Goal: Task Accomplishment & Management: Complete application form

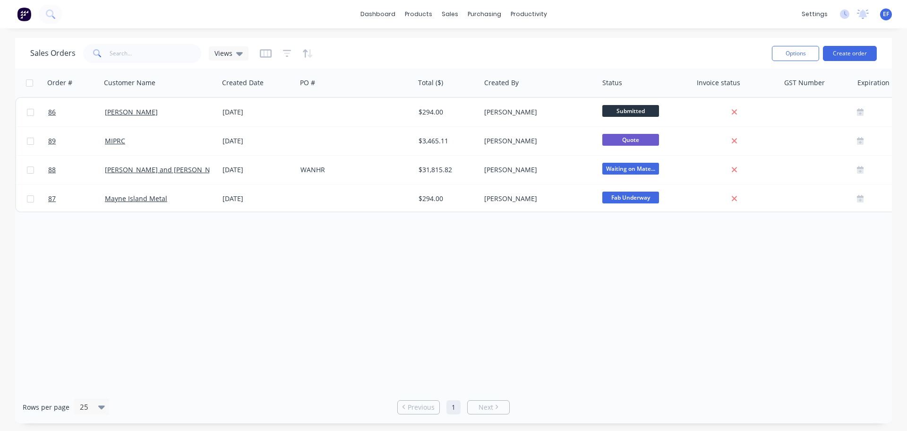
click at [886, 16] on span "EF" at bounding box center [886, 14] width 6 height 9
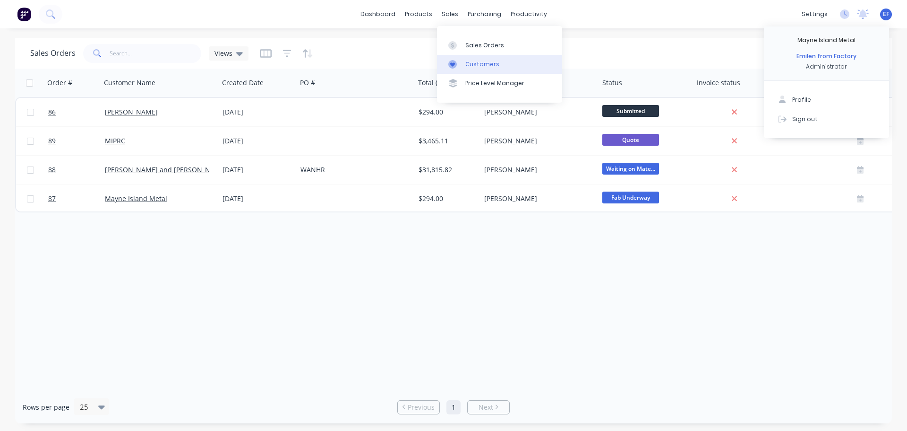
click at [466, 65] on div "Customers" at bounding box center [483, 64] width 34 height 9
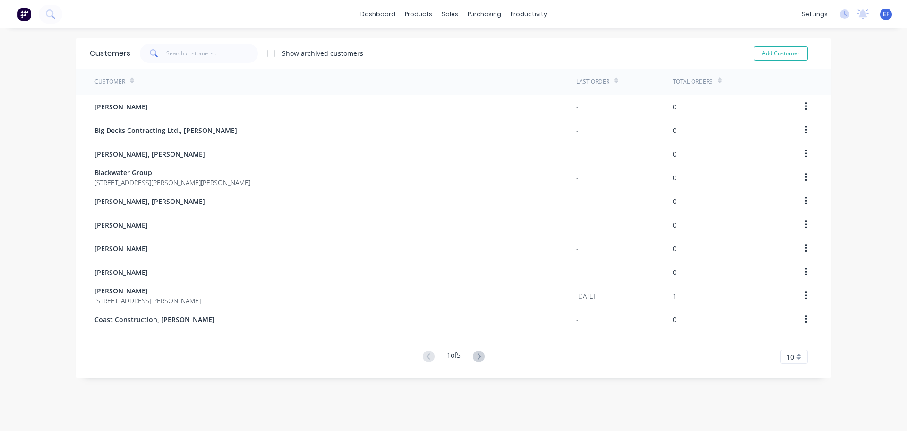
click at [789, 356] on span "10" at bounding box center [791, 357] width 8 height 10
click at [791, 342] on div "35" at bounding box center [794, 340] width 26 height 17
click at [883, 13] on span "EF" at bounding box center [886, 14] width 6 height 9
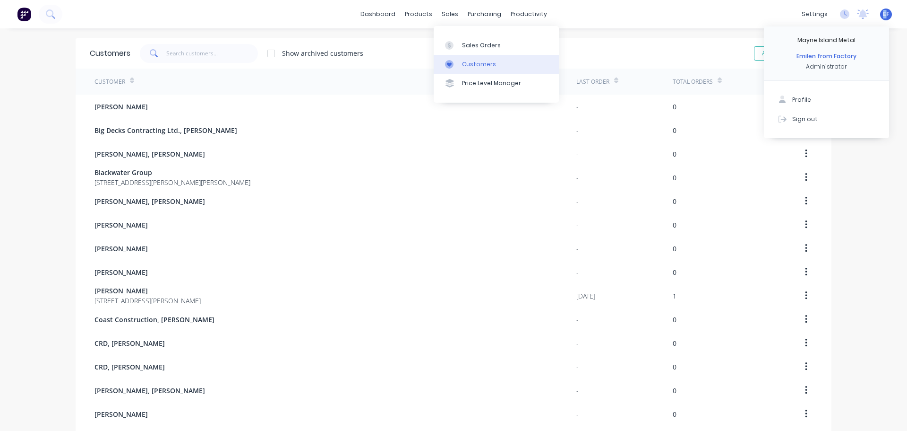
click at [458, 65] on div at bounding box center [452, 64] width 14 height 9
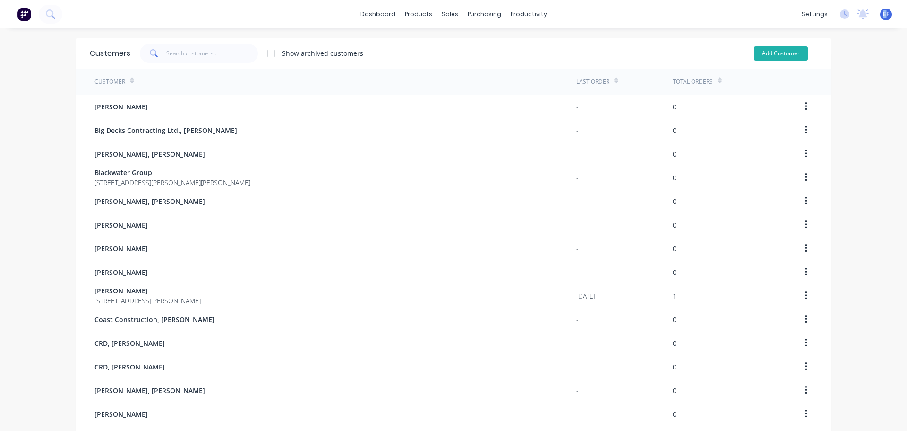
click at [767, 54] on button "Add Customer" at bounding box center [781, 53] width 54 height 14
select select "CA"
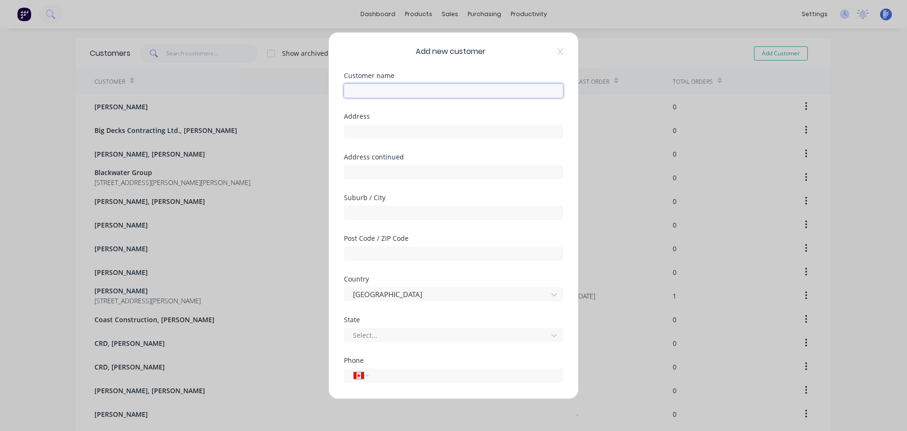
click at [453, 91] on input "text" at bounding box center [453, 90] width 219 height 14
paste input "Iredale Design"
type input "Iredale Design"
click at [445, 130] on input "text" at bounding box center [453, 131] width 219 height 14
paste input ""Iredale Design ""
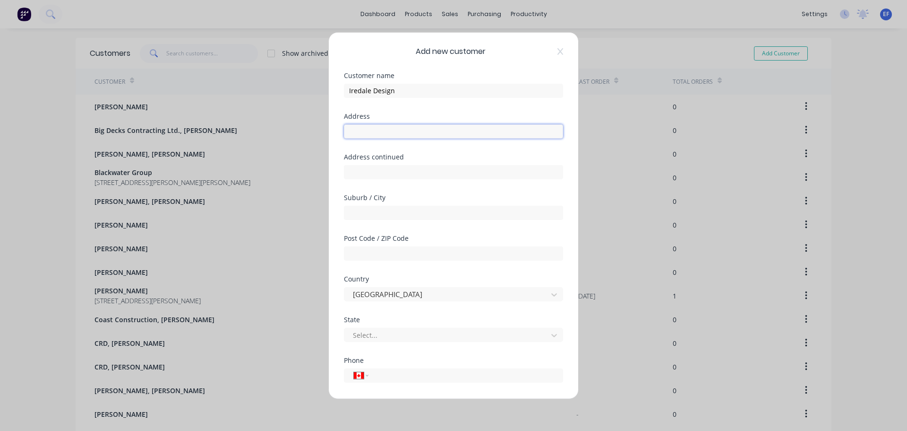
type input ""Iredale Design ""
drag, startPoint x: 329, startPoint y: 136, endPoint x: 270, endPoint y: 139, distance: 59.1
click at [270, 139] on div "Add new customer Customer name Iredale Design Address "Iredale Design " Address…" at bounding box center [453, 215] width 907 height 431
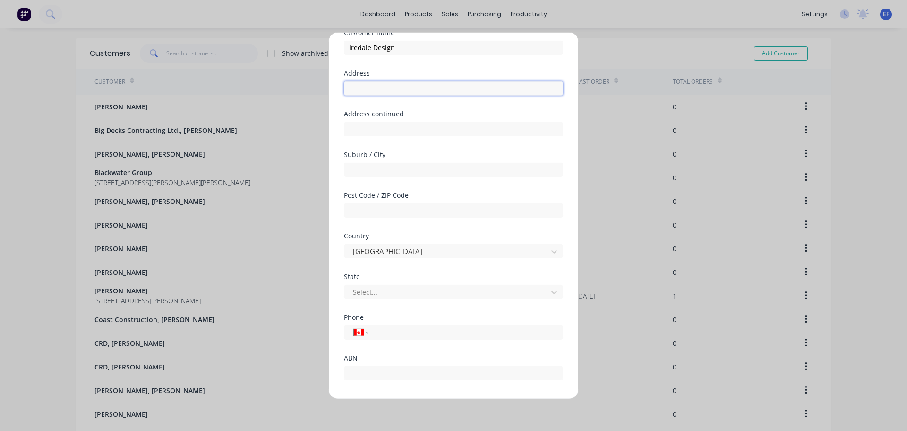
scroll to position [83, 0]
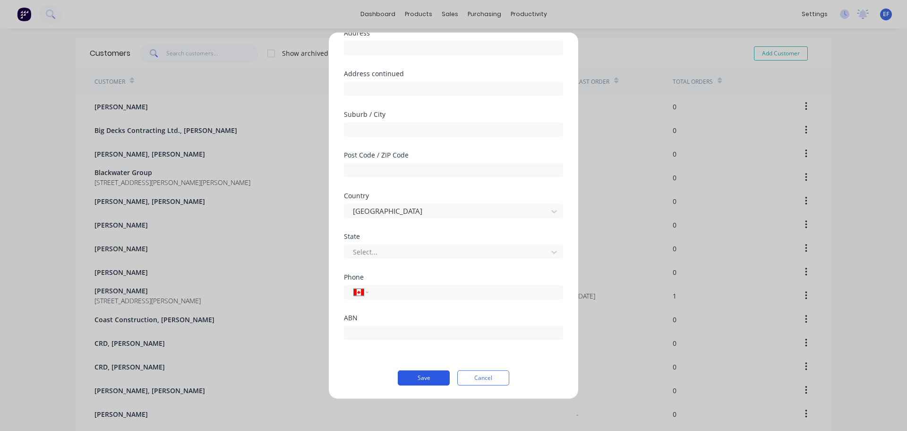
click at [422, 371] on button "Save" at bounding box center [424, 377] width 52 height 15
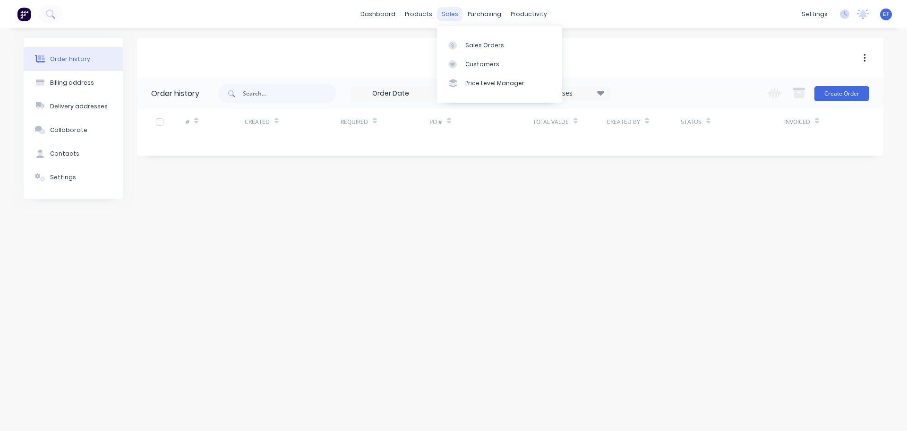
click at [452, 13] on div "sales" at bounding box center [450, 14] width 26 height 14
click at [469, 65] on div "Customers" at bounding box center [483, 64] width 34 height 9
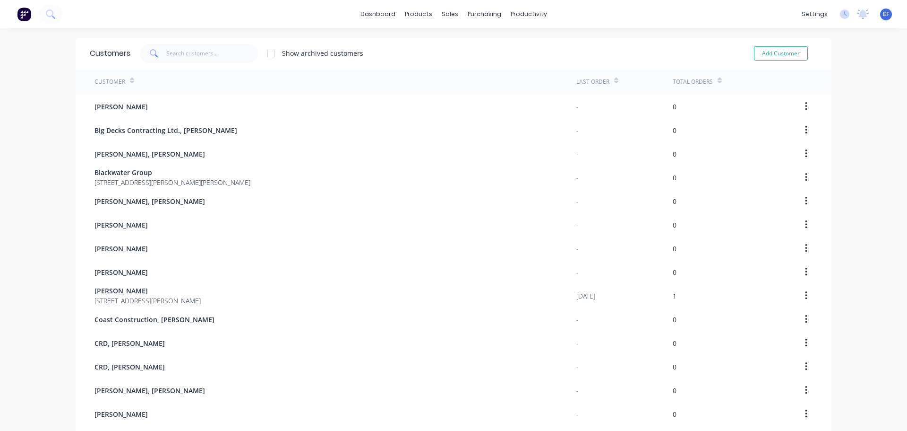
click at [806, 44] on div "Add Customer" at bounding box center [775, 53] width 86 height 19
click at [794, 53] on button "Add Customer" at bounding box center [781, 53] width 54 height 14
select select "CA"
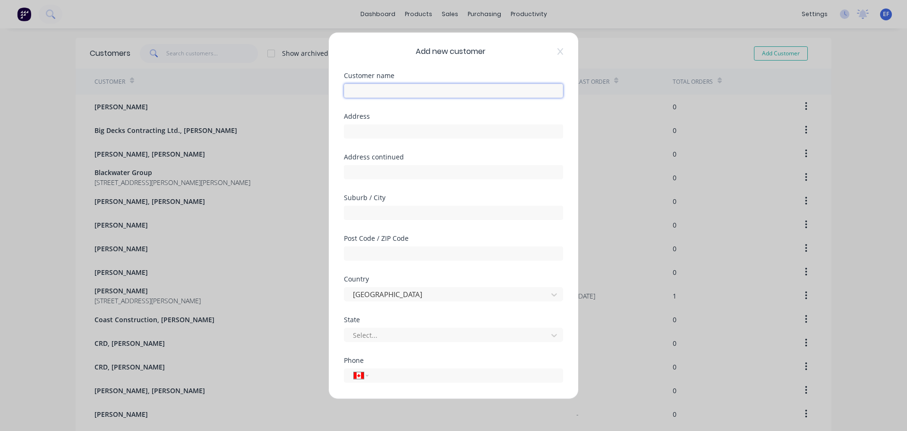
click at [403, 88] on input "text" at bounding box center [453, 90] width 219 height 14
paste input "Iredale Design, [PERSON_NAME]"
type input "Iredale Design, [PERSON_NAME]"
click at [391, 378] on input "tel" at bounding box center [464, 375] width 178 height 11
paste input "[PHONE_NUMBER]"
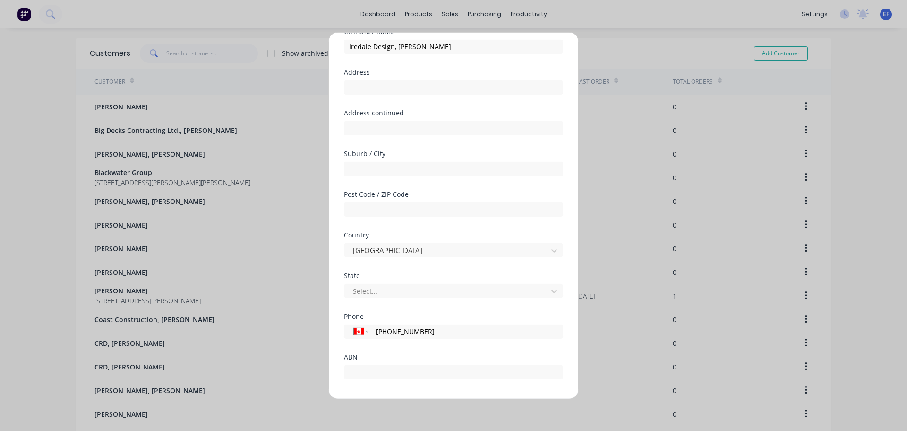
scroll to position [83, 0]
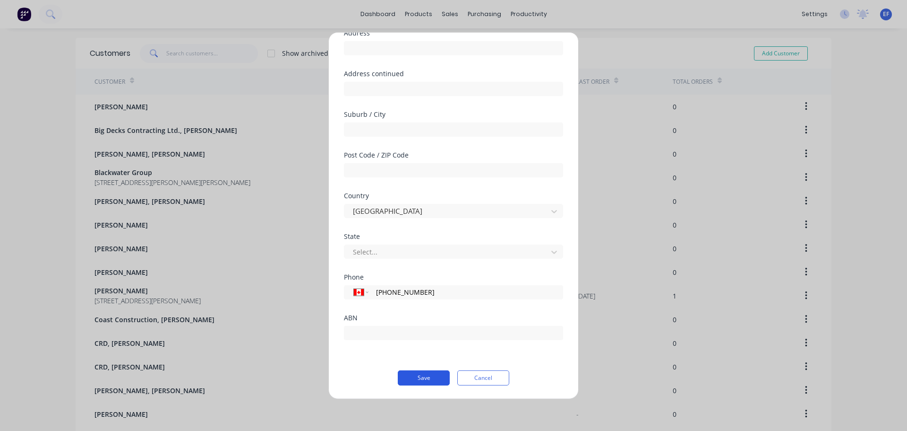
type input "[PHONE_NUMBER]"
click at [413, 379] on button "Save" at bounding box center [424, 377] width 52 height 15
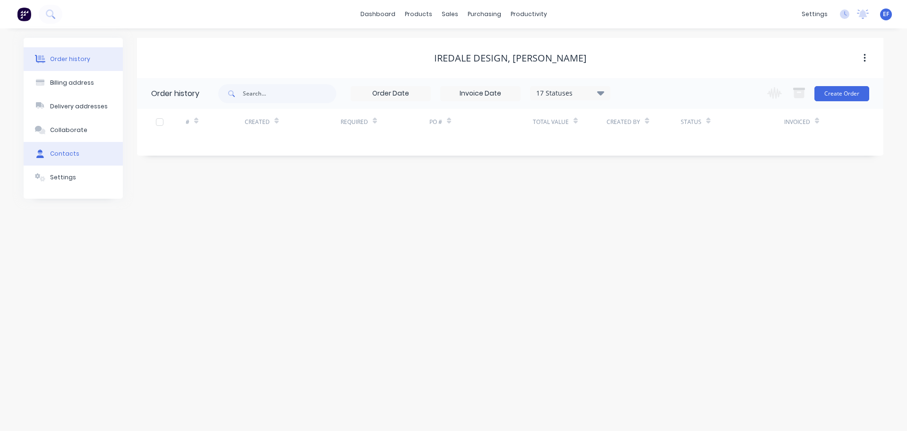
click at [78, 161] on button "Contacts" at bounding box center [73, 154] width 99 height 24
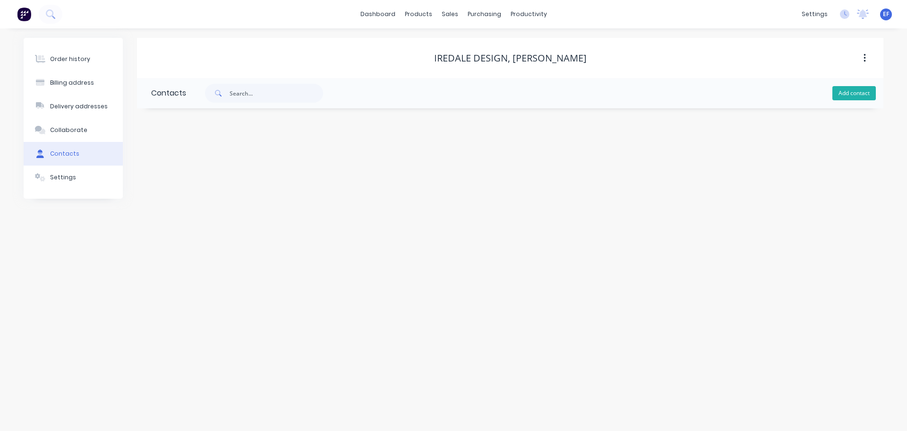
drag, startPoint x: 862, startPoint y: 91, endPoint x: 857, endPoint y: 93, distance: 5.4
click at [862, 91] on button "Add contact" at bounding box center [854, 93] width 43 height 14
select select "CA"
drag, startPoint x: 510, startPoint y: 56, endPoint x: 589, endPoint y: 60, distance: 78.6
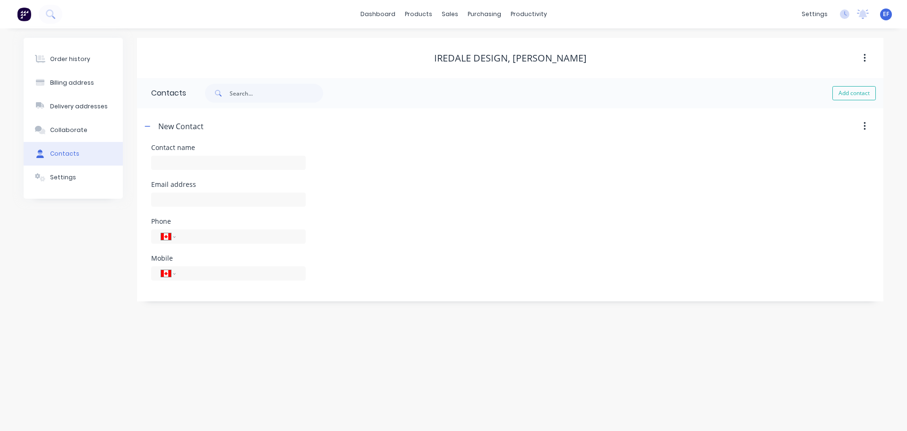
click at [587, 60] on div "Iredale Design, [PERSON_NAME]" at bounding box center [510, 57] width 153 height 11
copy div "[PERSON_NAME]"
click at [158, 166] on input "text" at bounding box center [228, 162] width 155 height 14
paste input "[PERSON_NAME]"
type input "[PERSON_NAME]"
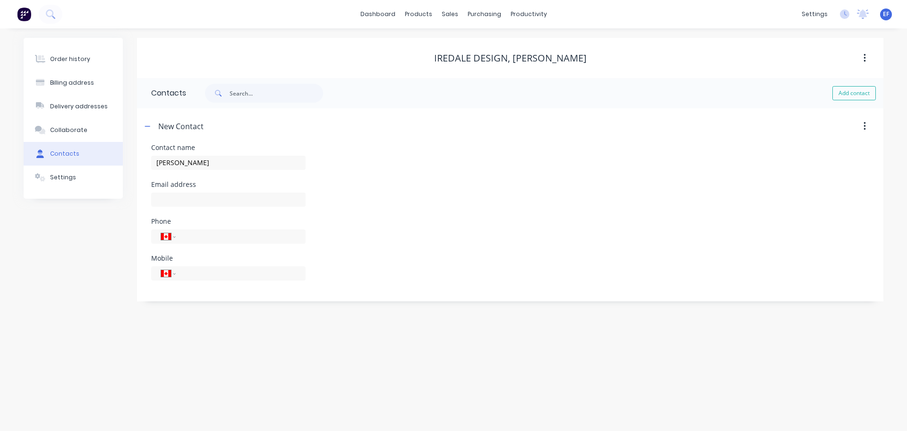
select select "CA"
click at [212, 197] on input "text" at bounding box center [228, 199] width 155 height 14
paste input "[PERSON_NAME][EMAIL_ADDRESS][DOMAIN_NAME]"
type input "[PERSON_NAME][EMAIL_ADDRESS][DOMAIN_NAME]"
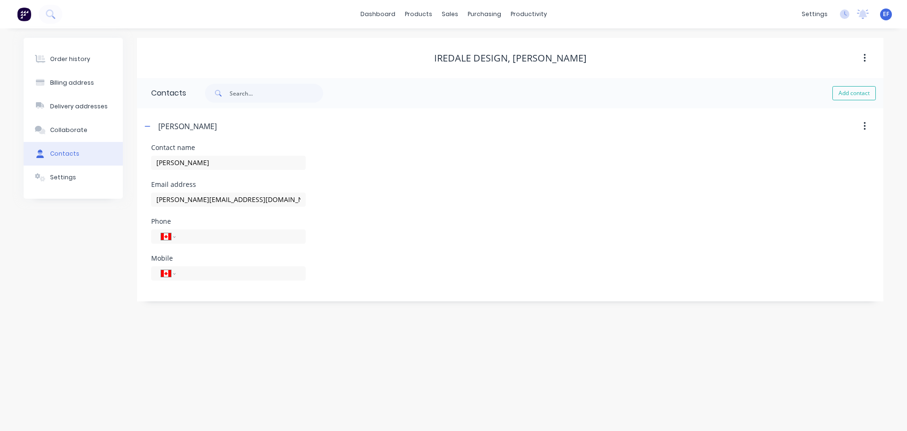
click at [81, 298] on div "Order history Billing address Delivery addresses Collaborate Contacts Settings" at bounding box center [73, 169] width 99 height 263
click at [474, 62] on div "Customers" at bounding box center [483, 64] width 34 height 9
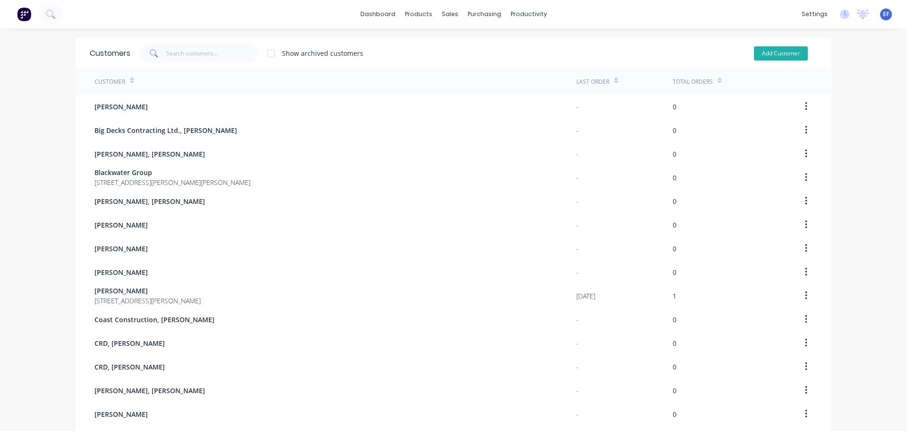
click at [773, 56] on button "Add Customer" at bounding box center [781, 53] width 54 height 14
select select "CA"
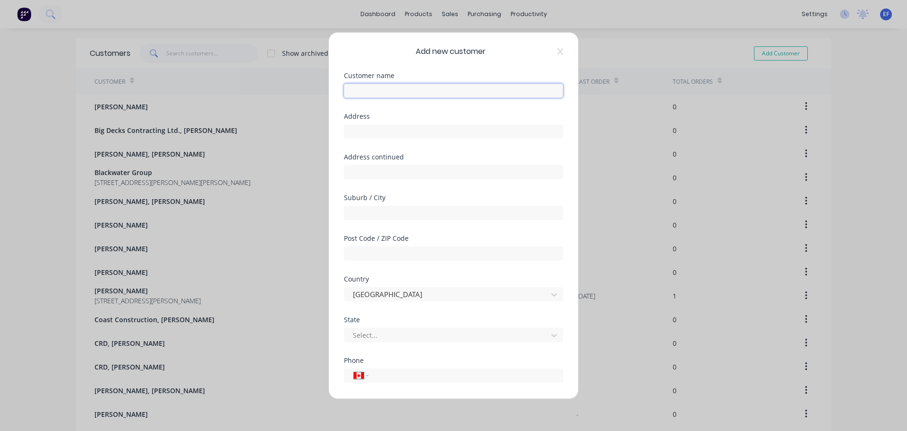
drag, startPoint x: 394, startPoint y: 85, endPoint x: 387, endPoint y: 86, distance: 7.8
click at [393, 85] on input "text" at bounding box center [453, 90] width 219 height 14
paste input "[PERSON_NAME], [PERSON_NAME]"
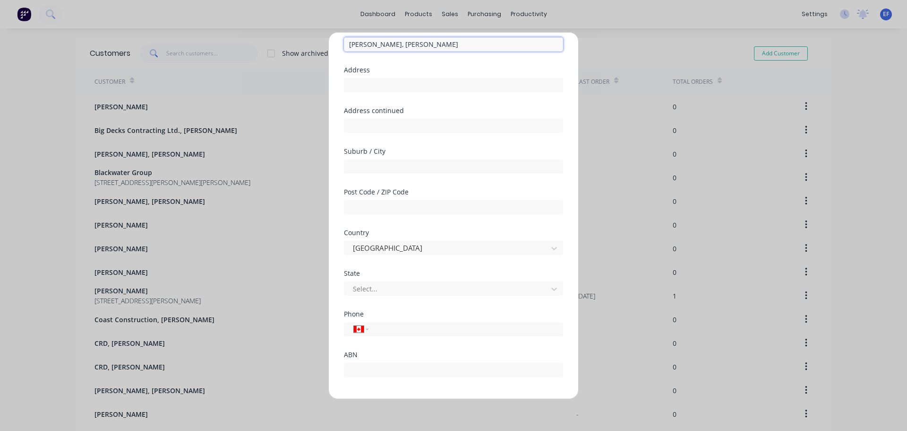
scroll to position [83, 0]
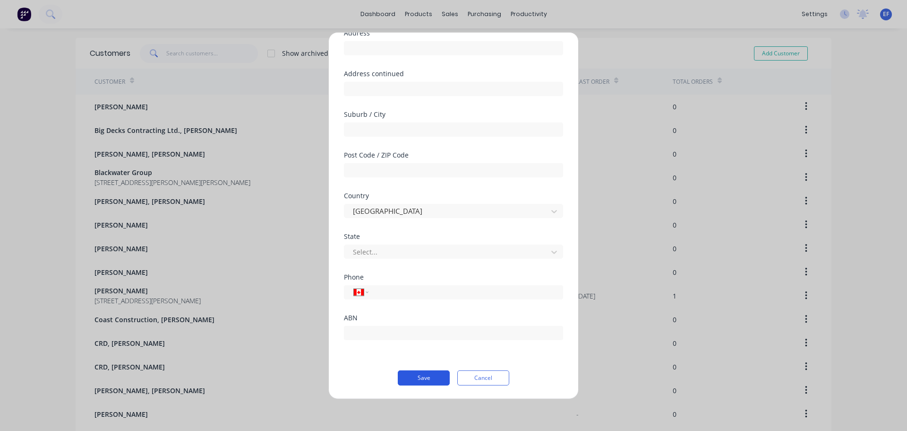
type input "[PERSON_NAME], [PERSON_NAME]"
click at [421, 382] on button "Save" at bounding box center [424, 377] width 52 height 15
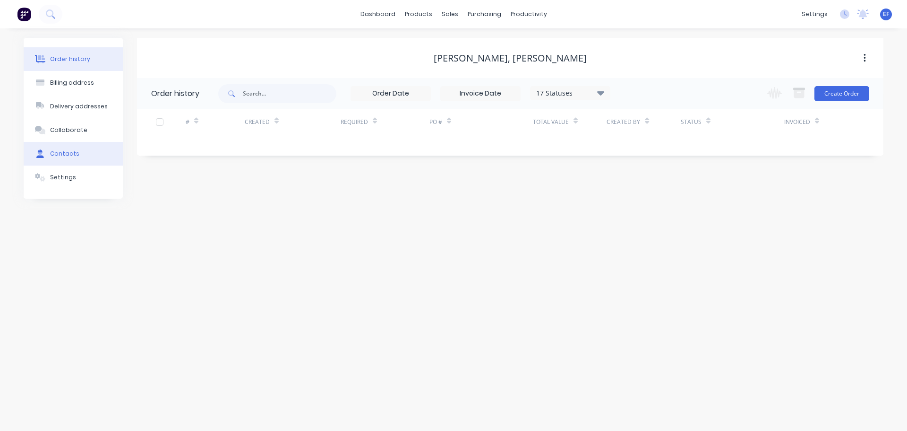
click at [67, 159] on button "Contacts" at bounding box center [73, 154] width 99 height 24
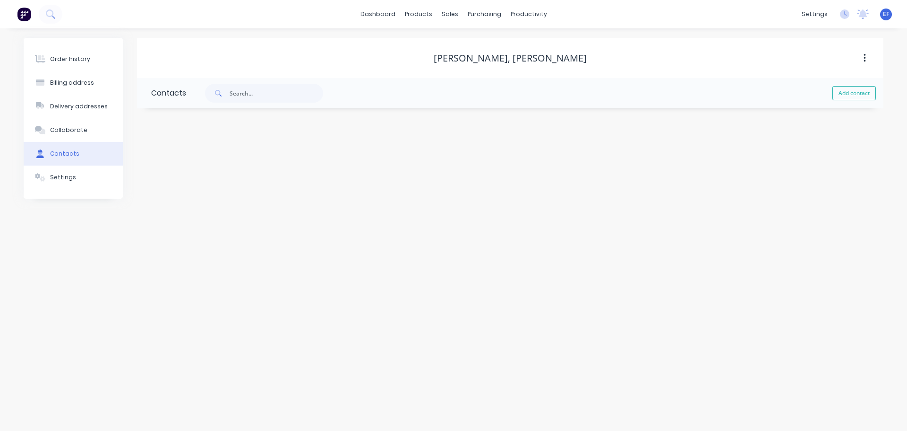
click at [827, 93] on div "Add contact" at bounding box center [535, 93] width 698 height 30
click at [846, 93] on button "Add contact" at bounding box center [854, 93] width 43 height 14
select select "CA"
drag, startPoint x: 620, startPoint y: 57, endPoint x: 514, endPoint y: 58, distance: 106.3
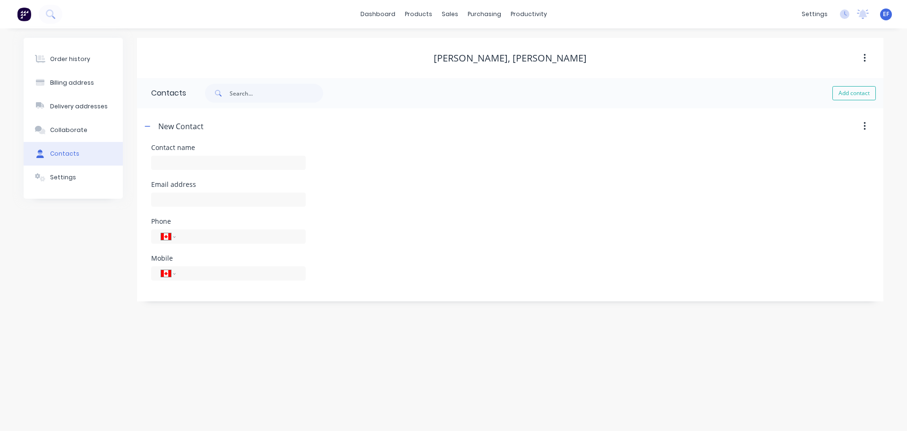
click at [514, 58] on div "[PERSON_NAME], [PERSON_NAME]" at bounding box center [510, 57] width 747 height 11
copy div "[PERSON_NAME]"
click at [201, 161] on input "text" at bounding box center [228, 162] width 155 height 14
paste input "[PERSON_NAME]"
type input "[PERSON_NAME]"
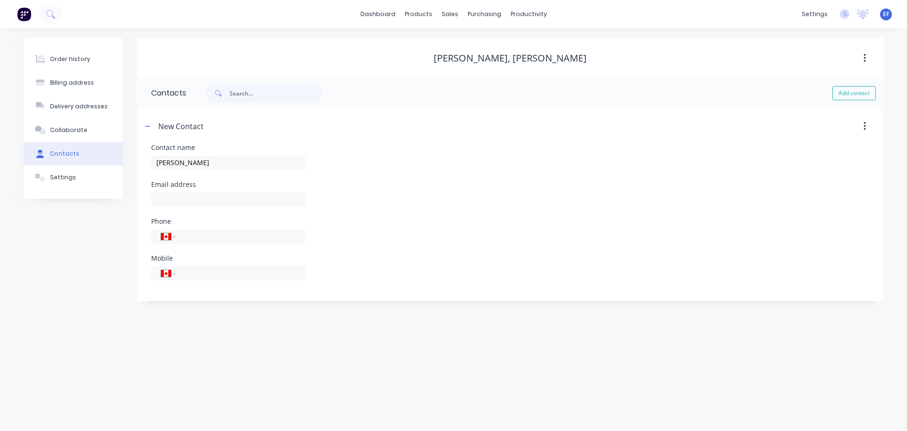
select select "CA"
click at [194, 205] on input "text" at bounding box center [228, 199] width 155 height 14
paste input "[EMAIL_ADDRESS][DOMAIN_NAME]"
type input "[EMAIL_ADDRESS][DOMAIN_NAME]"
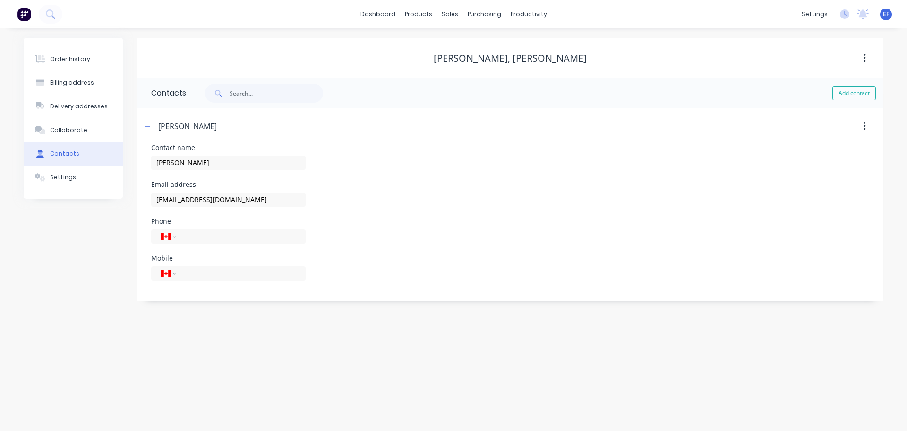
drag, startPoint x: 250, startPoint y: 332, endPoint x: 244, endPoint y: 330, distance: 5.4
click at [249, 332] on div "Order history Billing address Delivery addresses Collaborate Contacts Settings …" at bounding box center [453, 229] width 907 height 402
click at [466, 66] on div "Customers" at bounding box center [483, 64] width 34 height 9
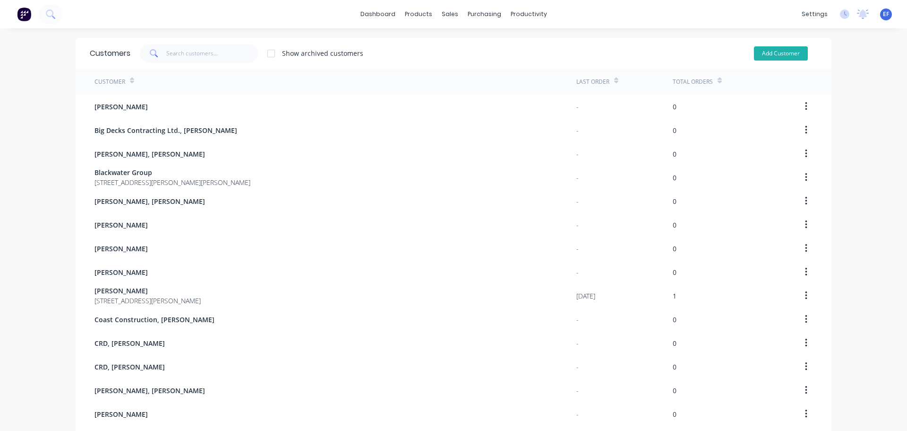
click at [780, 52] on button "Add Customer" at bounding box center [781, 53] width 54 height 14
select select "CA"
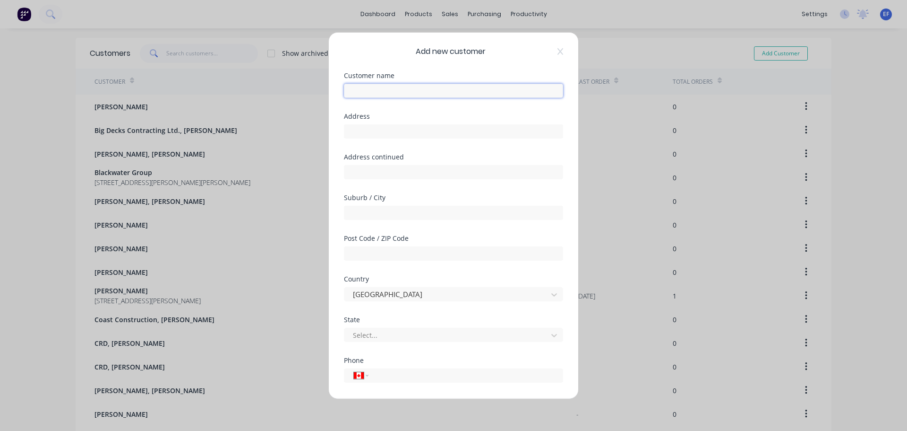
click at [378, 95] on input "text" at bounding box center [453, 90] width 219 height 14
paste input "[PERSON_NAME]"
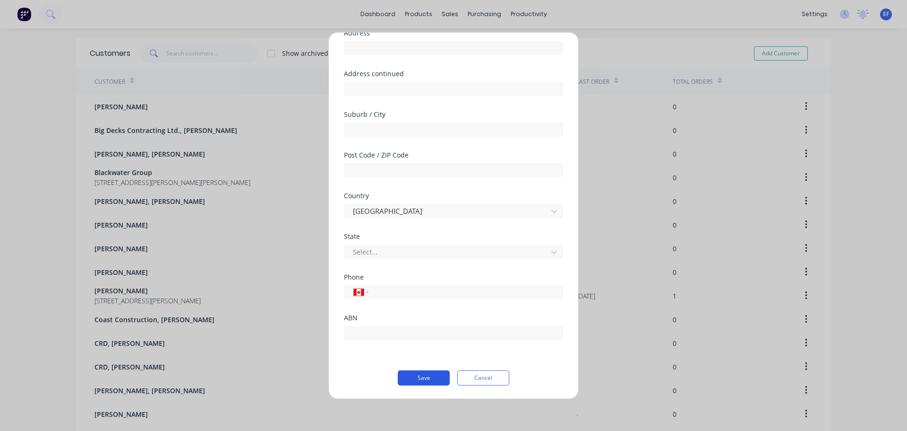
type input "[PERSON_NAME]"
click at [415, 372] on button "Save" at bounding box center [424, 377] width 52 height 15
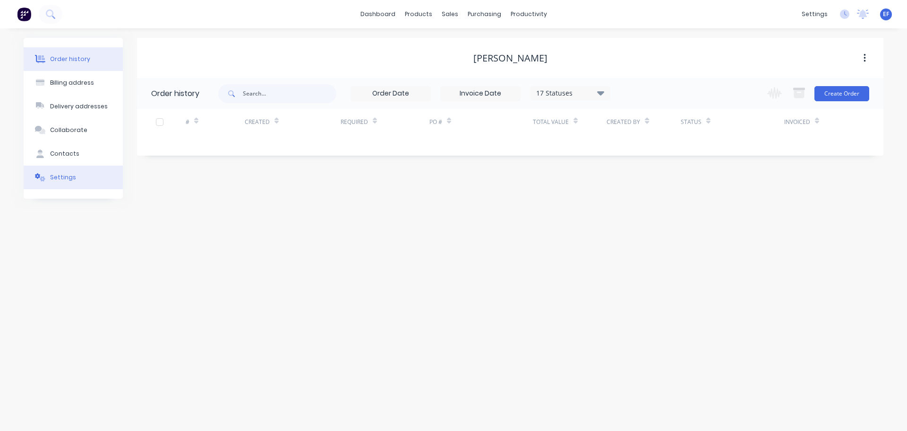
click at [47, 175] on button "Settings" at bounding box center [73, 177] width 99 height 24
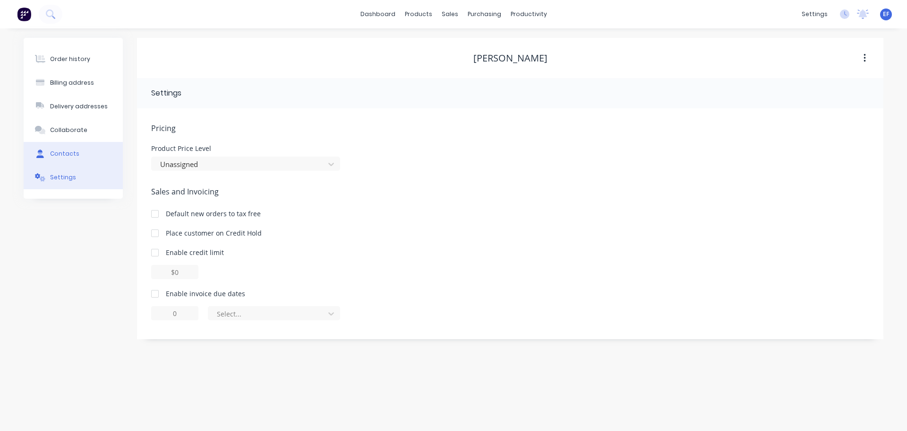
click at [70, 153] on div "Contacts" at bounding box center [64, 153] width 29 height 9
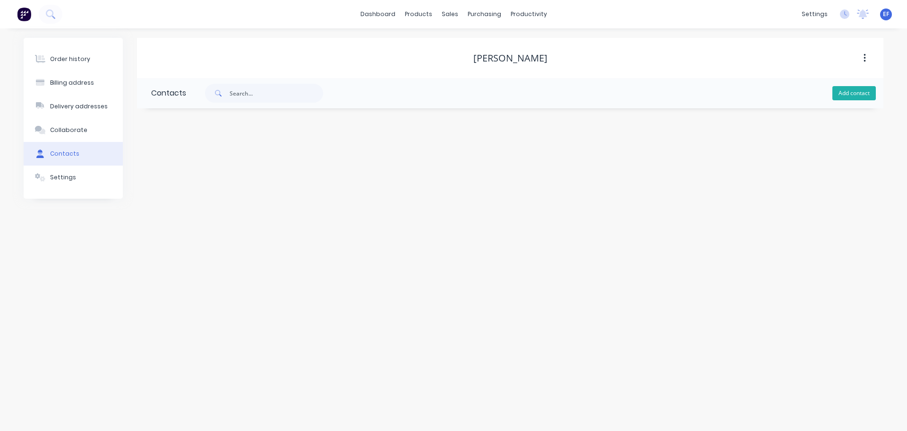
click at [849, 90] on button "Add contact" at bounding box center [854, 93] width 43 height 14
select select "CA"
click at [184, 156] on input "text" at bounding box center [228, 162] width 155 height 14
paste input "[PERSON_NAME]"
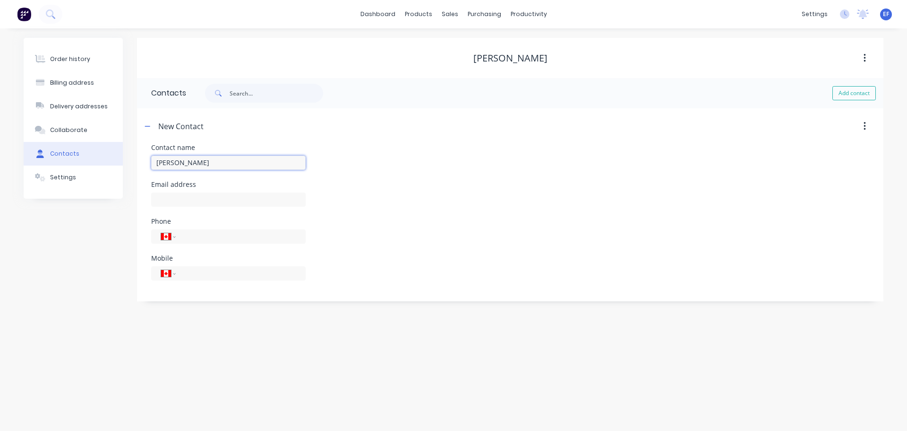
type input "[PERSON_NAME]"
select select "CA"
click at [201, 202] on input "text" at bounding box center [228, 199] width 155 height 14
paste input "[PERSON_NAME][EMAIL_ADDRESS][DOMAIN_NAME]"
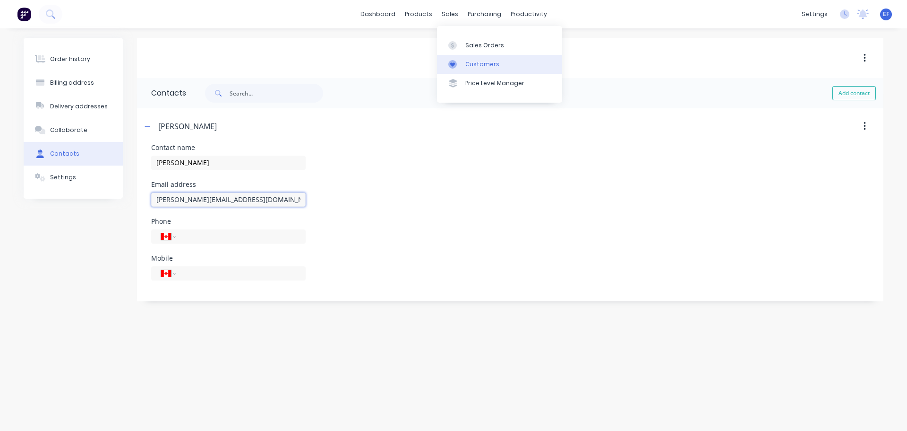
type input "[PERSON_NAME][EMAIL_ADDRESS][DOMAIN_NAME]"
click at [471, 65] on div "Customers" at bounding box center [483, 64] width 34 height 9
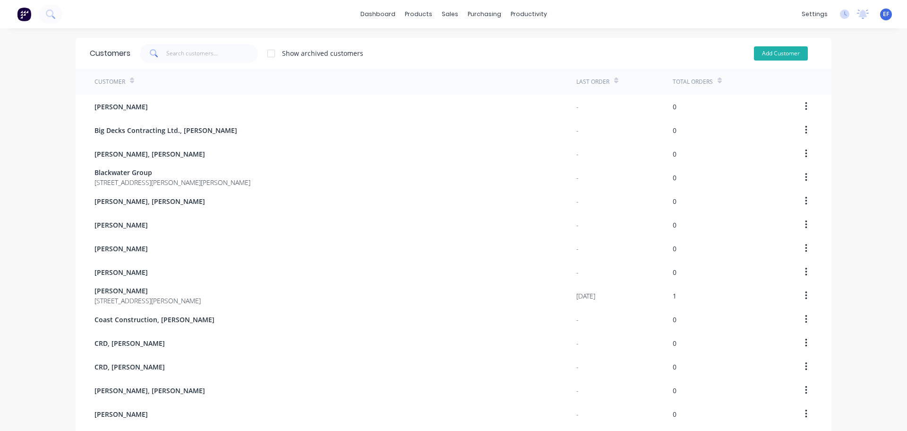
click at [778, 56] on button "Add Customer" at bounding box center [781, 53] width 54 height 14
select select "CA"
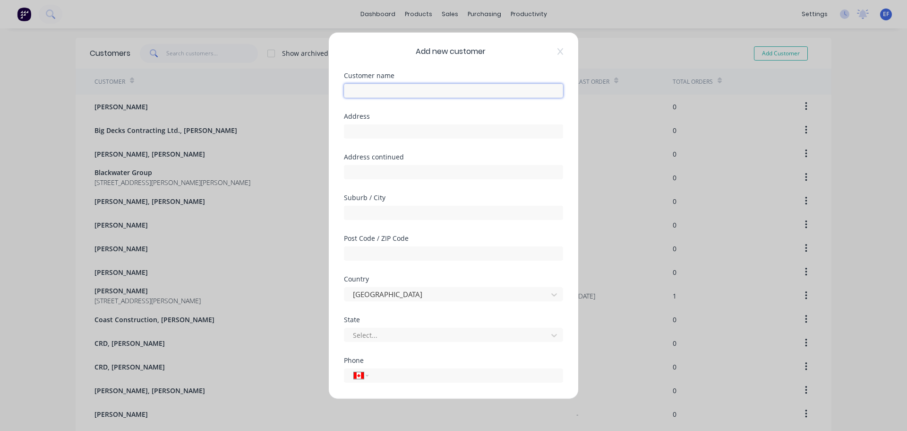
click at [370, 90] on input "text" at bounding box center [453, 90] width 219 height 14
paste input "[PERSON_NAME], [PERSON_NAME]"
type input "[PERSON_NAME], [PERSON_NAME]"
click at [440, 128] on input "text" at bounding box center [453, 131] width 219 height 14
paste input ""[PERSON_NAME] ""
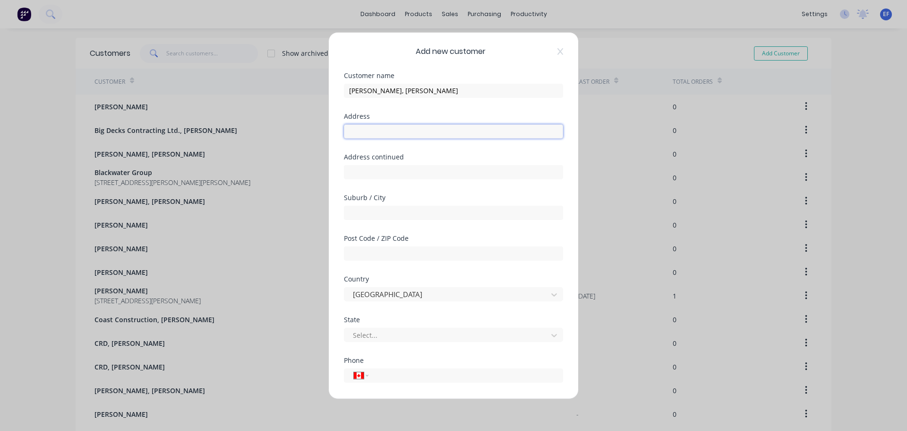
type input ""[PERSON_NAME] ""
drag, startPoint x: 370, startPoint y: 134, endPoint x: 180, endPoint y: 134, distance: 190.0
click at [182, 137] on div "Add new customer Customer name [PERSON_NAME], [PERSON_NAME] Address "[PERSON_NA…" at bounding box center [453, 215] width 907 height 431
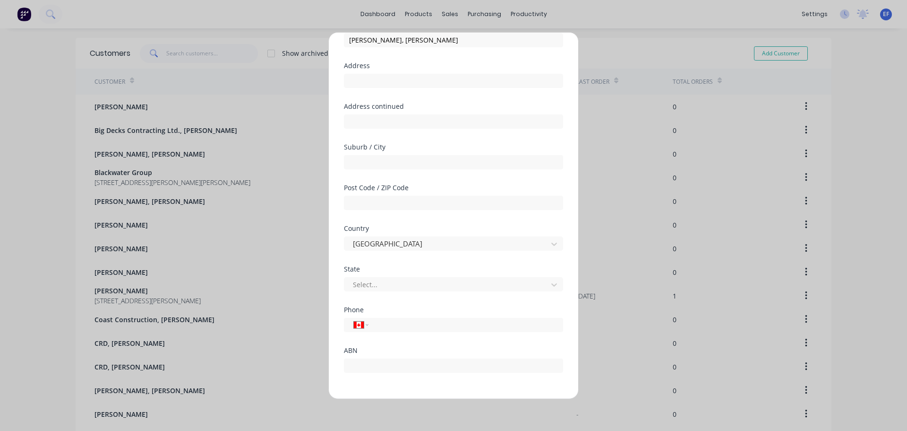
scroll to position [83, 0]
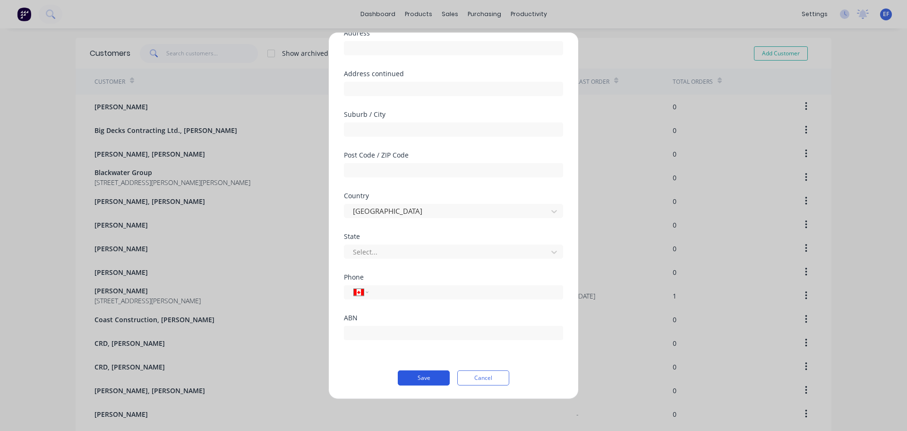
click at [411, 382] on button "Save" at bounding box center [424, 377] width 52 height 15
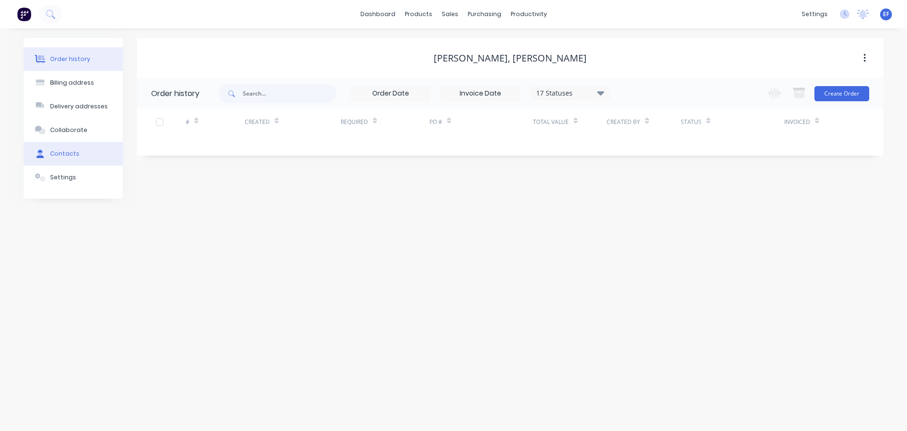
click at [68, 155] on div "Contacts" at bounding box center [64, 153] width 29 height 9
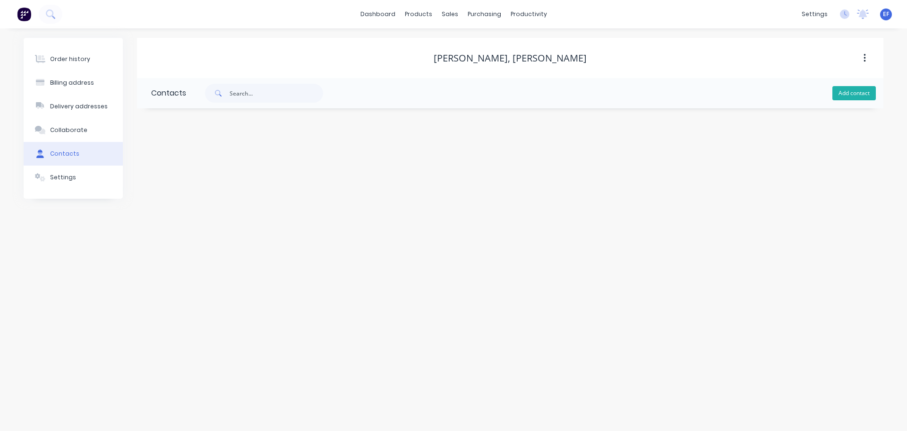
click at [848, 93] on button "Add contact" at bounding box center [854, 93] width 43 height 14
select select "CA"
click at [226, 168] on input "text" at bounding box center [228, 162] width 155 height 14
paste input "[PERSON_NAME], [PERSON_NAME]"
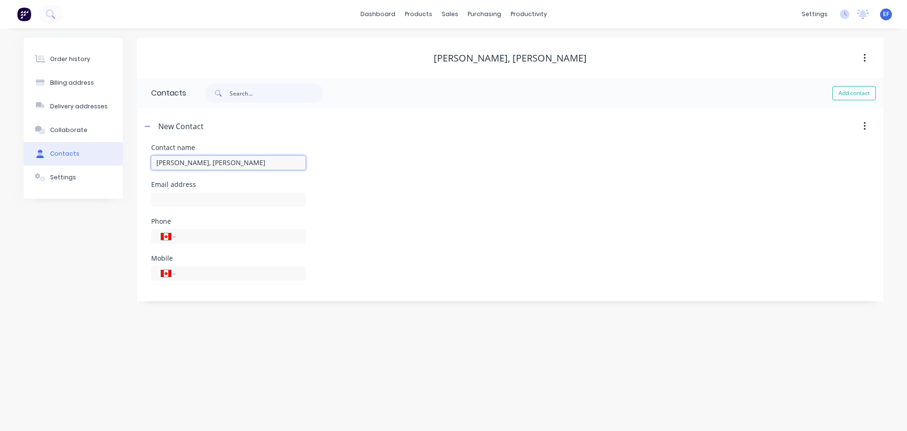
type input "[PERSON_NAME], [PERSON_NAME]"
select select "CA"
click at [198, 197] on input "text" at bounding box center [228, 199] width 155 height 14
paste input "[EMAIL_ADDRESS][DOMAIN_NAME]"
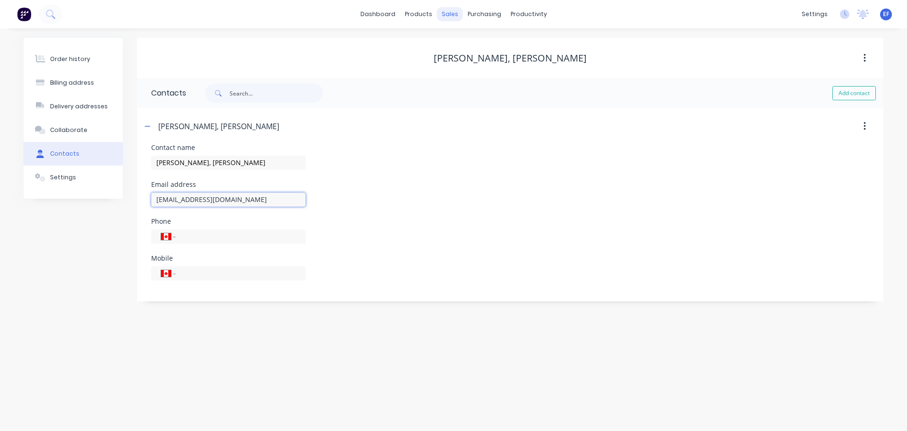
type input "[EMAIL_ADDRESS][DOMAIN_NAME]"
click at [456, 19] on div "sales" at bounding box center [450, 14] width 26 height 14
click at [464, 65] on link "Customers" at bounding box center [499, 64] width 125 height 19
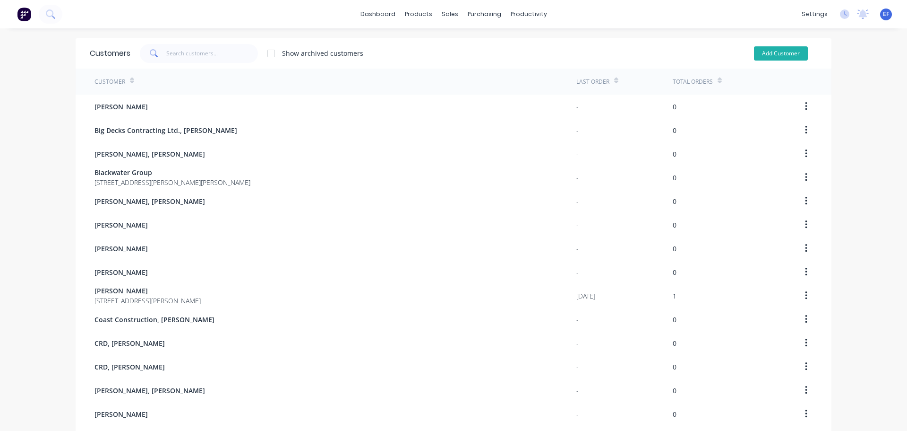
click at [770, 59] on button "Add Customer" at bounding box center [781, 53] width 54 height 14
select select "CA"
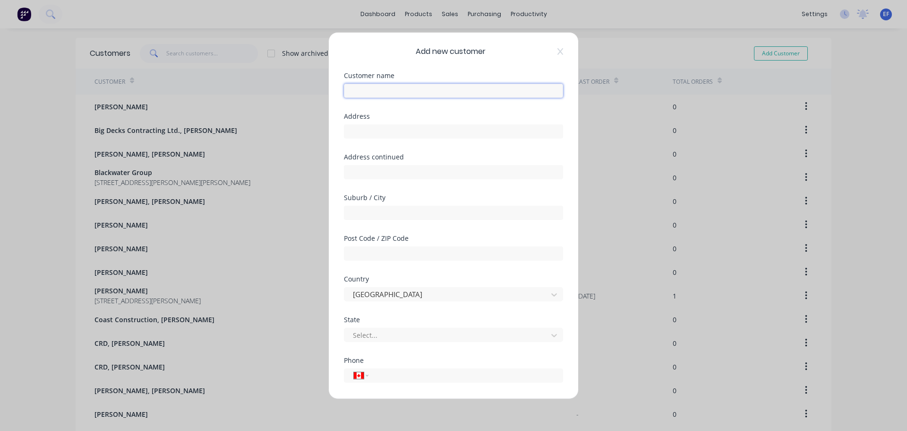
click at [440, 96] on input "text" at bounding box center [453, 90] width 219 height 14
paste input "JC Maynescapes"
type input "JC Maynescapes"
click at [418, 133] on input "text" at bounding box center [453, 131] width 219 height 14
paste input ""JC Maynescapes ""
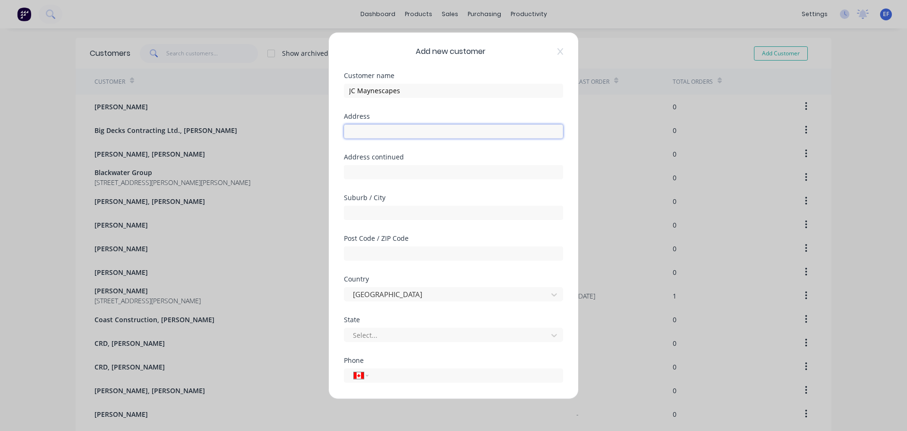
type input ""JC Maynescapes ""
drag, startPoint x: 367, startPoint y: 135, endPoint x: 175, endPoint y: 137, distance: 191.9
click at [176, 137] on div "Add new customer Customer name JC Maynescapes Address "JC Maynescapes " Address…" at bounding box center [453, 215] width 907 height 431
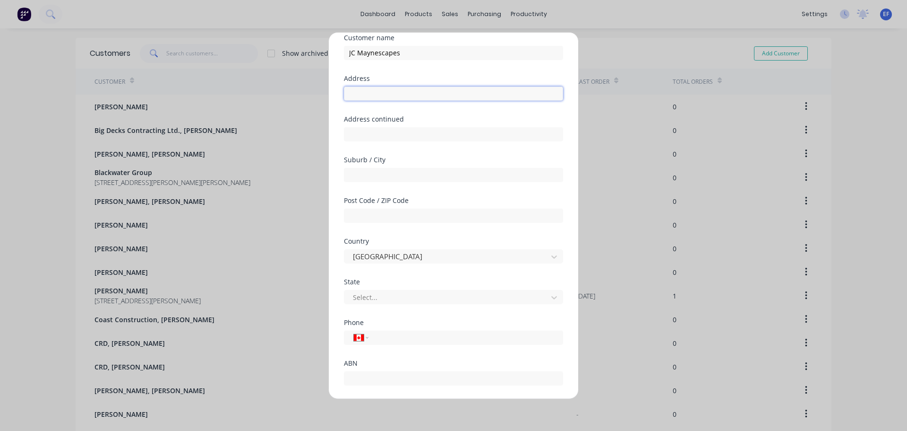
scroll to position [83, 0]
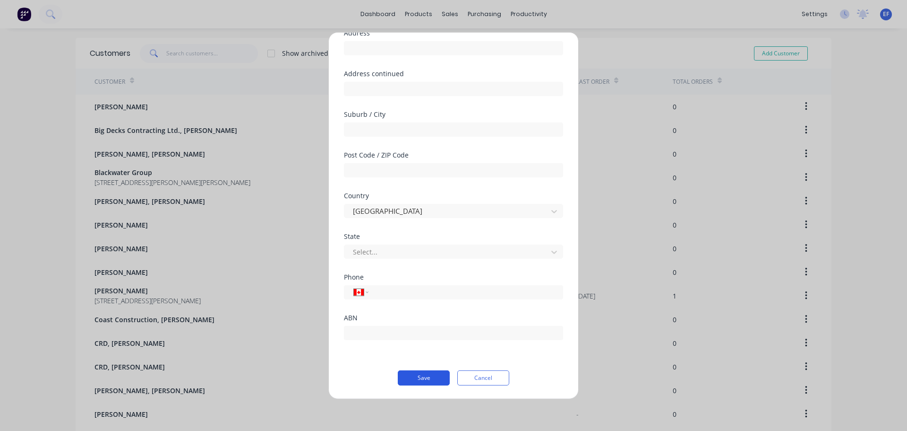
click at [424, 376] on button "Save" at bounding box center [424, 377] width 52 height 15
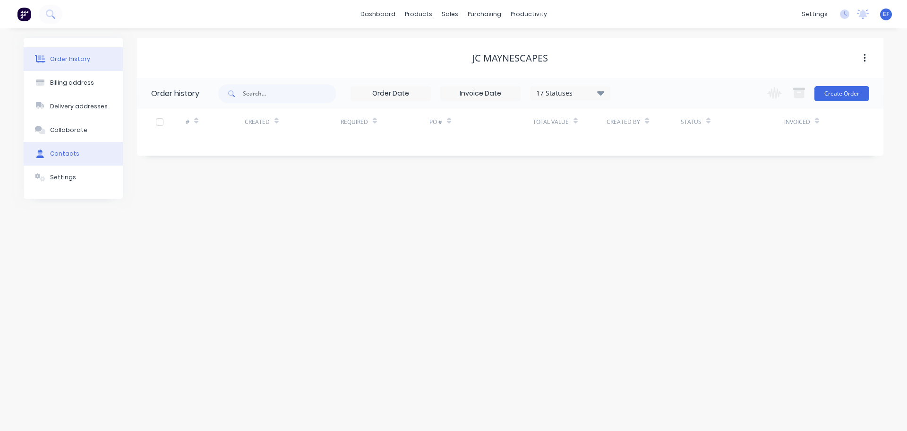
click at [77, 159] on button "Contacts" at bounding box center [73, 154] width 99 height 24
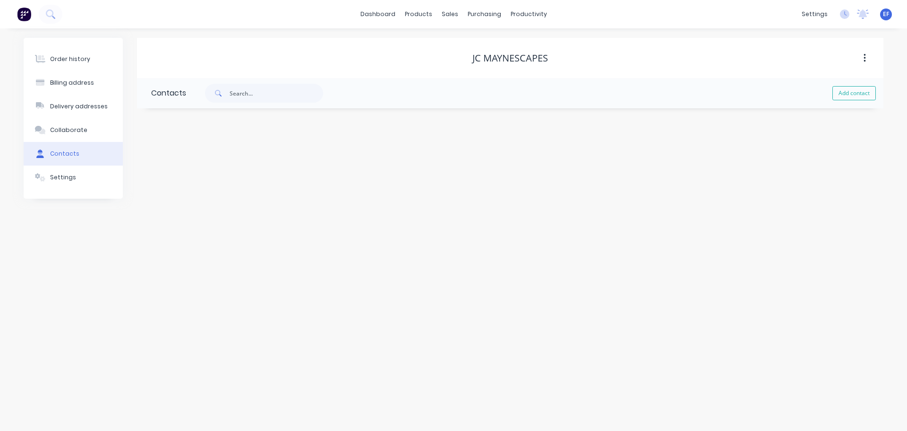
click at [841, 90] on button "Add contact" at bounding box center [854, 93] width 43 height 14
select select "CA"
click at [235, 167] on input "text" at bounding box center [228, 162] width 155 height 14
paste input ""JC Maynescapes ""
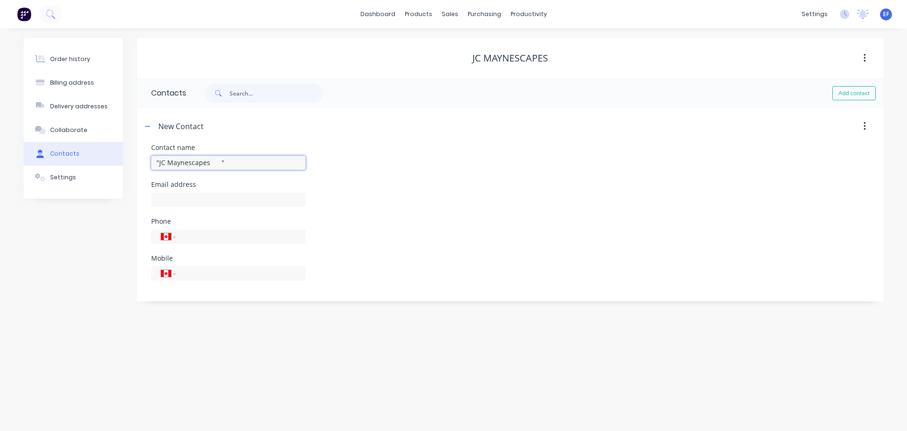
drag, startPoint x: 242, startPoint y: 165, endPoint x: 210, endPoint y: 166, distance: 31.7
click at [210, 166] on input ""JC Maynescapes "" at bounding box center [228, 162] width 155 height 14
click at [159, 163] on input ""JC Maynescapes" at bounding box center [228, 162] width 155 height 14
type input "JC Maynescapes"
select select "CA"
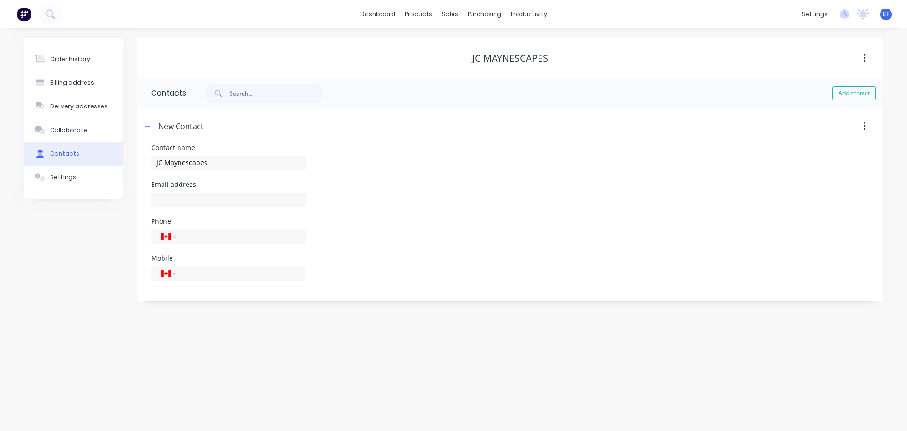
select select "CA"
click at [218, 199] on input "text" at bounding box center [228, 199] width 155 height 14
paste input "[EMAIL_ADDRESS][DOMAIN_NAME]"
type input "[EMAIL_ADDRESS][DOMAIN_NAME]"
click at [457, 18] on div "sales" at bounding box center [450, 14] width 26 height 14
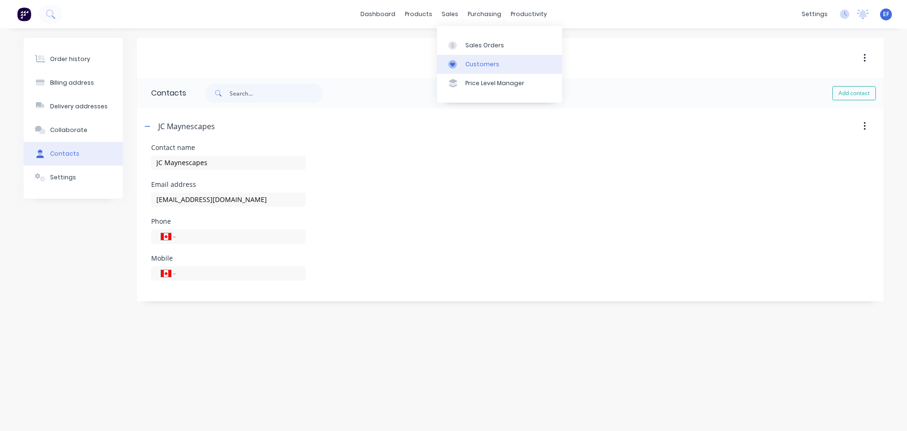
click at [471, 68] on div "Customers" at bounding box center [483, 64] width 34 height 9
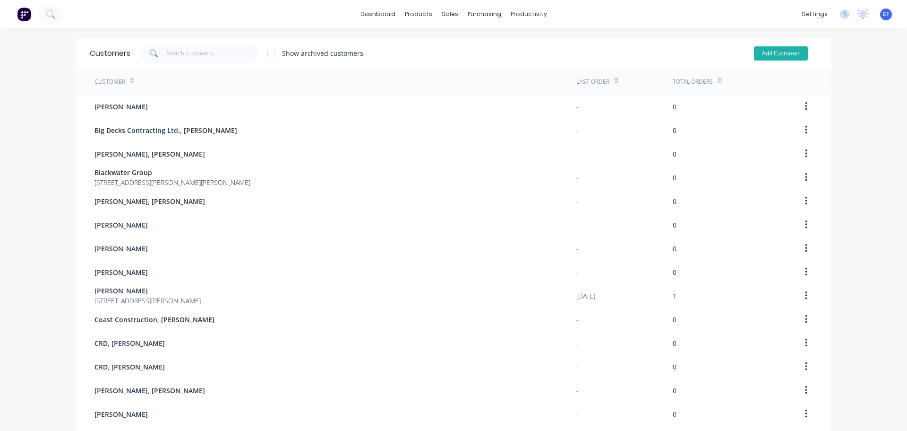
click at [775, 51] on button "Add Customer" at bounding box center [781, 53] width 54 height 14
select select "CA"
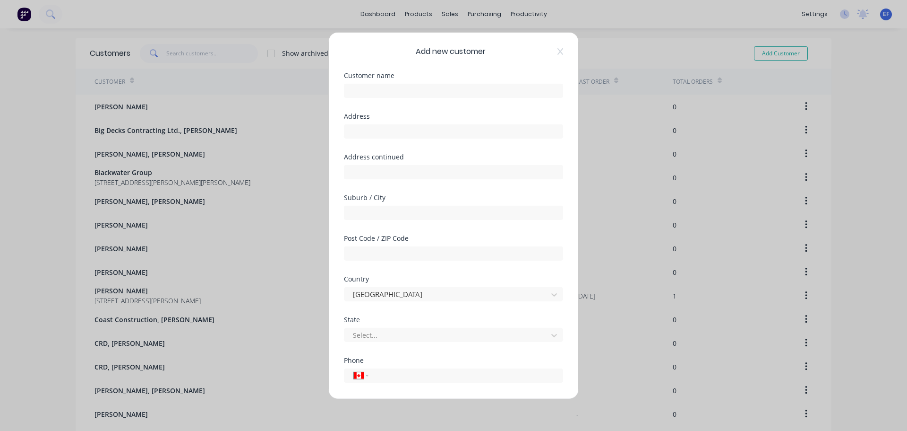
click at [368, 82] on div at bounding box center [453, 89] width 219 height 17
click at [367, 87] on input "text" at bounding box center [453, 90] width 219 height 14
paste input "JC Maynescapes, [PERSON_NAME]"
type input "JC Maynescapes, [PERSON_NAME]"
click at [368, 131] on input "text" at bounding box center [453, 131] width 219 height 14
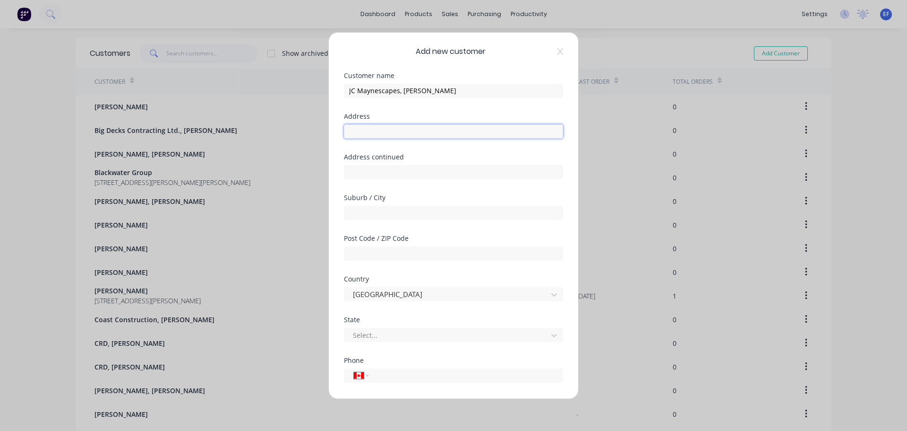
click at [370, 131] on input "text" at bounding box center [453, 131] width 219 height 14
paste input ""JC Maynescapes ""
type input ""JC Maynescapes ""
drag, startPoint x: 194, startPoint y: 134, endPoint x: 185, endPoint y: 132, distance: 9.1
click at [187, 133] on div "Add new customer Customer name JC Maynescapes, [PERSON_NAME] Address "JC Maynes…" at bounding box center [453, 215] width 907 height 431
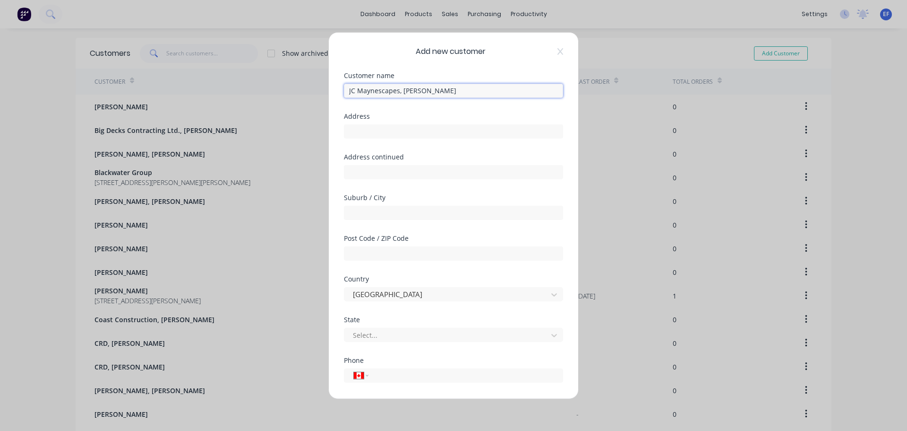
drag, startPoint x: 449, startPoint y: 93, endPoint x: 401, endPoint y: 90, distance: 48.7
click at [401, 90] on input "JC Maynescapes, [PERSON_NAME]" at bounding box center [453, 90] width 219 height 14
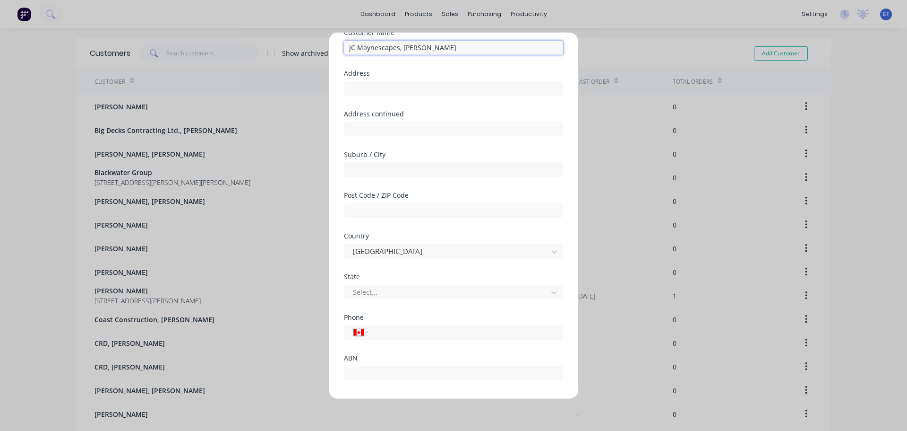
scroll to position [83, 0]
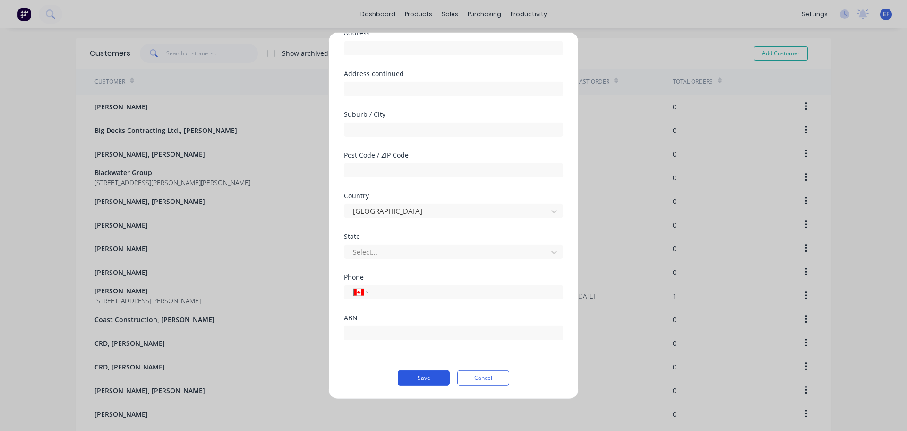
click at [419, 373] on button "Save" at bounding box center [424, 377] width 52 height 15
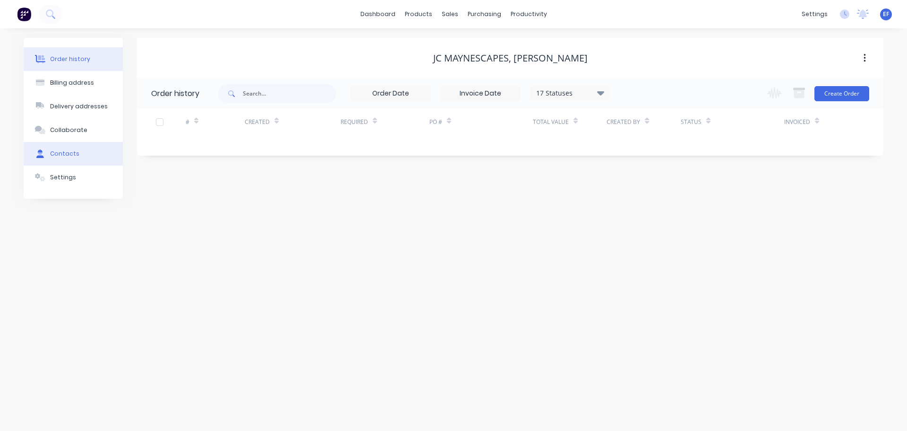
click at [57, 151] on div "Contacts" at bounding box center [64, 153] width 29 height 9
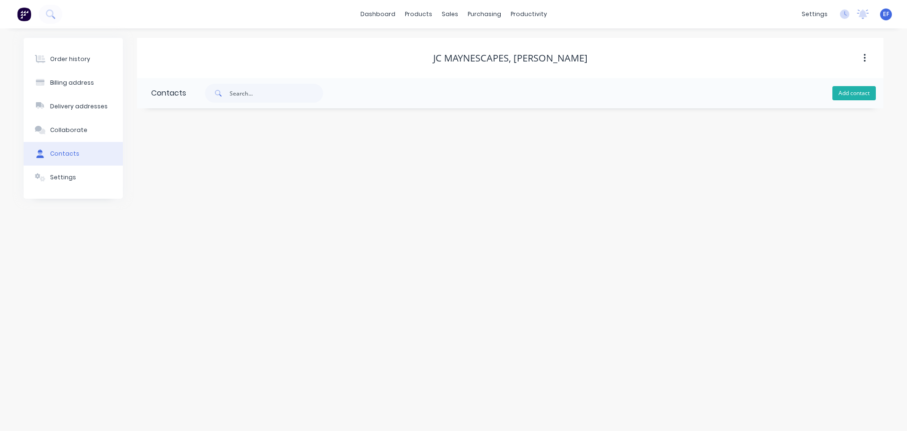
click at [837, 94] on button "Add contact" at bounding box center [854, 93] width 43 height 14
select select "CA"
click at [176, 169] on input "text" at bounding box center [228, 162] width 155 height 14
paste input "[PERSON_NAME]"
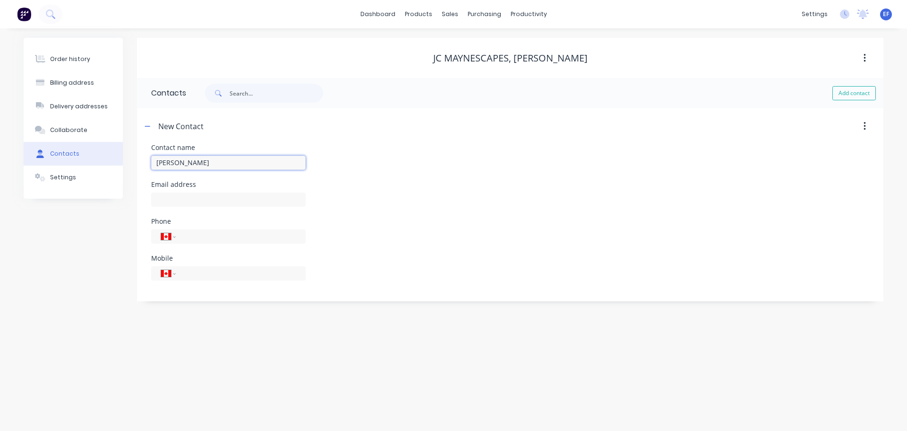
type input "[PERSON_NAME]"
select select "CA"
click at [173, 192] on input "text" at bounding box center [228, 199] width 155 height 14
paste input "[EMAIL_ADDRESS][DOMAIN_NAME]"
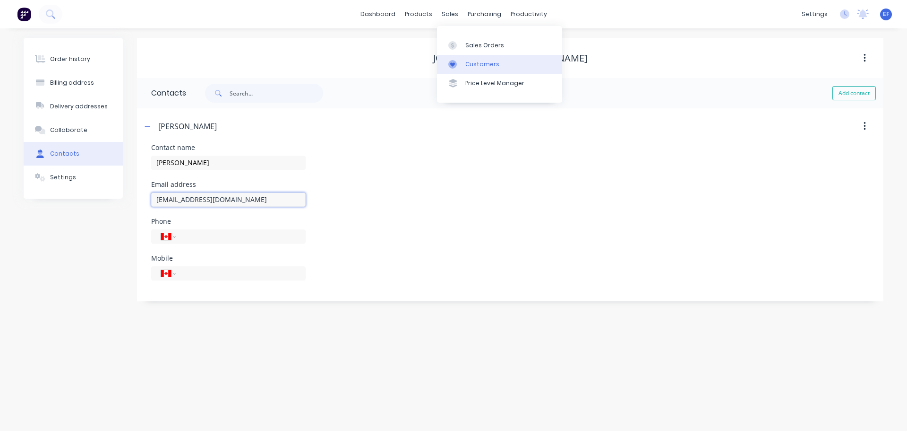
type input "[EMAIL_ADDRESS][DOMAIN_NAME]"
click at [469, 69] on link "Customers" at bounding box center [499, 64] width 125 height 19
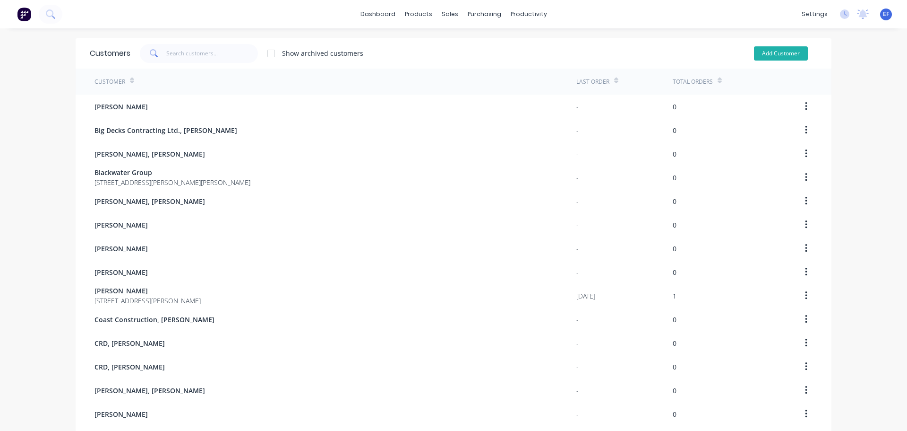
click at [761, 56] on button "Add Customer" at bounding box center [781, 53] width 54 height 14
select select "CA"
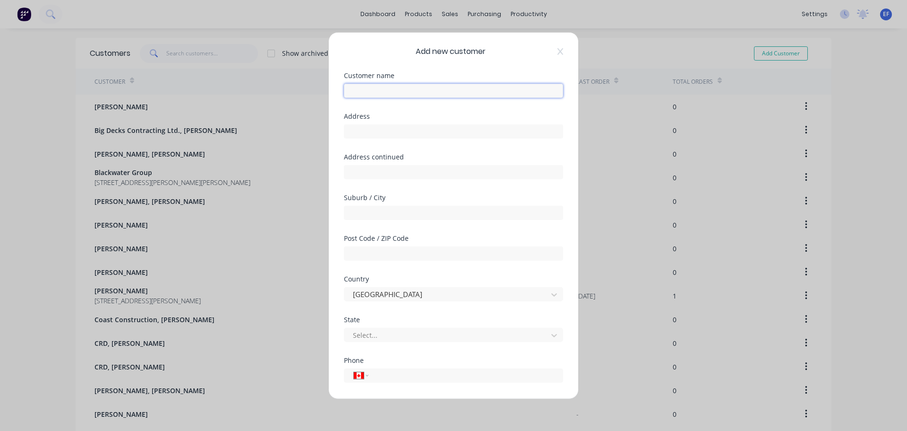
click at [394, 86] on input "text" at bounding box center [453, 90] width 219 height 14
paste input "[PERSON_NAME], [PERSON_NAME]"
type input "[PERSON_NAME], [PERSON_NAME]"
click at [394, 221] on div "Suburb / City" at bounding box center [453, 214] width 219 height 41
click at [395, 210] on input "text" at bounding box center [453, 212] width 219 height 14
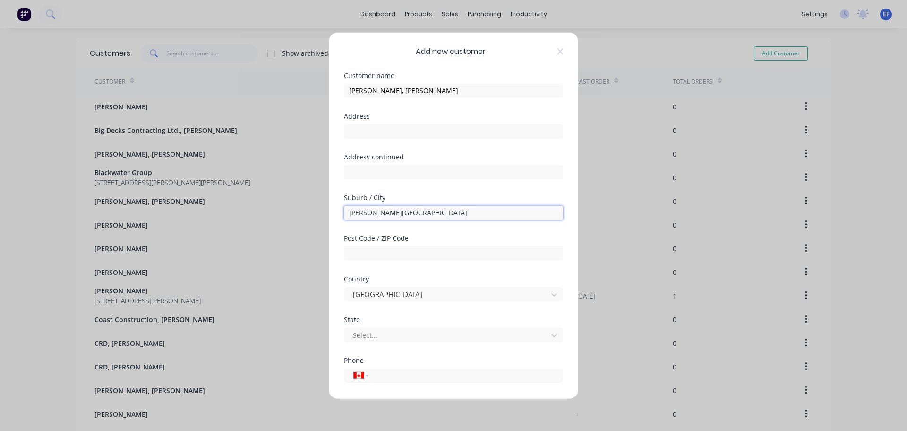
type input "[PERSON_NAME][GEOGRAPHIC_DATA]"
click at [566, 224] on div "Add new customer Customer name [PERSON_NAME], [PERSON_NAME] Address Address con…" at bounding box center [454, 215] width 250 height 366
click at [388, 371] on input "tel" at bounding box center [464, 375] width 178 height 11
paste input "[PHONE_NUMBER]"
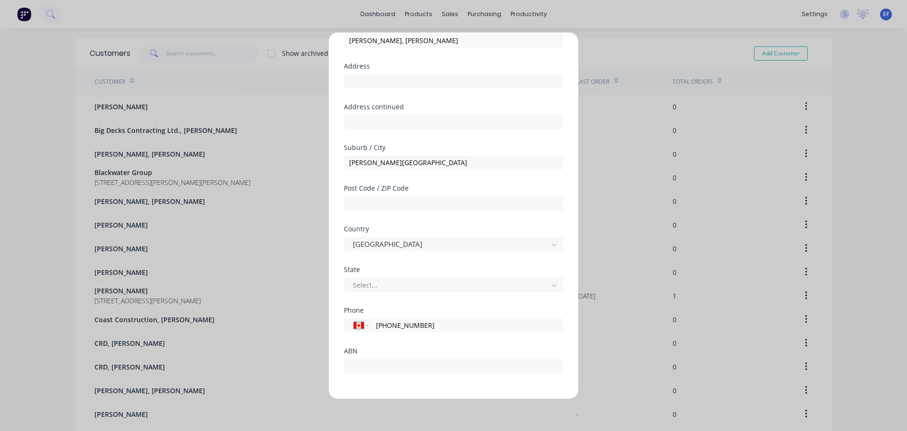
scroll to position [83, 0]
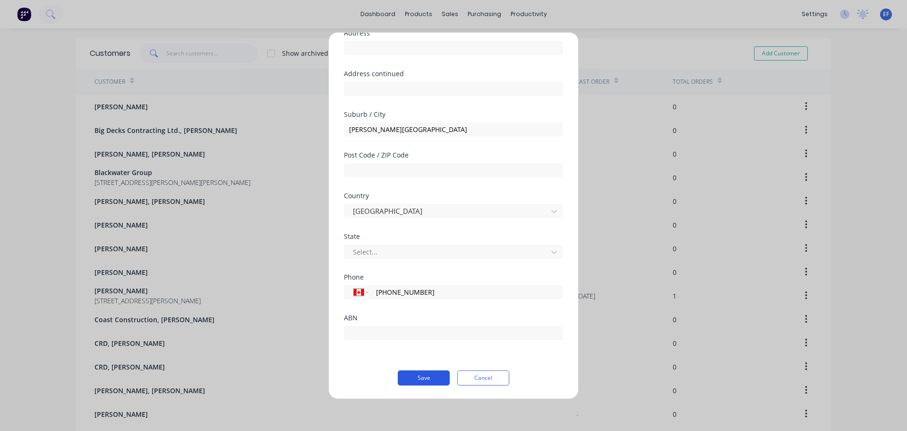
type input "[PHONE_NUMBER]"
drag, startPoint x: 414, startPoint y: 377, endPoint x: 421, endPoint y: 373, distance: 7.2
click at [415, 377] on button "Save" at bounding box center [424, 377] width 52 height 15
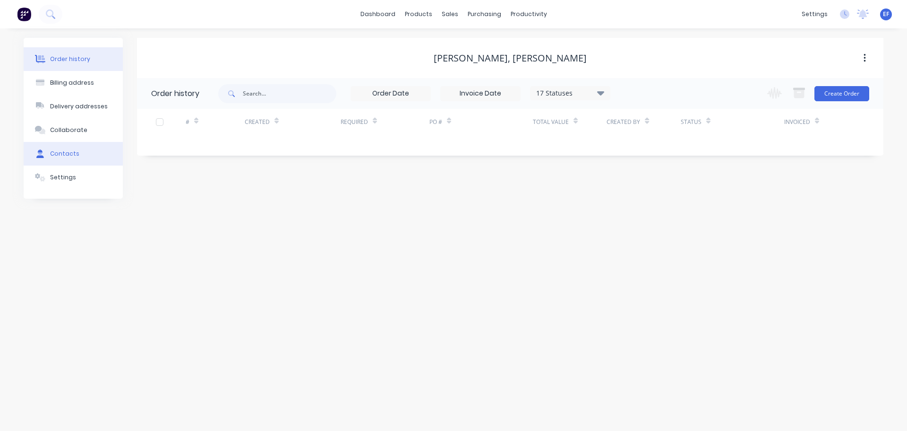
click at [70, 147] on button "Contacts" at bounding box center [73, 154] width 99 height 24
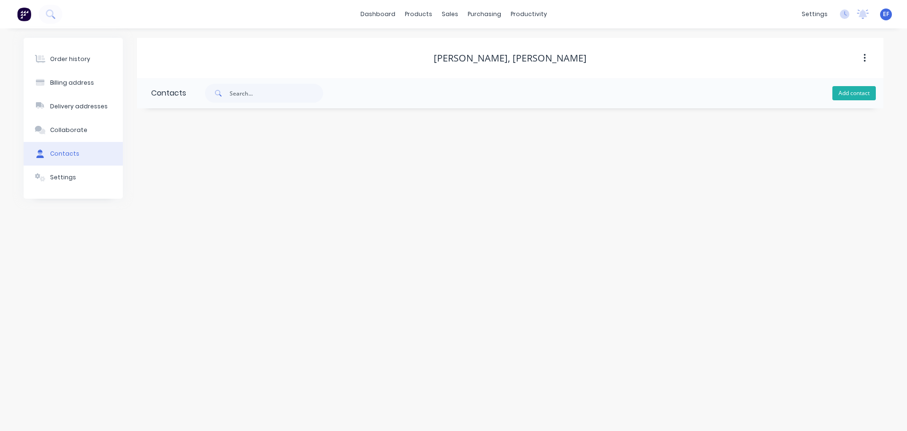
click at [842, 93] on button "Add contact" at bounding box center [854, 93] width 43 height 14
select select "CA"
drag, startPoint x: 514, startPoint y: 59, endPoint x: 603, endPoint y: 69, distance: 89.5
click at [604, 69] on div "[PERSON_NAME], [PERSON_NAME]" at bounding box center [510, 58] width 747 height 40
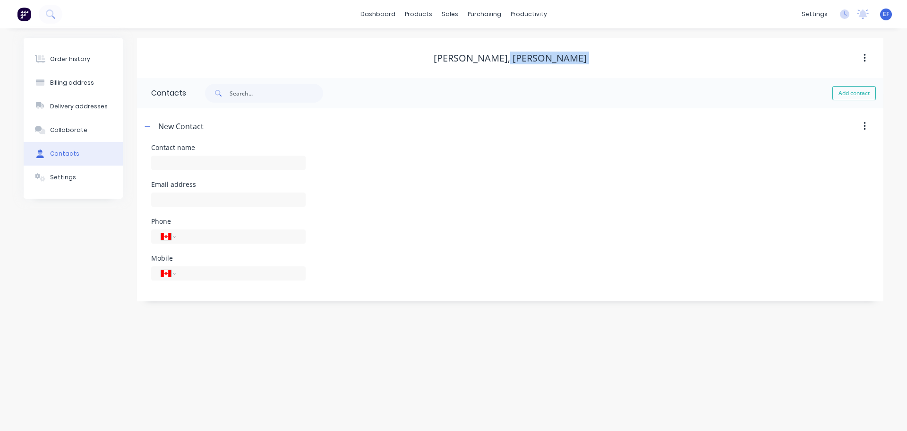
copy div "[PERSON_NAME]"
click at [243, 162] on input "text" at bounding box center [228, 162] width 155 height 14
paste input "[PERSON_NAME]"
type input "[PERSON_NAME]"
select select "CA"
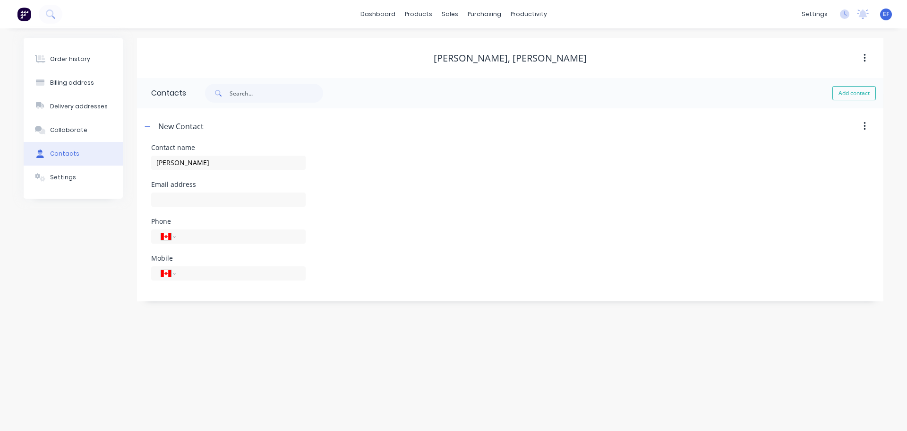
select select "CA"
click at [192, 200] on input "text" at bounding box center [228, 199] width 155 height 14
paste input "[EMAIL_ADDRESS][DOMAIN_NAME]"
type input "[EMAIL_ADDRESS][DOMAIN_NAME]"
click at [133, 336] on div "Order history Billing address Delivery addresses Collaborate Contacts Settings …" at bounding box center [453, 229] width 907 height 402
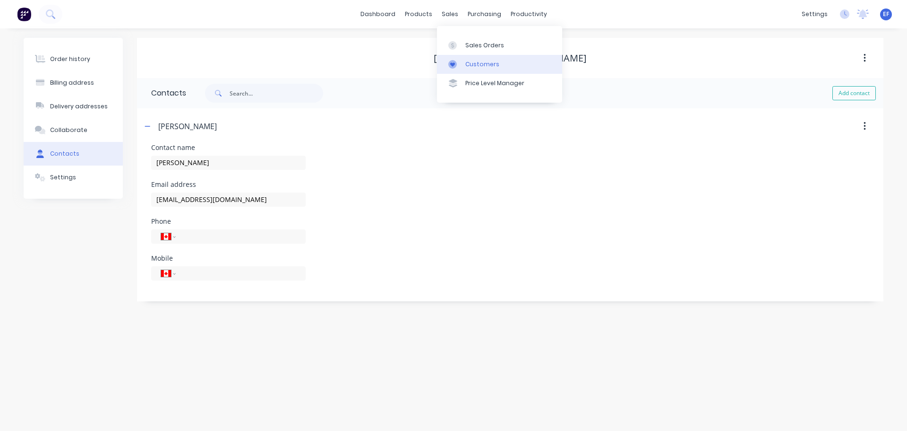
click at [458, 65] on div at bounding box center [456, 64] width 14 height 9
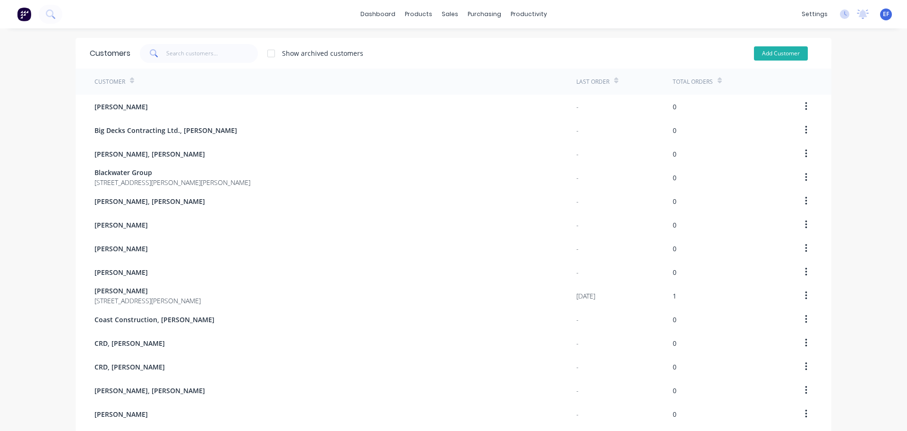
click at [765, 53] on button "Add Customer" at bounding box center [781, 53] width 54 height 14
select select "CA"
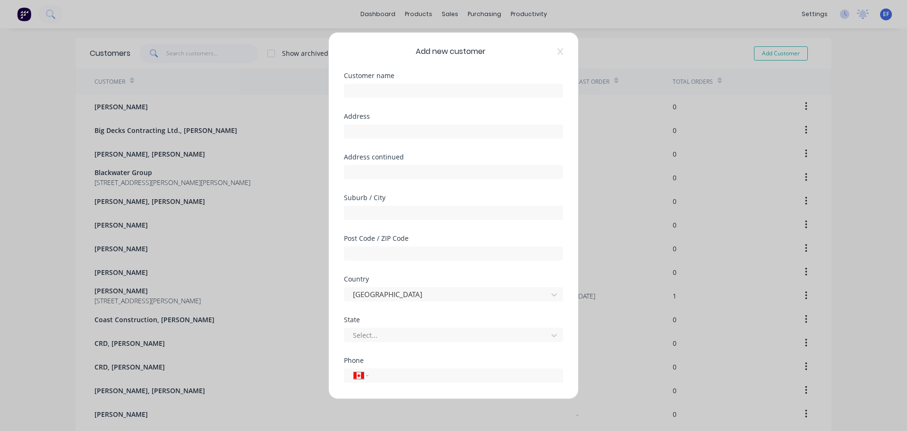
click at [414, 101] on div "Customer name" at bounding box center [453, 92] width 219 height 41
click at [411, 87] on input "text" at bounding box center [453, 90] width 219 height 14
paste input "[PERSON_NAME]"
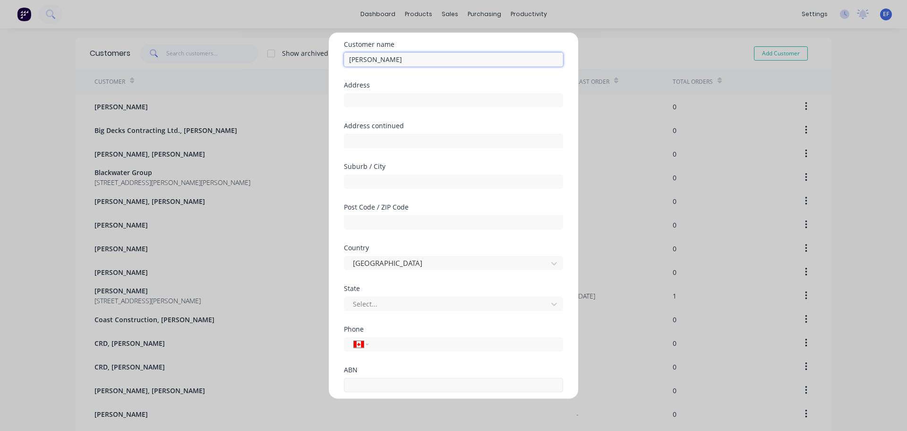
scroll to position [83, 0]
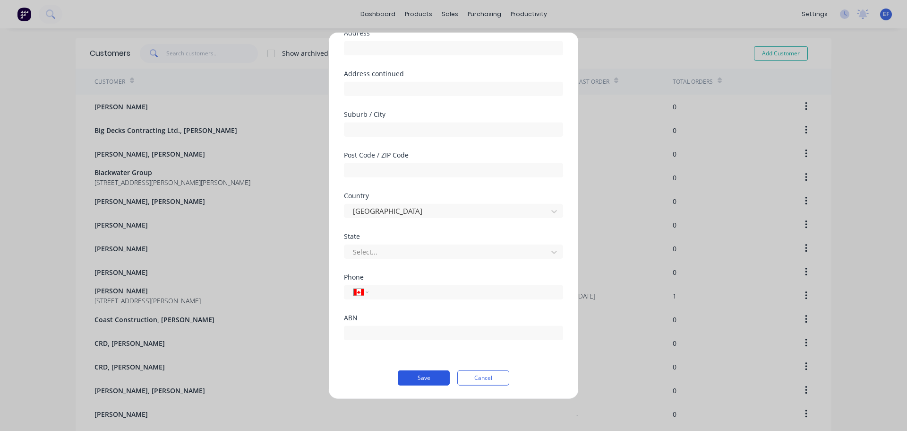
type input "[PERSON_NAME]"
click at [435, 378] on button "Save" at bounding box center [424, 377] width 52 height 15
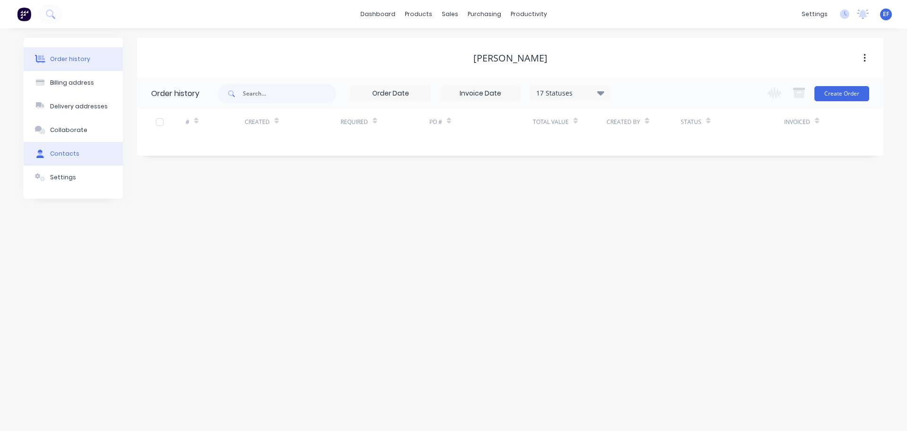
click at [77, 152] on button "Contacts" at bounding box center [73, 154] width 99 height 24
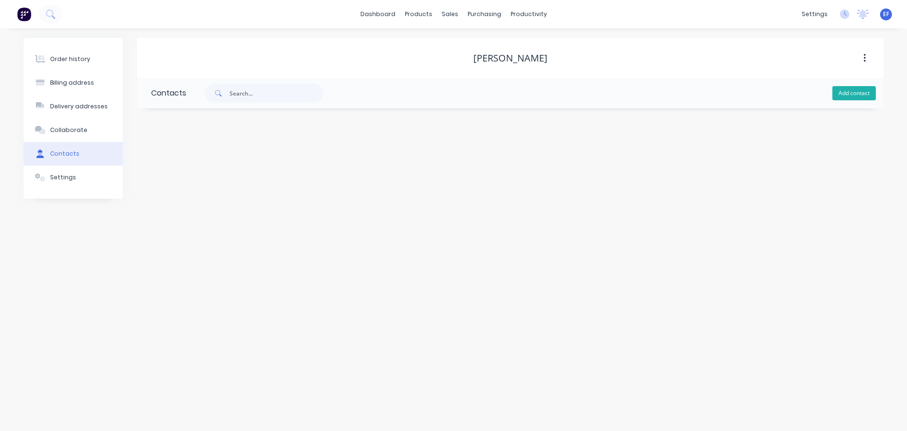
click at [865, 95] on button "Add contact" at bounding box center [854, 93] width 43 height 14
select select "CA"
click at [215, 160] on input "text" at bounding box center [228, 162] width 155 height 14
paste input "[PERSON_NAME]"
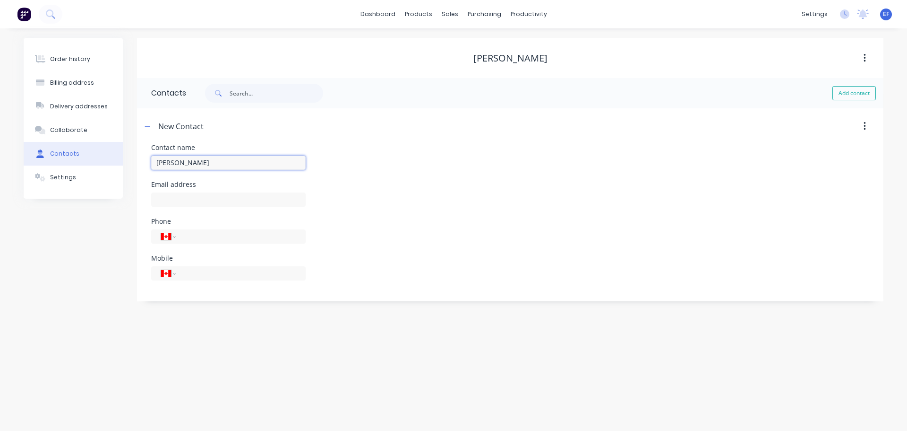
type input "[PERSON_NAME]"
select select "CA"
click at [204, 199] on input "text" at bounding box center [228, 199] width 155 height 14
paste input "[PERSON_NAME][EMAIL_ADDRESS][DOMAIN_NAME]"
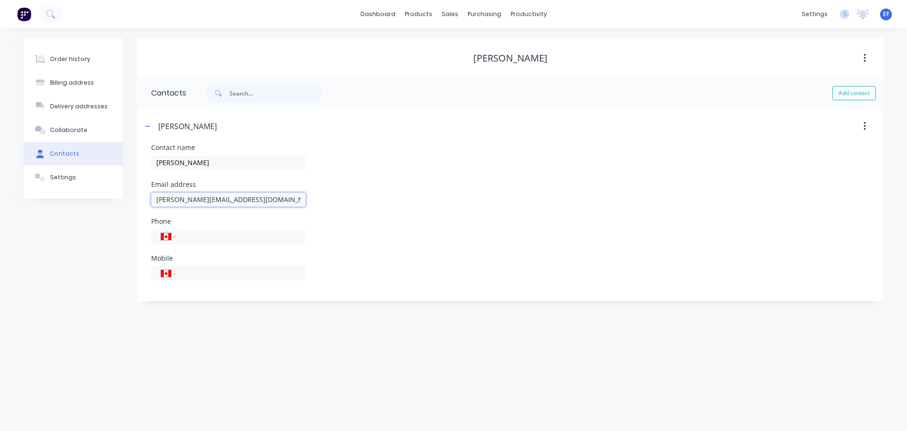
type input "[PERSON_NAME][EMAIL_ADDRESS][DOMAIN_NAME]"
click at [237, 321] on div "Order history Billing address Delivery addresses Collaborate Contacts Settings …" at bounding box center [453, 229] width 907 height 402
click at [470, 65] on div "Customers" at bounding box center [483, 64] width 34 height 9
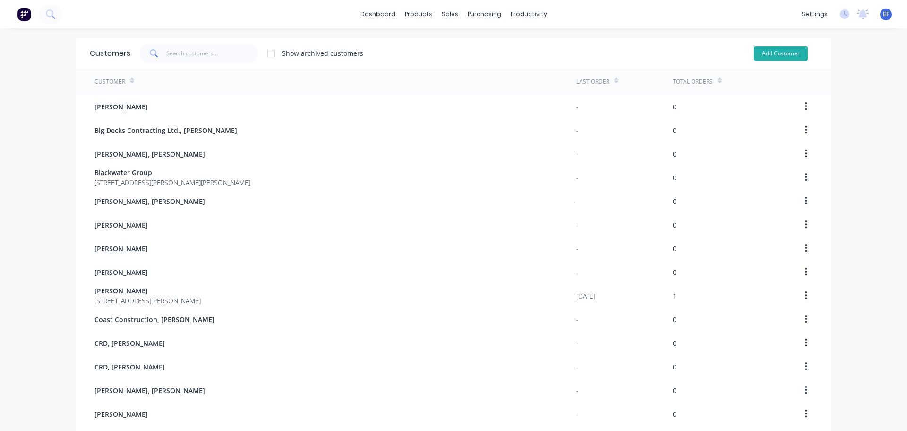
click at [776, 54] on button "Add Customer" at bounding box center [781, 53] width 54 height 14
select select "CA"
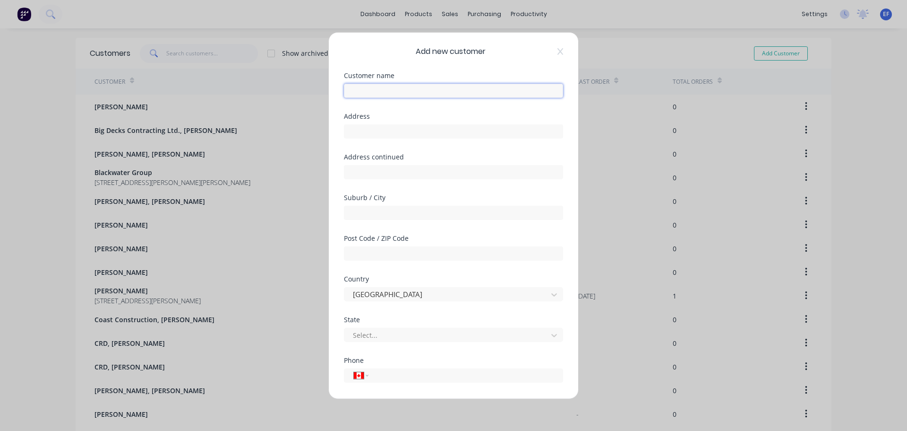
click at [378, 96] on input "text" at bounding box center [453, 90] width 219 height 14
paste input "[PERSON_NAME], [PERSON_NAME]"
type input "[PERSON_NAME], [PERSON_NAME]"
click at [398, 126] on input "text" at bounding box center [453, 131] width 219 height 14
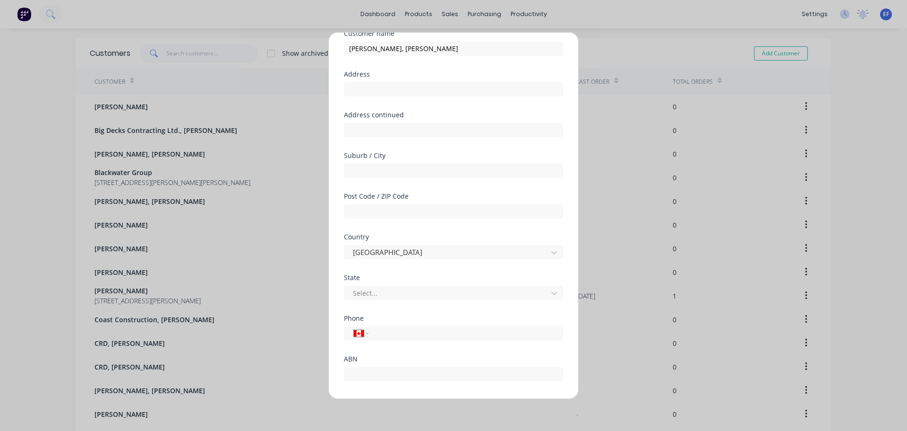
scroll to position [83, 0]
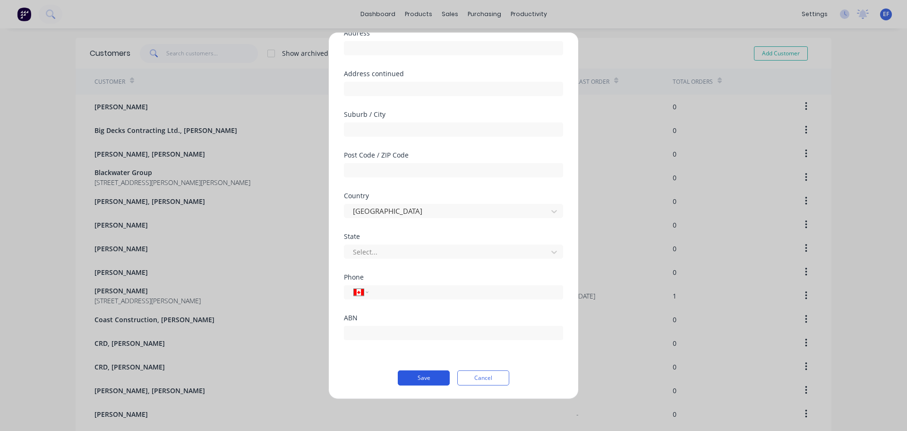
click at [421, 375] on button "Save" at bounding box center [424, 377] width 52 height 15
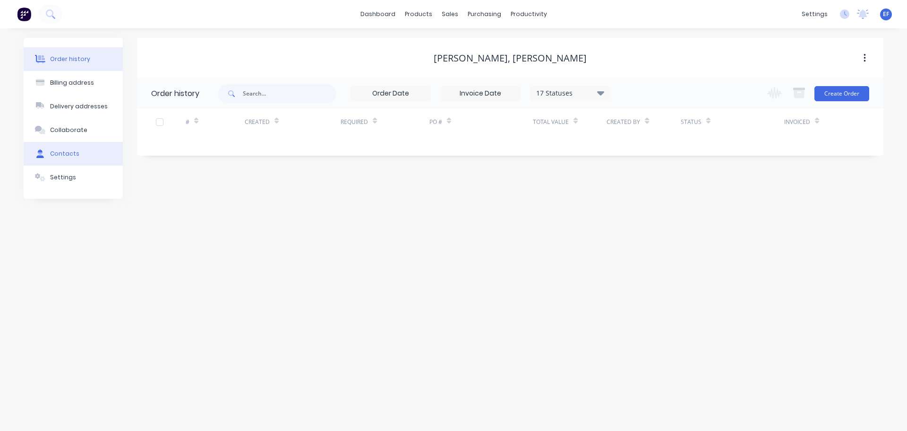
click at [93, 159] on button "Contacts" at bounding box center [73, 154] width 99 height 24
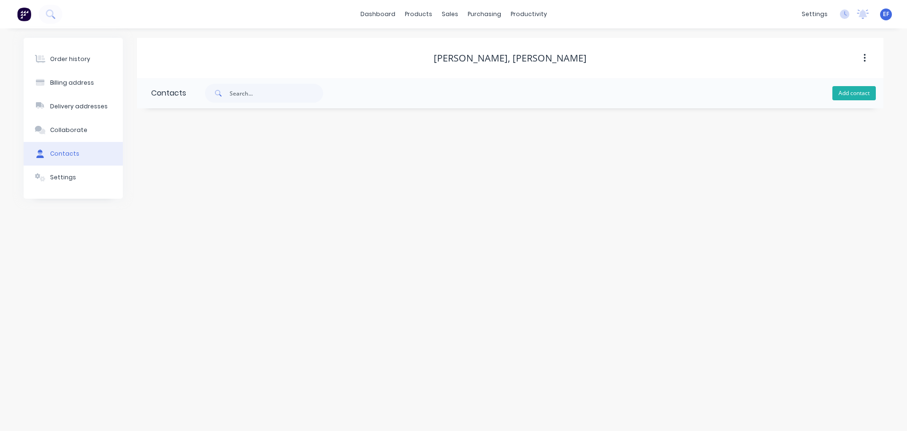
click at [850, 92] on button "Add contact" at bounding box center [854, 93] width 43 height 14
select select "CA"
click at [220, 160] on input "text" at bounding box center [228, 162] width 155 height 14
paste input "[PERSON_NAME][EMAIL_ADDRESS][DOMAIN_NAME]"
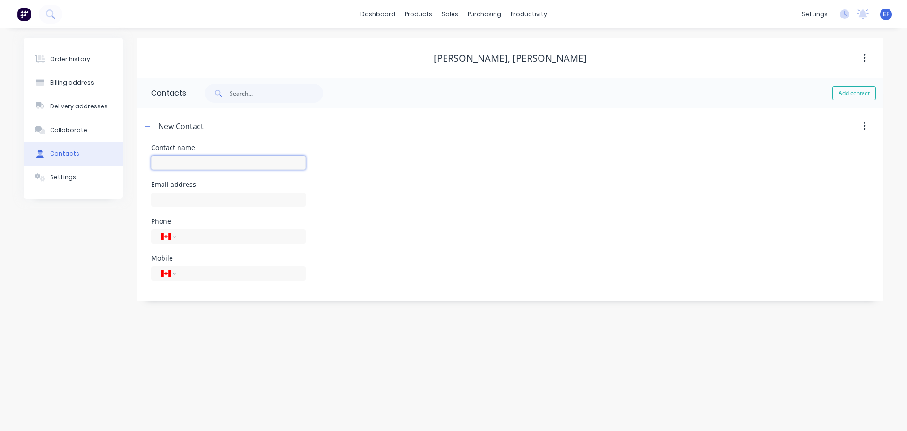
type input "[PERSON_NAME][EMAIL_ADDRESS][DOMAIN_NAME]"
drag, startPoint x: 162, startPoint y: 167, endPoint x: 99, endPoint y: 168, distance: 62.9
click at [99, 168] on div "Order history Billing address Delivery addresses Collaborate Contacts Settings …" at bounding box center [454, 169] width 860 height 263
click at [183, 202] on input "text" at bounding box center [228, 199] width 155 height 14
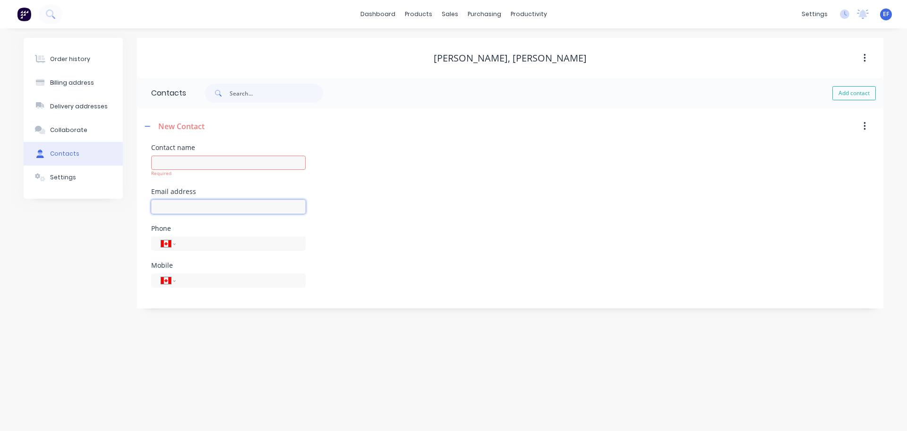
paste input "[PERSON_NAME][EMAIL_ADDRESS][DOMAIN_NAME]"
type input "[PERSON_NAME][EMAIL_ADDRESS][DOMAIN_NAME]"
drag, startPoint x: 569, startPoint y: 58, endPoint x: 513, endPoint y: 61, distance: 55.8
click at [513, 61] on div "[PERSON_NAME], [PERSON_NAME]" at bounding box center [510, 57] width 747 height 11
copy div "[PERSON_NAME]"
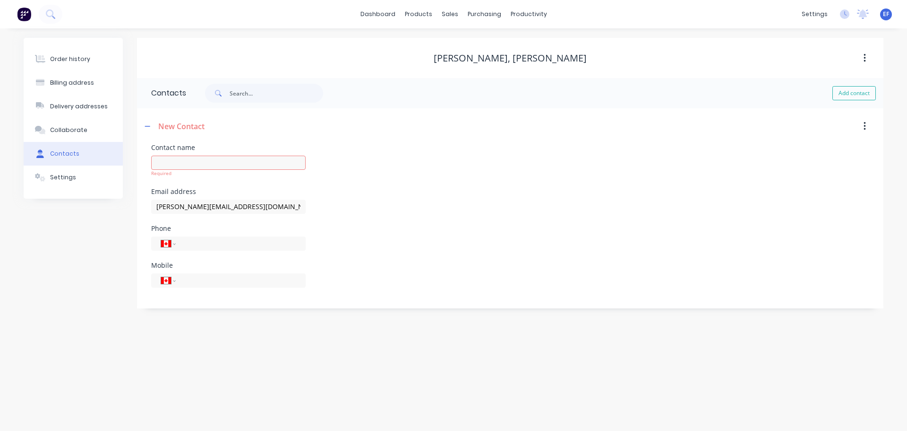
click at [226, 170] on div "Required" at bounding box center [228, 173] width 155 height 7
click at [225, 164] on input "text" at bounding box center [228, 162] width 155 height 14
paste input "[PERSON_NAME]"
type input "[PERSON_NAME]"
click at [187, 341] on div "Order history Billing address Delivery addresses Collaborate Contacts Settings …" at bounding box center [453, 229] width 907 height 402
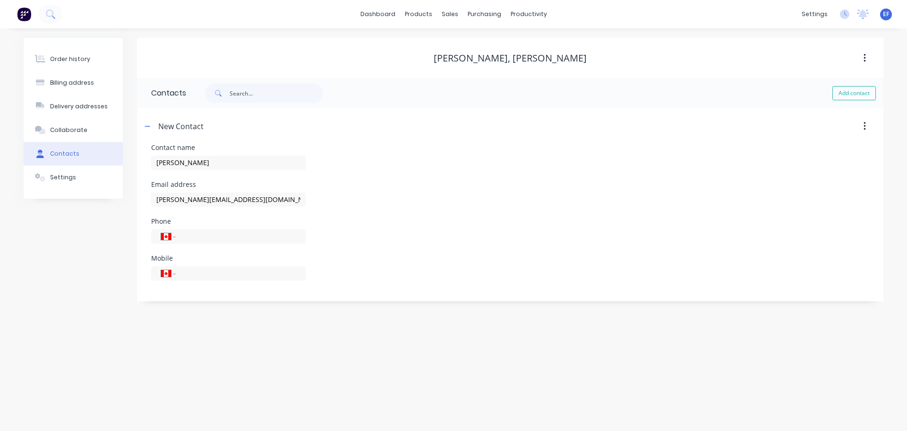
select select "CA"
click at [475, 63] on div "Customers" at bounding box center [483, 64] width 34 height 9
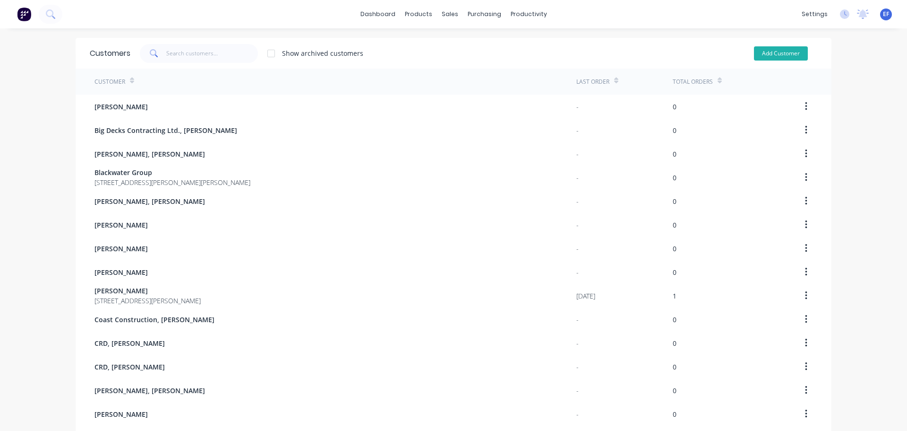
click at [779, 51] on button "Add Customer" at bounding box center [781, 53] width 54 height 14
select select "CA"
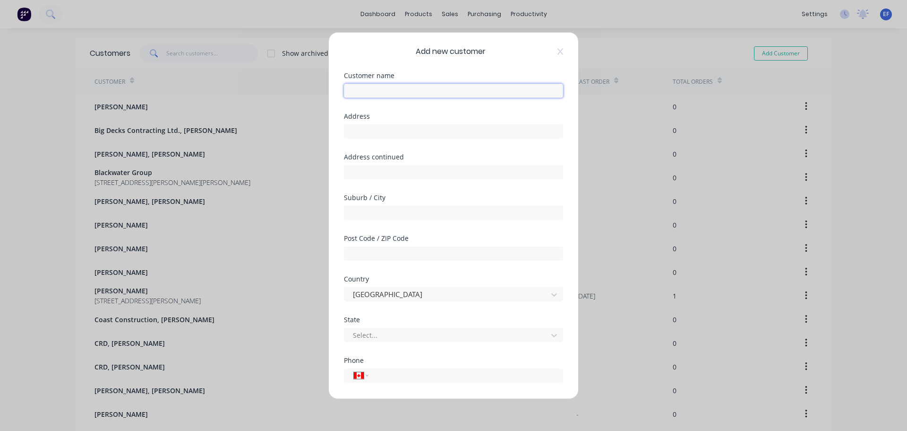
click at [431, 95] on input "text" at bounding box center [453, 90] width 219 height 14
paste input "[PERSON_NAME], [PERSON_NAME]"
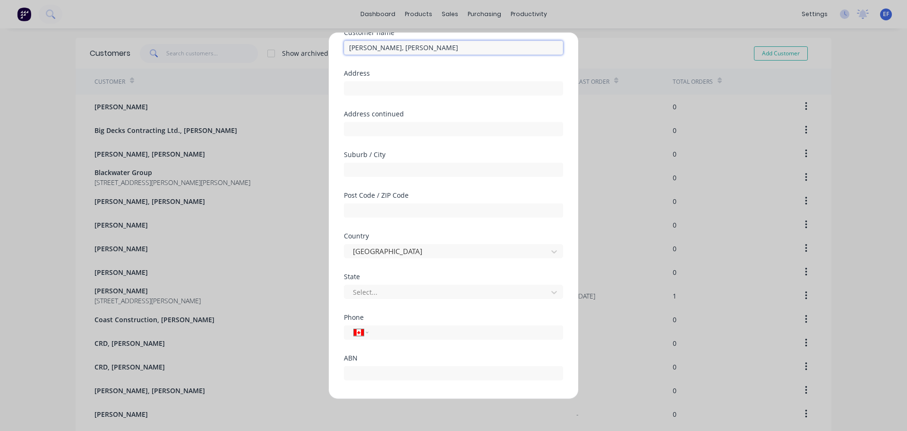
scroll to position [83, 0]
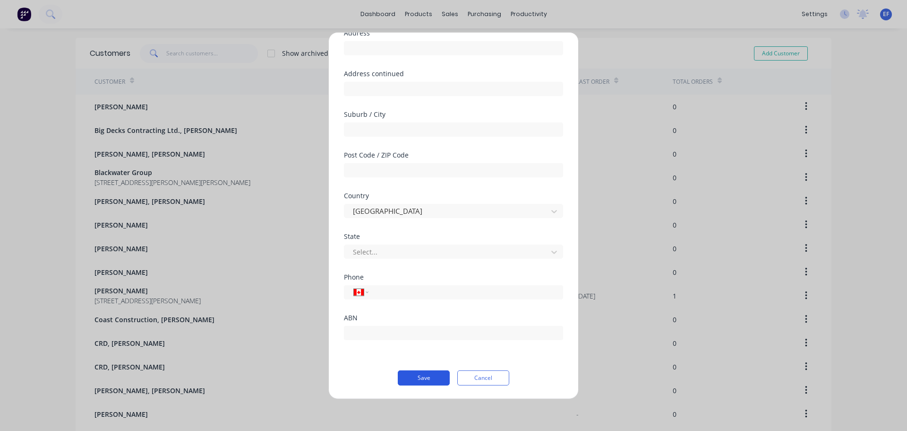
type input "[PERSON_NAME], [PERSON_NAME]"
click at [429, 380] on button "Save" at bounding box center [424, 377] width 52 height 15
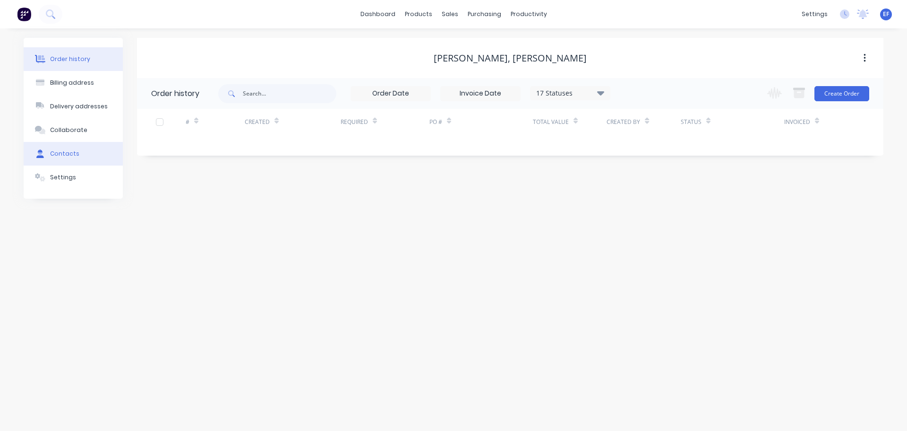
click at [104, 159] on button "Contacts" at bounding box center [73, 154] width 99 height 24
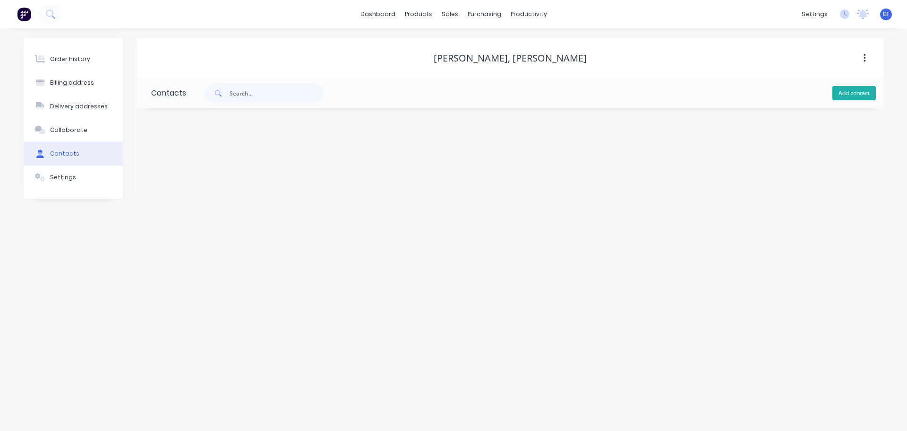
click at [848, 92] on button "Add contact" at bounding box center [854, 93] width 43 height 14
select select "CA"
click at [257, 169] on input "text" at bounding box center [228, 162] width 155 height 14
paste input "[PERSON_NAME], [PERSON_NAME]"
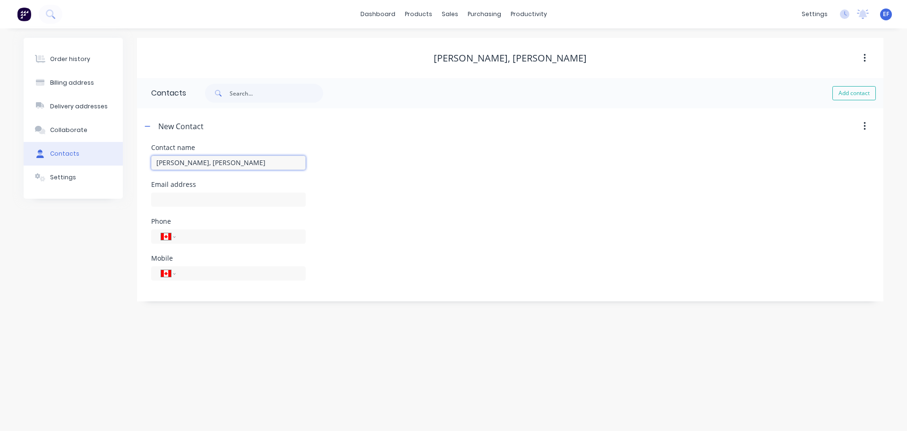
drag, startPoint x: 262, startPoint y: 164, endPoint x: 192, endPoint y: 161, distance: 70.0
click at [192, 161] on input "[PERSON_NAME], [PERSON_NAME]" at bounding box center [228, 162] width 155 height 14
type input "[PERSON_NAME]"
select select "CA"
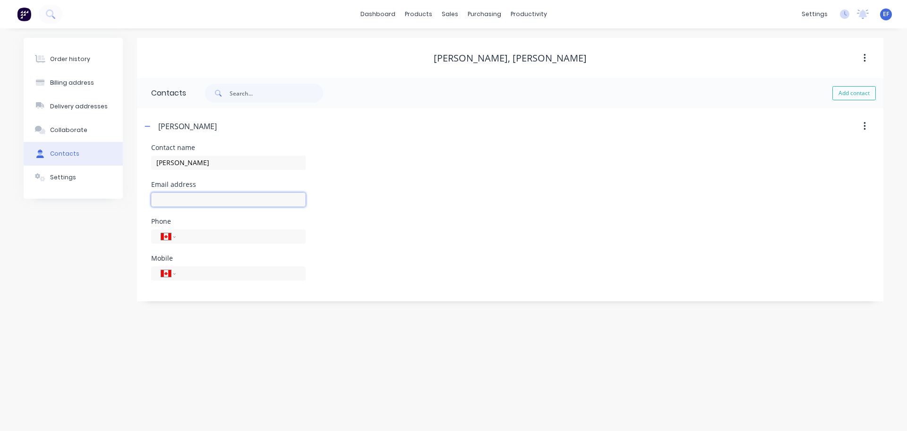
click at [214, 201] on input "text" at bounding box center [228, 199] width 155 height 14
paste input "[EMAIL_ADDRESS][DOMAIN_NAME]"
type input "[EMAIL_ADDRESS][DOMAIN_NAME]"
drag, startPoint x: 198, startPoint y: 348, endPoint x: 207, endPoint y: 338, distance: 13.7
click at [198, 348] on div "Order history Billing address Delivery addresses Collaborate Contacts Settings …" at bounding box center [453, 229] width 907 height 402
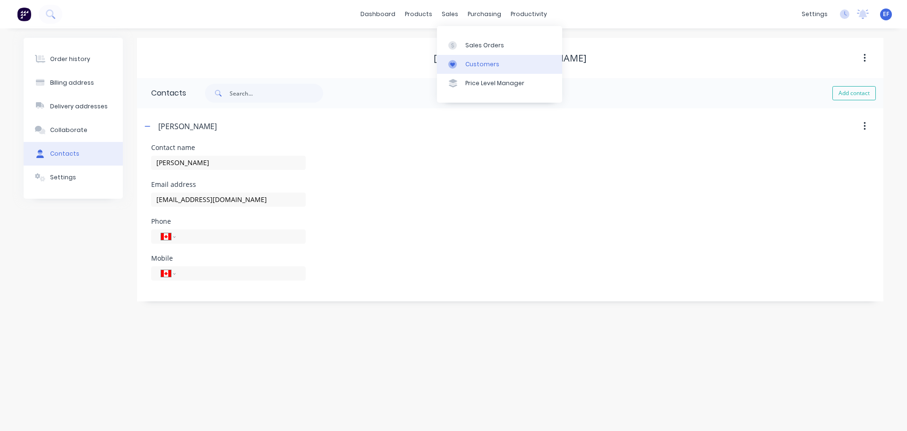
click at [456, 66] on icon at bounding box center [453, 64] width 9 height 9
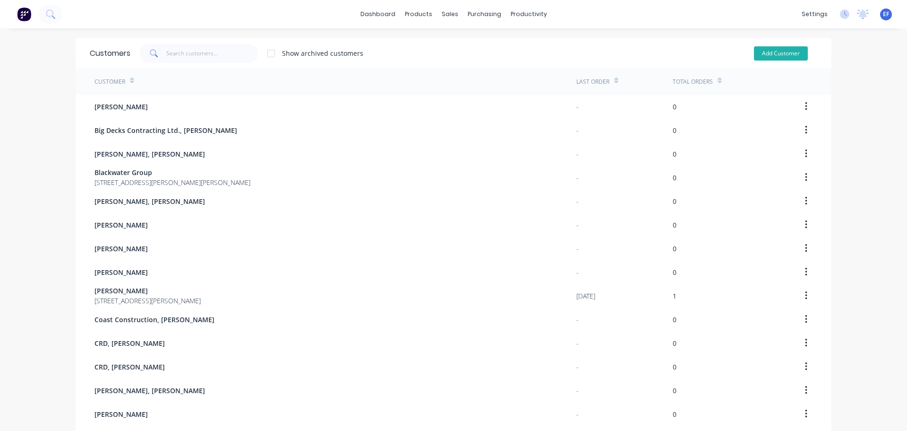
click at [771, 52] on button "Add Customer" at bounding box center [781, 53] width 54 height 14
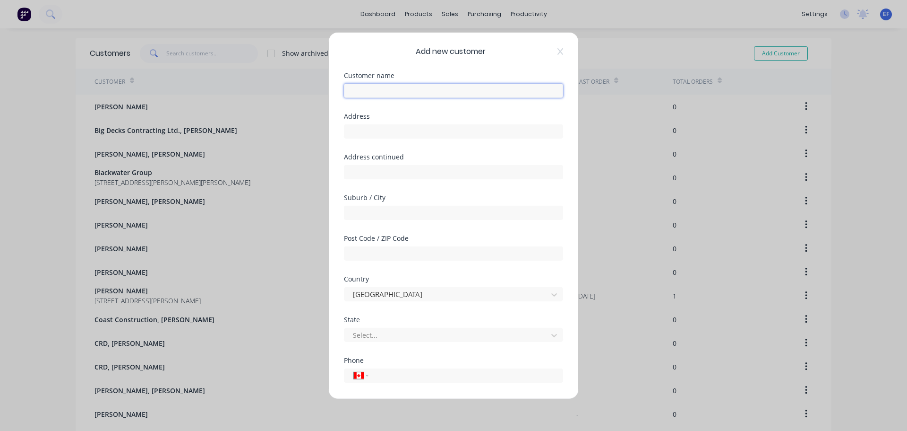
click at [392, 89] on input "text" at bounding box center [453, 90] width 219 height 14
paste input "[PERSON_NAME]"
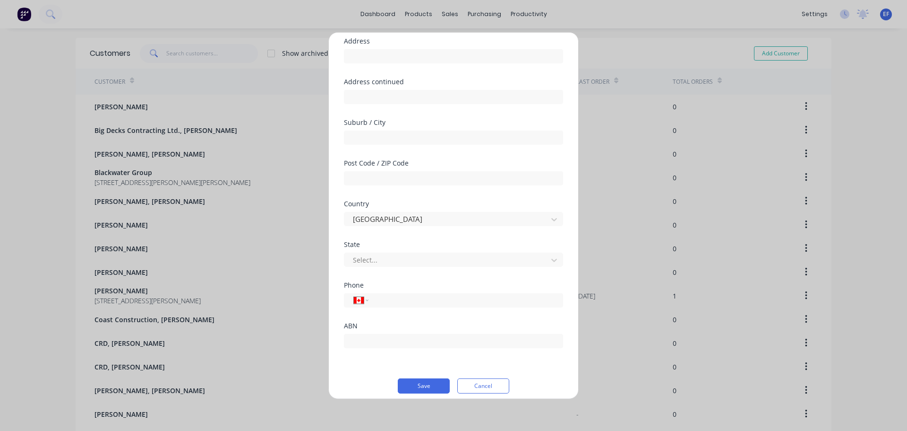
scroll to position [83, 0]
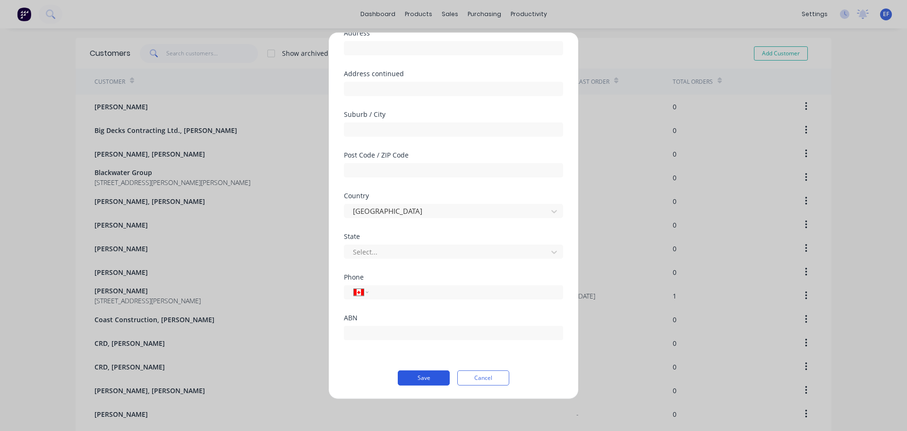
type input "[PERSON_NAME]"
click at [408, 379] on button "Save" at bounding box center [424, 377] width 52 height 15
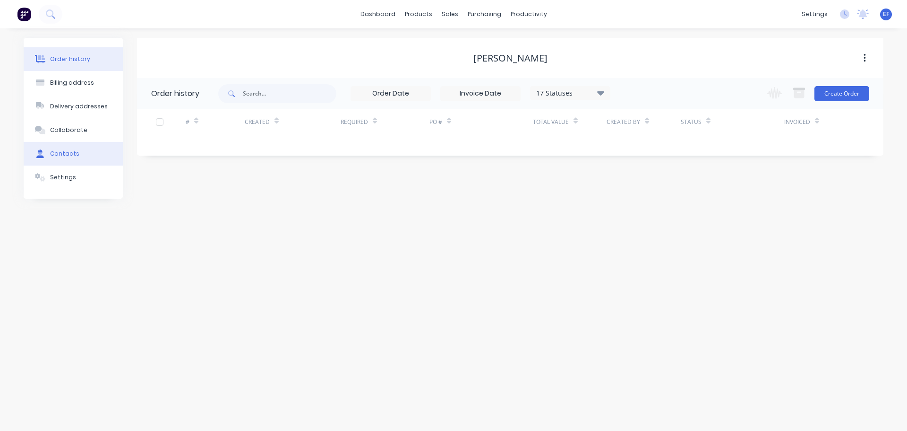
click at [64, 153] on div "Contacts" at bounding box center [64, 153] width 29 height 9
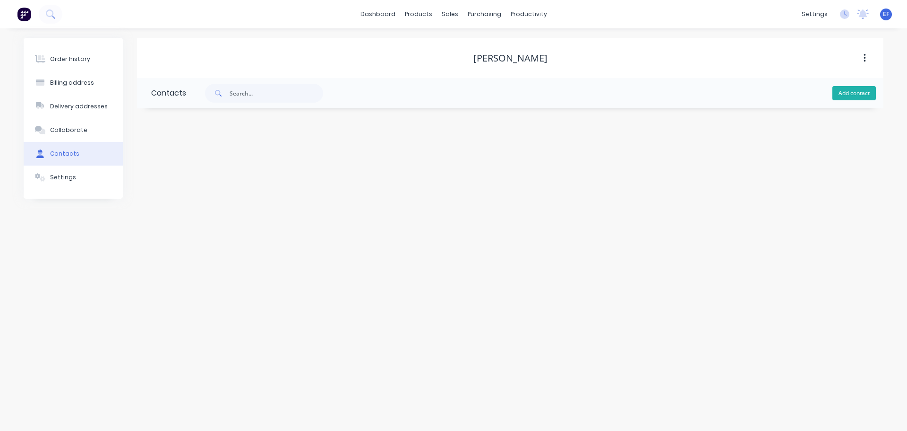
click at [854, 98] on button "Add contact" at bounding box center [854, 93] width 43 height 14
select select "CA"
click at [216, 165] on input "text" at bounding box center [228, 162] width 155 height 14
paste input "[PERSON_NAME]"
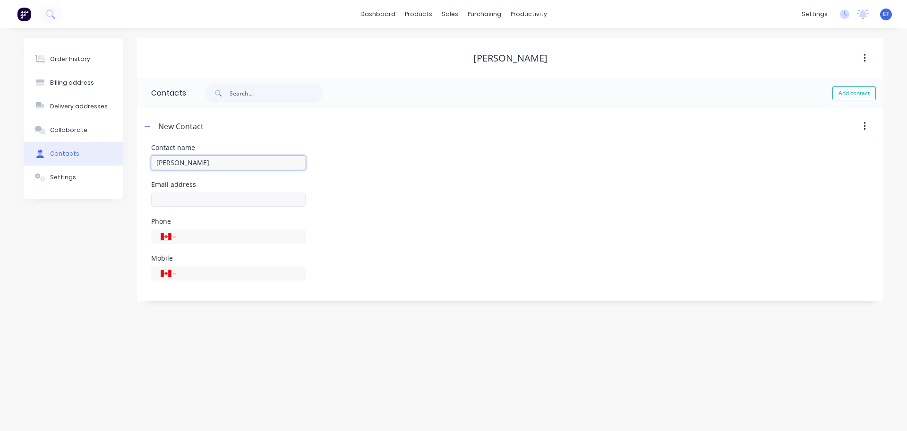
type input "[PERSON_NAME]"
click at [180, 197] on input "text" at bounding box center [228, 199] width 155 height 14
select select "CA"
click at [190, 197] on input "text" at bounding box center [228, 199] width 155 height 14
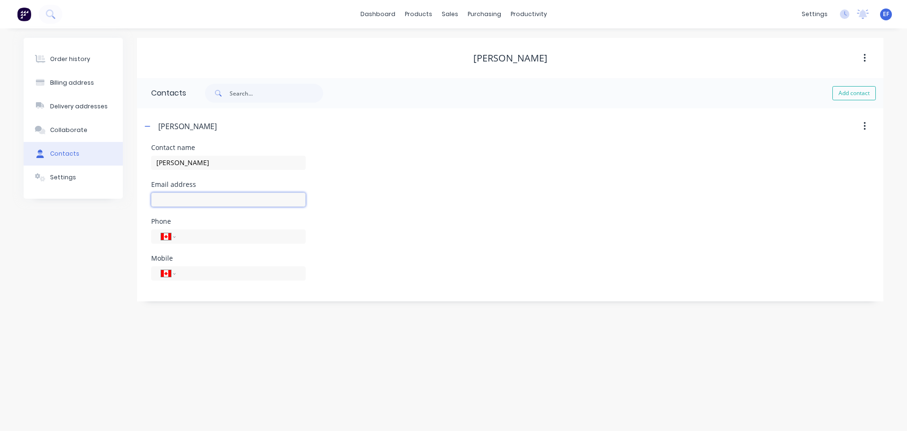
paste input "[EMAIL_ADDRESS][DOMAIN_NAME]"
type input "[EMAIL_ADDRESS][DOMAIN_NAME]"
click at [88, 337] on div "Order history Billing address Delivery addresses Collaborate Contacts Settings …" at bounding box center [453, 229] width 907 height 402
click at [470, 71] on link "Customers" at bounding box center [499, 64] width 125 height 19
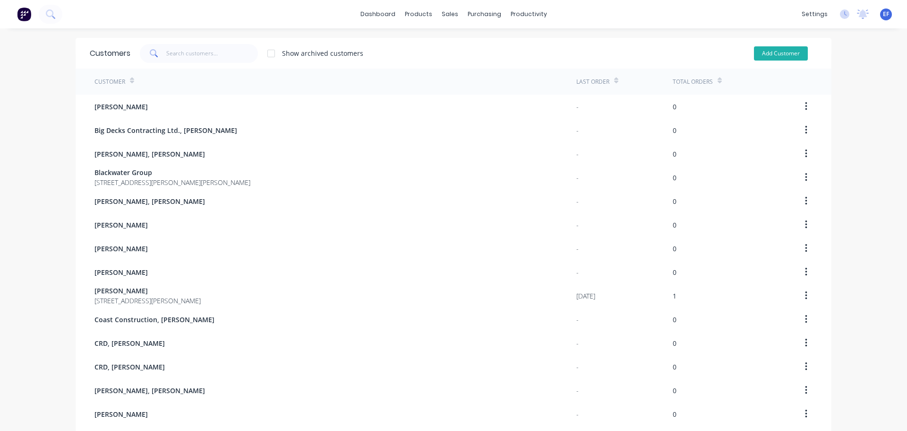
click at [794, 48] on button "Add Customer" at bounding box center [781, 53] width 54 height 14
select select "CA"
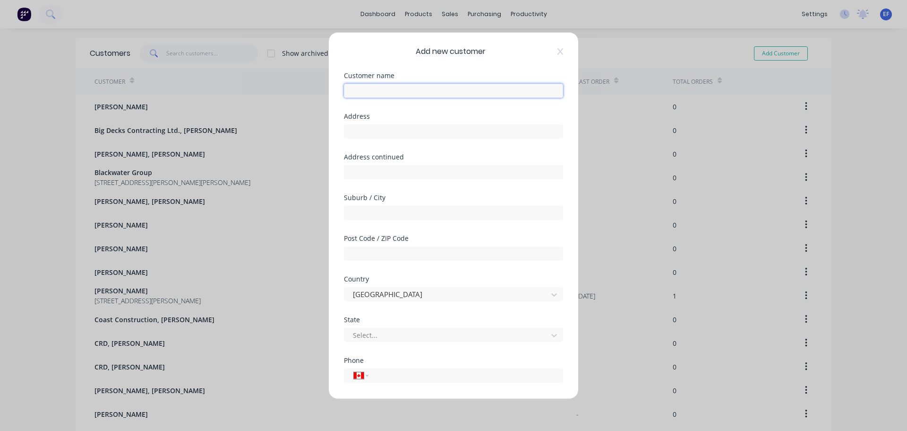
click at [397, 95] on input "text" at bounding box center [453, 90] width 219 height 14
paste input "[PERSON_NAME]"
type input "[PERSON_NAME]"
click at [371, 133] on input "text" at bounding box center [453, 131] width 219 height 14
click at [391, 374] on input "tel" at bounding box center [464, 375] width 178 height 11
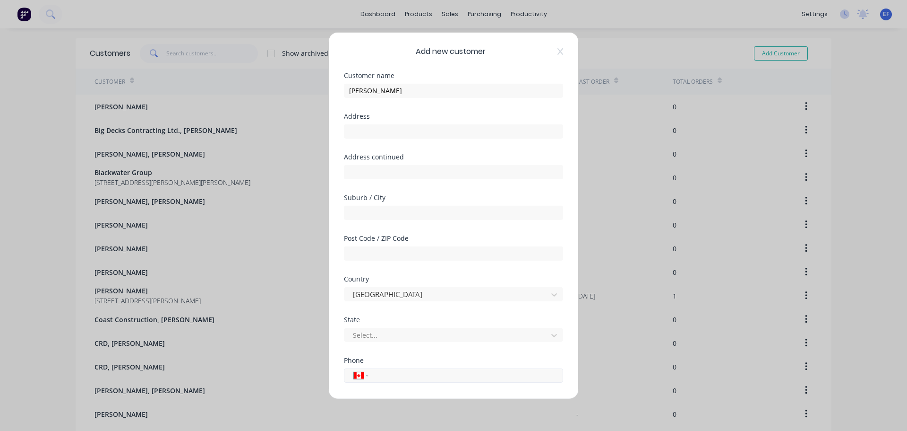
paste input "[PHONE_NUMBER]"
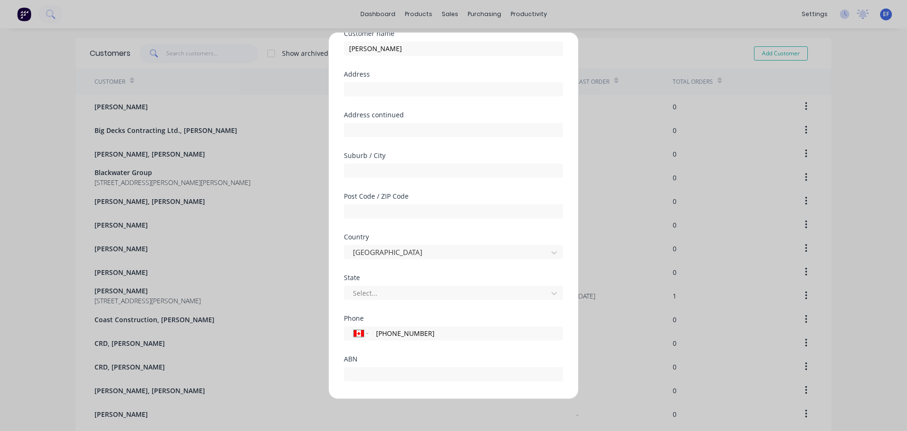
scroll to position [83, 0]
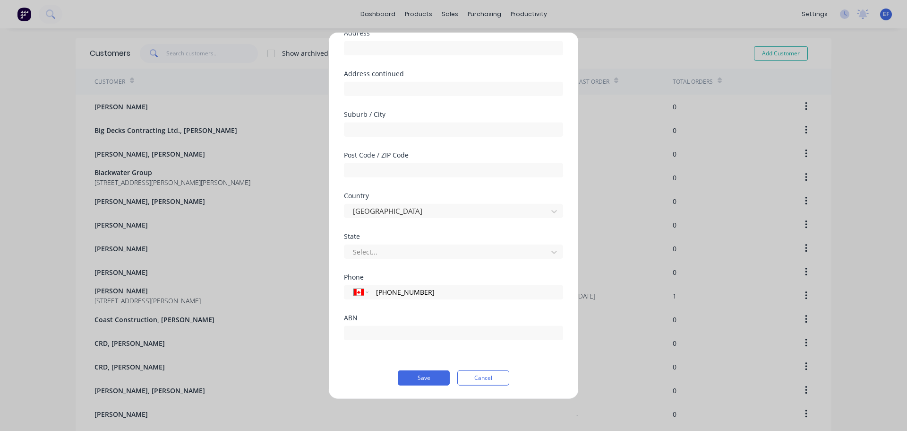
type input "[PHONE_NUMBER]"
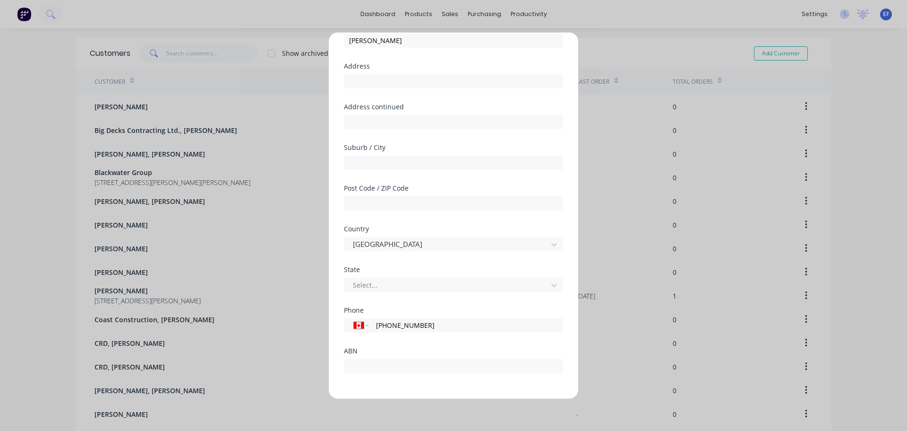
scroll to position [0, 0]
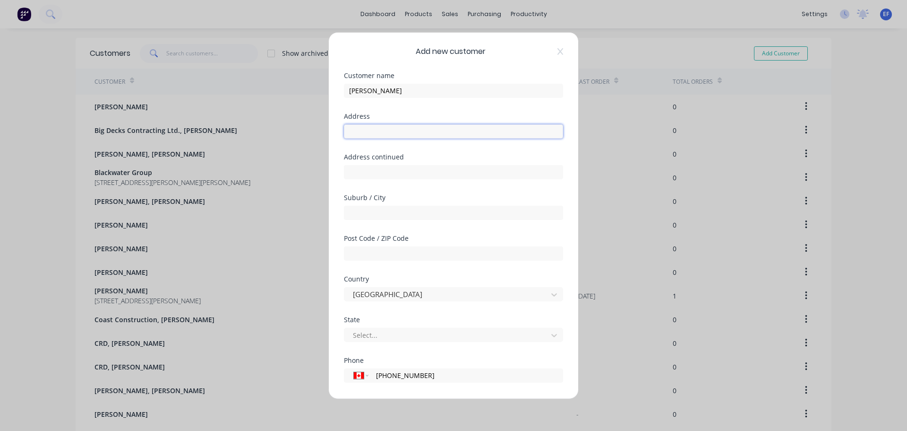
click at [401, 134] on input "text" at bounding box center [453, 131] width 219 height 14
paste input ""[PERSON_NAME] ""
type input ""[PERSON_NAME] ""
drag, startPoint x: 425, startPoint y: 131, endPoint x: 232, endPoint y: 128, distance: 193.8
click at [232, 128] on div "Add new customer Customer name [PERSON_NAME] Address "[PERSON_NAME] " Address c…" at bounding box center [453, 215] width 907 height 431
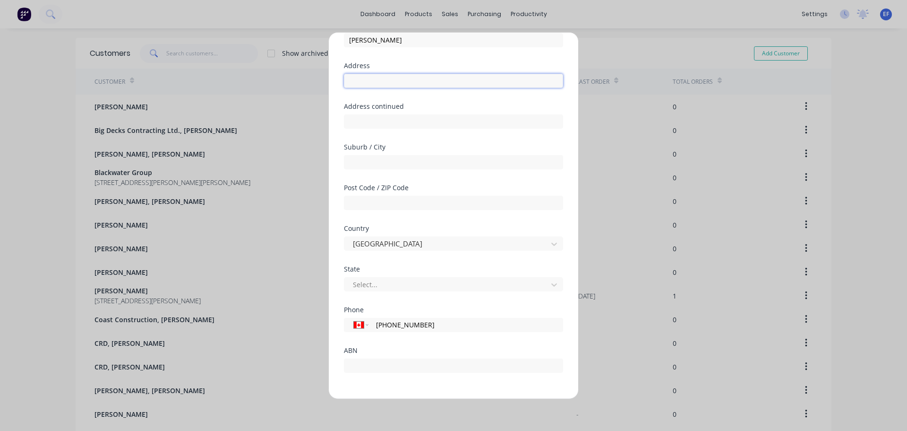
scroll to position [83, 0]
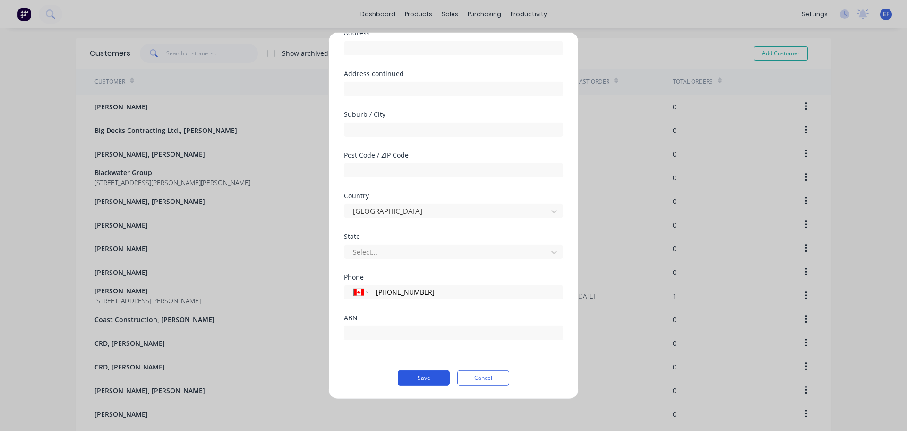
click at [428, 379] on button "Save" at bounding box center [424, 377] width 52 height 15
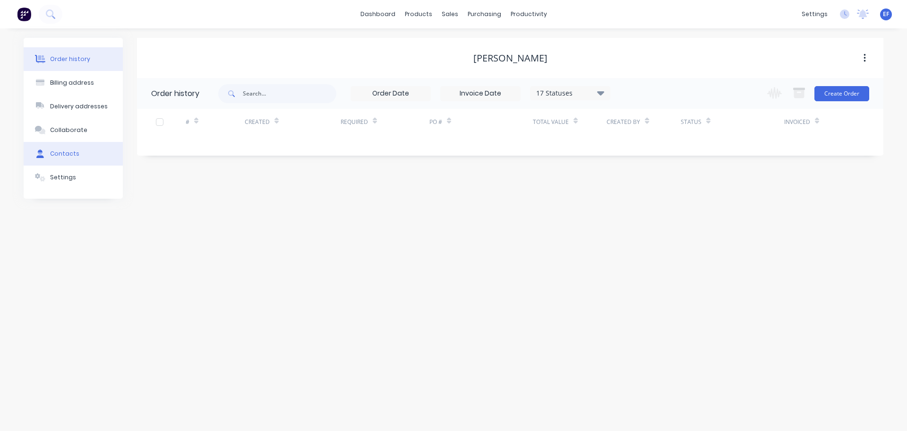
drag, startPoint x: 67, startPoint y: 158, endPoint x: 64, endPoint y: 164, distance: 7.2
click at [67, 158] on button "Contacts" at bounding box center [73, 154] width 99 height 24
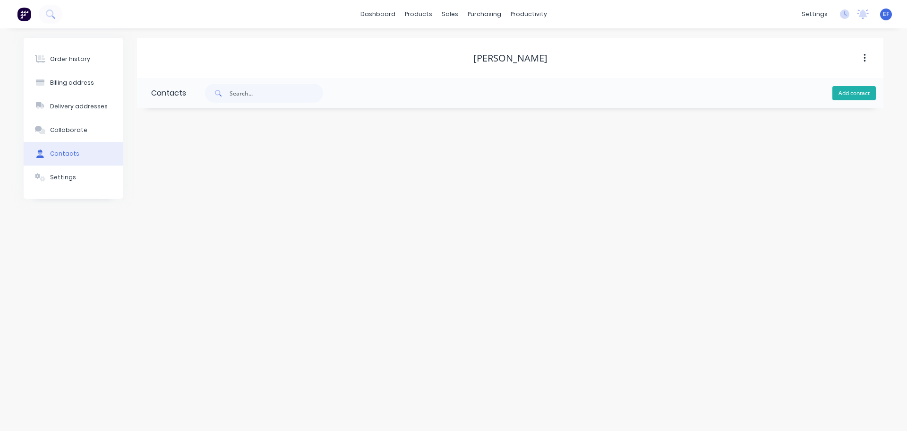
click at [842, 92] on button "Add contact" at bounding box center [854, 93] width 43 height 14
select select "CA"
click at [259, 169] on input "text" at bounding box center [228, 162] width 155 height 14
paste input "[PERSON_NAME]"
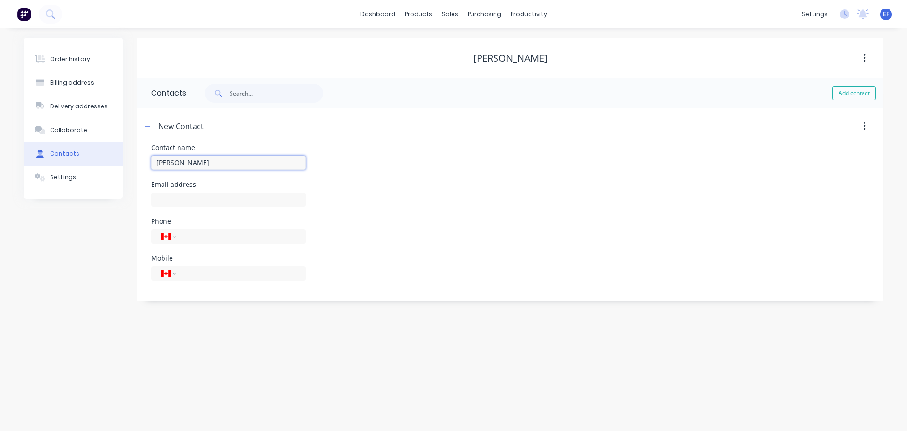
type input "[PERSON_NAME]"
select select "CA"
click at [188, 201] on input "text" at bounding box center [228, 199] width 155 height 14
paste input "[EMAIL_ADDRESS][DOMAIN_NAME]"
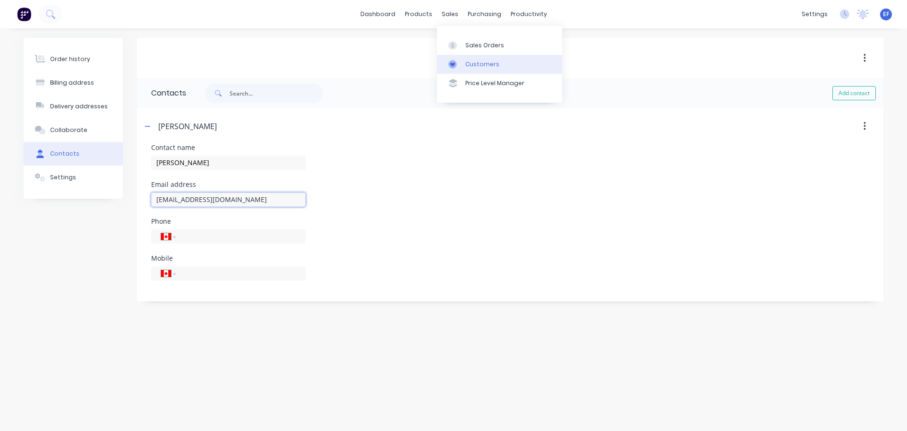
type input "[EMAIL_ADDRESS][DOMAIN_NAME]"
click at [482, 70] on link "Customers" at bounding box center [499, 64] width 125 height 19
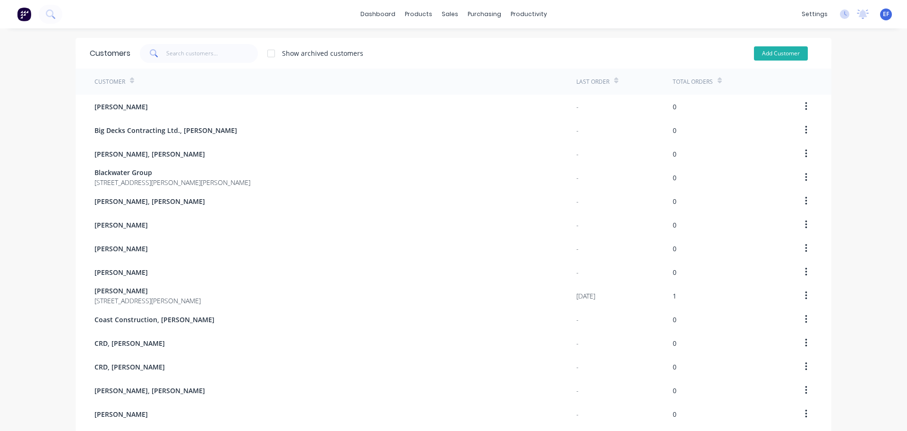
click at [764, 57] on button "Add Customer" at bounding box center [781, 53] width 54 height 14
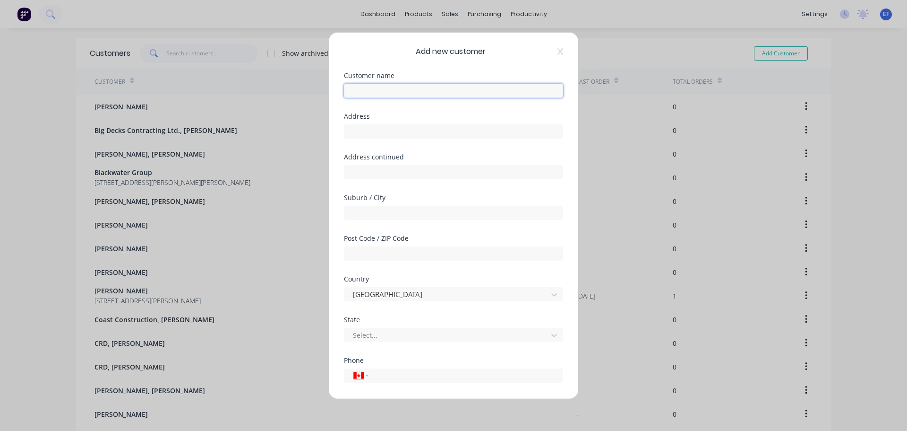
click at [386, 87] on input "text" at bounding box center [453, 90] width 219 height 14
paste input "Koie Construction, [PERSON_NAME]"
type input "Koie Construction, [PERSON_NAME]"
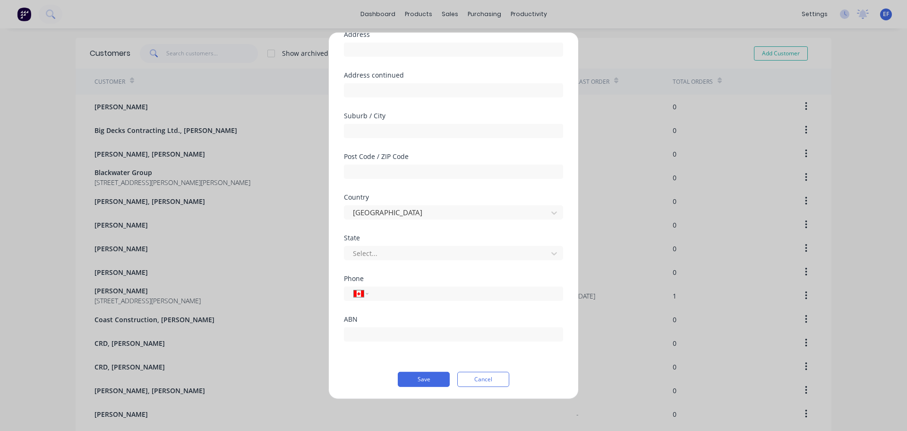
scroll to position [83, 0]
click at [427, 376] on button "Save" at bounding box center [424, 377] width 52 height 15
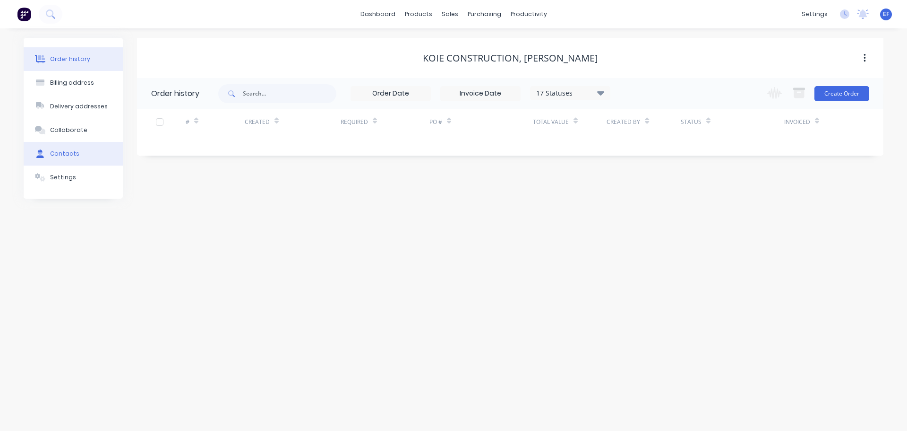
click at [84, 165] on button "Contacts" at bounding box center [73, 154] width 99 height 24
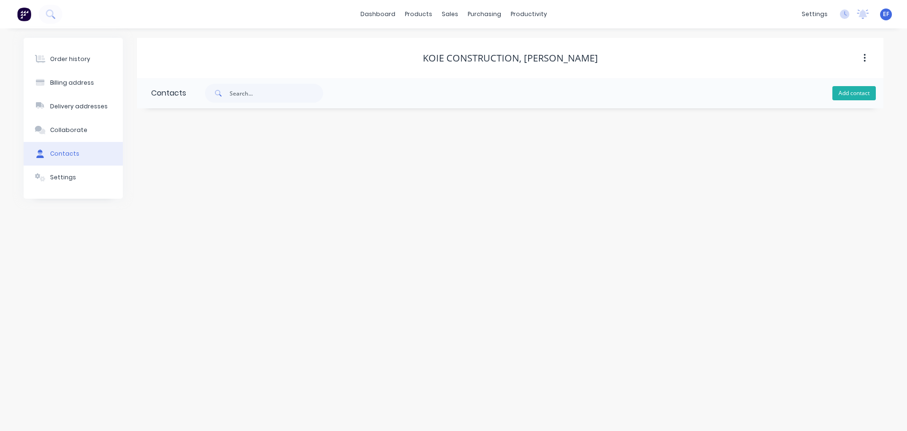
click at [854, 94] on button "Add contact" at bounding box center [854, 93] width 43 height 14
select select "CA"
click at [237, 164] on input "text" at bounding box center [228, 162] width 155 height 14
paste input "Koie Construction, [PERSON_NAME]"
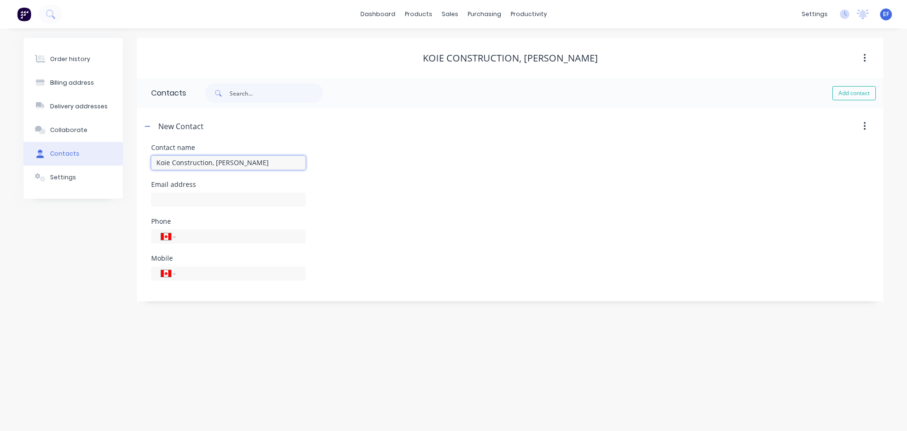
drag, startPoint x: 214, startPoint y: 160, endPoint x: 23, endPoint y: 162, distance: 190.9
click at [23, 162] on div "Order history Billing address Delivery addresses Collaborate Contacts Settings …" at bounding box center [453, 229] width 907 height 402
type input "[PERSON_NAME]"
select select "CA"
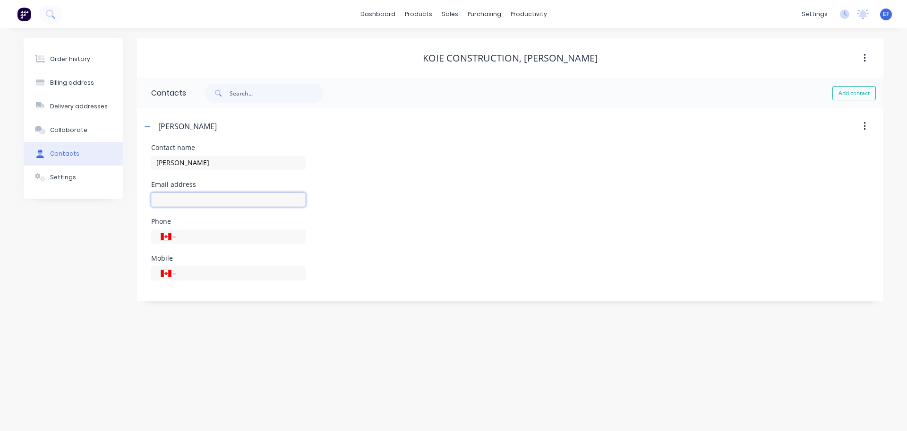
click at [182, 204] on input "text" at bounding box center [228, 199] width 155 height 14
paste input "[EMAIL_ADDRESS][DOMAIN_NAME]"
type input "[EMAIL_ADDRESS][DOMAIN_NAME]"
click at [455, 19] on div "sales" at bounding box center [450, 14] width 26 height 14
click at [483, 67] on div "Customers" at bounding box center [483, 64] width 34 height 9
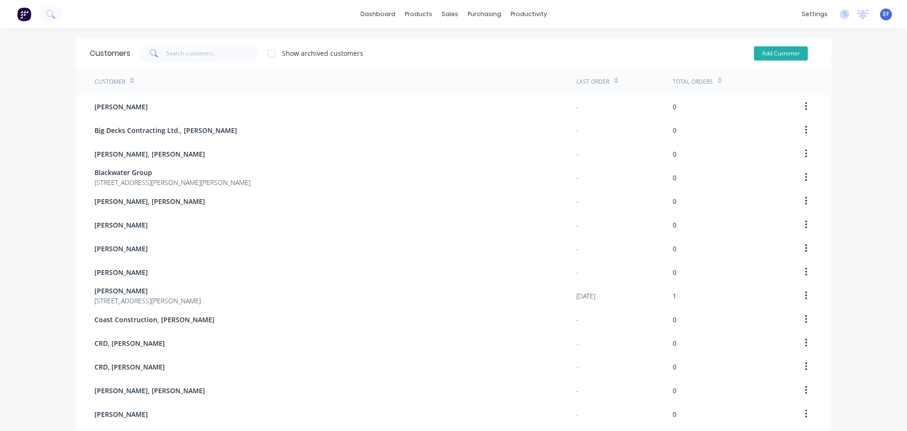
click at [761, 56] on button "Add Customer" at bounding box center [781, 53] width 54 height 14
select select "CA"
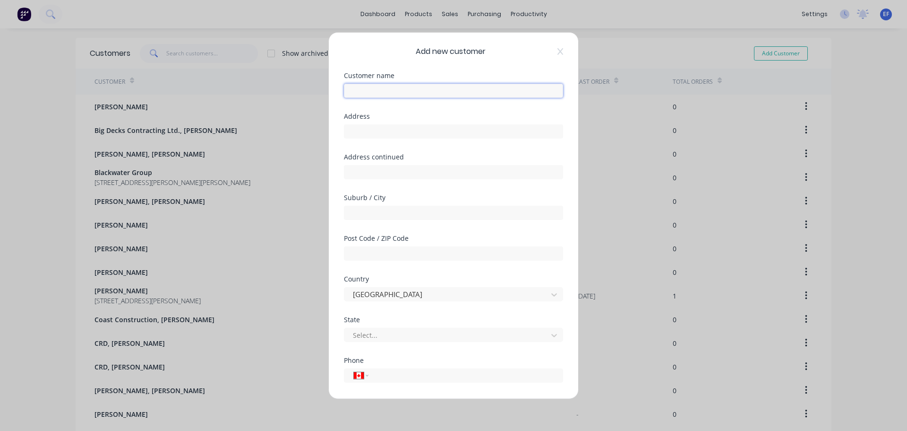
click at [380, 87] on input "text" at bounding box center [453, 90] width 219 height 14
paste input "[PERSON_NAME] and [PERSON_NAME], [PERSON_NAME]"
type input "[PERSON_NAME] and [PERSON_NAME], [PERSON_NAME]"
drag, startPoint x: 387, startPoint y: 127, endPoint x: 393, endPoint y: 124, distance: 6.3
click at [387, 128] on input "text" at bounding box center [453, 131] width 219 height 14
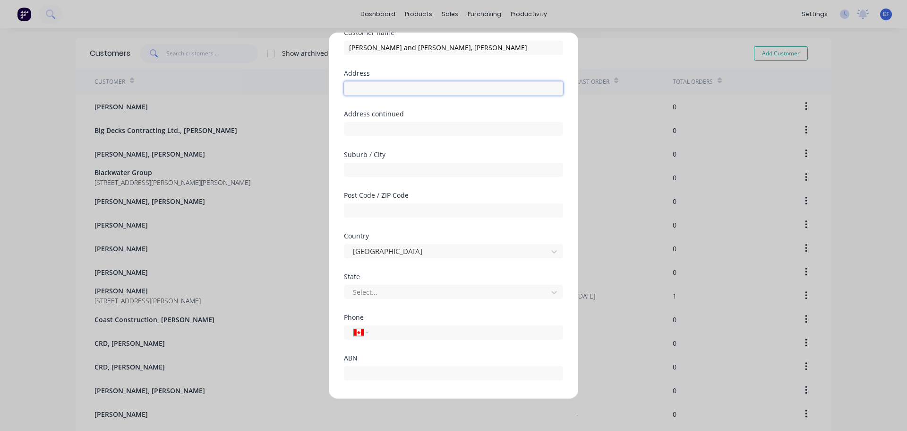
scroll to position [83, 0]
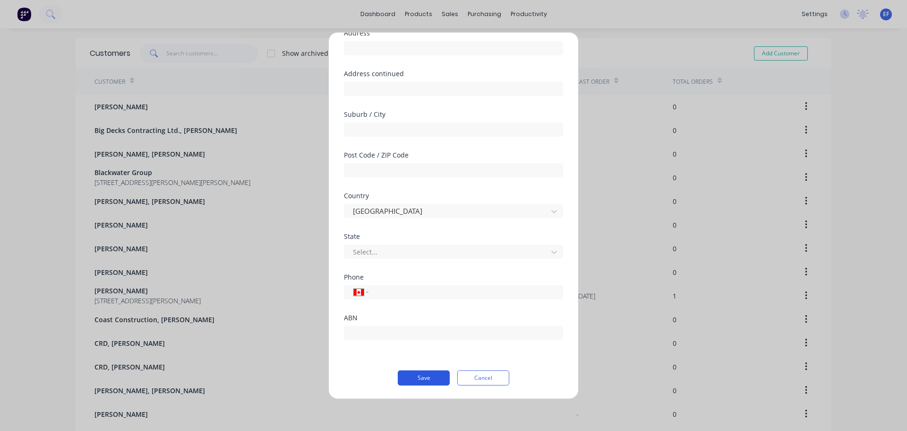
click at [419, 382] on button "Save" at bounding box center [424, 377] width 52 height 15
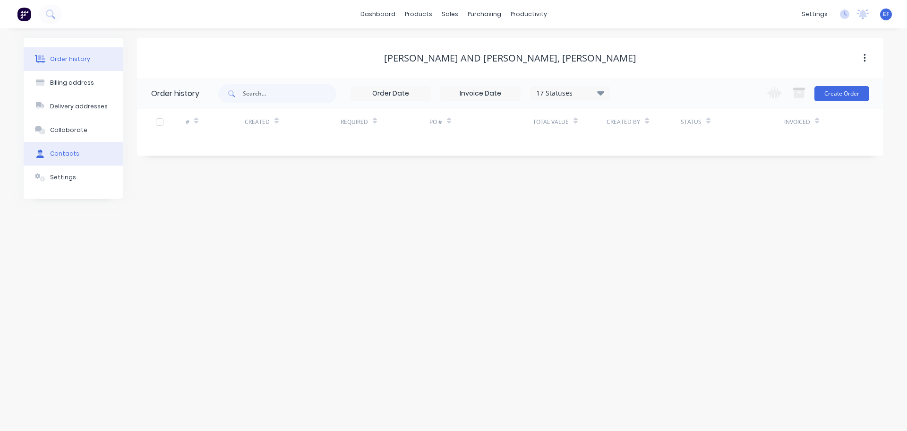
click at [52, 146] on button "Contacts" at bounding box center [73, 154] width 99 height 24
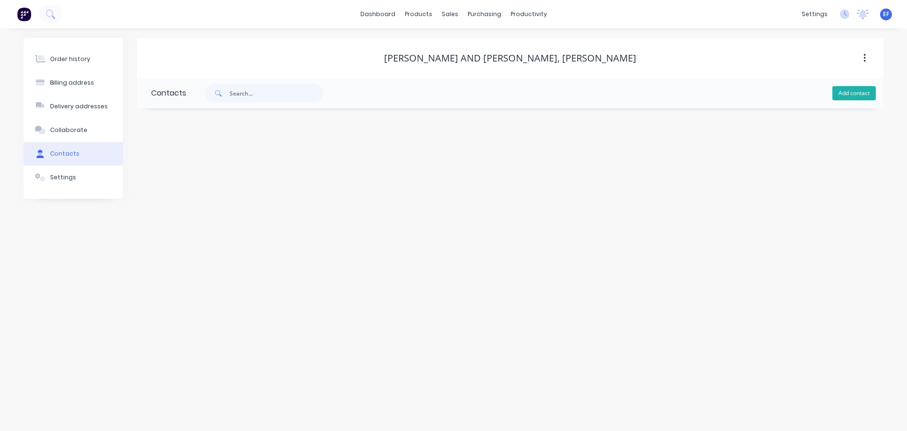
drag, startPoint x: 849, startPoint y: 97, endPoint x: 832, endPoint y: 106, distance: 19.7
click at [849, 97] on button "Add contact" at bounding box center [854, 93] width 43 height 14
select select "CA"
click at [251, 157] on input "text" at bounding box center [228, 162] width 155 height 14
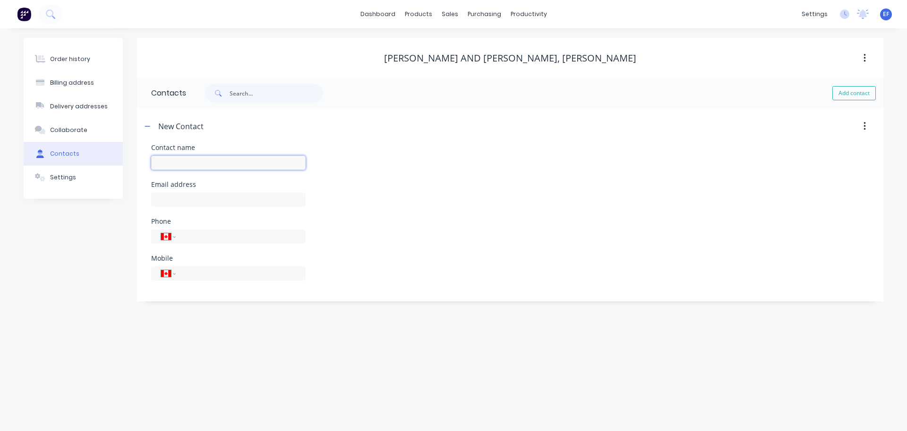
paste input "[PERSON_NAME] and [PERSON_NAME], [PERSON_NAME]"
type input "[PERSON_NAME] and [PERSON_NAME], [PERSON_NAME]"
select select "CA"
click at [195, 198] on input "text" at bounding box center [228, 199] width 155 height 14
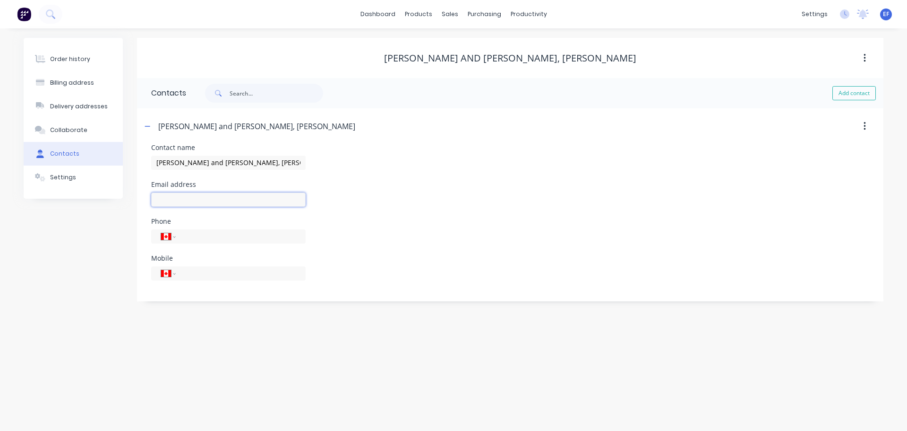
paste input "[EMAIL_ADDRESS][DOMAIN_NAME]"
type input "[EMAIL_ADDRESS][DOMAIN_NAME]"
click at [454, 16] on div "sales" at bounding box center [450, 14] width 26 height 14
click at [465, 60] on link "Customers" at bounding box center [499, 64] width 125 height 19
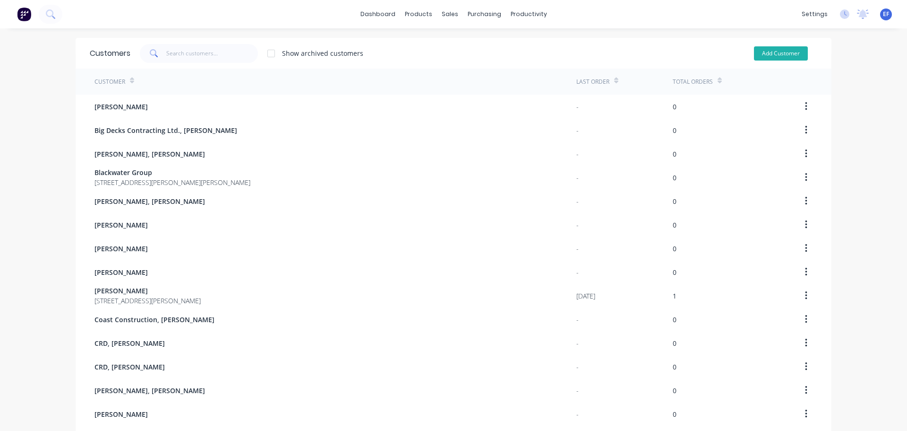
click at [768, 55] on button "Add Customer" at bounding box center [781, 53] width 54 height 14
select select "CA"
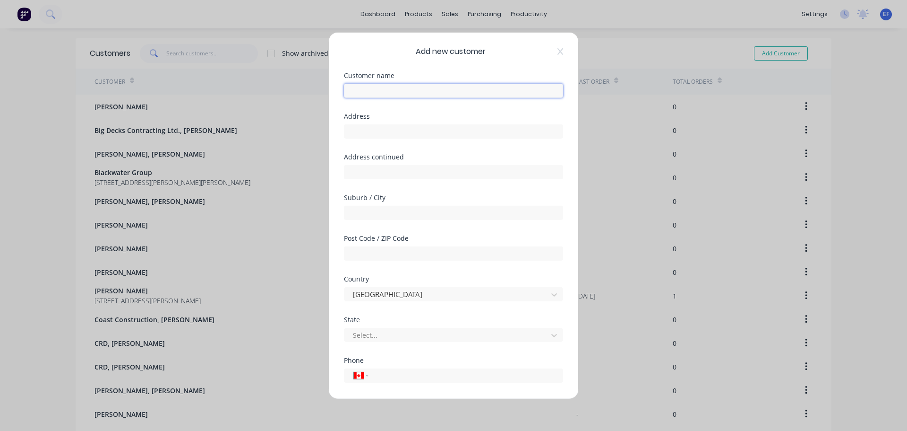
click at [372, 87] on input "text" at bounding box center [453, 90] width 219 height 14
paste input "[PERSON_NAME], [PERSON_NAME]"
drag, startPoint x: 432, startPoint y: 92, endPoint x: 382, endPoint y: 91, distance: 50.1
click at [382, 91] on input "[PERSON_NAME], [PERSON_NAME]" at bounding box center [453, 90] width 219 height 14
click at [410, 131] on input "text" at bounding box center [453, 131] width 219 height 14
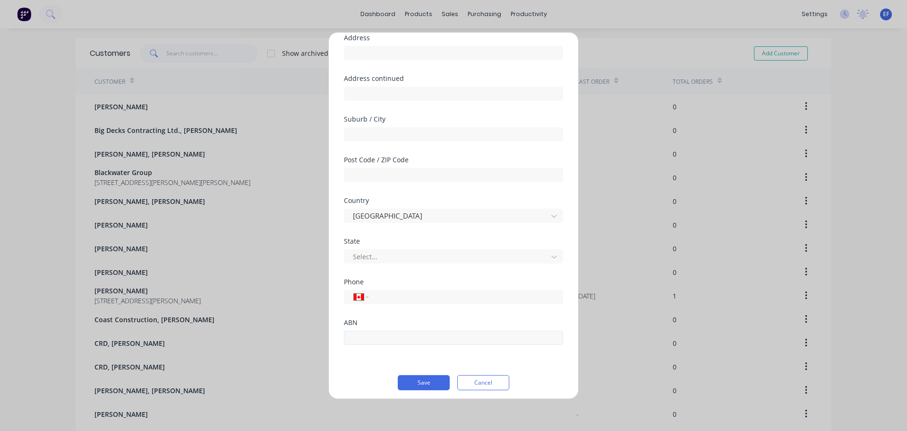
scroll to position [83, 0]
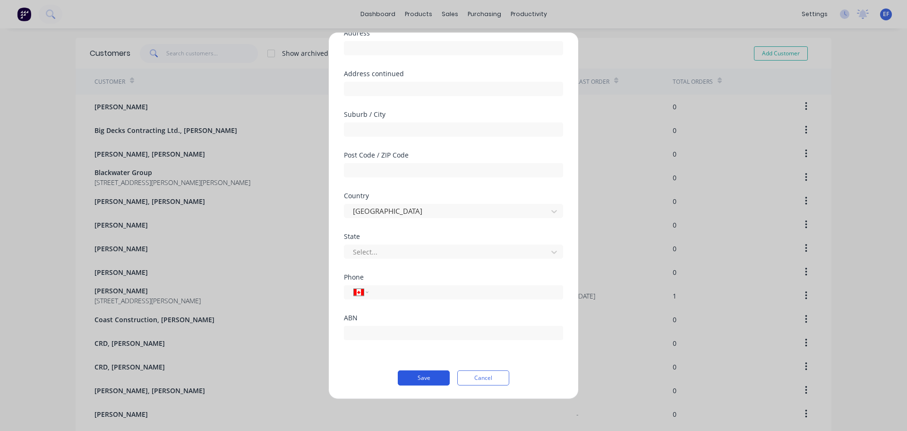
type input "[PERSON_NAME], [PERSON_NAME]"
click at [422, 379] on button "Save" at bounding box center [424, 377] width 52 height 15
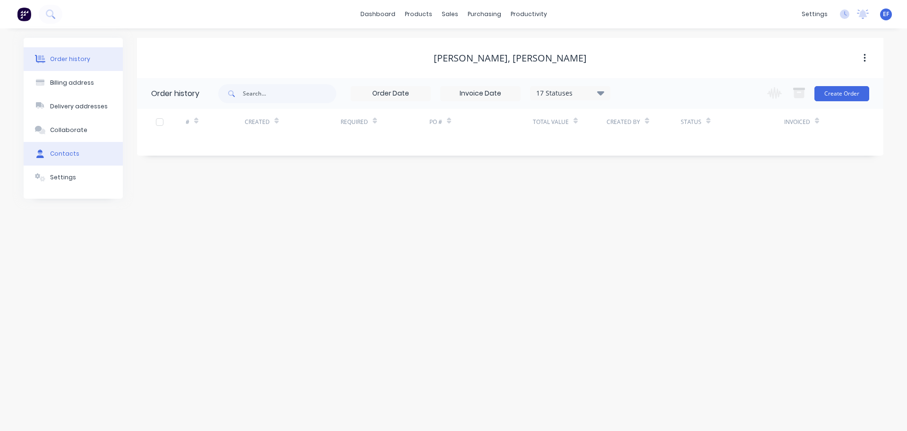
click at [66, 157] on div "Contacts" at bounding box center [64, 153] width 29 height 9
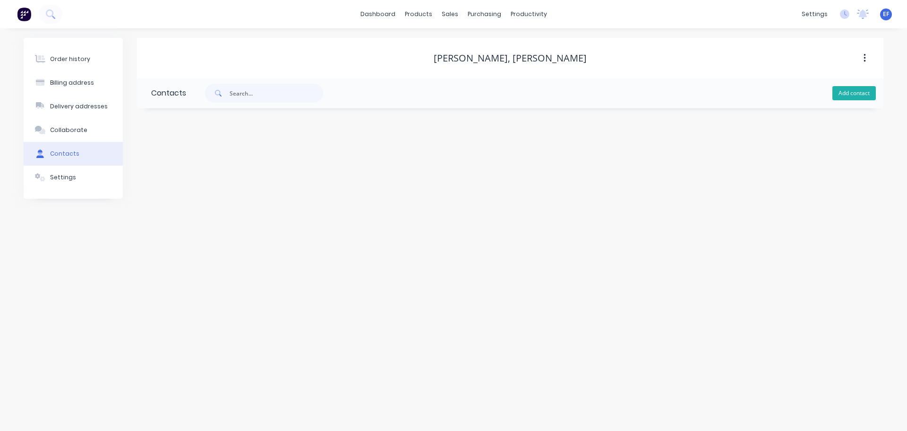
click at [850, 94] on button "Add contact" at bounding box center [854, 93] width 43 height 14
select select "CA"
click at [247, 161] on input "text" at bounding box center [228, 162] width 155 height 14
paste input "[PERSON_NAME], [PERSON_NAME]"
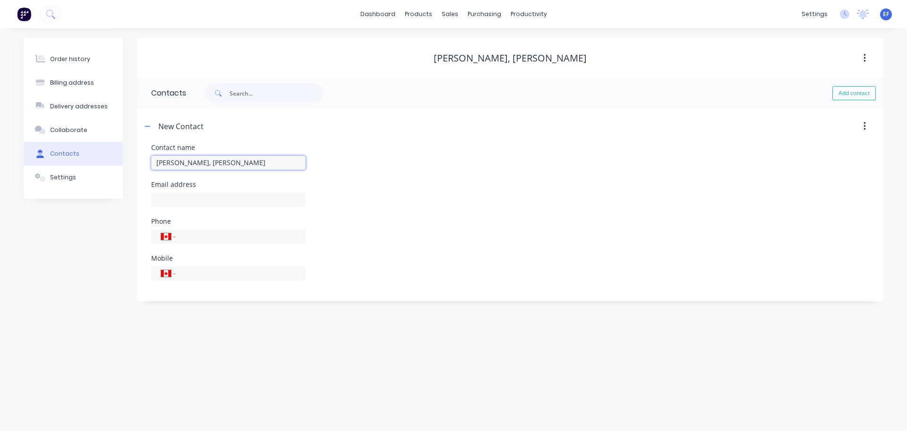
drag, startPoint x: 195, startPoint y: 162, endPoint x: 111, endPoint y: 163, distance: 84.1
click at [111, 163] on div "Order history Billing address Delivery addresses Collaborate Contacts Settings …" at bounding box center [454, 169] width 860 height 263
type input "[PERSON_NAME]"
select select "CA"
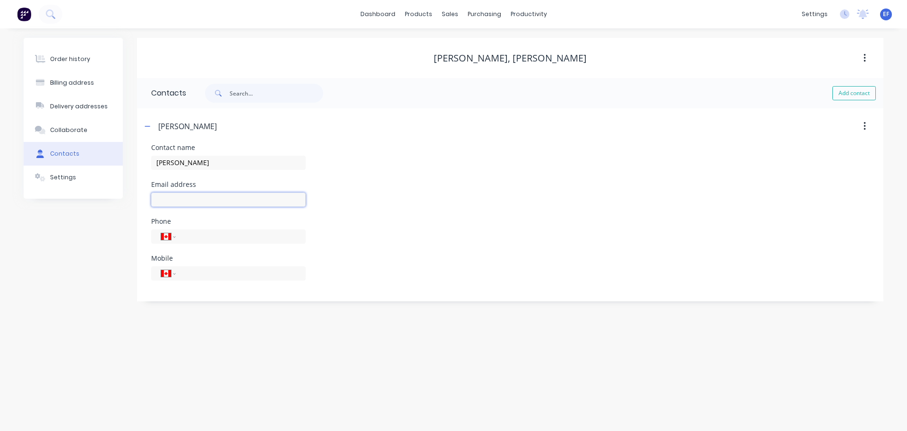
click at [211, 204] on input "text" at bounding box center [228, 199] width 155 height 14
paste input "[PERSON_NAME][EMAIL_ADDRESS][DOMAIN_NAME]"
type input "[PERSON_NAME][EMAIL_ADDRESS][DOMAIN_NAME]"
click at [451, 18] on div "sales" at bounding box center [450, 14] width 26 height 14
click at [454, 65] on icon at bounding box center [452, 64] width 5 height 4
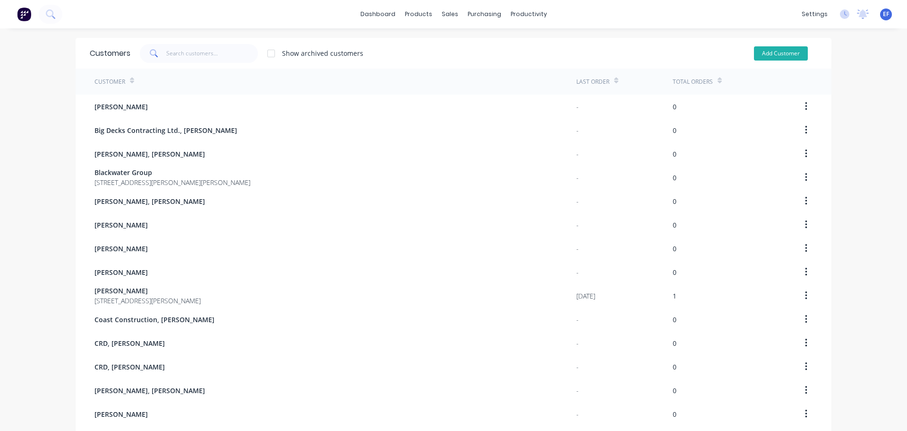
click at [767, 54] on button "Add Customer" at bounding box center [781, 53] width 54 height 14
select select "CA"
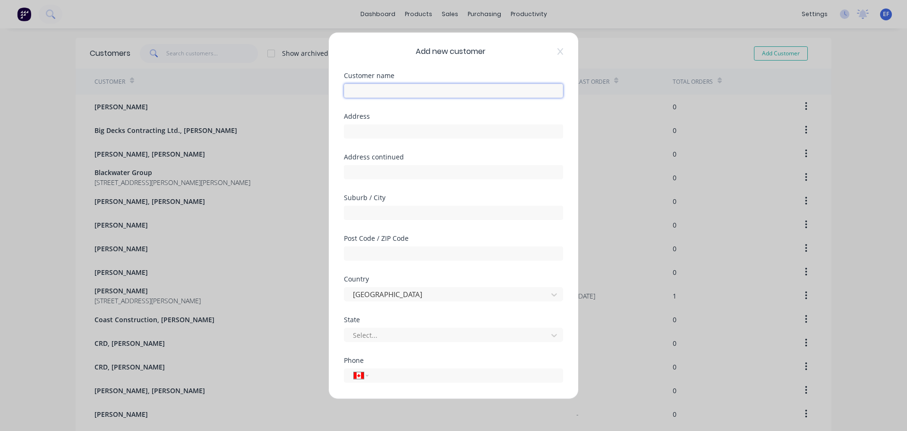
click at [387, 87] on input "text" at bounding box center [453, 90] width 219 height 14
paste input "Life Aquatic Marine Endeavours, [PERSON_NAME]"
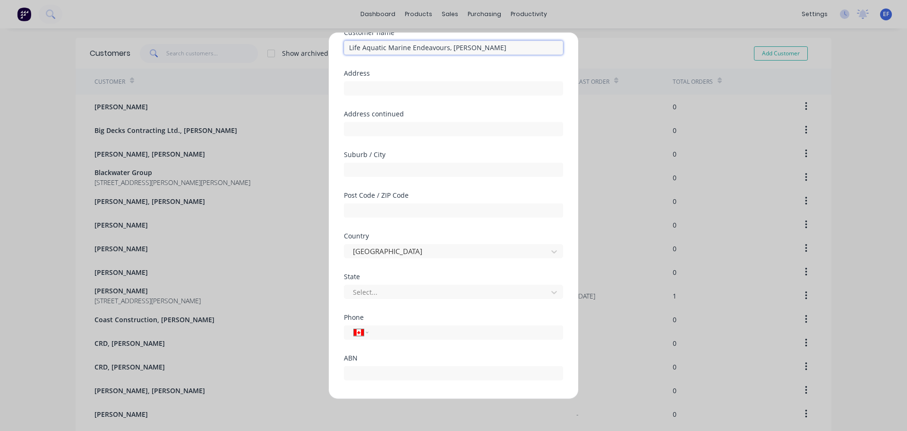
scroll to position [83, 0]
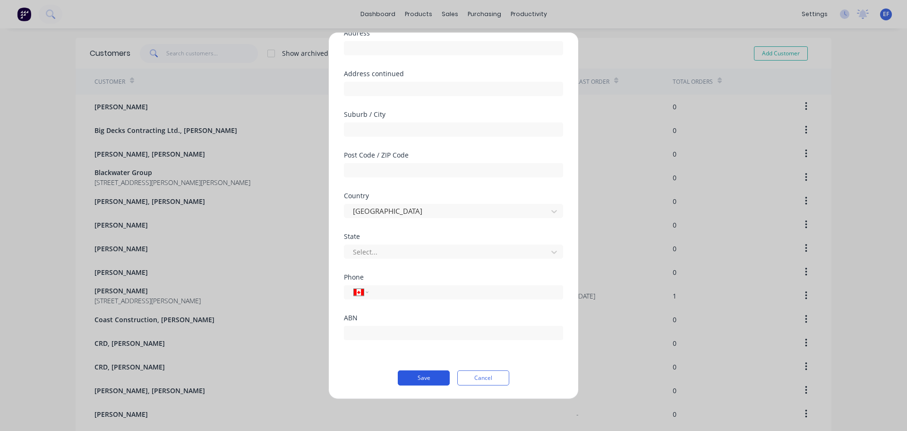
type input "Life Aquatic Marine Endeavours, [PERSON_NAME]"
click at [411, 375] on button "Save" at bounding box center [424, 377] width 52 height 15
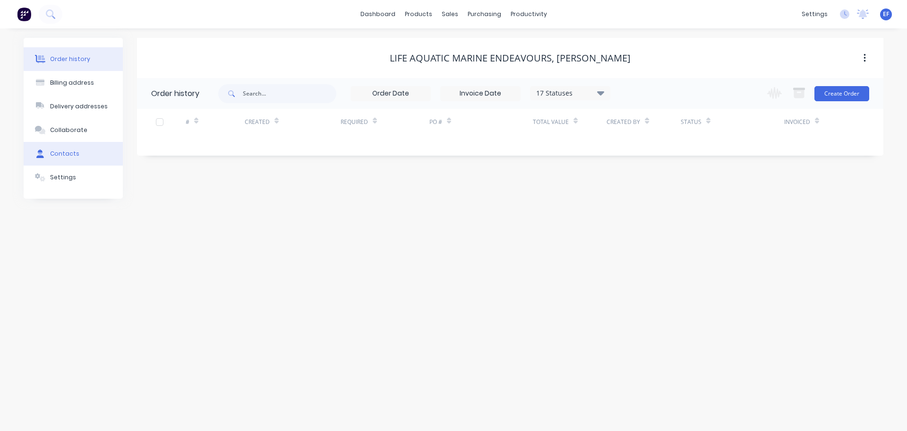
click at [72, 150] on div "Contacts" at bounding box center [64, 153] width 29 height 9
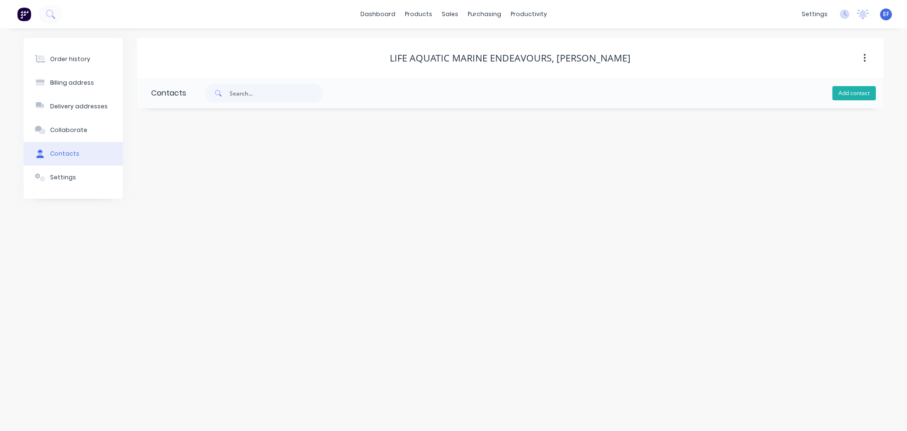
click at [863, 91] on button "Add contact" at bounding box center [854, 93] width 43 height 14
select select "CA"
click at [157, 199] on input "text" at bounding box center [228, 199] width 155 height 14
paste input "[EMAIL_ADDRESS][DOMAIN_NAME]"
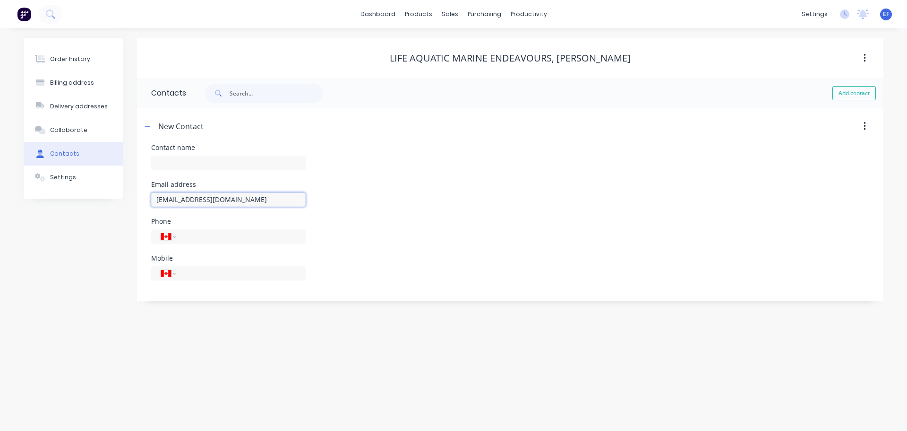
type input "[EMAIL_ADDRESS][DOMAIN_NAME]"
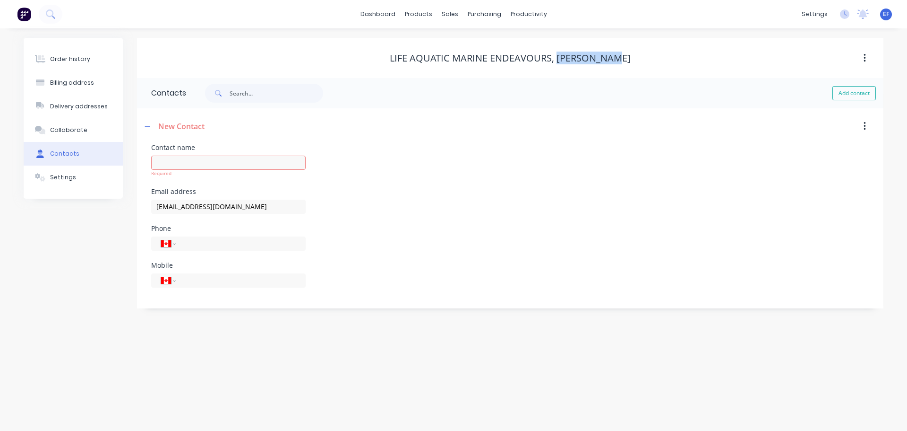
drag, startPoint x: 562, startPoint y: 60, endPoint x: 639, endPoint y: 61, distance: 77.0
click at [639, 61] on div "Life Aquatic Marine Endeavours, [PERSON_NAME]" at bounding box center [510, 57] width 747 height 11
copy div "[PERSON_NAME]"
click at [204, 167] on input "text" at bounding box center [228, 162] width 155 height 14
paste input "[PERSON_NAME]"
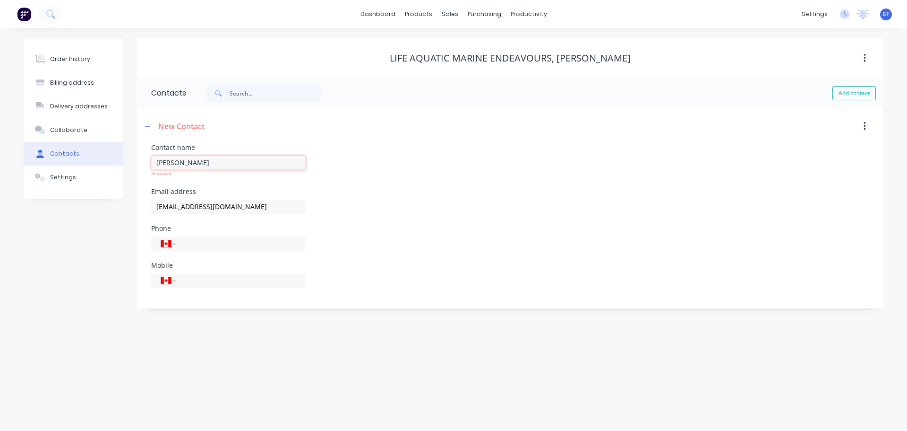
type input "[PERSON_NAME]"
click at [367, 228] on div "Phone International [GEOGRAPHIC_DATA] [GEOGRAPHIC_DATA] [GEOGRAPHIC_DATA] [GEOG…" at bounding box center [510, 243] width 718 height 37
select select "CA"
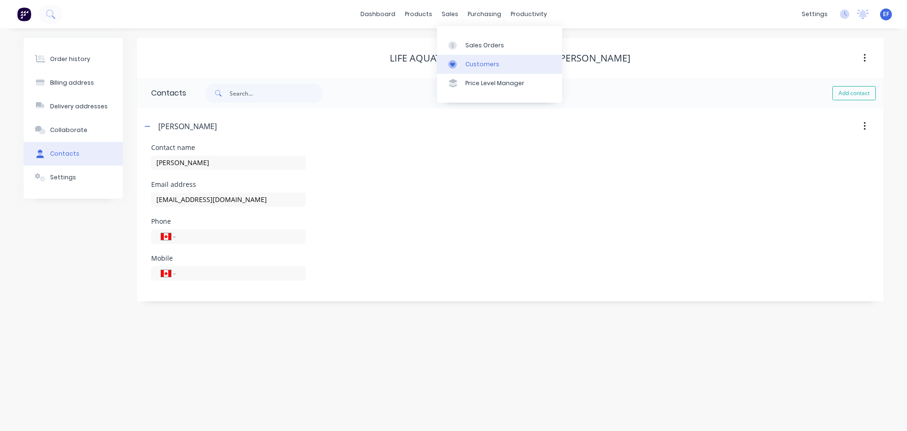
click at [465, 63] on link "Customers" at bounding box center [499, 64] width 125 height 19
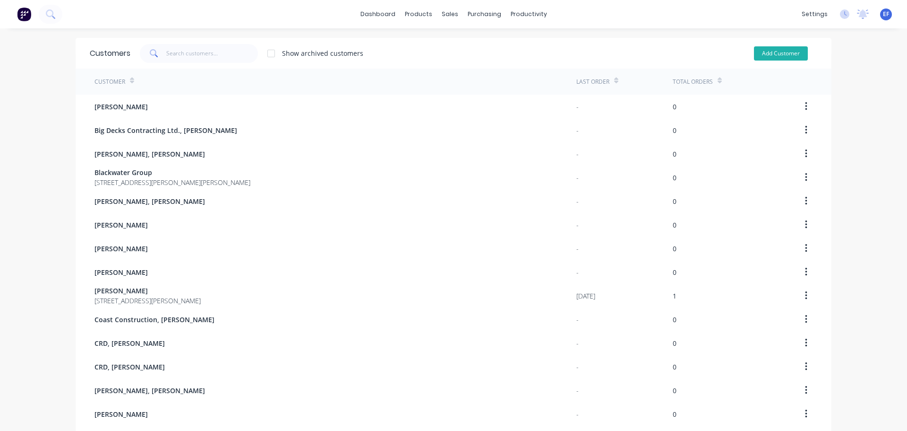
click at [786, 49] on button "Add Customer" at bounding box center [781, 53] width 54 height 14
select select "CA"
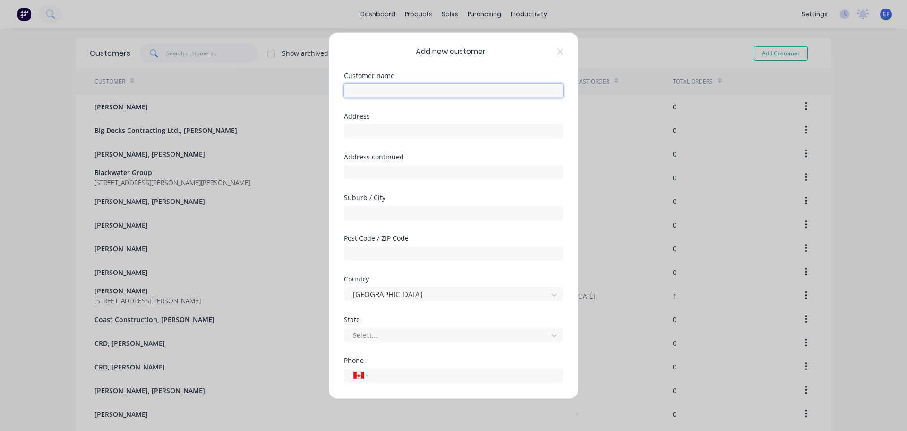
click at [406, 96] on input "text" at bounding box center [453, 90] width 219 height 14
paste input "[PERSON_NAME], [PERSON_NAME]"
drag, startPoint x: 435, startPoint y: 92, endPoint x: 387, endPoint y: 89, distance: 47.8
click at [387, 89] on input "[PERSON_NAME], [PERSON_NAME]" at bounding box center [453, 90] width 219 height 14
type input "[PERSON_NAME]"
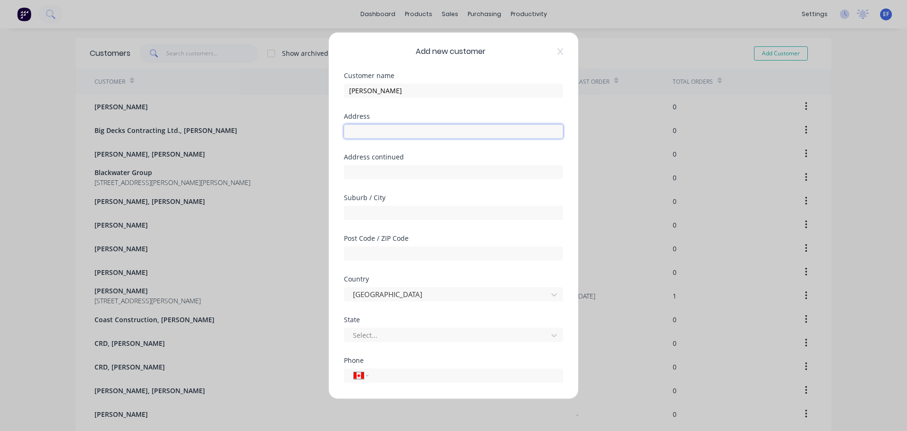
click at [403, 130] on input "text" at bounding box center [453, 131] width 219 height 14
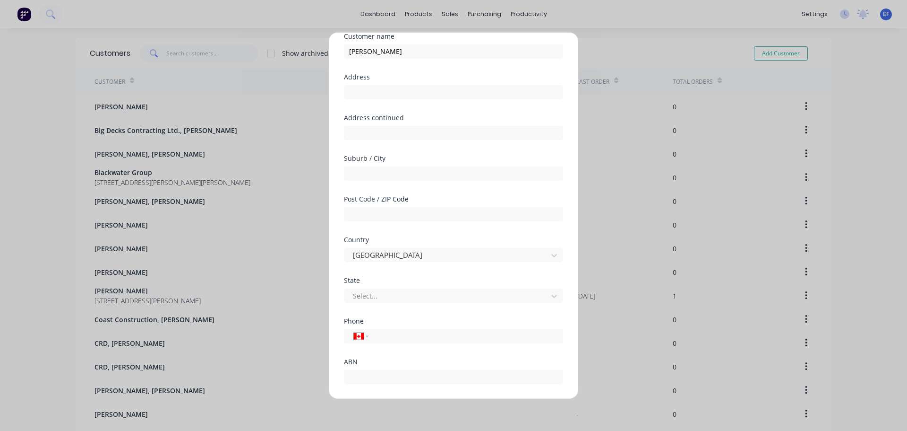
scroll to position [83, 0]
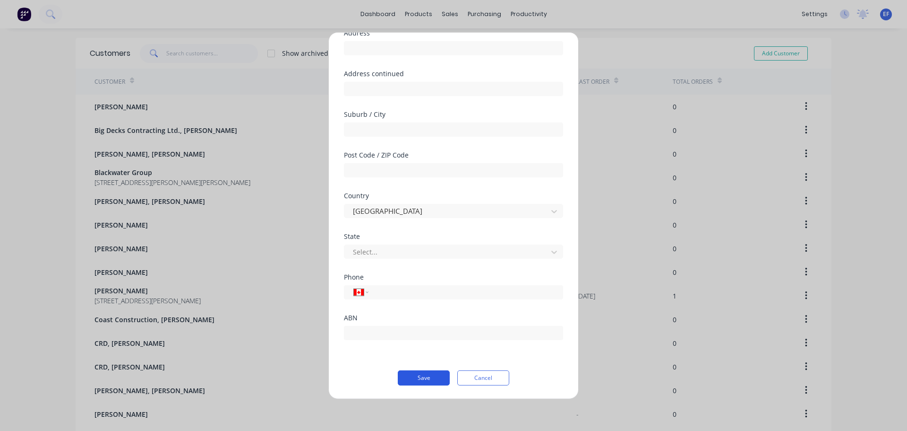
click at [412, 375] on button "Save" at bounding box center [424, 377] width 52 height 15
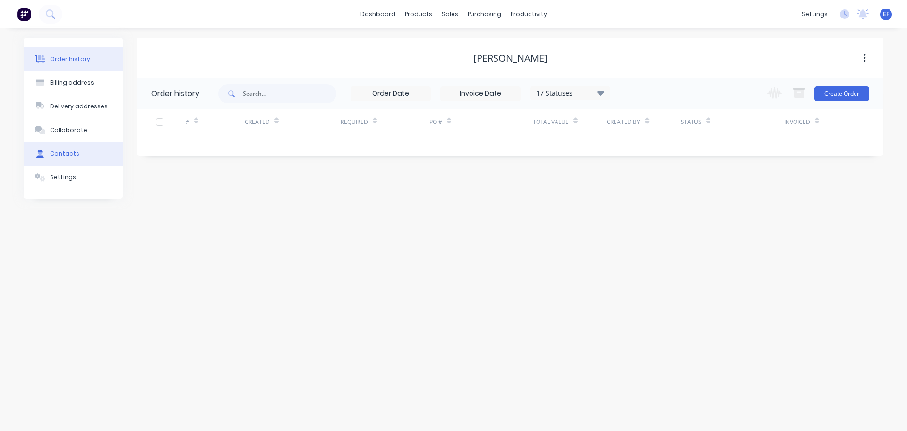
click at [92, 156] on button "Contacts" at bounding box center [73, 154] width 99 height 24
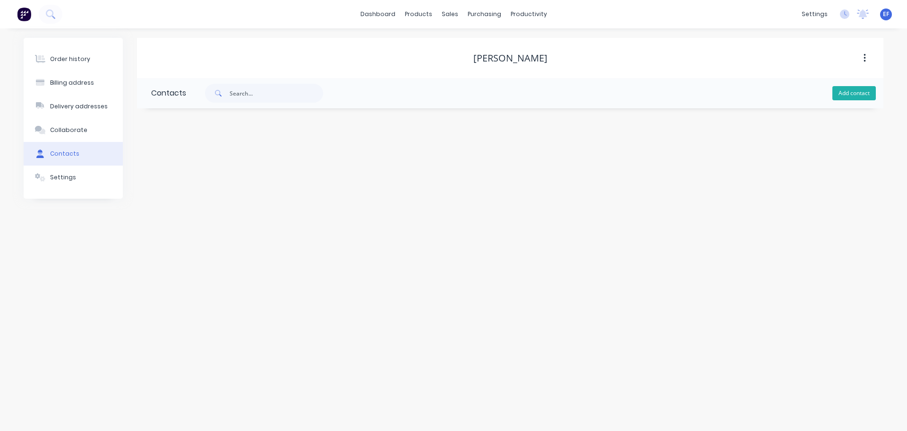
click at [847, 88] on button "Add contact" at bounding box center [854, 93] width 43 height 14
select select "CA"
click at [183, 163] on input "text" at bounding box center [228, 162] width 155 height 14
paste input "[PERSON_NAME], [PERSON_NAME]"
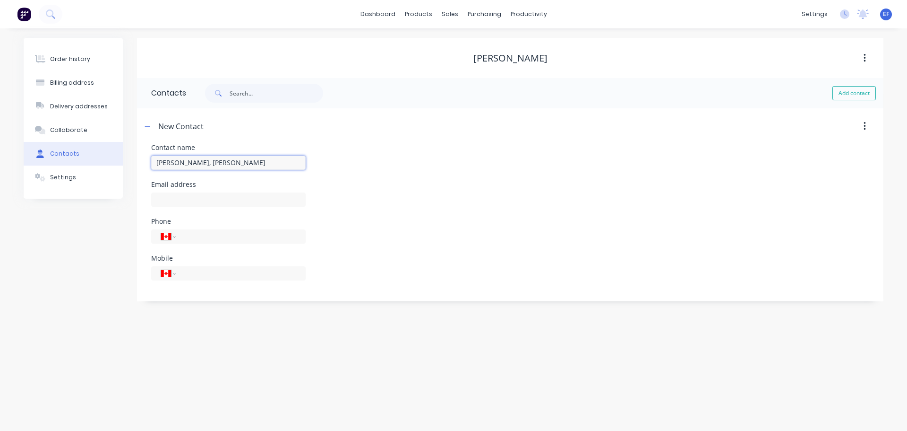
drag, startPoint x: 234, startPoint y: 163, endPoint x: 194, endPoint y: 160, distance: 39.8
click at [194, 160] on input "[PERSON_NAME], [PERSON_NAME]" at bounding box center [228, 162] width 155 height 14
type input "[PERSON_NAME]"
select select "CA"
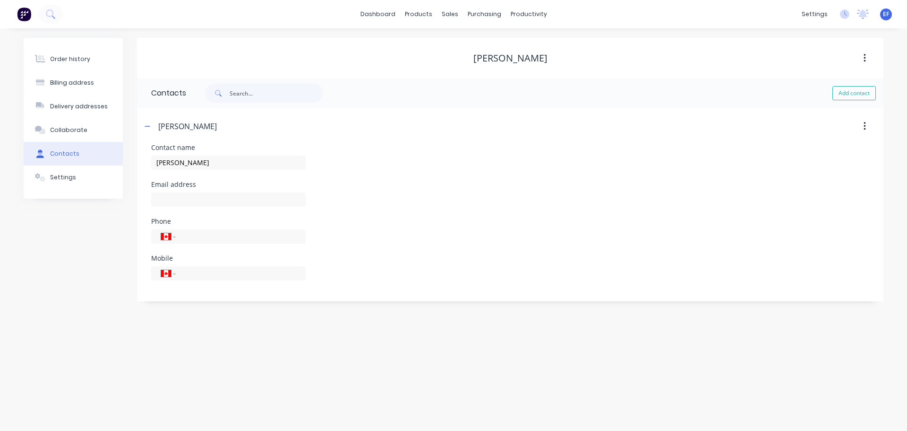
click at [249, 208] on div at bounding box center [228, 204] width 155 height 28
click at [249, 205] on input "text" at bounding box center [228, 199] width 155 height 14
paste input "[PERSON_NAME][EMAIL_ADDRESS][DOMAIN_NAME]"
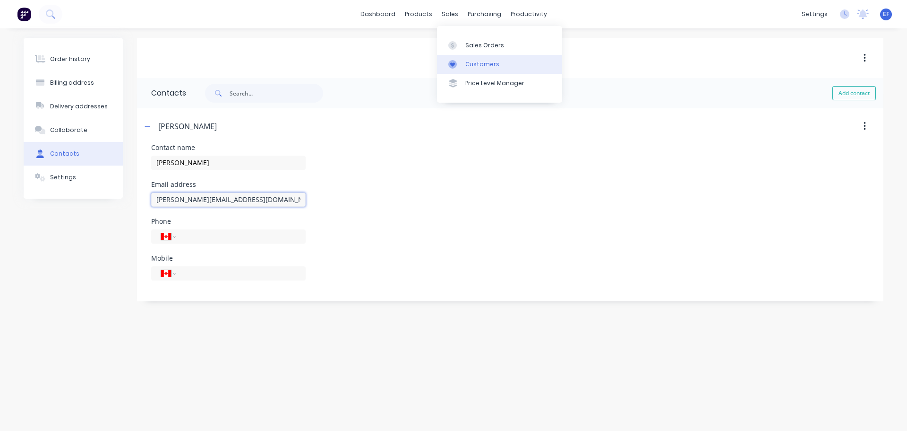
type input "[PERSON_NAME][EMAIL_ADDRESS][DOMAIN_NAME]"
click at [459, 63] on div at bounding box center [456, 64] width 14 height 9
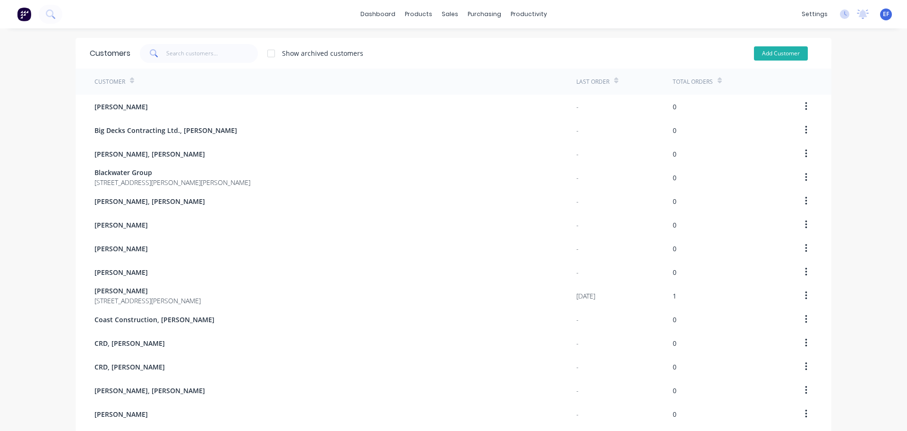
click at [785, 53] on button "Add Customer" at bounding box center [781, 53] width 54 height 14
select select "CA"
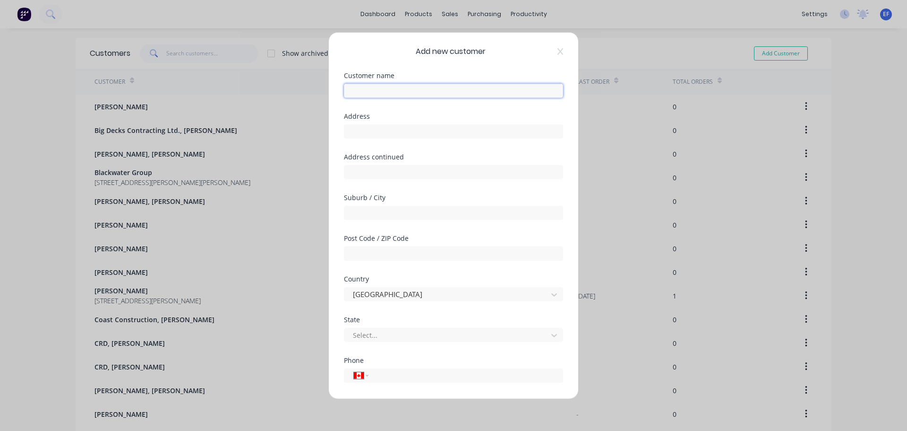
click at [410, 95] on input "text" at bounding box center [453, 90] width 219 height 14
paste input "[PERSON_NAME]"
type input "[PERSON_NAME]"
click at [365, 135] on input "text" at bounding box center [453, 131] width 219 height 14
paste input ""[STREET_ADDRESS][PERSON_NAME][PERSON_NAME]""
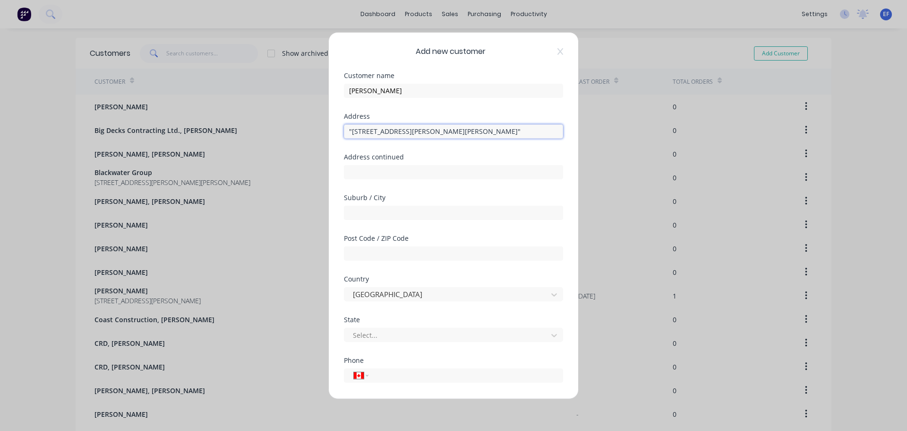
drag, startPoint x: 483, startPoint y: 130, endPoint x: 394, endPoint y: 131, distance: 88.9
click at [394, 131] on input ""[STREET_ADDRESS][PERSON_NAME][PERSON_NAME]"" at bounding box center [453, 131] width 219 height 14
click at [352, 131] on input ""[STREET_ADDRESS][PERSON_NAME]" at bounding box center [453, 131] width 219 height 14
type input "[STREET_ADDRESS][PERSON_NAME]"
click at [416, 216] on input "text" at bounding box center [453, 212] width 219 height 14
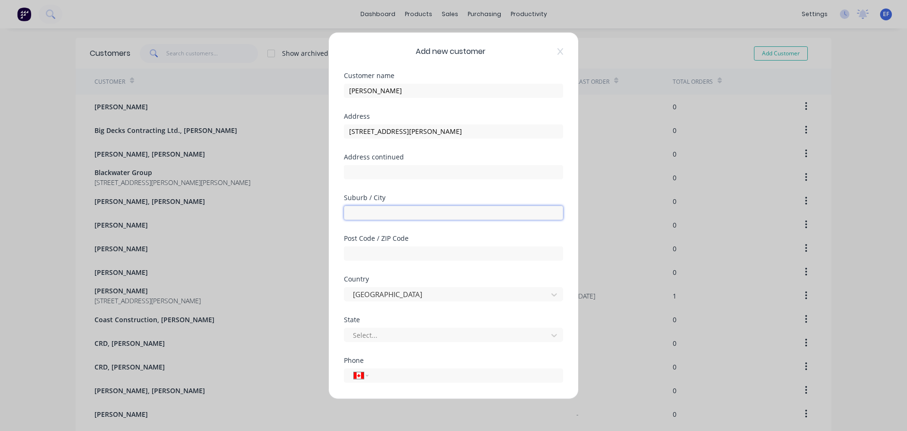
paste input "[GEOGRAPHIC_DATA]"
type input "[GEOGRAPHIC_DATA]"
click at [405, 335] on div at bounding box center [447, 335] width 191 height 12
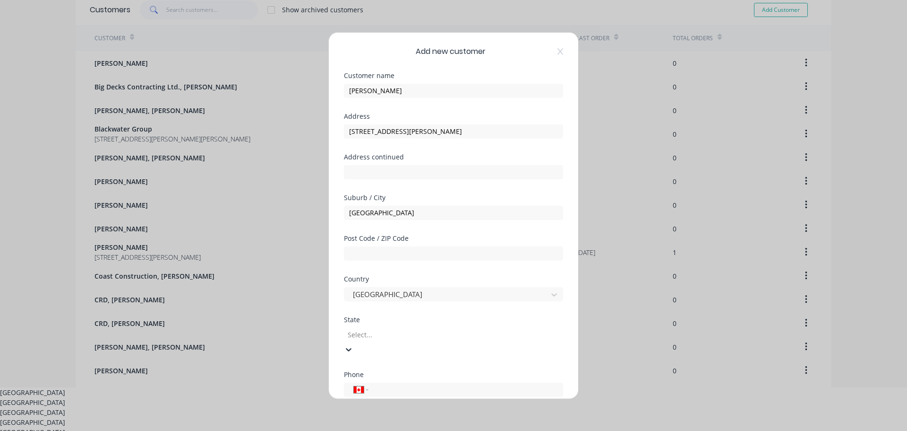
scroll to position [46, 0]
click at [382, 395] on div "[GEOGRAPHIC_DATA]" at bounding box center [453, 400] width 907 height 10
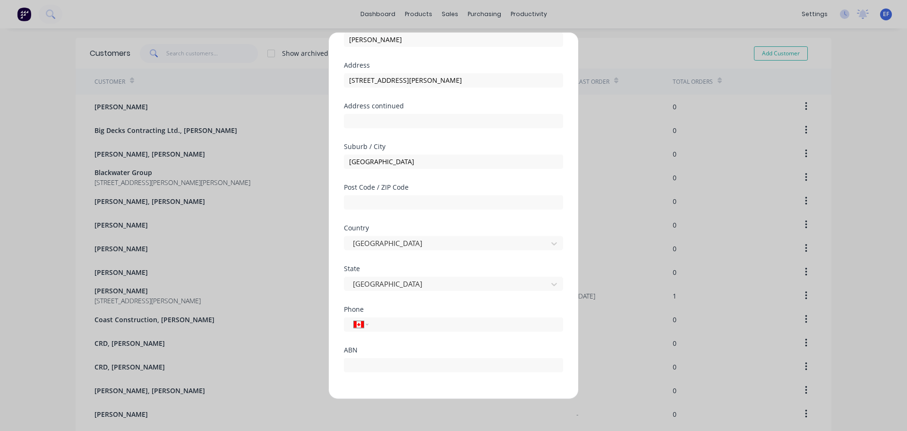
scroll to position [83, 0]
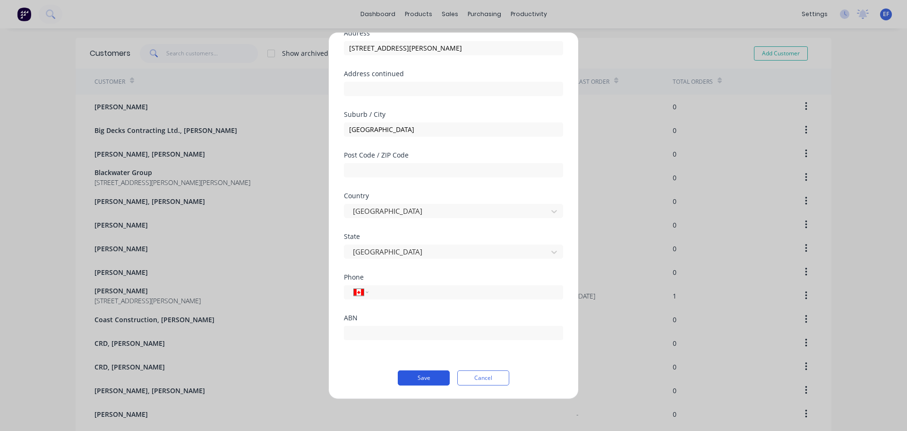
click at [409, 376] on button "Save" at bounding box center [424, 377] width 52 height 15
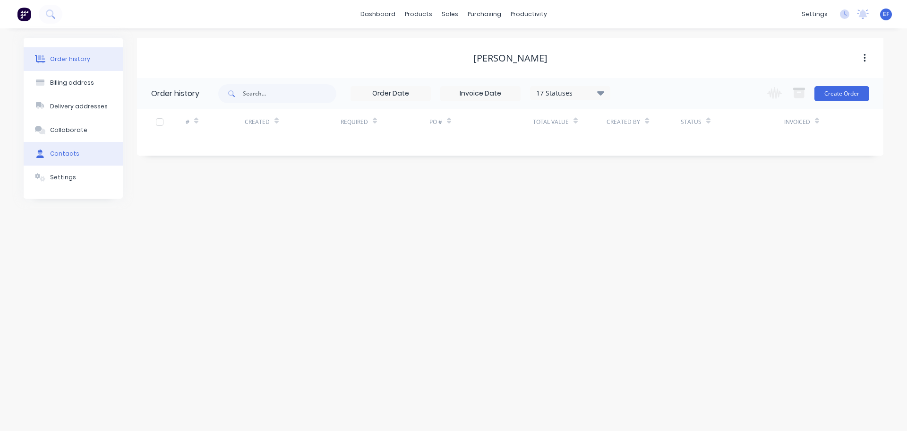
click at [50, 156] on div "Contacts" at bounding box center [64, 153] width 29 height 9
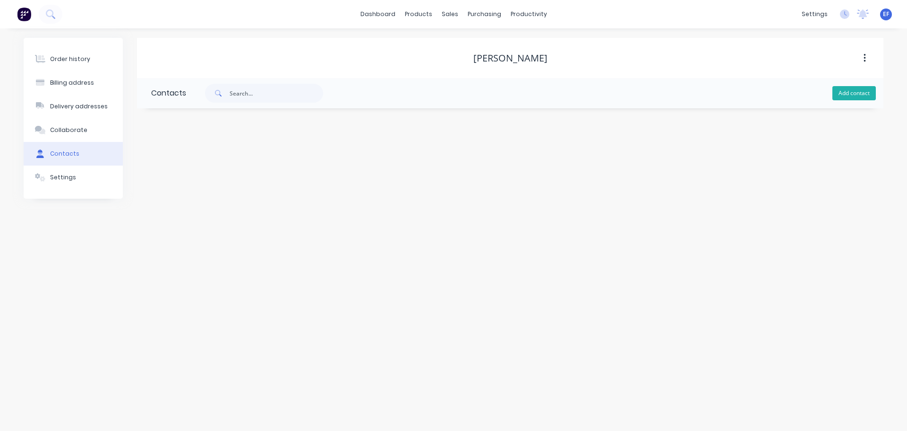
click at [847, 95] on button "Add contact" at bounding box center [854, 93] width 43 height 14
select select "CA"
drag, startPoint x: 541, startPoint y: 59, endPoint x: 437, endPoint y: 59, distance: 104.4
click at [437, 59] on div "[PERSON_NAME]" at bounding box center [510, 57] width 747 height 11
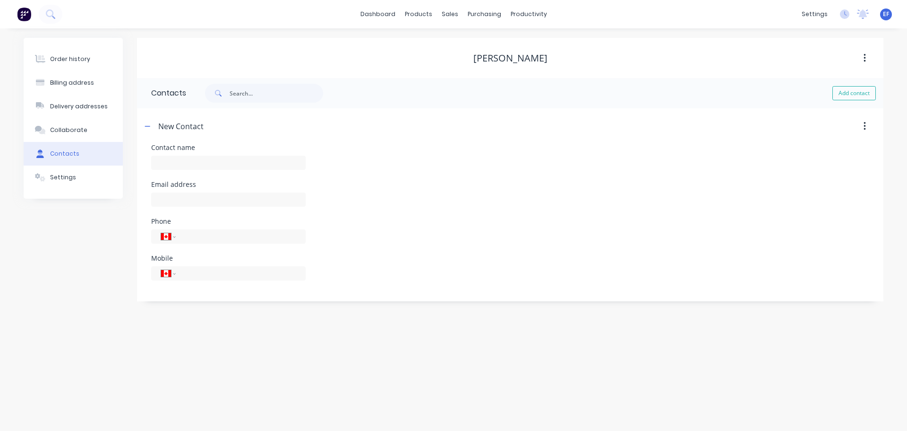
copy div "[PERSON_NAME]"
click at [249, 163] on input "text" at bounding box center [228, 162] width 155 height 14
paste input "[PERSON_NAME]"
type input "[PERSON_NAME]"
select select "CA"
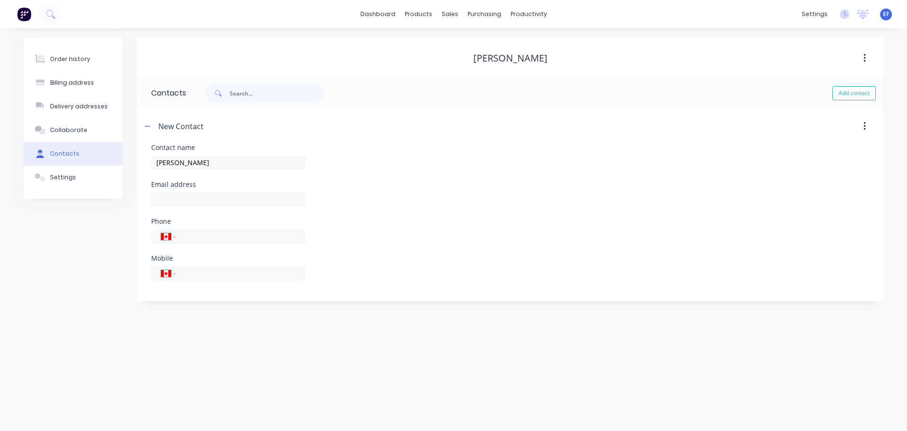
select select "CA"
click at [156, 190] on div at bounding box center [228, 204] width 155 height 28
click at [160, 198] on input "text" at bounding box center [228, 199] width 155 height 14
paste input "[DOMAIN_NAME][EMAIL_ADDRESS][DOMAIN_NAME]"
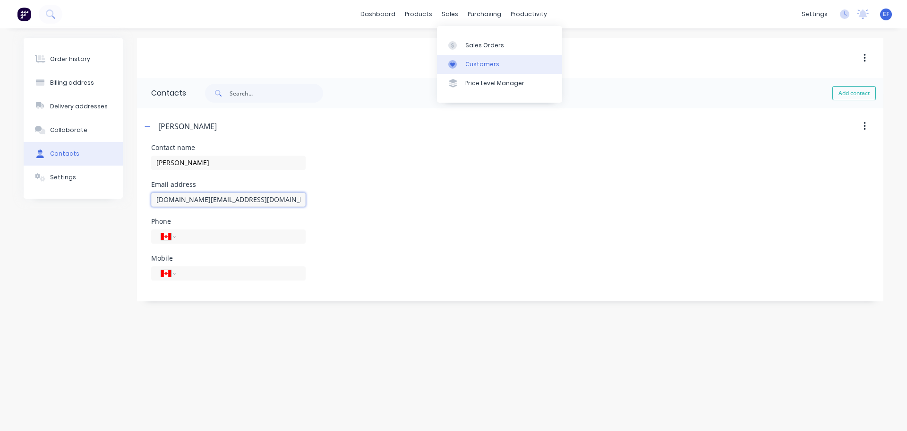
type input "[DOMAIN_NAME][EMAIL_ADDRESS][DOMAIN_NAME]"
click at [457, 68] on div at bounding box center [456, 64] width 14 height 9
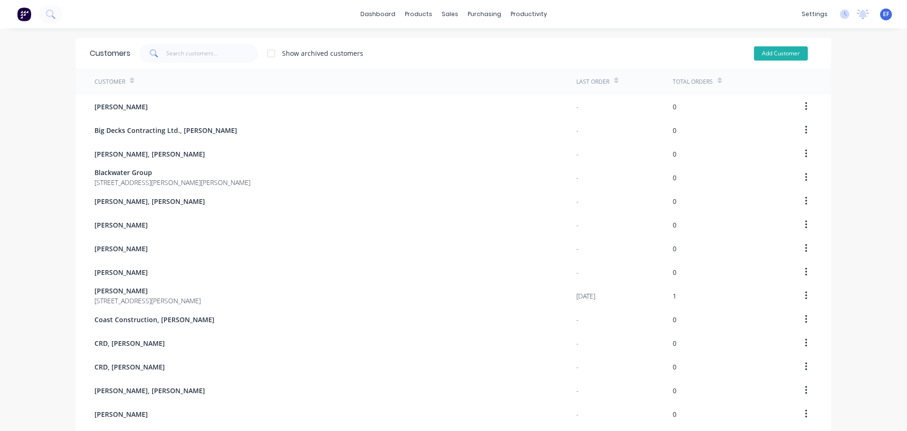
click at [794, 53] on button "Add Customer" at bounding box center [781, 53] width 54 height 14
select select "CA"
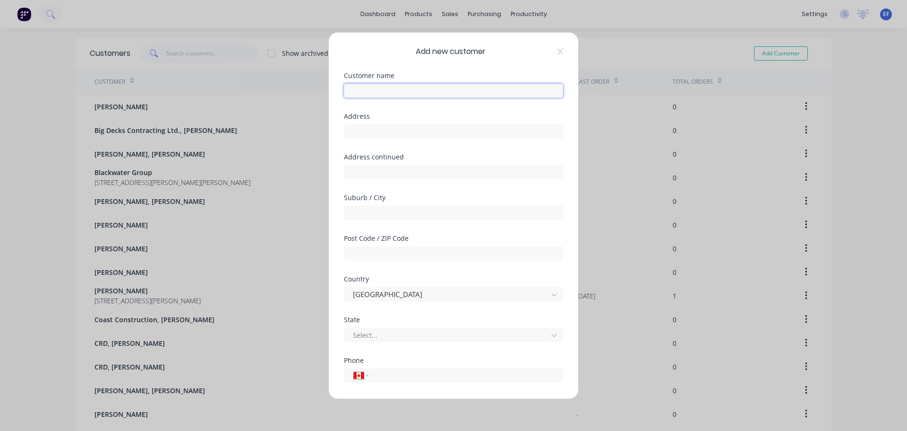
click at [428, 93] on input "text" at bounding box center [453, 90] width 219 height 14
paste input "[PERSON_NAME]"
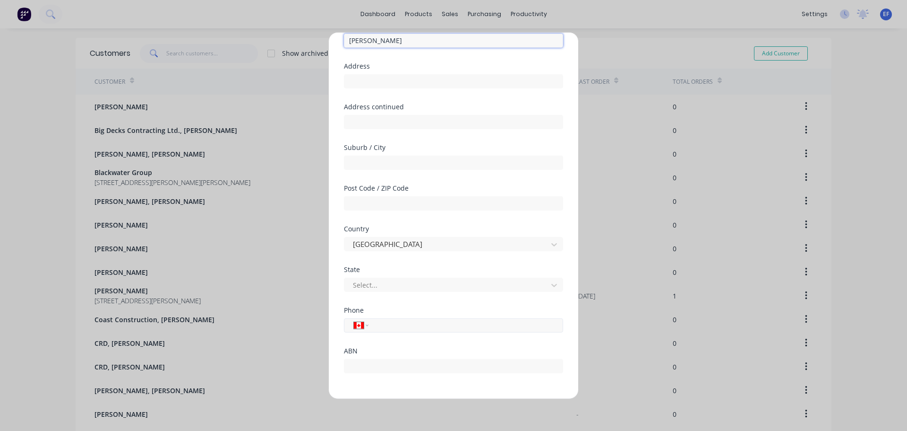
scroll to position [83, 0]
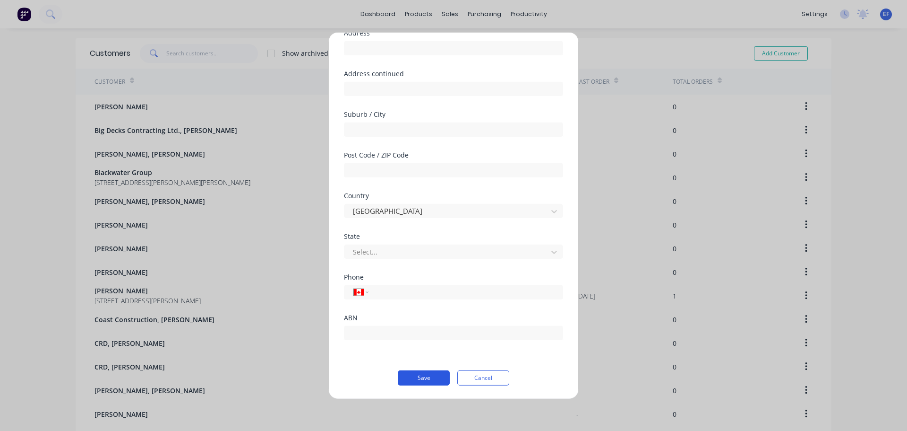
type input "[PERSON_NAME]"
click at [410, 372] on button "Save" at bounding box center [424, 377] width 52 height 15
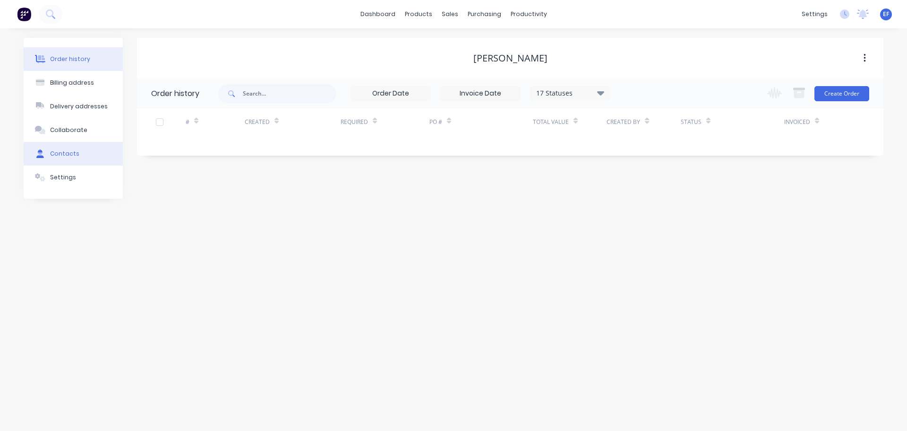
click at [73, 146] on button "Contacts" at bounding box center [73, 154] width 99 height 24
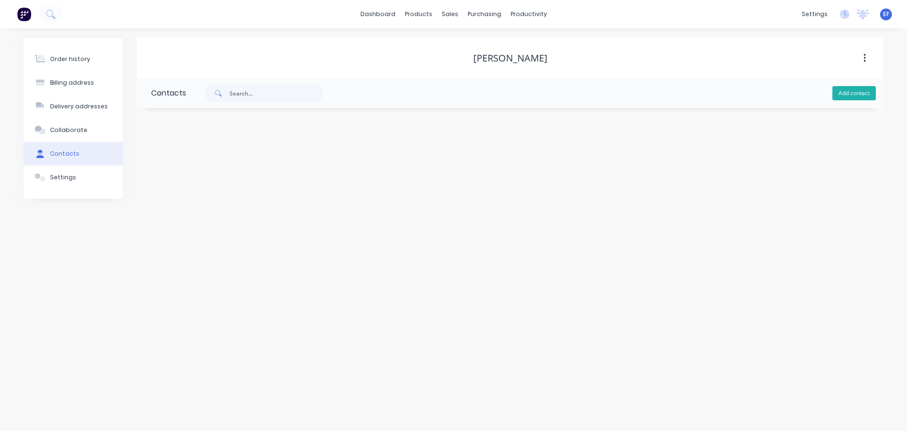
click at [859, 86] on button "Add contact" at bounding box center [854, 93] width 43 height 14
select select "CA"
click at [290, 159] on input "text" at bounding box center [228, 162] width 155 height 14
paste input "[PERSON_NAME]"
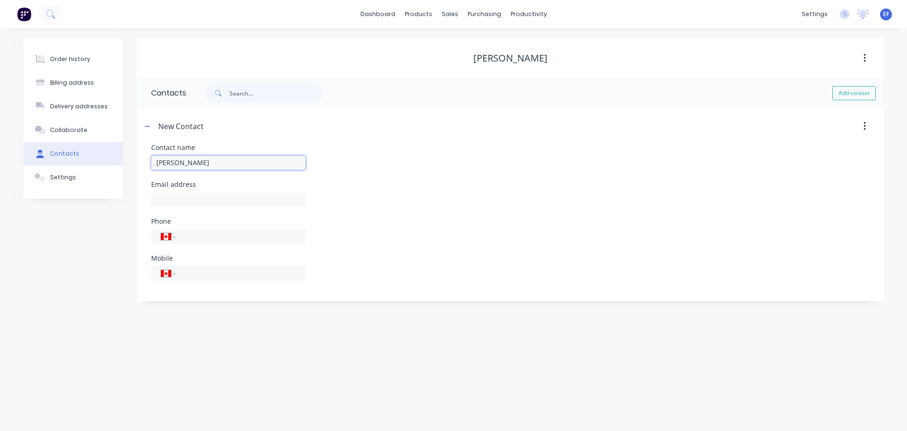
type input "[PERSON_NAME]"
select select "CA"
click at [198, 196] on input "text" at bounding box center [228, 199] width 155 height 14
paste input "[EMAIL_ADDRESS][DOMAIN_NAME]"
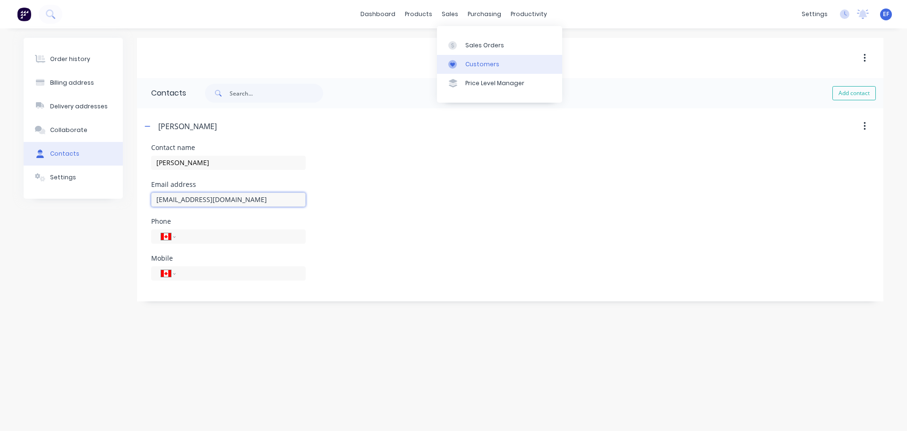
type input "[EMAIL_ADDRESS][DOMAIN_NAME]"
click at [467, 61] on div "Customers" at bounding box center [483, 64] width 34 height 9
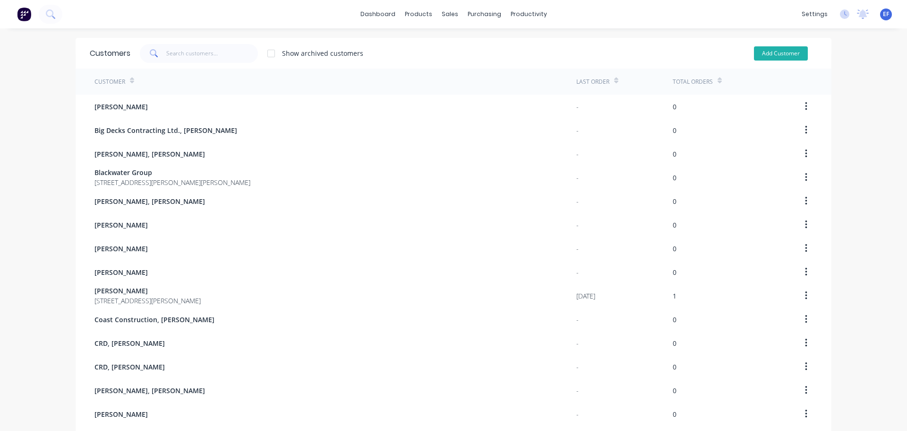
click at [795, 57] on button "Add Customer" at bounding box center [781, 53] width 54 height 14
select select "CA"
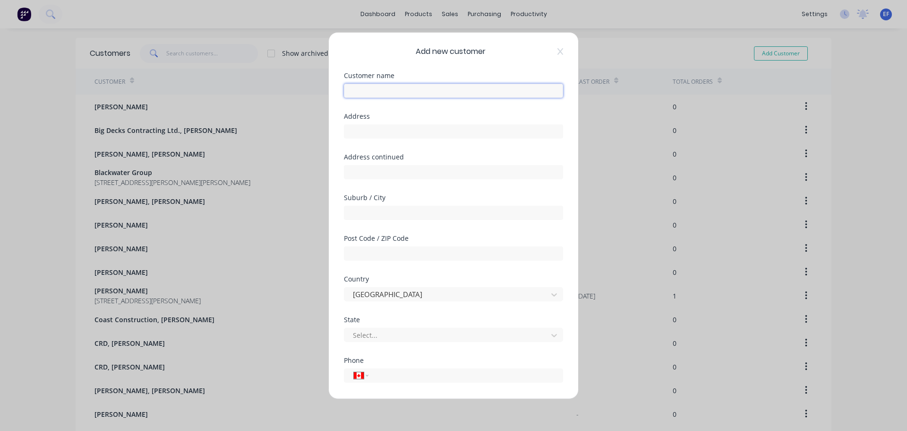
click at [397, 92] on input "text" at bounding box center [453, 90] width 219 height 14
paste input "[PERSON_NAME] Plumbing, [PERSON_NAME]"
type input "[PERSON_NAME] Plumbing, [PERSON_NAME]"
click at [375, 128] on input "text" at bounding box center [453, 131] width 219 height 14
click at [415, 131] on input "text" at bounding box center [453, 131] width 219 height 14
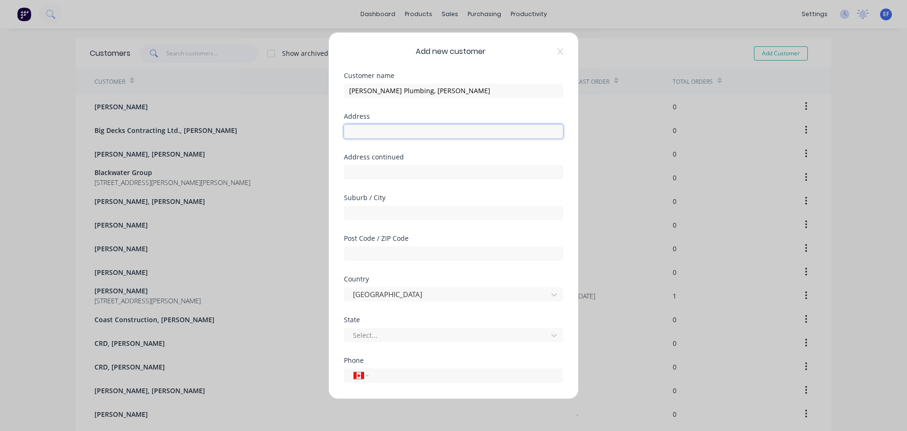
paste input "[EMAIL_ADDRESS][DOMAIN_NAME]"
type input "[EMAIL_ADDRESS][DOMAIN_NAME]"
click at [463, 137] on input "text" at bounding box center [453, 131] width 219 height 14
paste input ""[PERSON_NAME] Plumbing ""
type input ""[PERSON_NAME] Plumbing ""
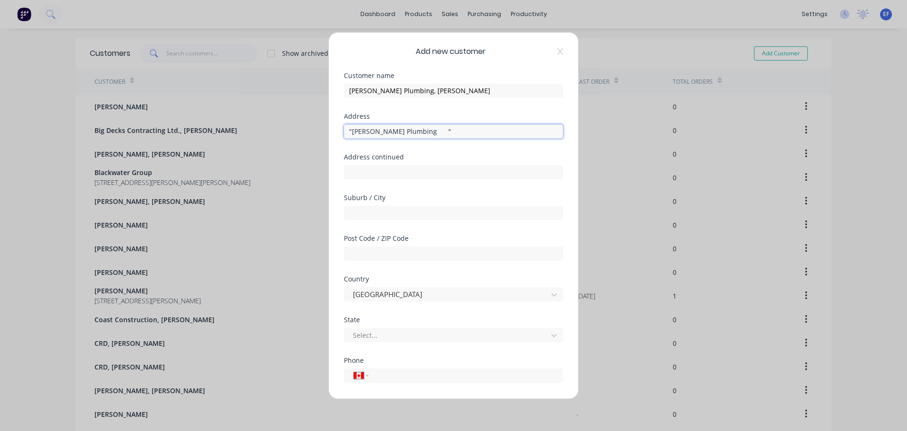
drag, startPoint x: 449, startPoint y: 134, endPoint x: 189, endPoint y: 134, distance: 259.5
click at [189, 134] on div "Add new customer Customer name [PERSON_NAME] Plumbing, [PERSON_NAME] Address "[…" at bounding box center [453, 215] width 907 height 431
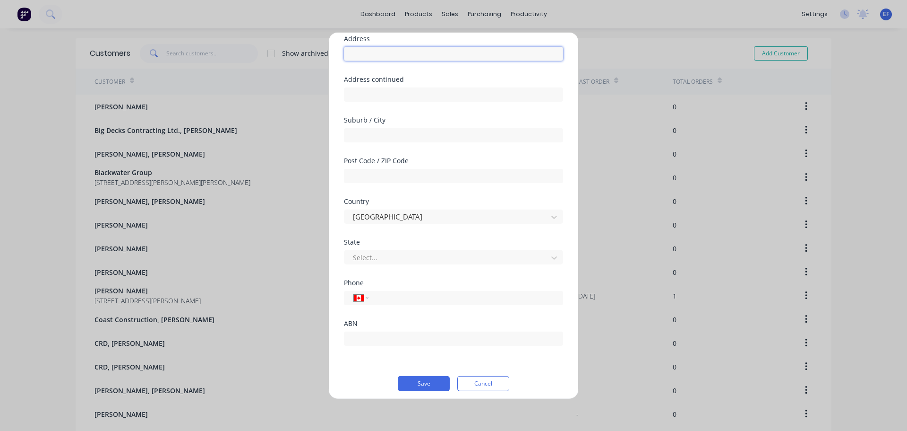
scroll to position [83, 0]
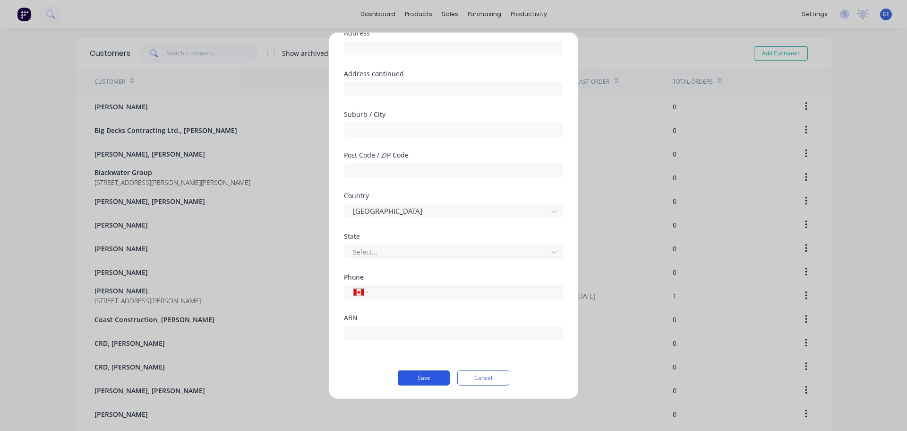
click at [423, 378] on button "Save" at bounding box center [424, 377] width 52 height 15
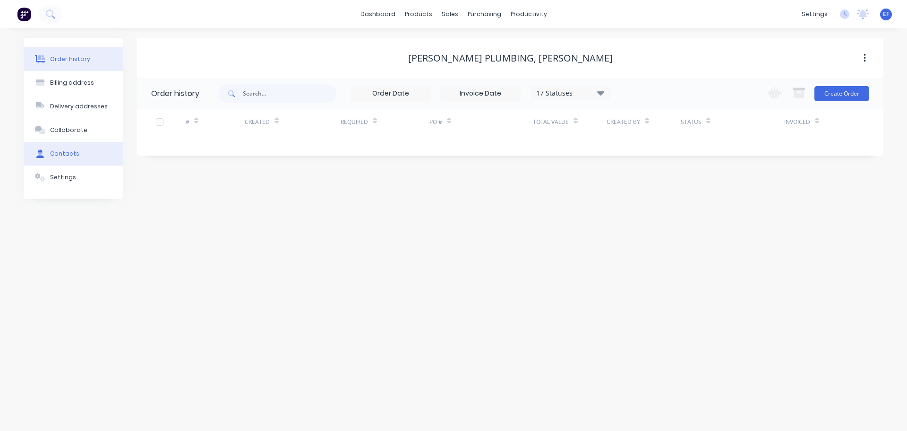
click at [33, 163] on button "Contacts" at bounding box center [73, 154] width 99 height 24
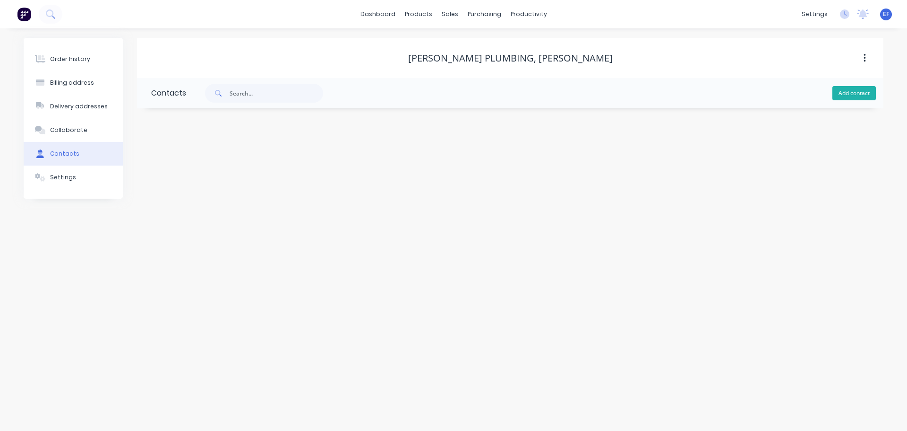
click at [850, 97] on button "Add contact" at bounding box center [854, 93] width 43 height 14
select select "CA"
click at [155, 167] on input "text" at bounding box center [228, 162] width 155 height 14
drag, startPoint x: 615, startPoint y: 64, endPoint x: 539, endPoint y: 63, distance: 76.1
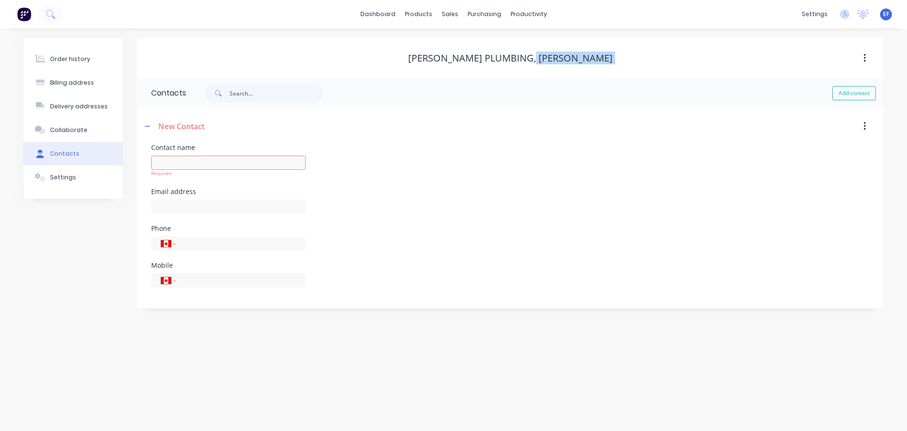
click at [539, 63] on div "[PERSON_NAME] Plumbing, [PERSON_NAME]" at bounding box center [510, 58] width 747 height 17
copy div "[PERSON_NAME]"
click at [174, 166] on input "text" at bounding box center [228, 162] width 155 height 14
paste input "[PERSON_NAME]"
type input "[PERSON_NAME]"
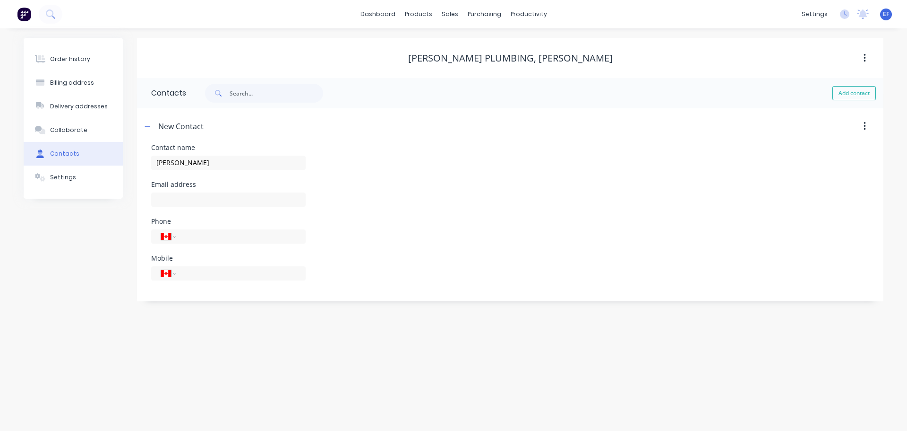
select select "CA"
click at [217, 194] on input "text" at bounding box center [228, 199] width 155 height 14
paste input "[EMAIL_ADDRESS][DOMAIN_NAME]"
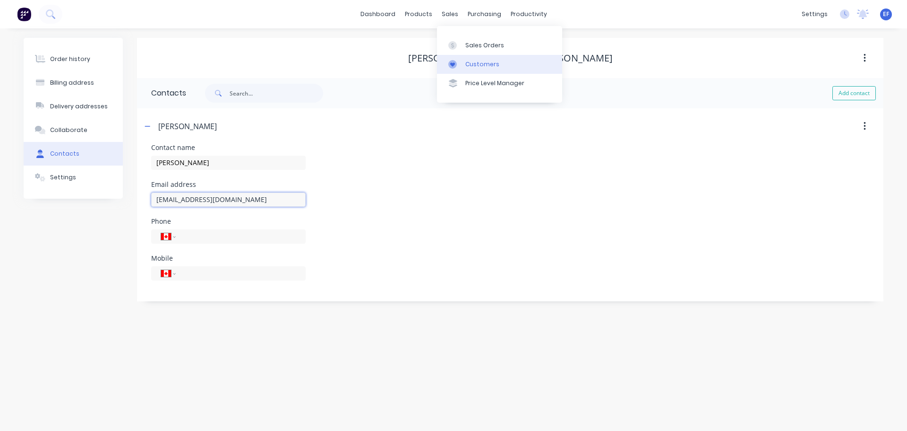
type input "[EMAIL_ADDRESS][DOMAIN_NAME]"
click at [469, 57] on link "Customers" at bounding box center [499, 64] width 125 height 19
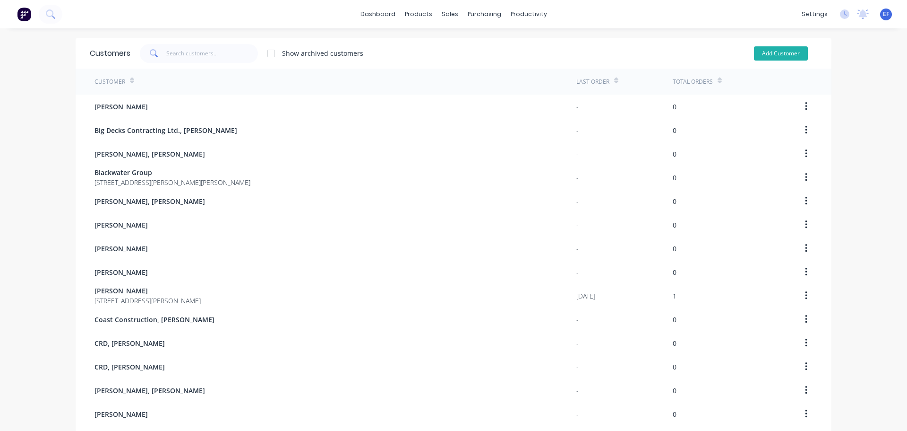
click at [772, 47] on button "Add Customer" at bounding box center [781, 53] width 54 height 14
select select "CA"
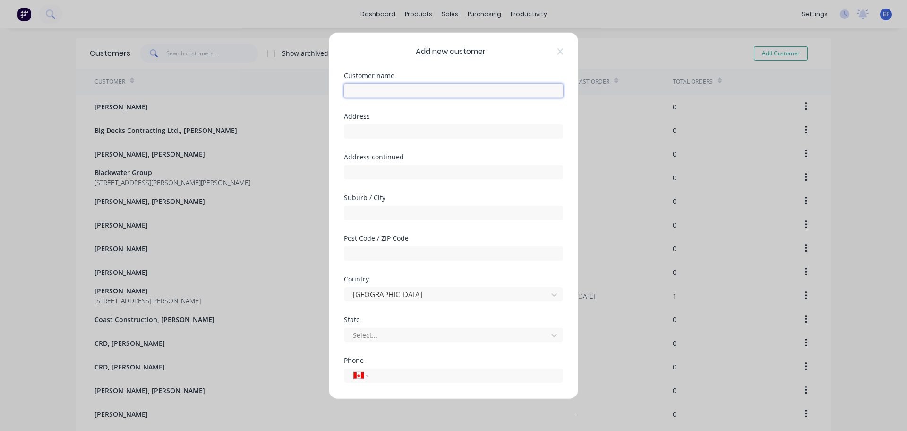
click at [387, 97] on input "text" at bounding box center [453, 90] width 219 height 14
paste input "Mayne Island Agricultural Society"
type input "Mayne Island Agricultural Society"
click at [385, 374] on input "tel" at bounding box center [464, 375] width 178 height 11
paste input "[PHONE_NUMBER]"
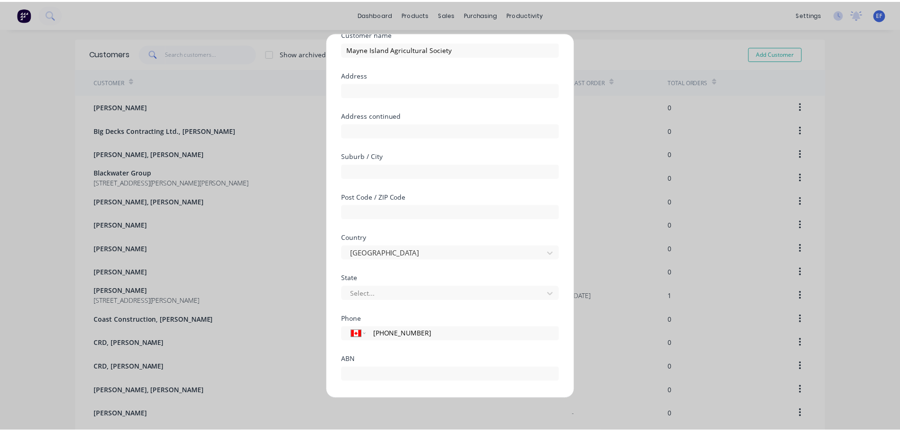
scroll to position [83, 0]
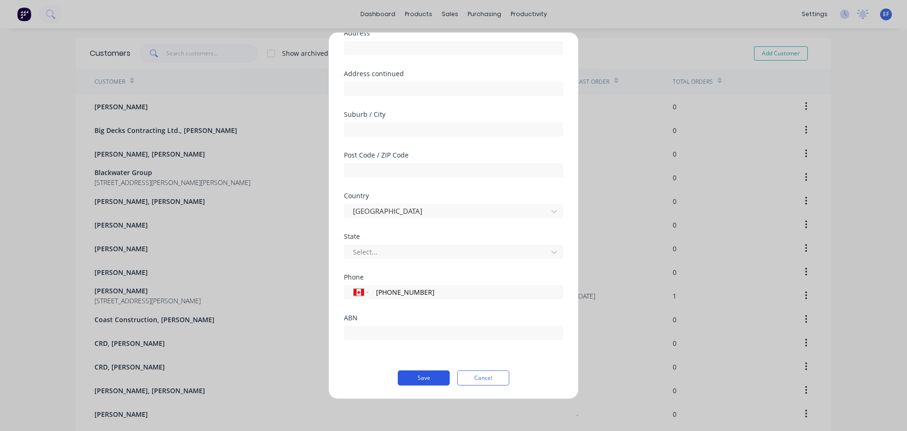
type input "[PHONE_NUMBER]"
click at [414, 376] on button "Save" at bounding box center [424, 377] width 52 height 15
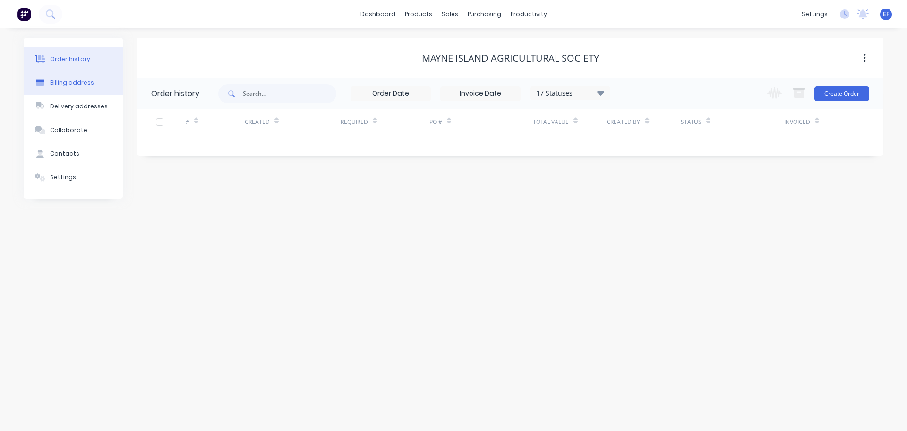
click at [106, 80] on button "Billing address" at bounding box center [73, 83] width 99 height 24
select select "CA"
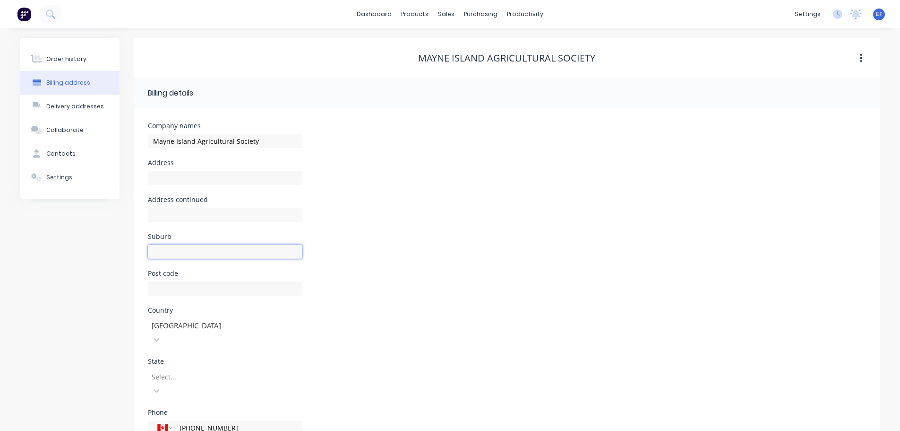
click at [175, 253] on input "text" at bounding box center [225, 251] width 155 height 14
paste input "[GEOGRAPHIC_DATA]"
type input "[GEOGRAPHIC_DATA]"
click at [201, 369] on div "Select..." at bounding box center [225, 383] width 155 height 28
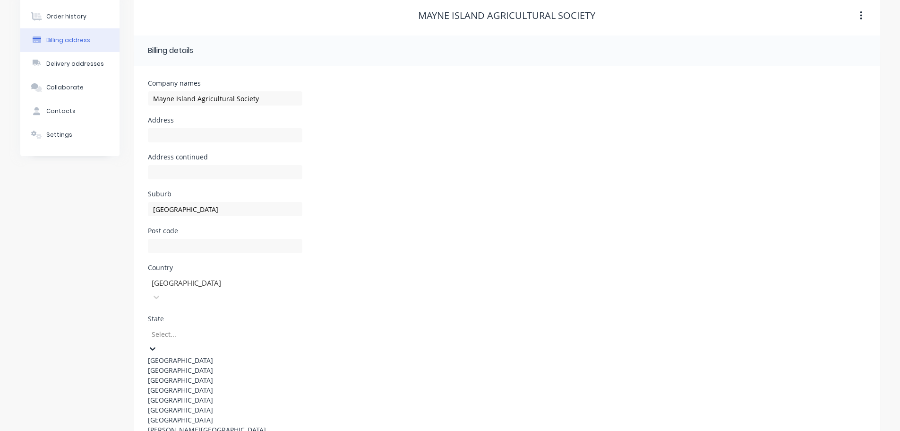
click at [194, 365] on div "[GEOGRAPHIC_DATA]" at bounding box center [225, 370] width 155 height 10
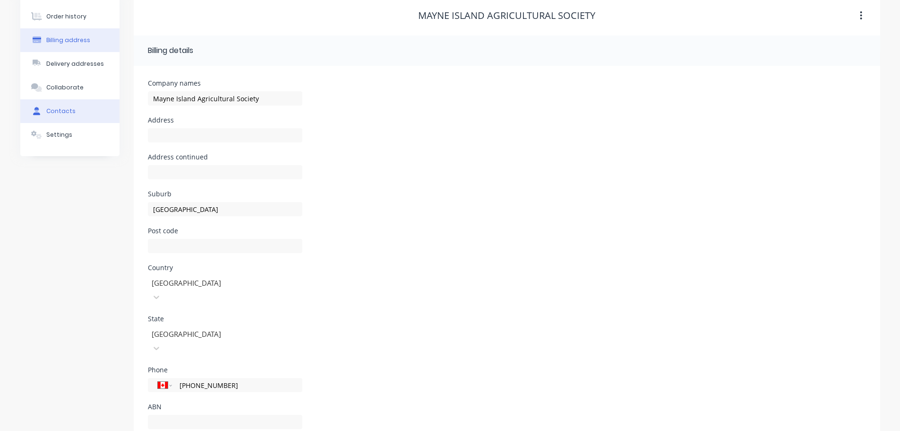
click at [71, 115] on div "Contacts" at bounding box center [60, 111] width 29 height 9
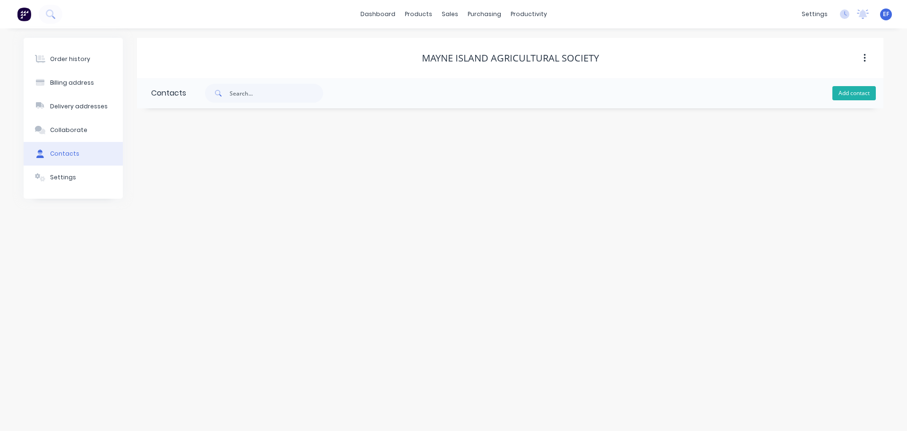
click at [853, 98] on button "Add contact" at bounding box center [854, 93] width 43 height 14
select select "CA"
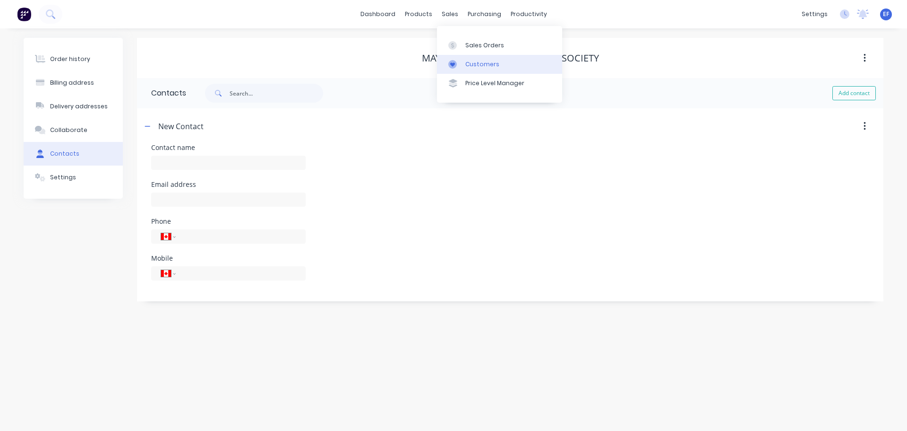
click at [466, 67] on div "Customers" at bounding box center [483, 64] width 34 height 9
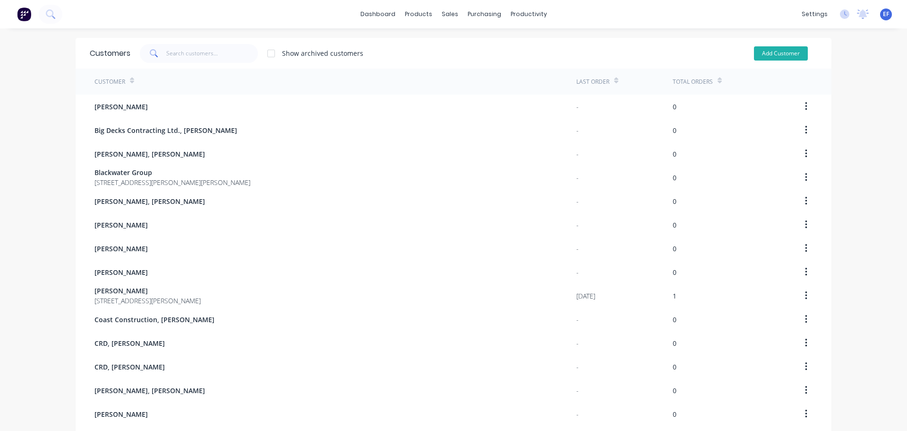
click at [783, 55] on button "Add Customer" at bounding box center [781, 53] width 54 height 14
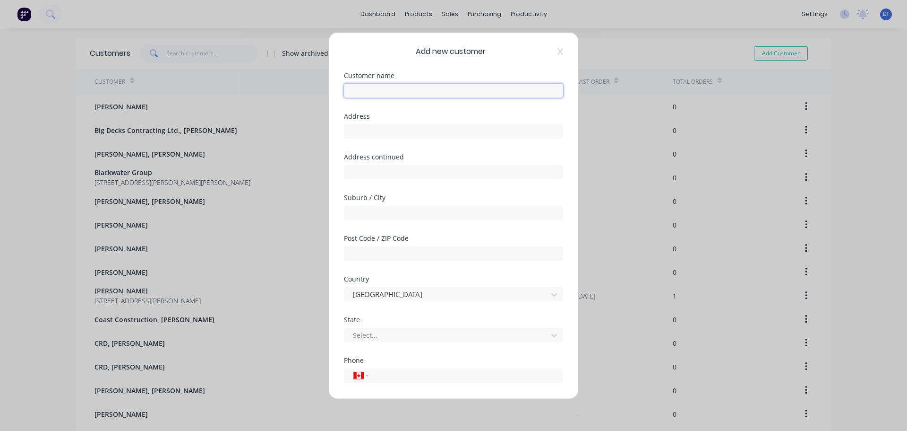
click at [406, 91] on input "text" at bounding box center [453, 90] width 219 height 14
paste input "[GEOGRAPHIC_DATA]"
type input "[GEOGRAPHIC_DATA]"
click at [400, 379] on input "tel" at bounding box center [464, 375] width 178 height 11
paste input "[PHONE_NUMBER]"
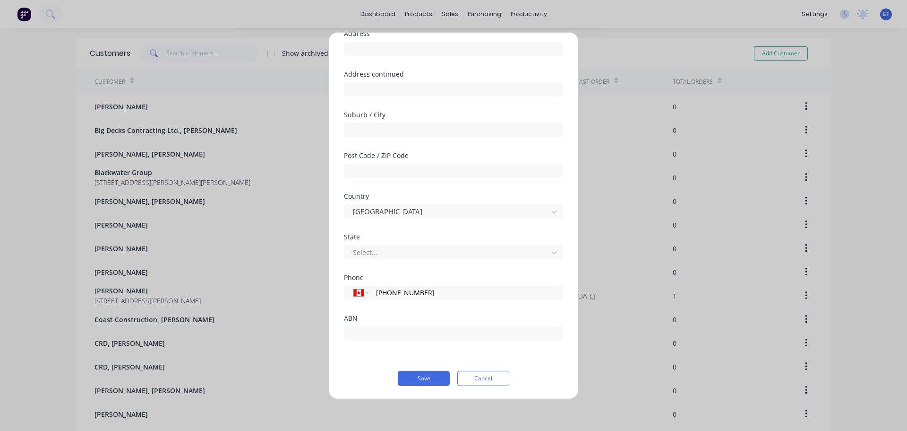
scroll to position [83, 0]
type input "[PHONE_NUMBER]"
click at [421, 374] on button "Save" at bounding box center [424, 377] width 52 height 15
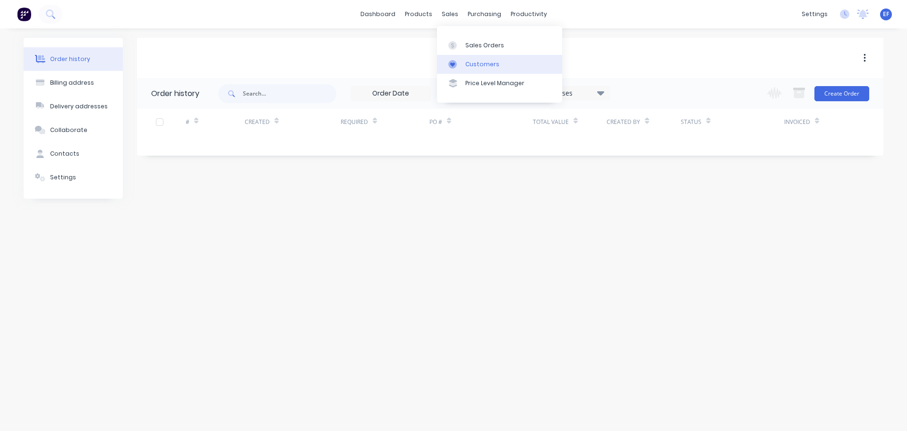
click at [462, 65] on div at bounding box center [456, 64] width 14 height 9
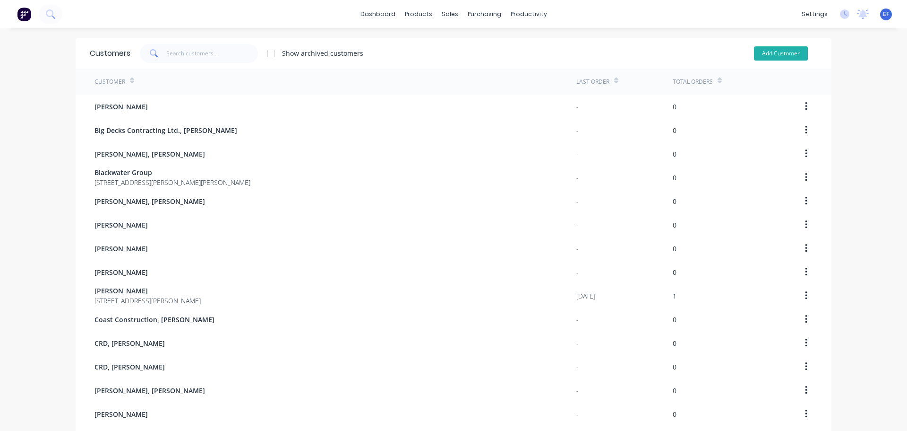
click at [769, 54] on button "Add Customer" at bounding box center [781, 53] width 54 height 14
select select "CA"
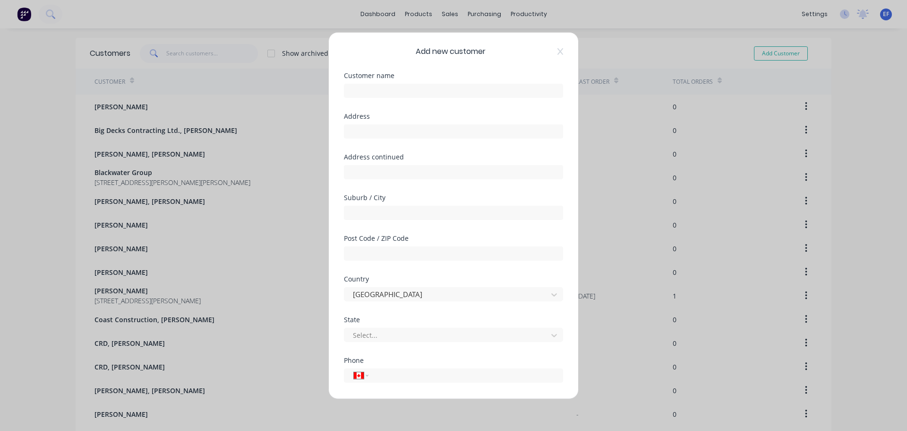
click at [395, 98] on div "Customer name" at bounding box center [453, 92] width 219 height 41
click at [394, 87] on input "text" at bounding box center [453, 90] width 219 height 14
paste input "[GEOGRAPHIC_DATA], [PERSON_NAME]"
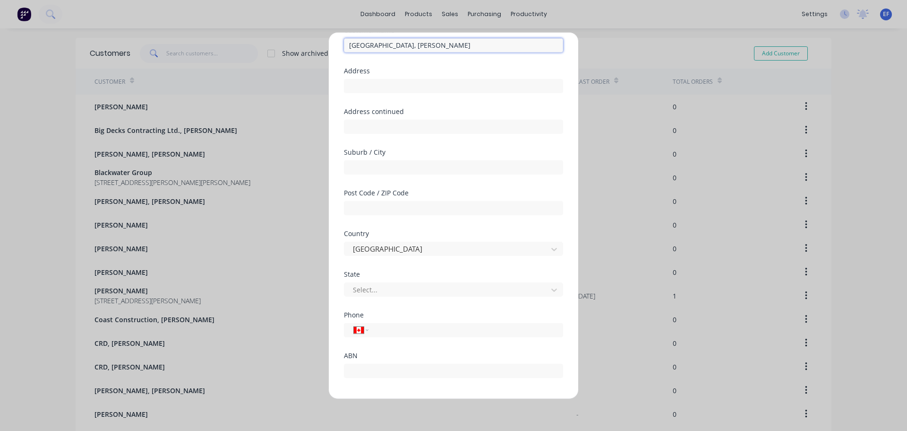
scroll to position [83, 0]
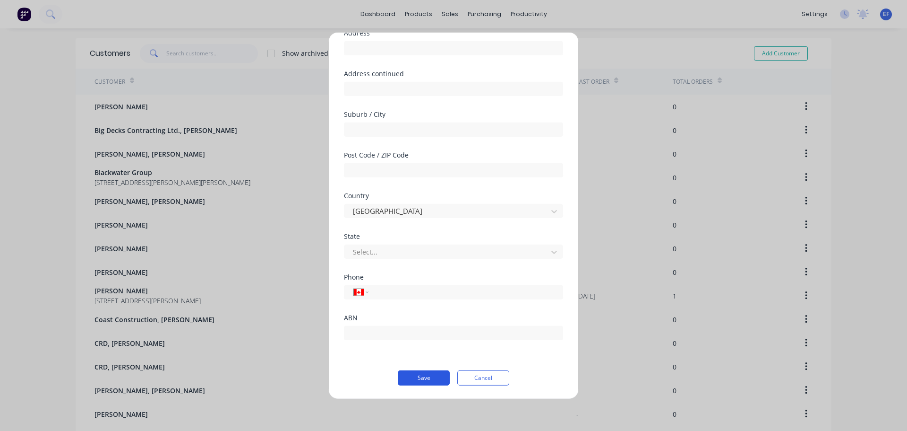
type input "[GEOGRAPHIC_DATA], [PERSON_NAME]"
click at [422, 378] on button "Save" at bounding box center [424, 377] width 52 height 15
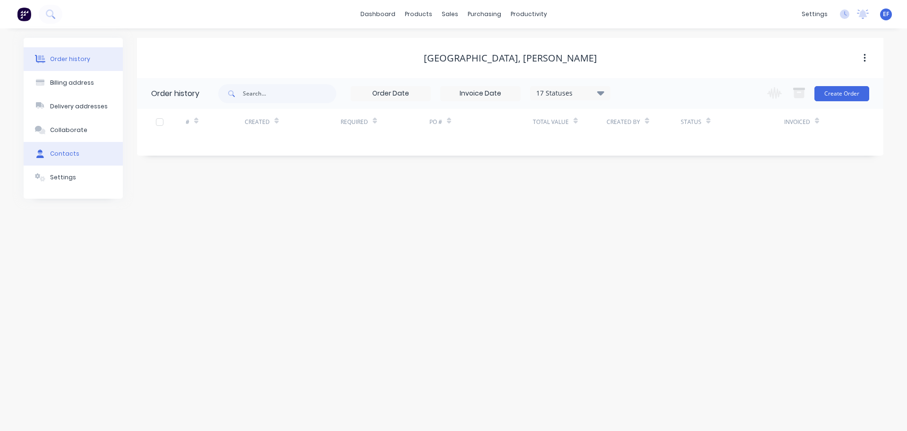
click at [50, 153] on div "Contacts" at bounding box center [64, 153] width 29 height 9
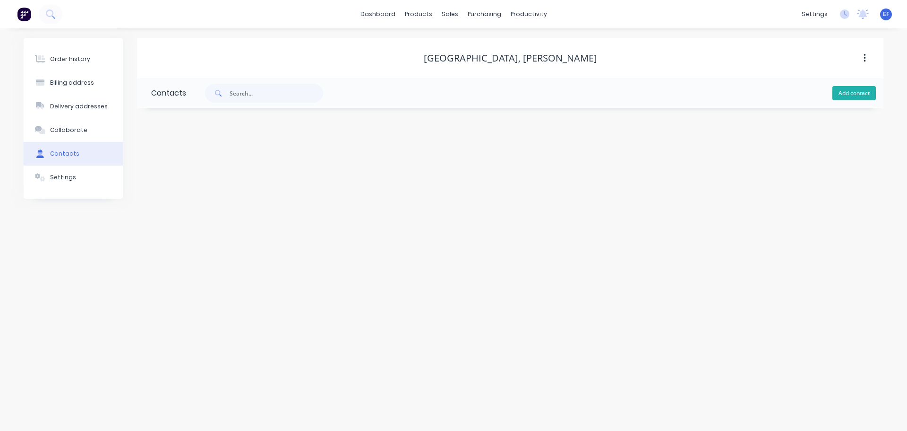
drag, startPoint x: 864, startPoint y: 95, endPoint x: 846, endPoint y: 100, distance: 19.0
click at [864, 95] on button "Add contact" at bounding box center [854, 93] width 43 height 14
select select "CA"
click at [196, 193] on input "text" at bounding box center [228, 199] width 155 height 14
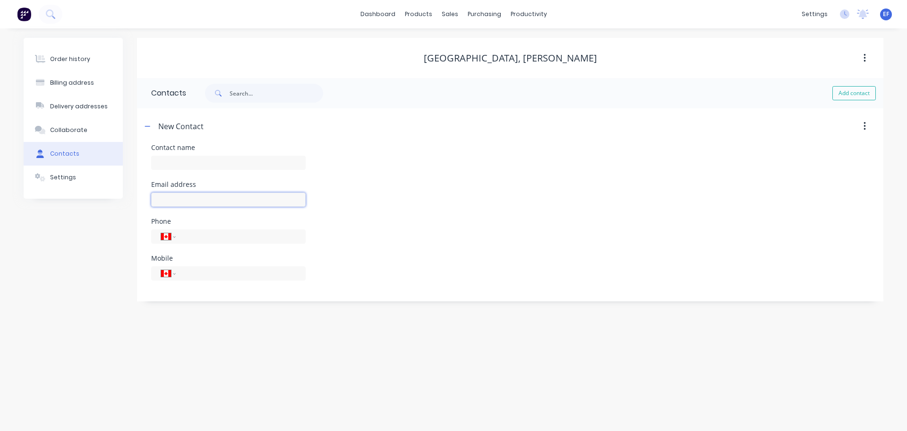
paste input "[PERSON_NAME][EMAIL_ADDRESS][PERSON_NAME][DOMAIN_NAME]"
type input "[PERSON_NAME][EMAIL_ADDRESS][PERSON_NAME][DOMAIN_NAME]"
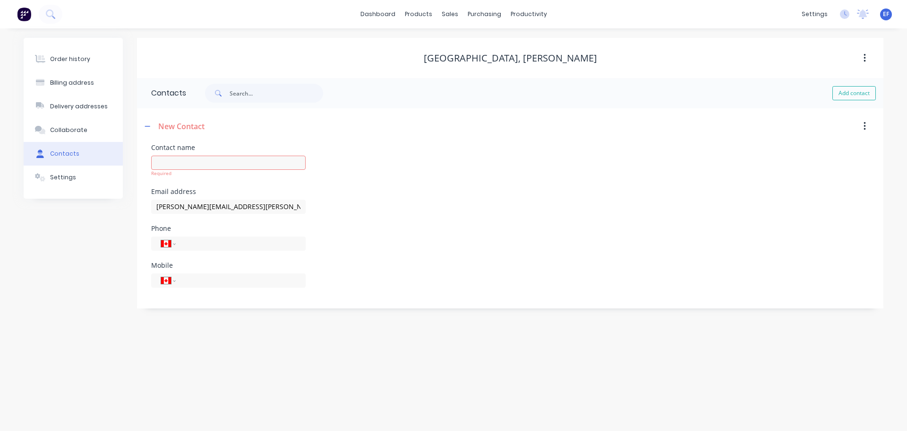
drag, startPoint x: 601, startPoint y: 59, endPoint x: 566, endPoint y: 59, distance: 35.0
click at [566, 59] on div "[GEOGRAPHIC_DATA], [PERSON_NAME]" at bounding box center [510, 57] width 747 height 11
copy div "[PERSON_NAME]"
click at [246, 158] on input "text" at bounding box center [228, 162] width 155 height 14
paste input "[PERSON_NAME]"
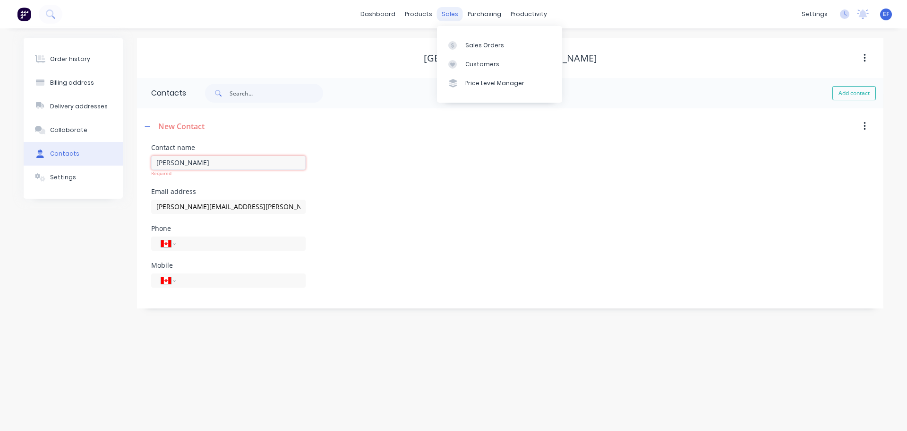
type input "[PERSON_NAME]"
click at [450, 18] on div "sales" at bounding box center [450, 14] width 26 height 14
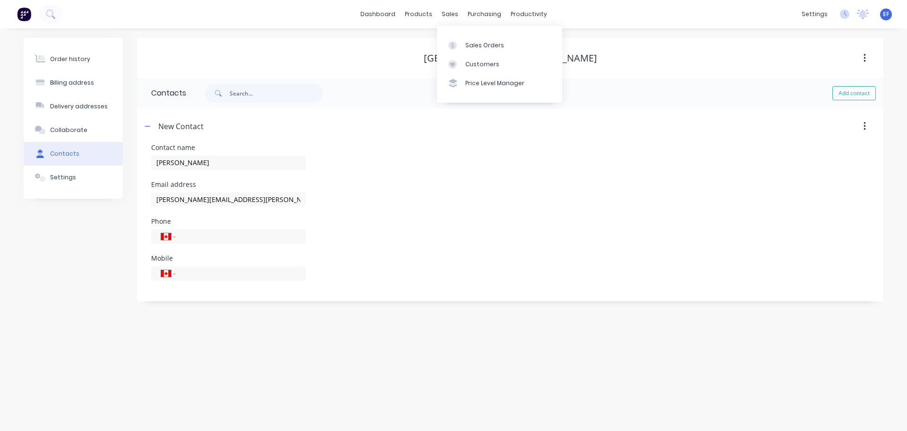
select select "CA"
click at [466, 61] on div "Customers" at bounding box center [483, 64] width 34 height 9
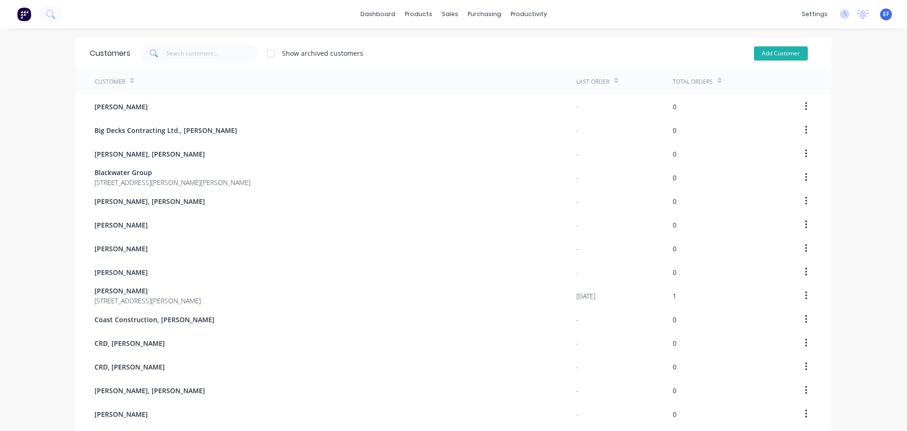
click at [782, 59] on button "Add Customer" at bounding box center [781, 53] width 54 height 14
select select "CA"
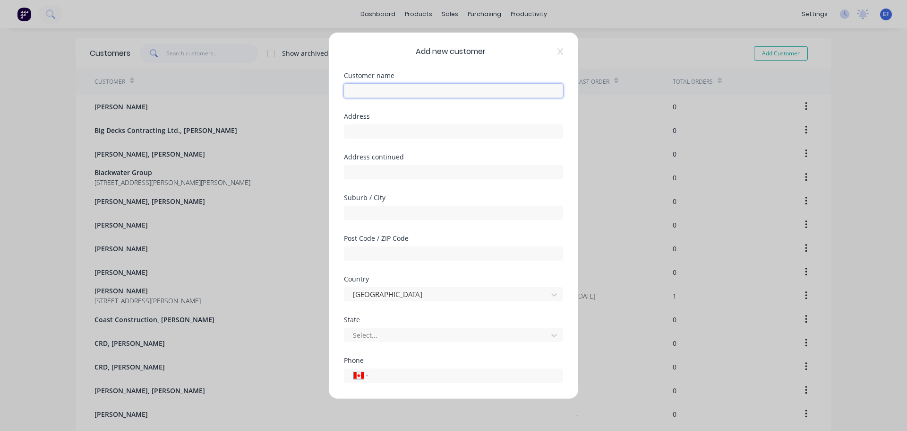
click at [364, 93] on input "text" at bounding box center [453, 90] width 219 height 14
paste input "[GEOGRAPHIC_DATA], [PERSON_NAME]"
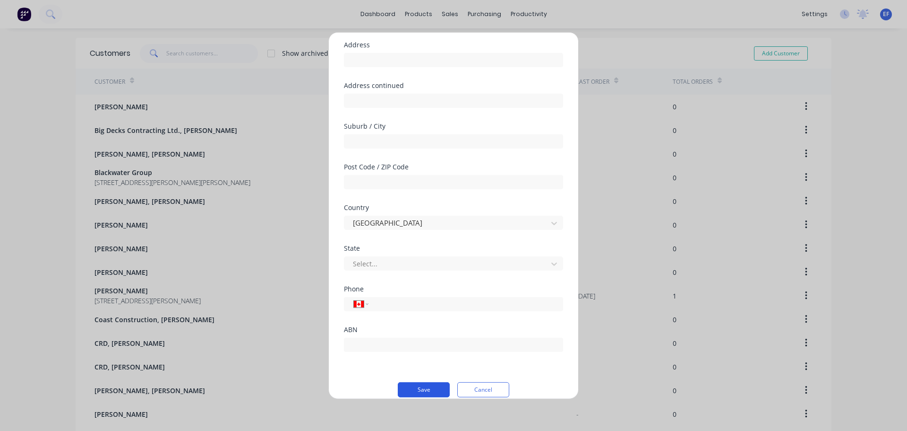
scroll to position [83, 0]
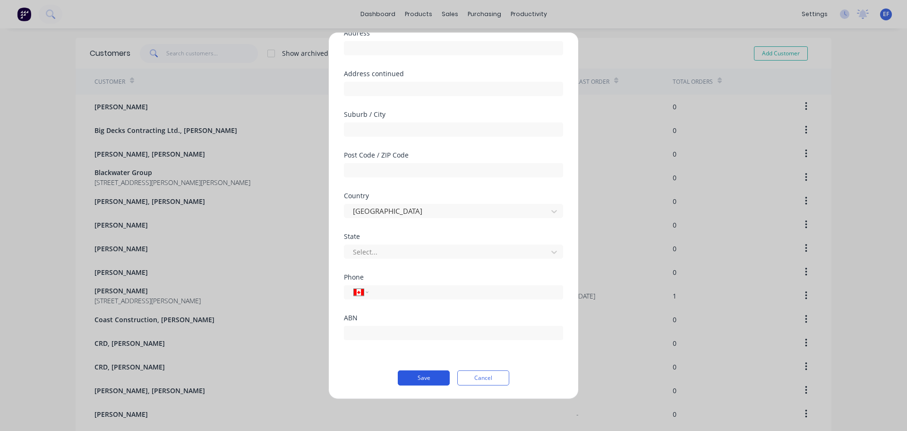
type input "[GEOGRAPHIC_DATA], [PERSON_NAME]"
click at [424, 381] on button "Save" at bounding box center [424, 377] width 52 height 15
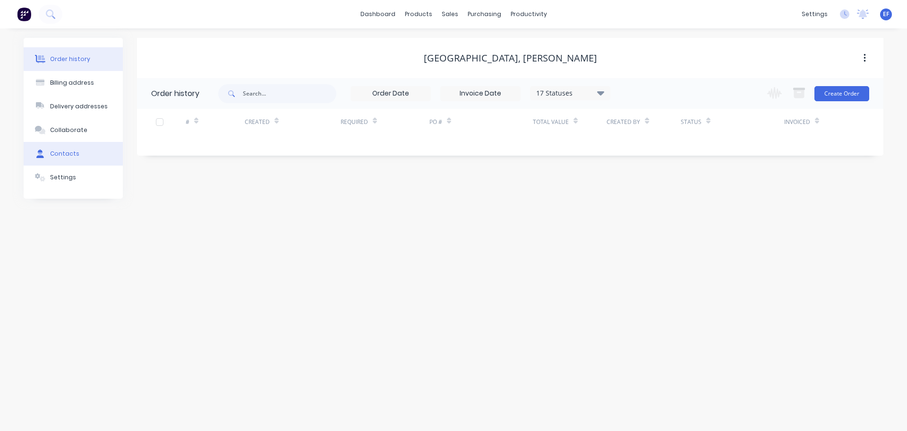
click at [72, 160] on button "Contacts" at bounding box center [73, 154] width 99 height 24
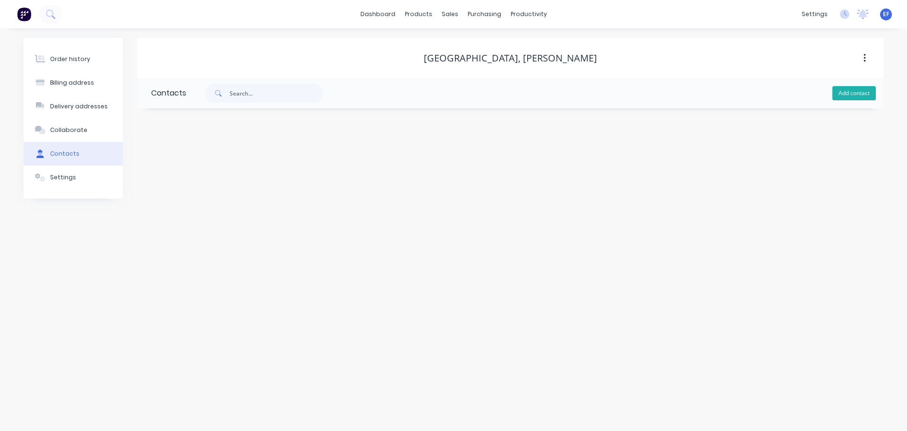
click at [849, 93] on button "Add contact" at bounding box center [854, 93] width 43 height 14
click at [217, 160] on input "text" at bounding box center [228, 162] width 155 height 14
paste input "[GEOGRAPHIC_DATA], [PERSON_NAME]"
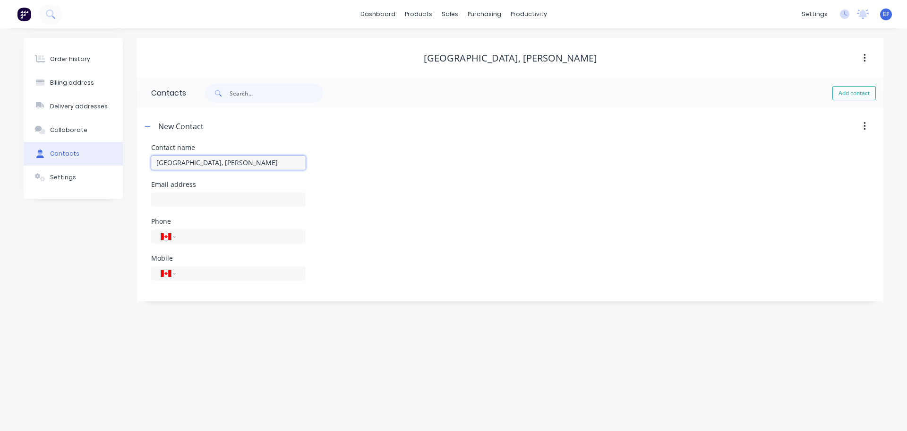
drag, startPoint x: 250, startPoint y: 162, endPoint x: 43, endPoint y: 151, distance: 206.4
click at [53, 151] on div "Order history Billing address Delivery addresses Collaborate Contacts Settings …" at bounding box center [454, 169] width 860 height 263
click at [194, 194] on input "text" at bounding box center [228, 199] width 155 height 14
click at [191, 200] on input "text" at bounding box center [228, 199] width 155 height 14
paste input "[EMAIL_ADDRESS][PERSON_NAME][DOMAIN_NAME]"
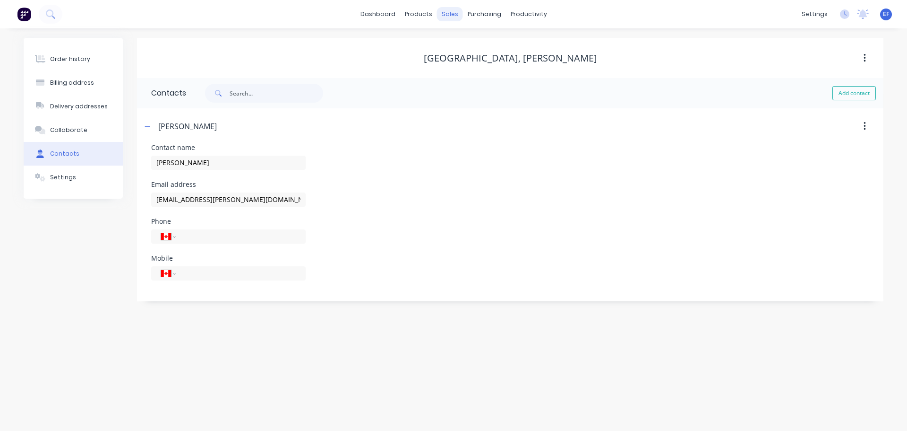
click at [453, 18] on div "sales" at bounding box center [450, 14] width 26 height 14
click at [464, 66] on link "Customers" at bounding box center [499, 64] width 125 height 19
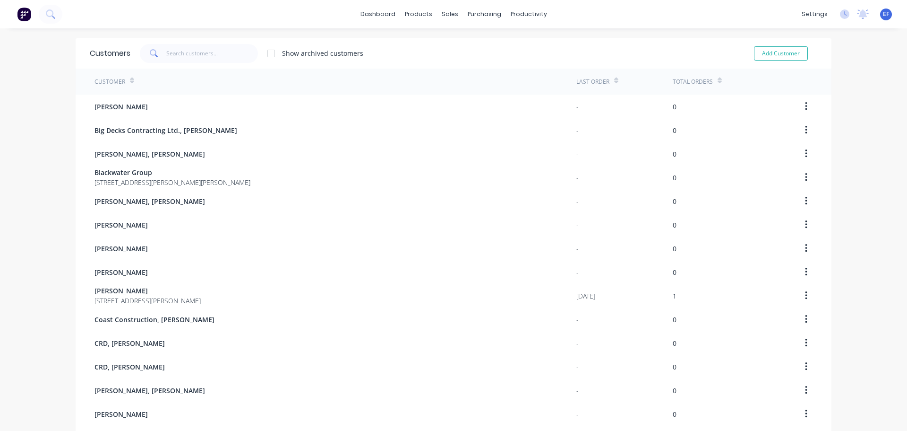
click at [776, 44] on div "Add Customer" at bounding box center [775, 53] width 86 height 19
click at [764, 52] on button "Add Customer" at bounding box center [781, 53] width 54 height 14
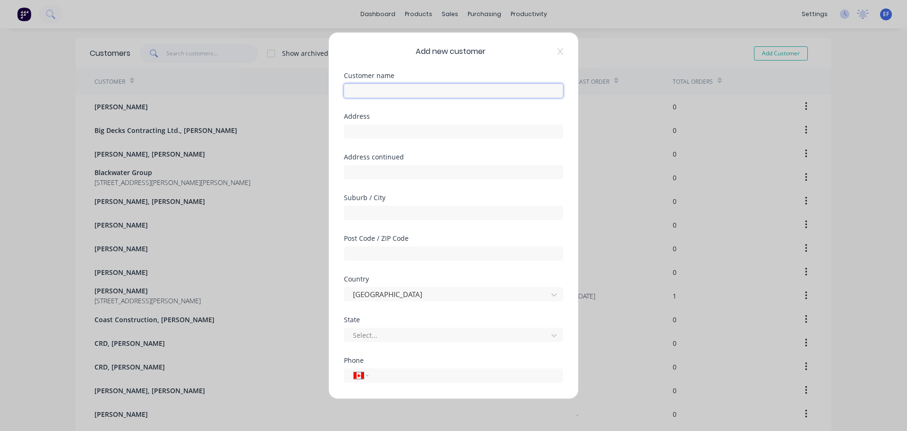
click at [425, 89] on input "text" at bounding box center [453, 90] width 219 height 14
paste input "[GEOGRAPHIC_DATA], [PERSON_NAME]"
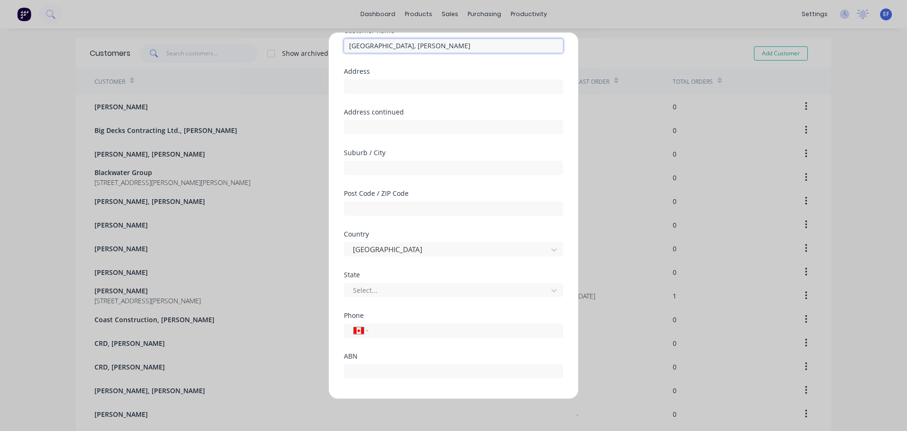
scroll to position [83, 0]
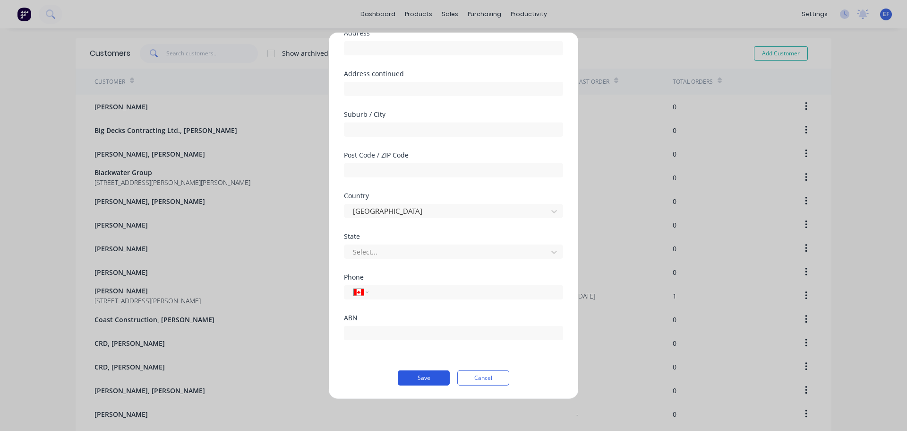
click at [412, 377] on button "Save" at bounding box center [424, 377] width 52 height 15
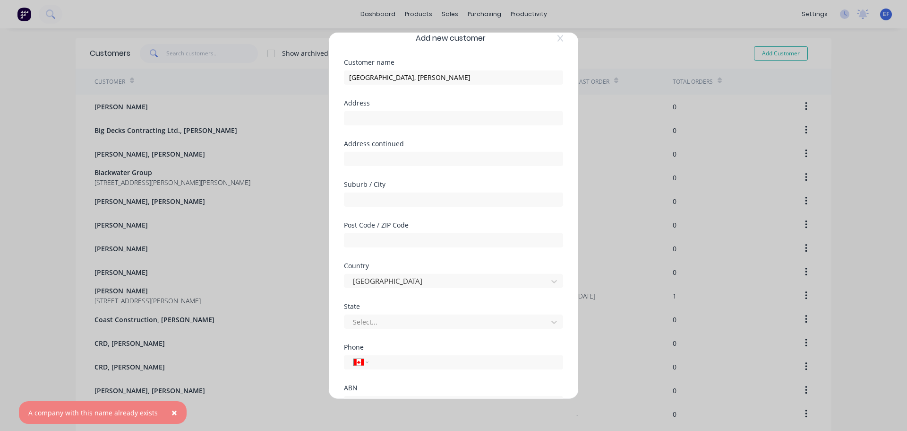
scroll to position [0, 0]
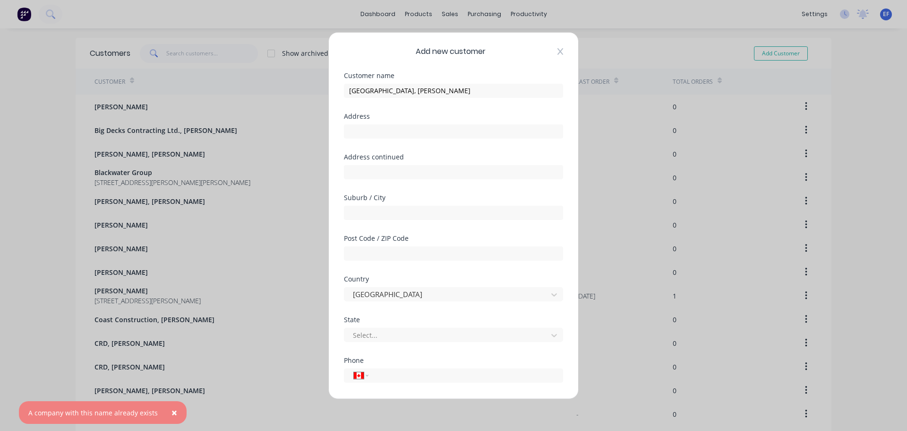
click at [558, 49] on icon at bounding box center [561, 51] width 6 height 8
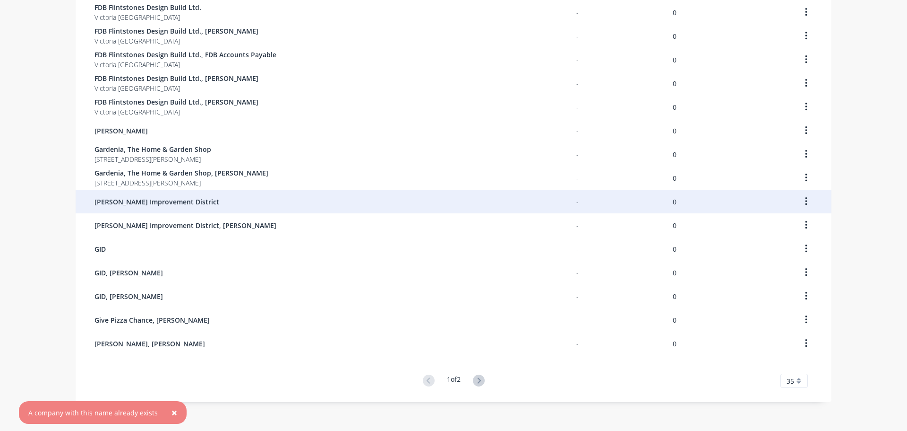
scroll to position [571, 0]
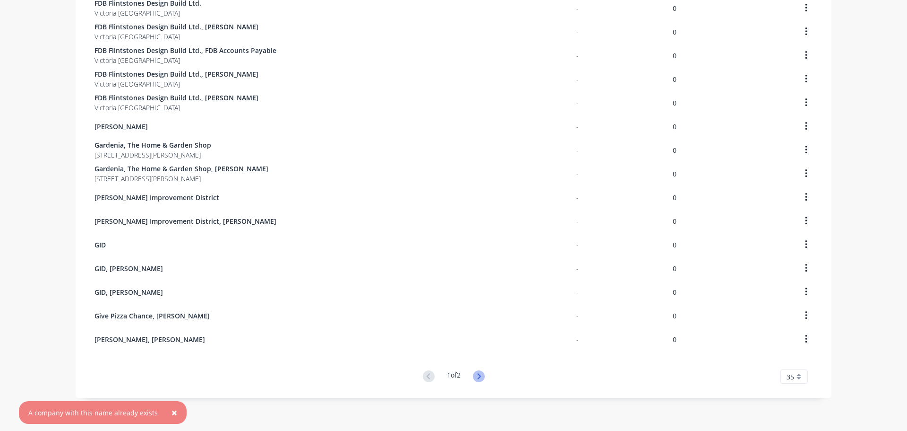
click at [482, 373] on icon at bounding box center [479, 376] width 12 height 12
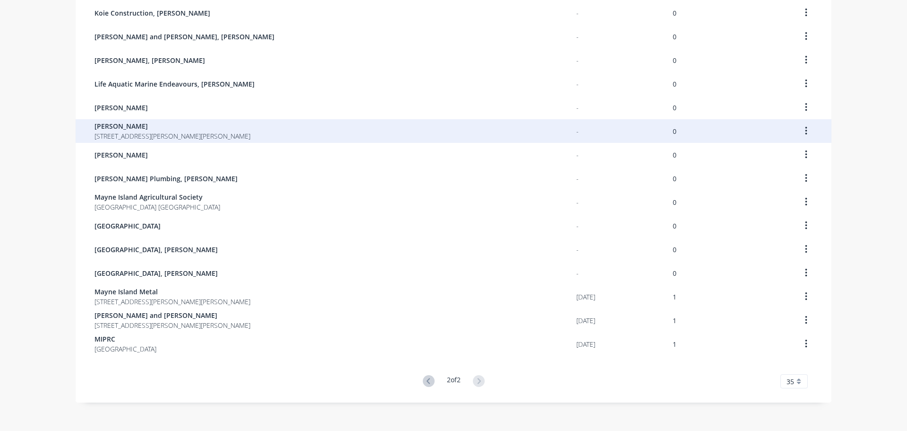
scroll to position [567, 0]
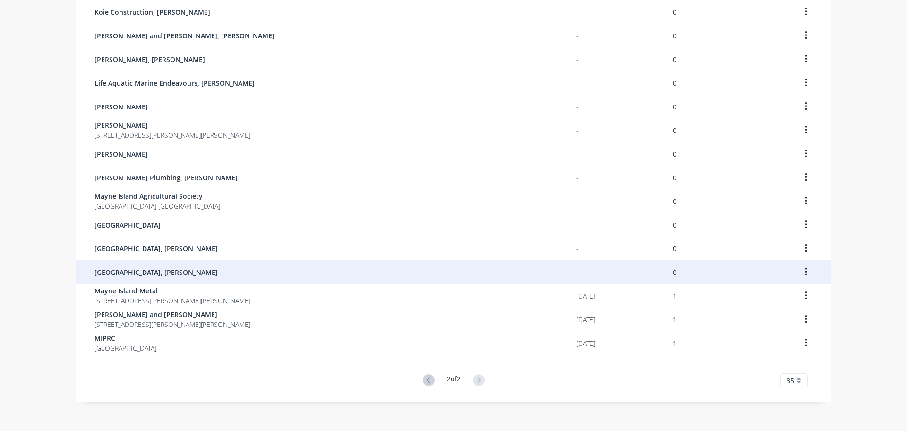
click at [181, 268] on span "[GEOGRAPHIC_DATA], [PERSON_NAME]" at bounding box center [156, 272] width 123 height 10
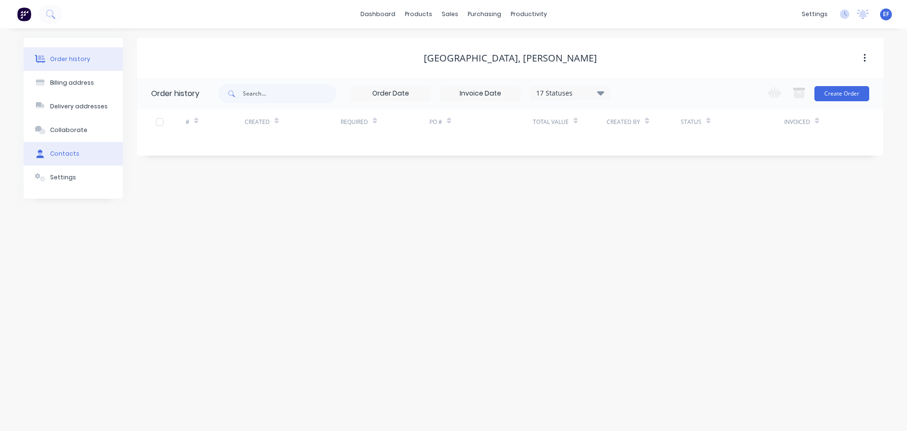
click at [73, 157] on div "Contacts" at bounding box center [64, 153] width 29 height 9
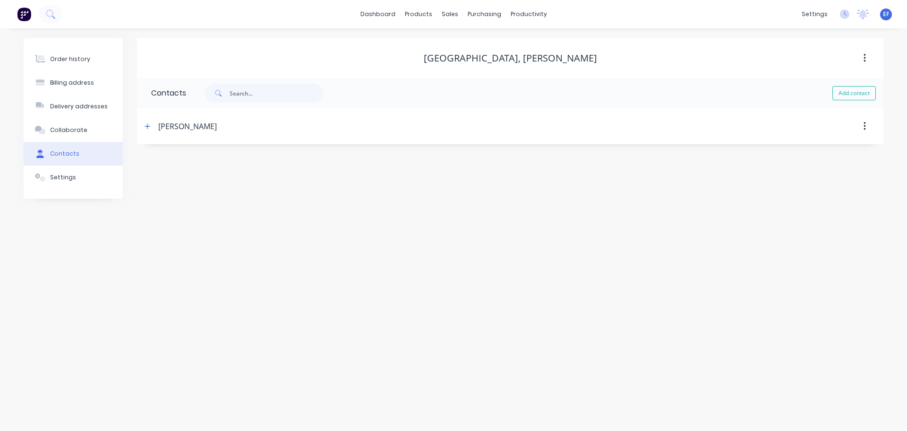
click at [180, 124] on div "[PERSON_NAME]" at bounding box center [187, 126] width 59 height 11
click at [146, 127] on icon "button" at bounding box center [148, 126] width 6 height 7
click at [455, 65] on icon at bounding box center [452, 64] width 5 height 4
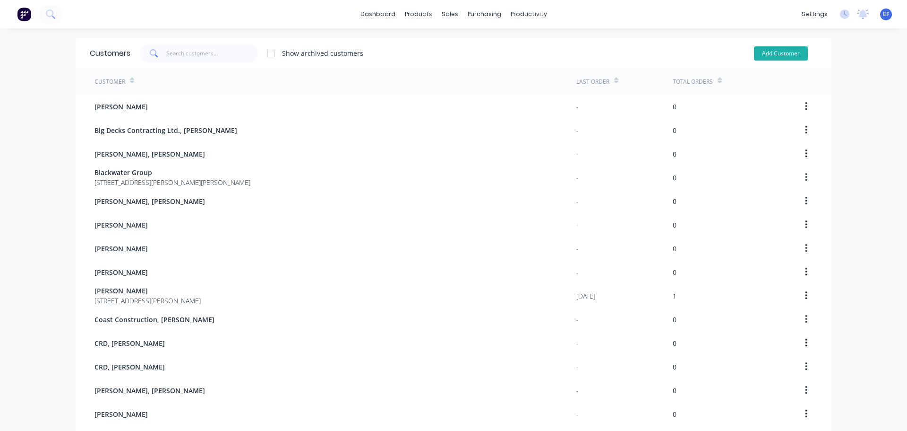
click at [781, 50] on button "Add Customer" at bounding box center [781, 53] width 54 height 14
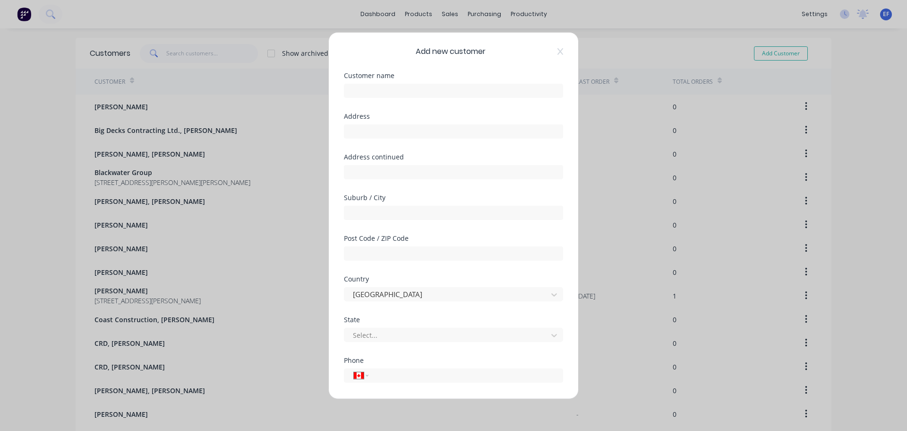
click at [376, 81] on div at bounding box center [453, 89] width 219 height 17
click at [371, 89] on input "text" at bounding box center [453, 90] width 219 height 14
paste input "Mayne Island Garbage, [PERSON_NAME]"
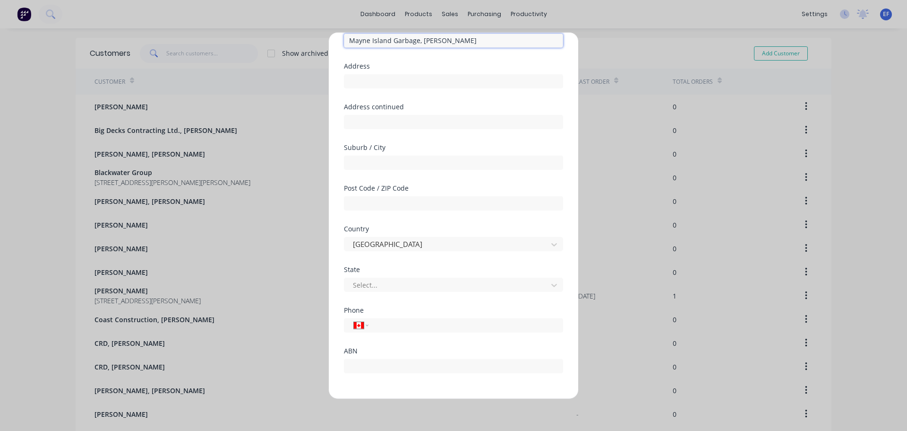
scroll to position [83, 0]
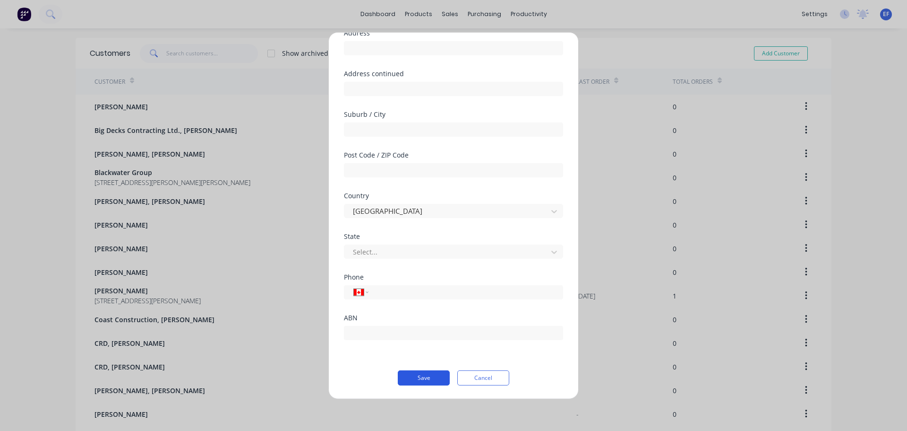
click at [413, 372] on button "Save" at bounding box center [424, 377] width 52 height 15
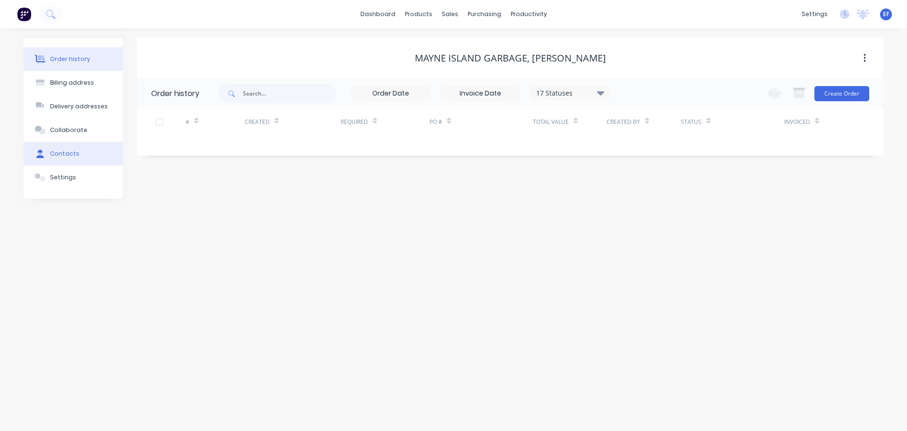
click at [52, 145] on button "Contacts" at bounding box center [73, 154] width 99 height 24
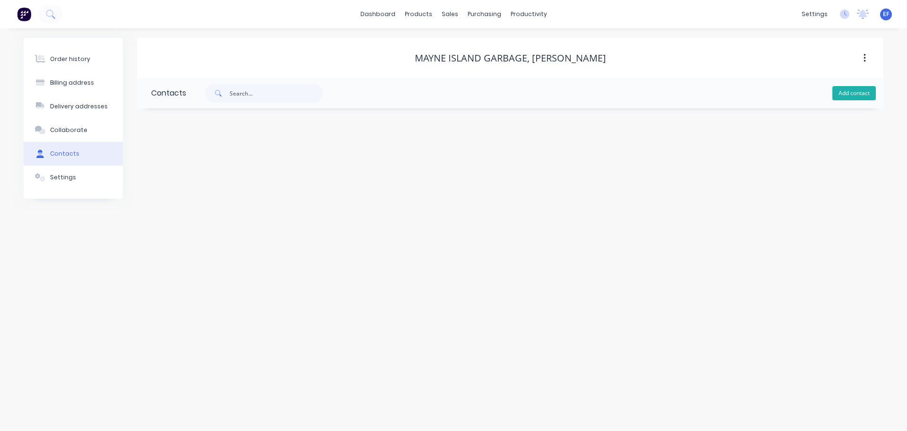
click at [849, 90] on button "Add contact" at bounding box center [854, 93] width 43 height 14
click at [237, 163] on input "text" at bounding box center [228, 162] width 155 height 14
paste input "Mayne Island Garbage, [PERSON_NAME]"
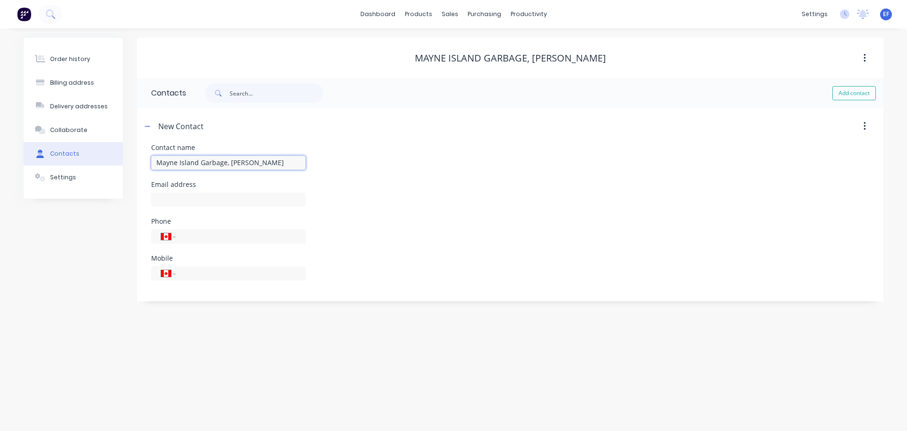
drag, startPoint x: 228, startPoint y: 162, endPoint x: 35, endPoint y: 164, distance: 193.8
click at [35, 164] on div "Order history Billing address Delivery addresses Collaborate Contacts Settings …" at bounding box center [454, 169] width 860 height 263
click at [207, 197] on input "text" at bounding box center [228, 199] width 155 height 14
paste input "[EMAIL_ADDRESS][DOMAIN_NAME]"
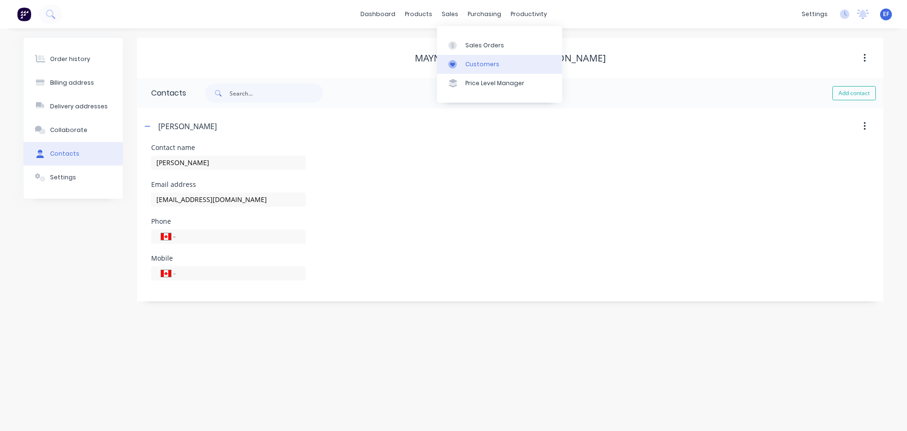
click at [468, 62] on div "Customers" at bounding box center [483, 64] width 34 height 9
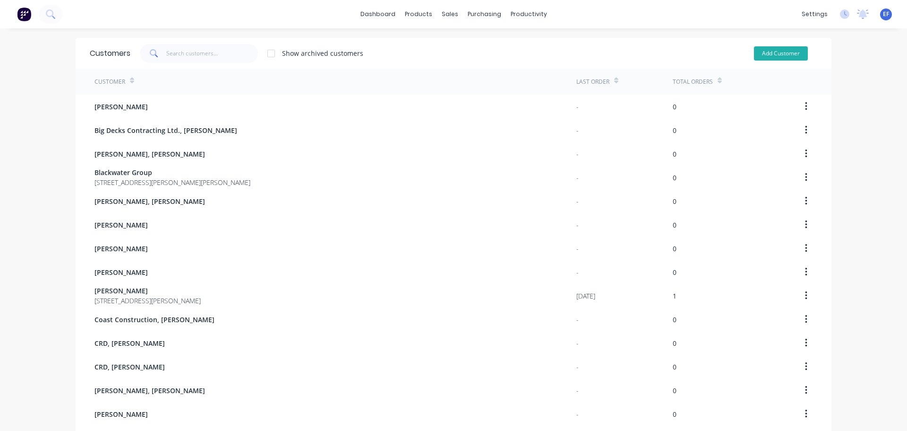
click at [777, 48] on button "Add Customer" at bounding box center [781, 53] width 54 height 14
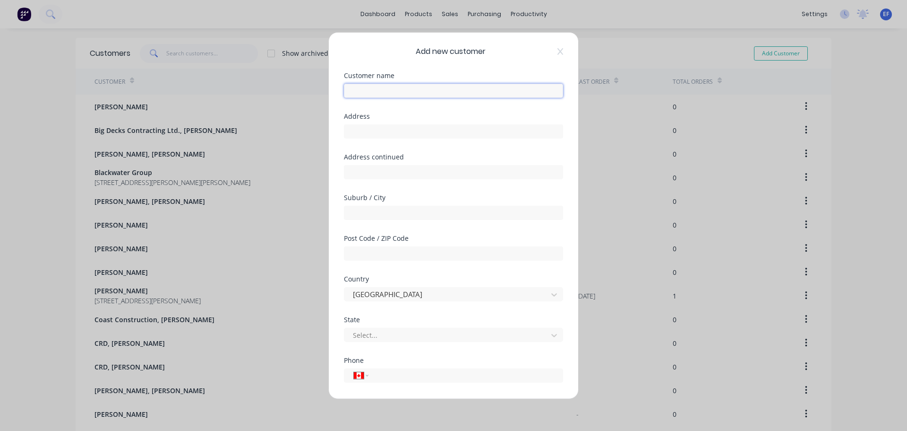
click at [417, 84] on input "text" at bounding box center [453, 90] width 219 height 14
paste input "Mayne Island Kitchen & Bath, [PERSON_NAME]"
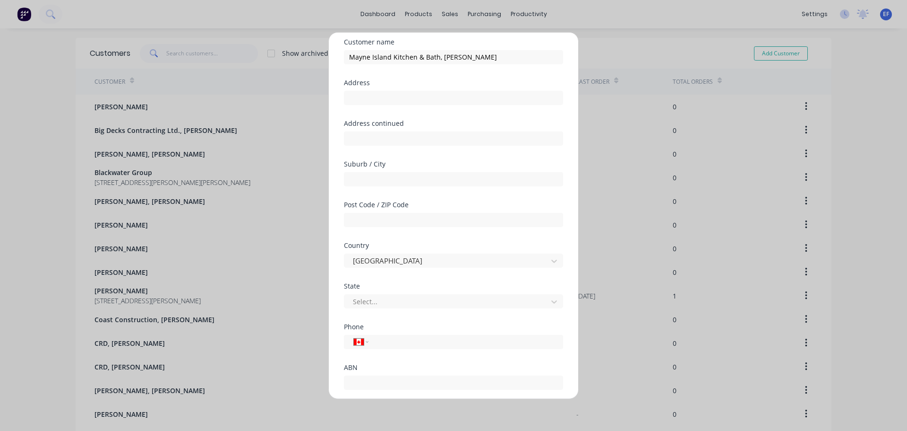
scroll to position [83, 0]
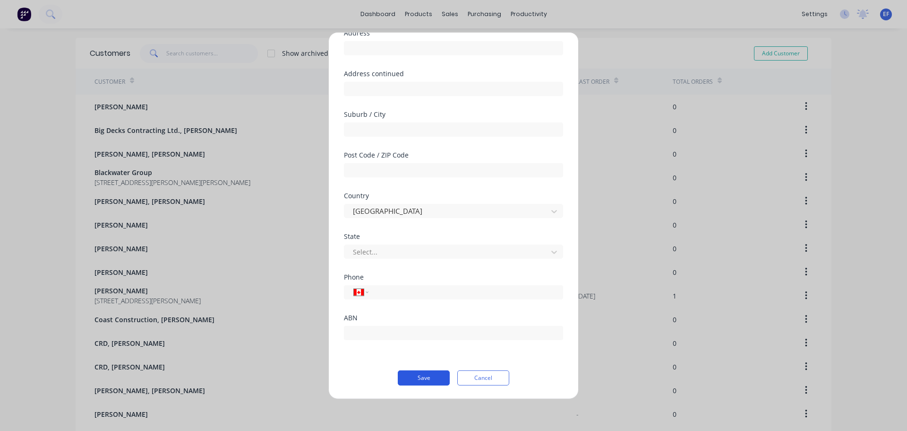
click at [428, 380] on button "Save" at bounding box center [424, 377] width 52 height 15
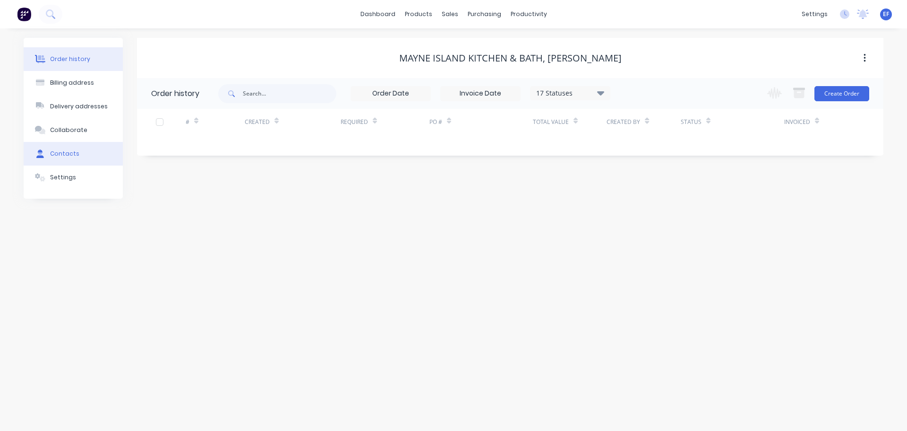
click at [77, 151] on button "Contacts" at bounding box center [73, 154] width 99 height 24
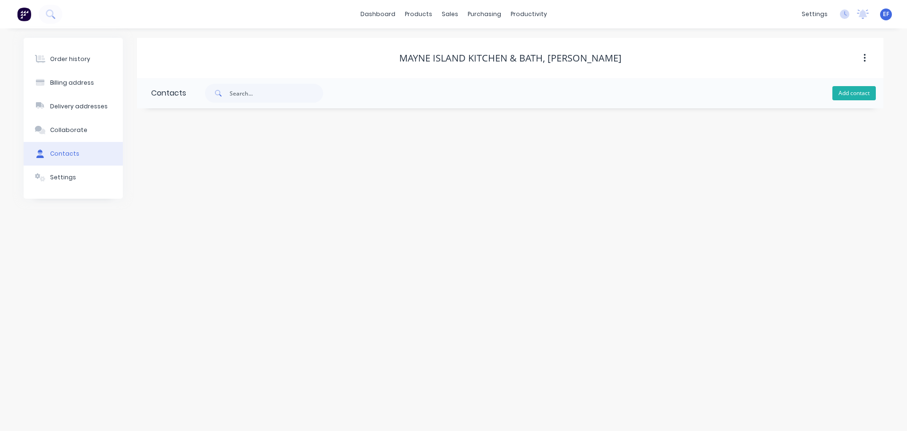
click at [856, 94] on button "Add contact" at bounding box center [854, 93] width 43 height 14
click at [147, 210] on div "Contact name Email address Phone International [GEOGRAPHIC_DATA] [GEOGRAPHIC_DA…" at bounding box center [510, 222] width 747 height 157
click at [161, 202] on input "text" at bounding box center [228, 199] width 155 height 14
paste input "[EMAIL_ADDRESS][DOMAIN_NAME]"
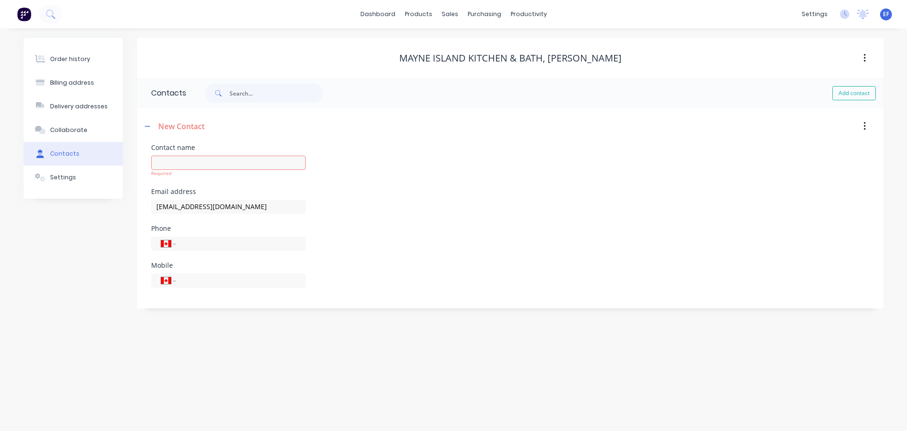
drag, startPoint x: 628, startPoint y: 61, endPoint x: 541, endPoint y: 61, distance: 87.4
click at [541, 61] on div "Mayne Island Kitchen & Bath, [PERSON_NAME]" at bounding box center [510, 57] width 747 height 11
copy div "[PERSON_NAME]"
click at [183, 170] on div "Required" at bounding box center [228, 173] width 155 height 7
click at [198, 164] on input "text" at bounding box center [228, 162] width 155 height 14
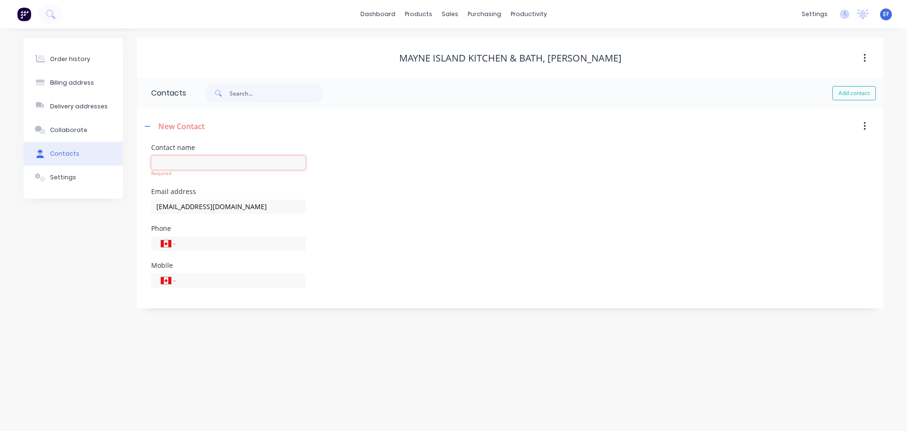
paste input "[PERSON_NAME]"
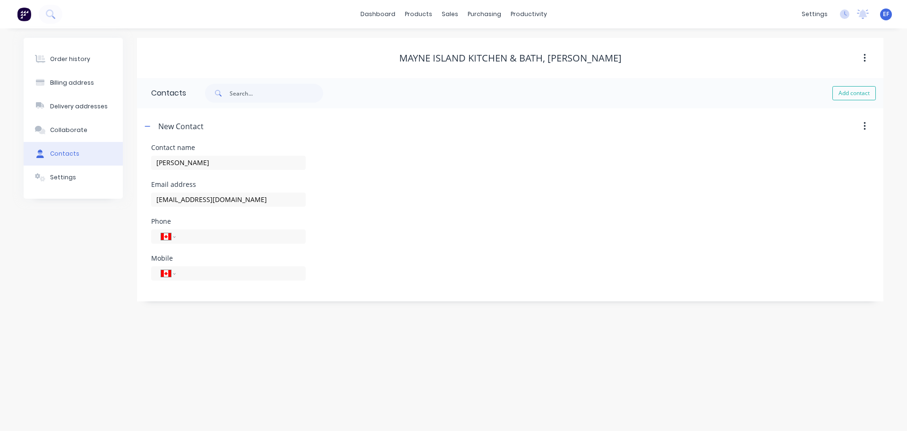
click at [52, 263] on div "Order history Billing address Delivery addresses Collaborate Contacts Settings" at bounding box center [73, 169] width 99 height 263
click at [466, 69] on link "Customers" at bounding box center [499, 64] width 125 height 19
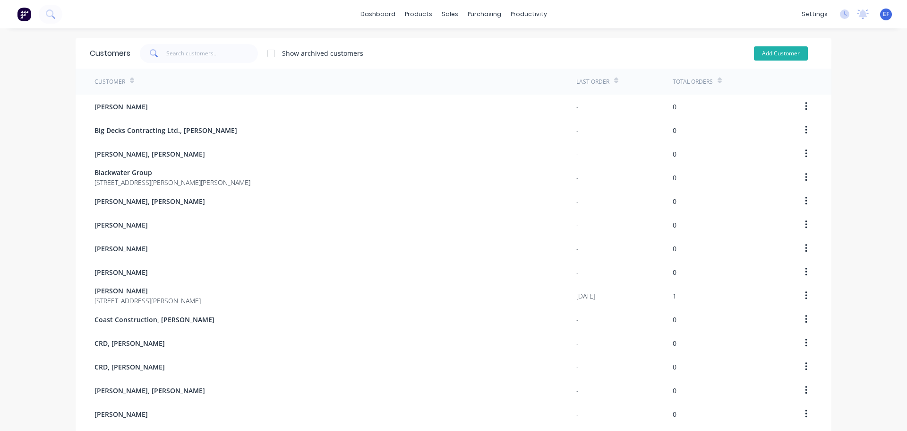
click at [759, 59] on button "Add Customer" at bounding box center [781, 53] width 54 height 14
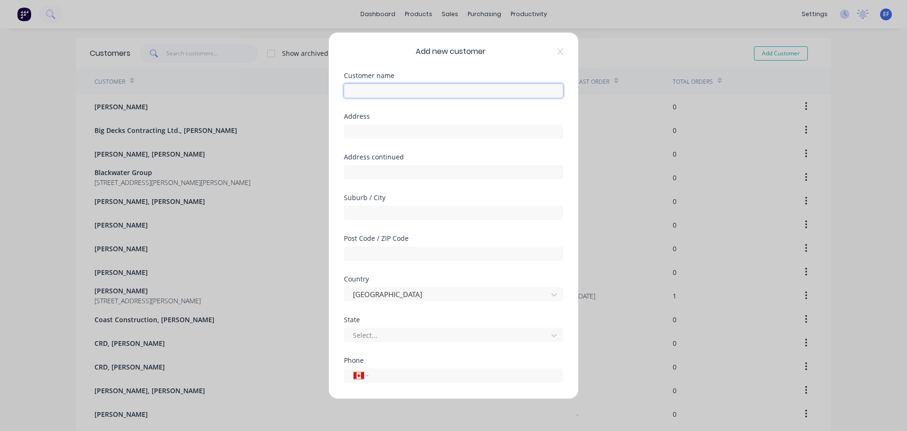
click at [448, 89] on input "text" at bounding box center [453, 90] width 219 height 14
paste input "Mayne Island Parks and Recreation Commission, [PERSON_NAME]"
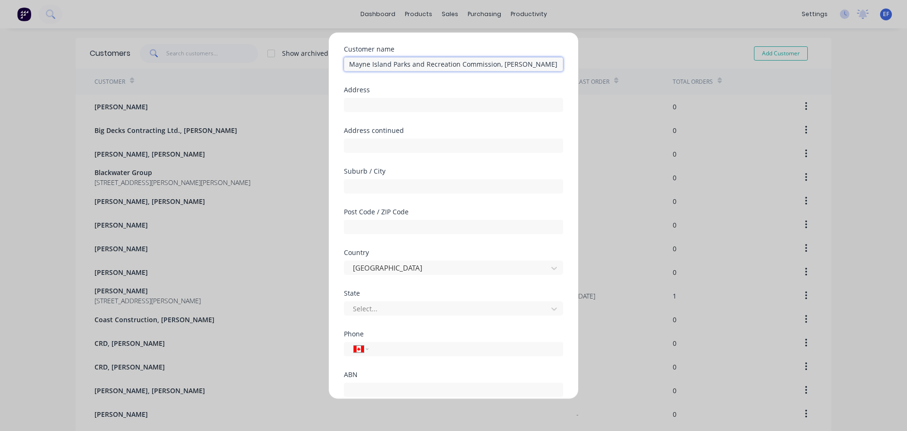
scroll to position [83, 0]
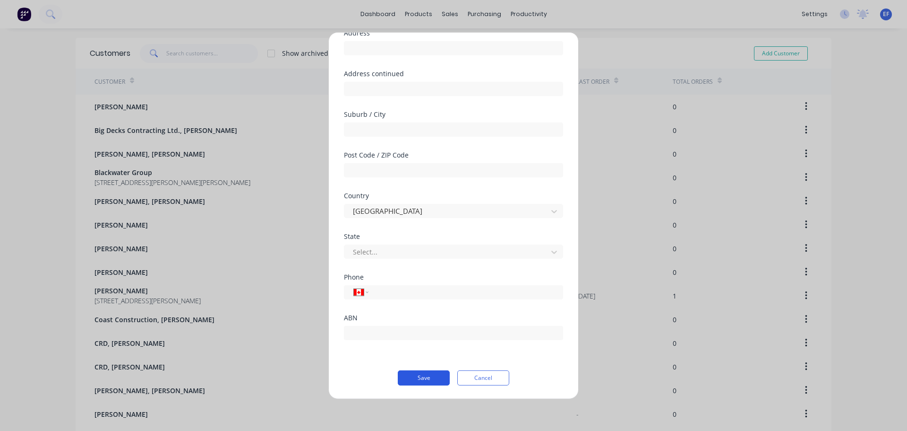
click at [406, 379] on button "Save" at bounding box center [424, 377] width 52 height 15
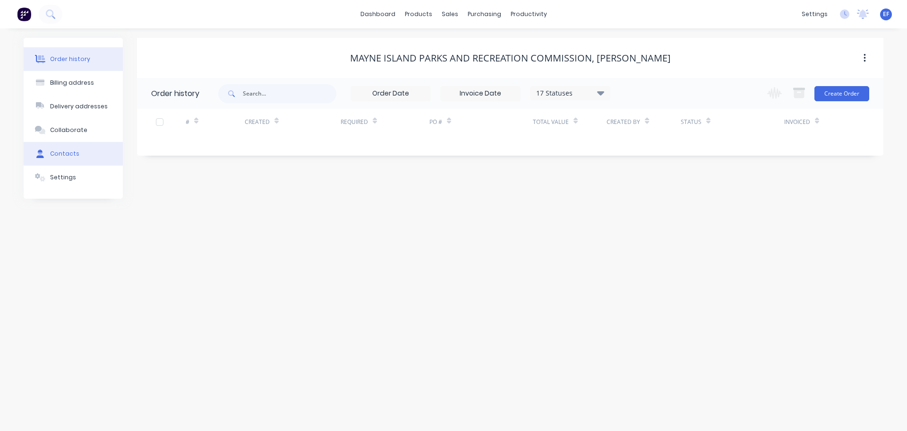
click at [56, 153] on div "Contacts" at bounding box center [64, 153] width 29 height 9
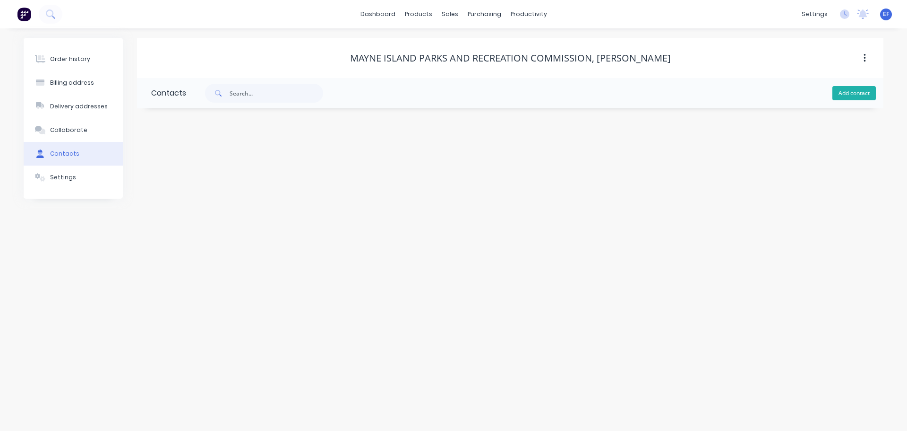
click at [844, 92] on button "Add contact" at bounding box center [854, 93] width 43 height 14
click at [187, 161] on input "text" at bounding box center [228, 162] width 155 height 14
drag, startPoint x: 656, startPoint y: 60, endPoint x: 606, endPoint y: 61, distance: 49.2
click at [606, 61] on div "Mayne Island Parks and Recreation Commission, [PERSON_NAME]" at bounding box center [510, 57] width 747 height 11
copy div "[PERSON_NAME]"
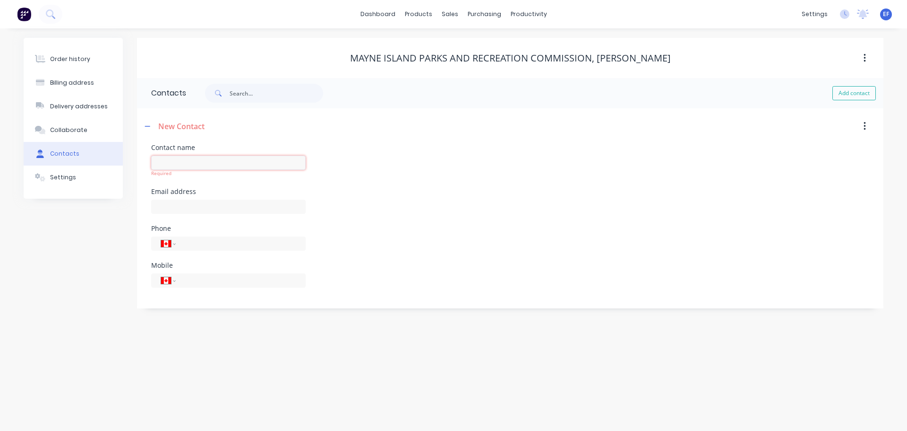
click at [198, 164] on input "text" at bounding box center [228, 162] width 155 height 14
paste input "[PERSON_NAME]"
click at [177, 197] on input "text" at bounding box center [228, 199] width 155 height 14
paste input "[EMAIL_ADDRESS][DOMAIN_NAME]"
click at [65, 285] on div "Order history Billing address Delivery addresses Collaborate Contacts Settings" at bounding box center [73, 169] width 99 height 263
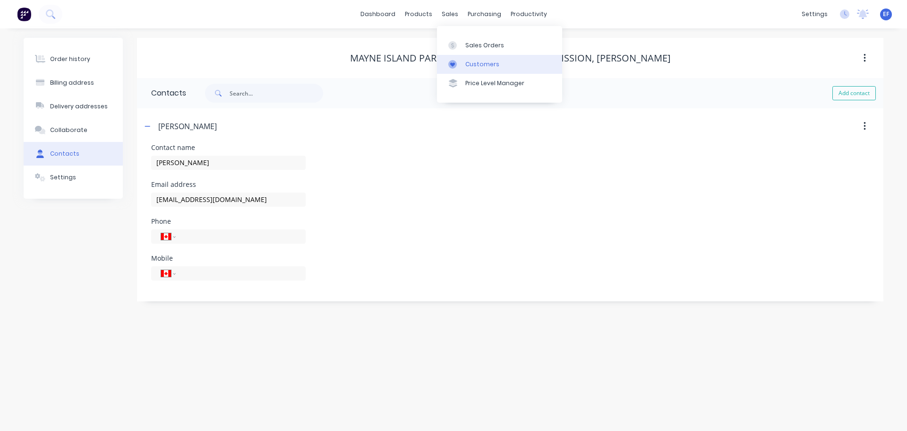
click at [473, 69] on link "Customers" at bounding box center [499, 64] width 125 height 19
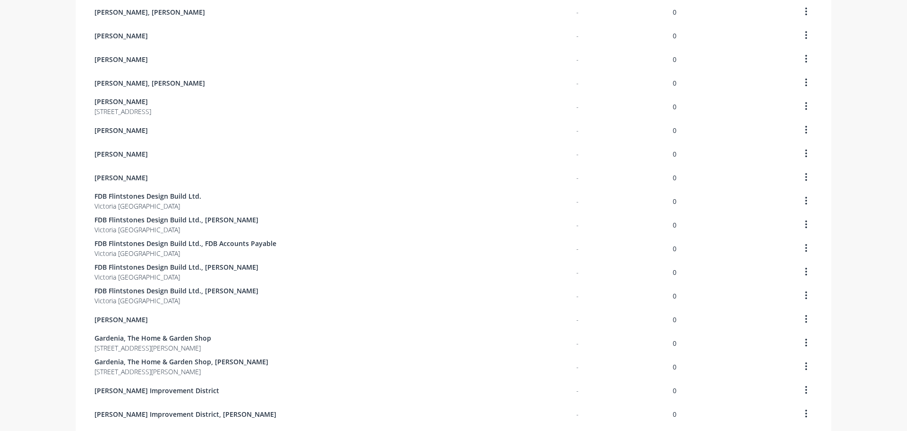
scroll to position [571, 0]
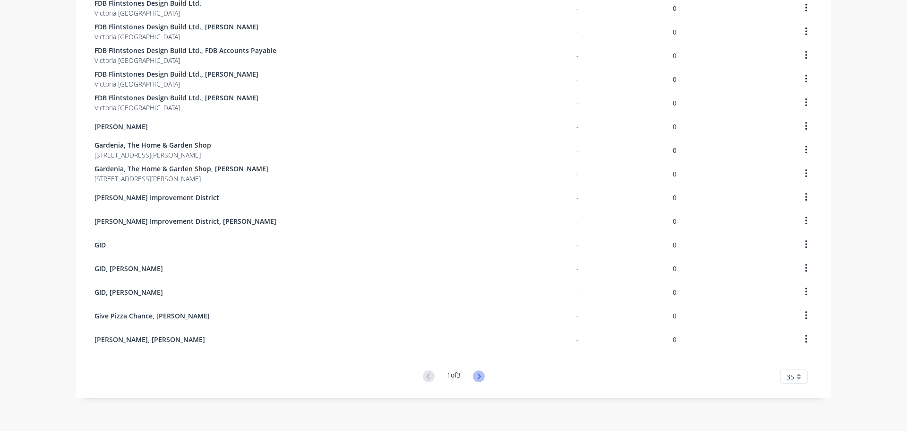
click at [477, 376] on icon at bounding box center [479, 376] width 12 height 12
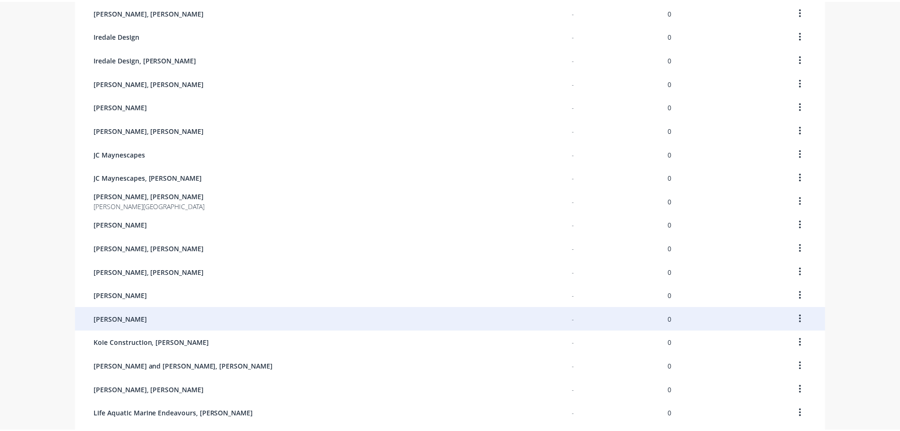
scroll to position [567, 0]
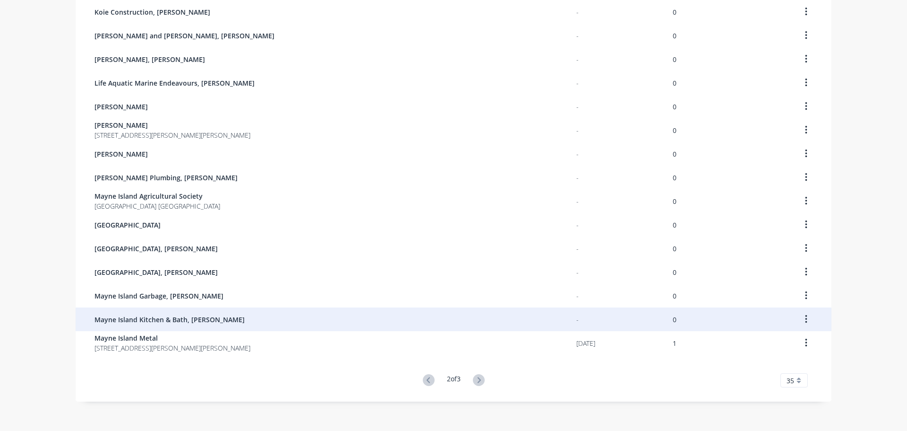
click at [221, 318] on span "Mayne Island Kitchen & Bath, [PERSON_NAME]" at bounding box center [170, 319] width 150 height 10
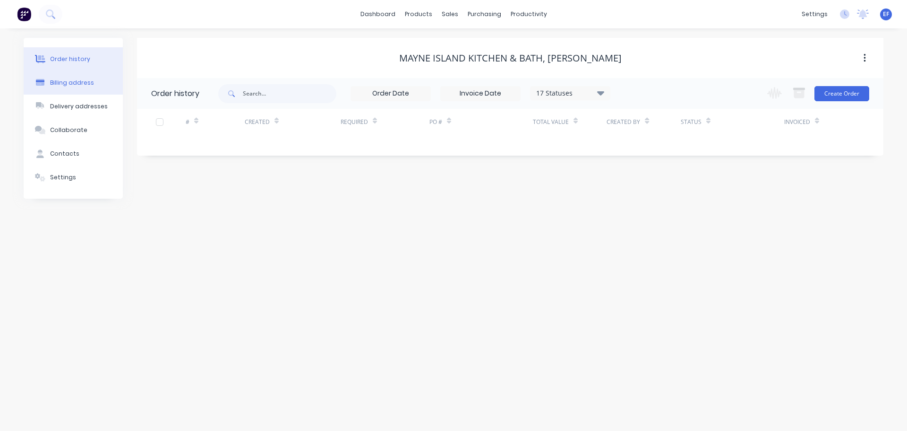
click at [77, 79] on div "Billing address" at bounding box center [72, 82] width 44 height 9
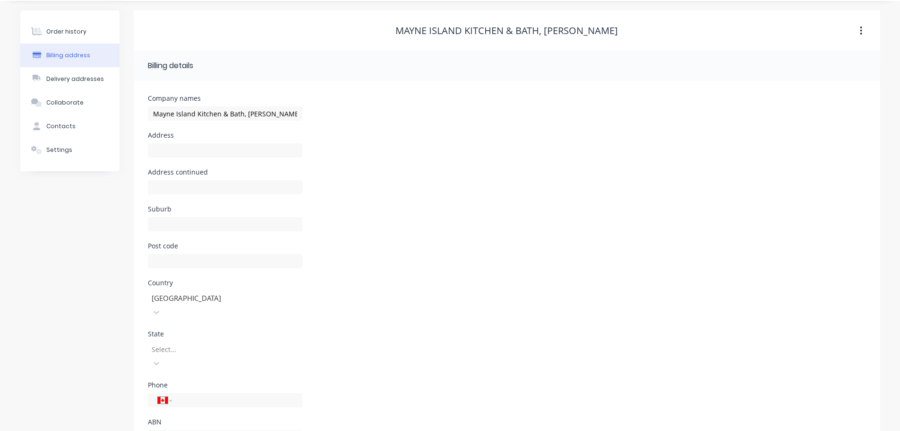
scroll to position [43, 0]
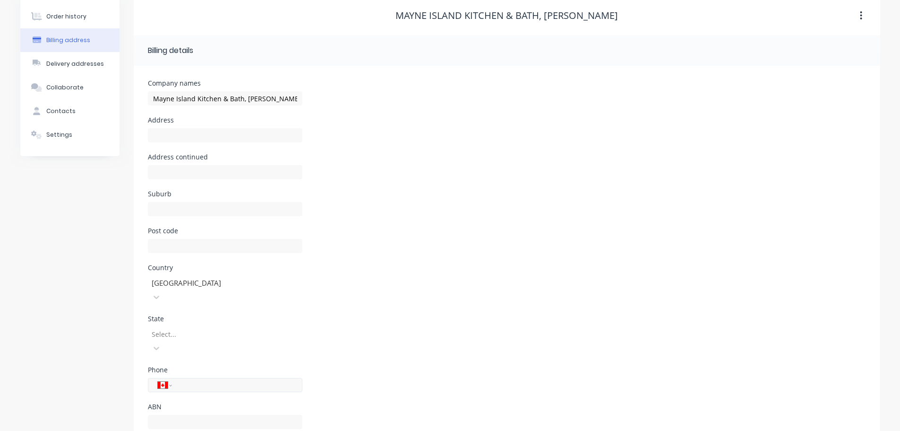
click at [236, 380] on input "tel" at bounding box center [235, 385] width 113 height 11
paste input "[PHONE_NUMBER]"
click at [67, 355] on div "Order history Billing address Delivery addresses Collaborate Contacts Settings" at bounding box center [69, 222] width 99 height 454
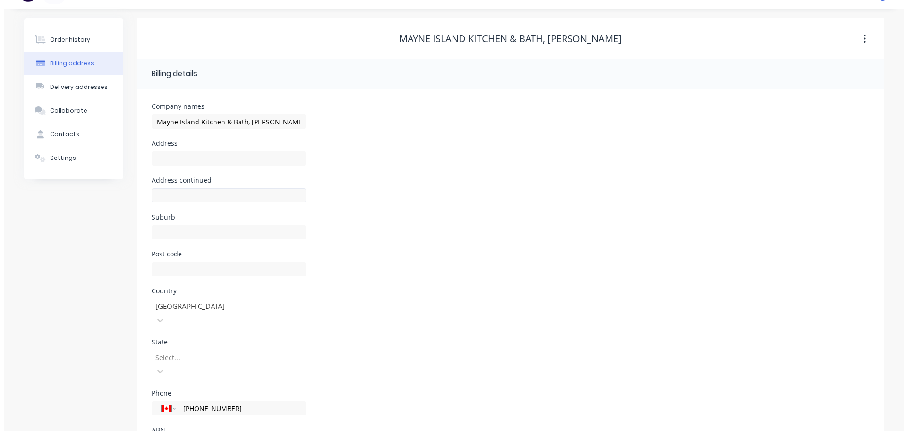
scroll to position [0, 0]
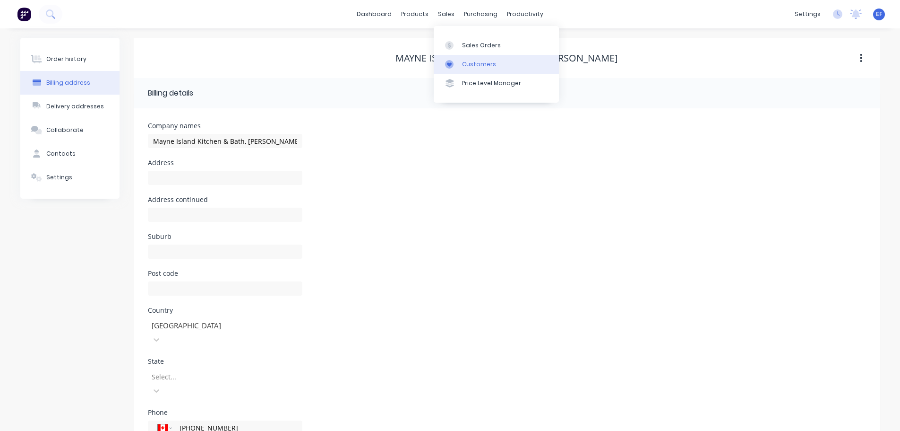
click at [459, 60] on link "Customers" at bounding box center [496, 64] width 125 height 19
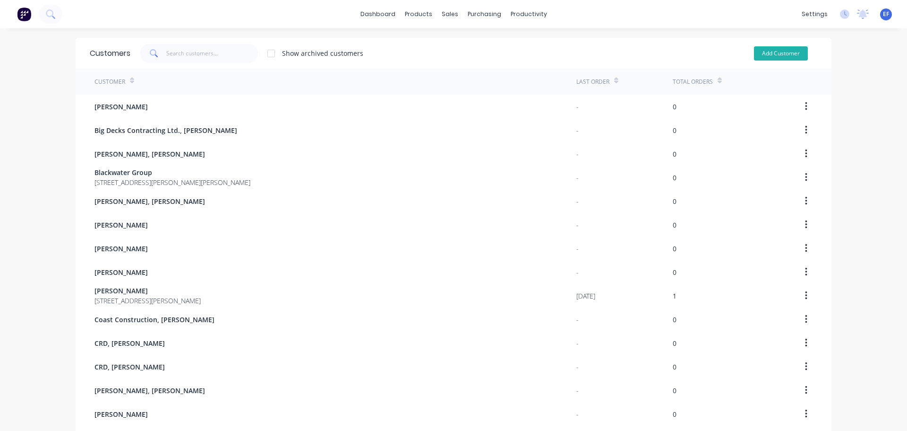
click at [768, 54] on button "Add Customer" at bounding box center [781, 53] width 54 height 14
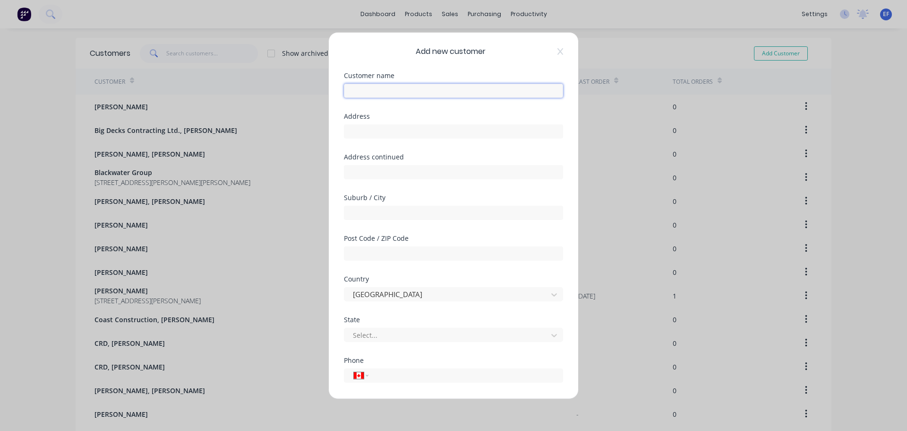
click at [409, 88] on input "text" at bounding box center [453, 90] width 219 height 14
paste input "[GEOGRAPHIC_DATA]"
click at [457, 139] on div "Address" at bounding box center [453, 132] width 219 height 41
click at [455, 132] on input "text" at bounding box center [453, 131] width 219 height 14
paste input ""[GEOGRAPHIC_DATA] [STREET_ADDRESS]""
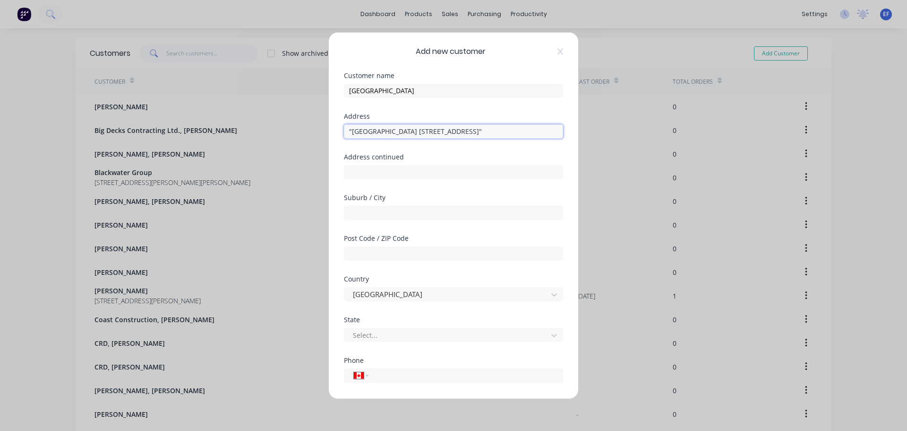
scroll to position [0, 29]
drag, startPoint x: 448, startPoint y: 132, endPoint x: 698, endPoint y: 139, distance: 250.1
click at [700, 138] on div "Add new customer Customer name [GEOGRAPHIC_DATA] Address "[GEOGRAPHIC_DATA] [ST…" at bounding box center [453, 215] width 907 height 431
click at [352, 131] on input ""[GEOGRAPHIC_DATA] [STREET_ADDRESS]" at bounding box center [453, 131] width 219 height 14
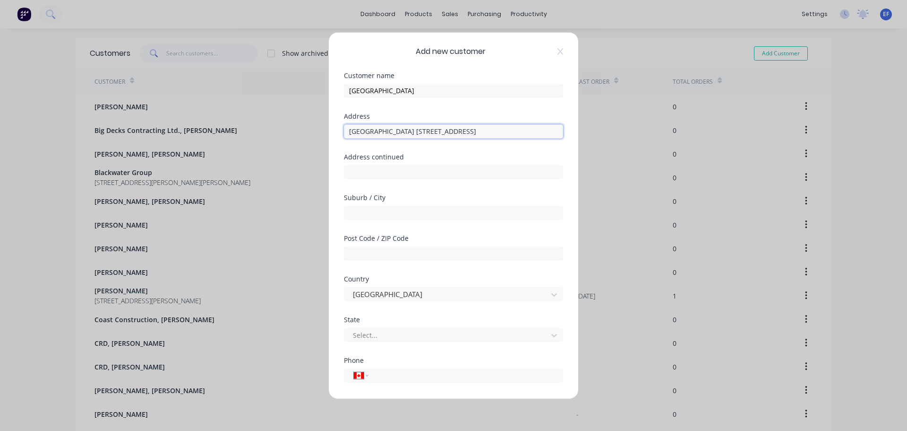
drag, startPoint x: 405, startPoint y: 131, endPoint x: 279, endPoint y: 133, distance: 126.2
click at [279, 133] on div "Add new customer Customer name [GEOGRAPHIC_DATA] Address [GEOGRAPHIC_DATA] [STR…" at bounding box center [453, 215] width 907 height 431
click at [348, 211] on input "text" at bounding box center [453, 212] width 219 height 14
paste input "[GEOGRAPHIC_DATA]"
click at [381, 254] on input "text" at bounding box center [453, 253] width 219 height 14
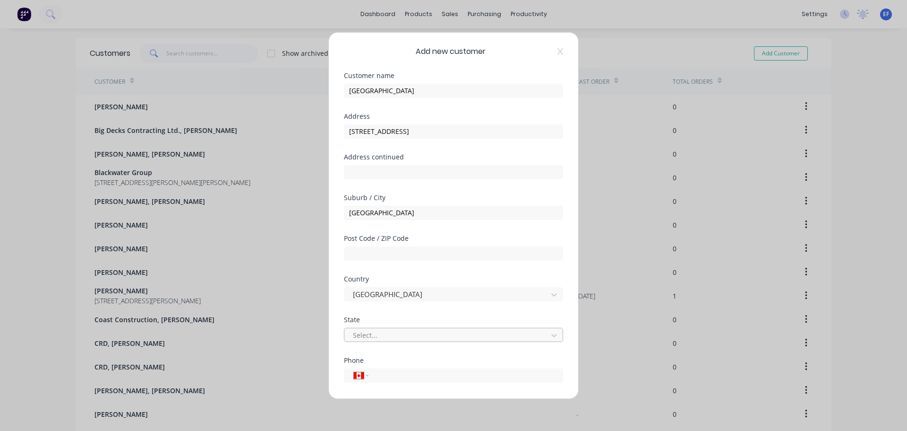
click at [373, 338] on div at bounding box center [447, 335] width 191 height 12
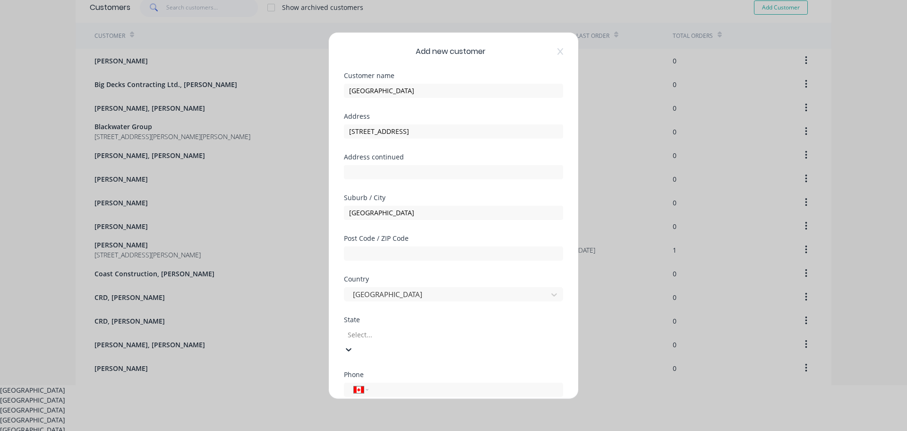
click at [378, 395] on div "[GEOGRAPHIC_DATA]" at bounding box center [453, 400] width 907 height 10
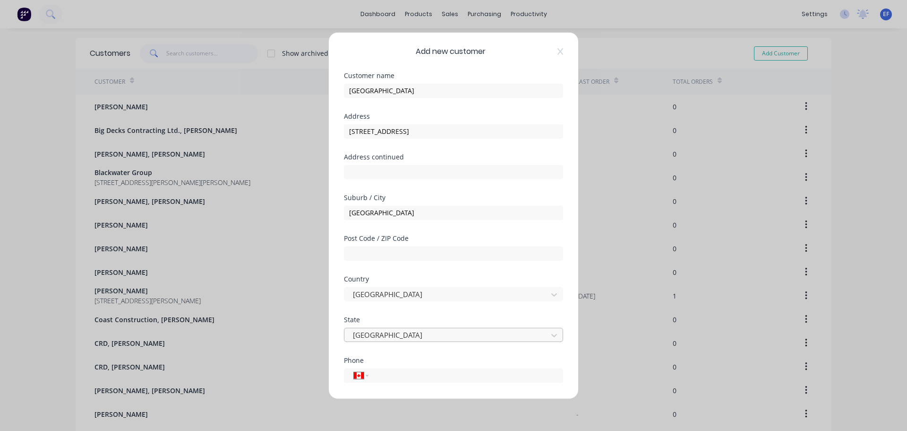
scroll to position [83, 0]
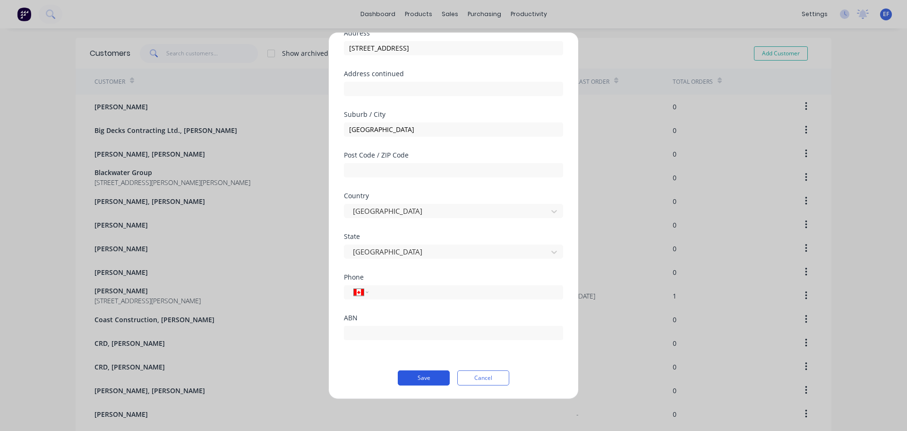
click at [432, 377] on button "Save" at bounding box center [424, 377] width 52 height 15
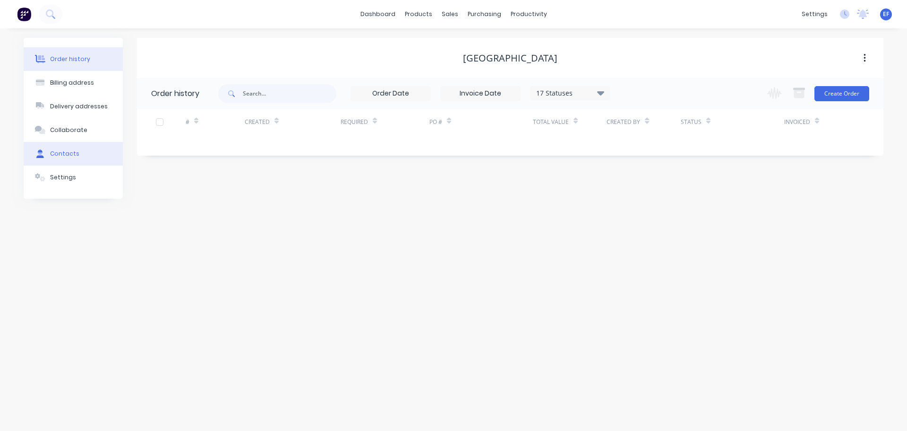
click at [91, 159] on button "Contacts" at bounding box center [73, 154] width 99 height 24
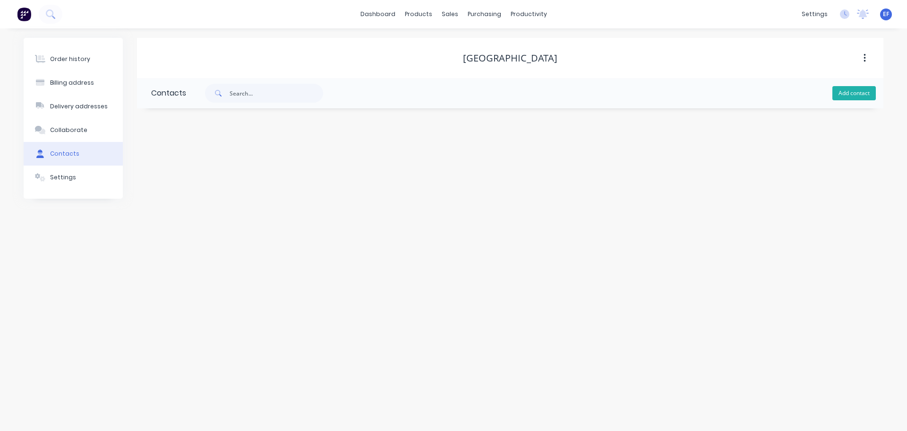
click at [856, 97] on button "Add contact" at bounding box center [854, 93] width 43 height 14
click at [236, 164] on input "text" at bounding box center [228, 162] width 155 height 14
paste input "[GEOGRAPHIC_DATA]"
click at [213, 196] on input "text" at bounding box center [228, 199] width 155 height 14
paste
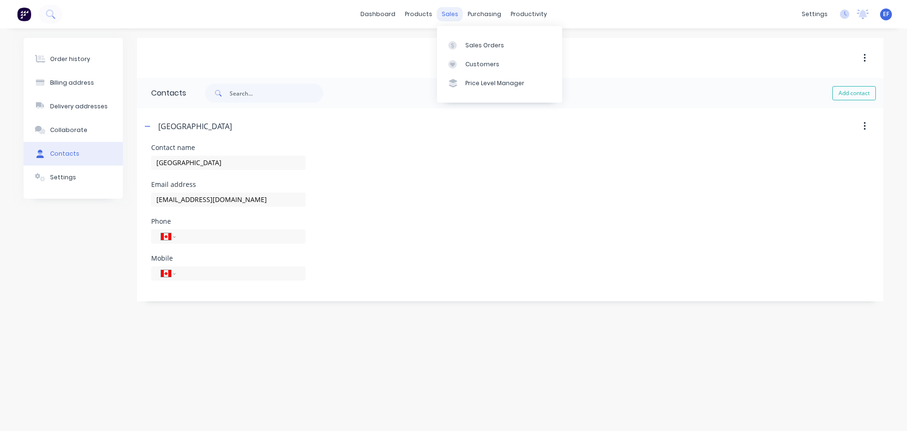
click at [451, 20] on div "sales" at bounding box center [450, 14] width 26 height 14
click at [463, 61] on link "Customers" at bounding box center [499, 64] width 125 height 19
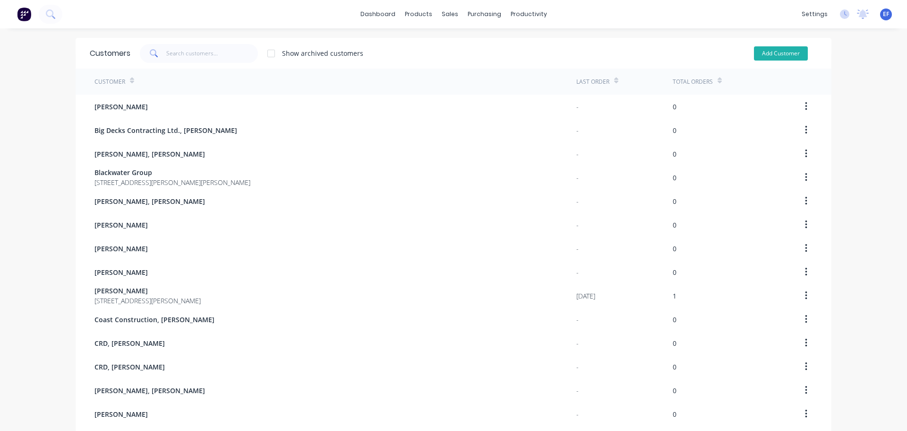
click at [791, 57] on button "Add Customer" at bounding box center [781, 53] width 54 height 14
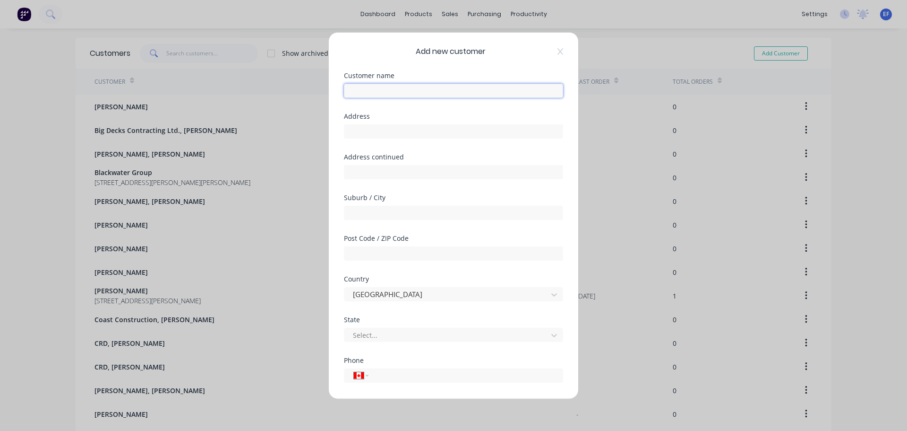
click at [463, 93] on input "text" at bounding box center [453, 90] width 219 height 14
click at [427, 130] on input "text" at bounding box center [453, 131] width 219 height 14
drag, startPoint x: 380, startPoint y: 131, endPoint x: 264, endPoint y: 132, distance: 116.7
click at [264, 132] on div "Add new customer Customer name [GEOGRAPHIC_DATA][PERSON_NAME] Address "[GEOGRAP…" at bounding box center [453, 215] width 907 height 431
drag, startPoint x: 415, startPoint y: 131, endPoint x: 456, endPoint y: 129, distance: 40.7
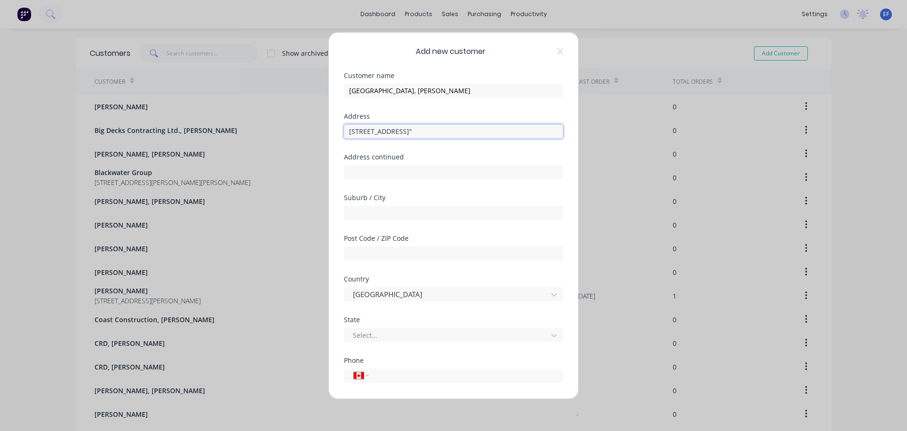
click at [457, 129] on input "[STREET_ADDRESS]"" at bounding box center [453, 131] width 219 height 14
drag, startPoint x: 483, startPoint y: 131, endPoint x: 412, endPoint y: 127, distance: 71.0
click at [412, 127] on input "[STREET_ADDRESS]"" at bounding box center [453, 131] width 219 height 14
click at [375, 213] on input "text" at bounding box center [453, 212] width 219 height 14
click at [352, 214] on input "[GEOGRAPHIC_DATA]" at bounding box center [453, 212] width 219 height 14
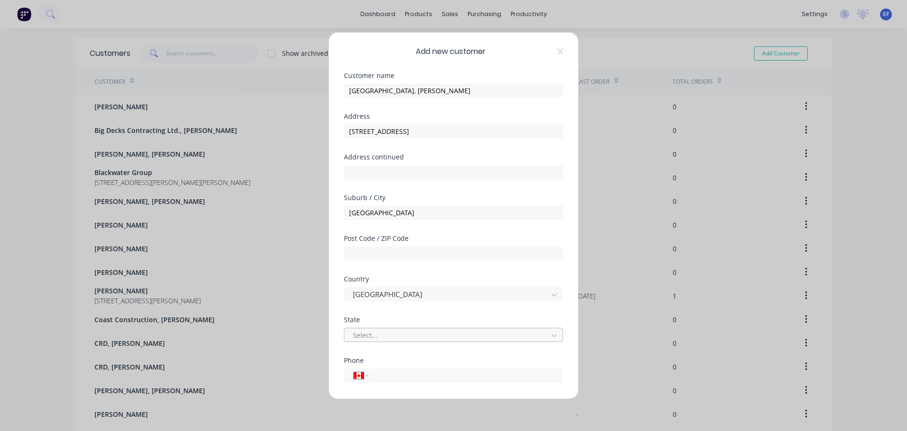
click at [372, 334] on div at bounding box center [447, 335] width 191 height 12
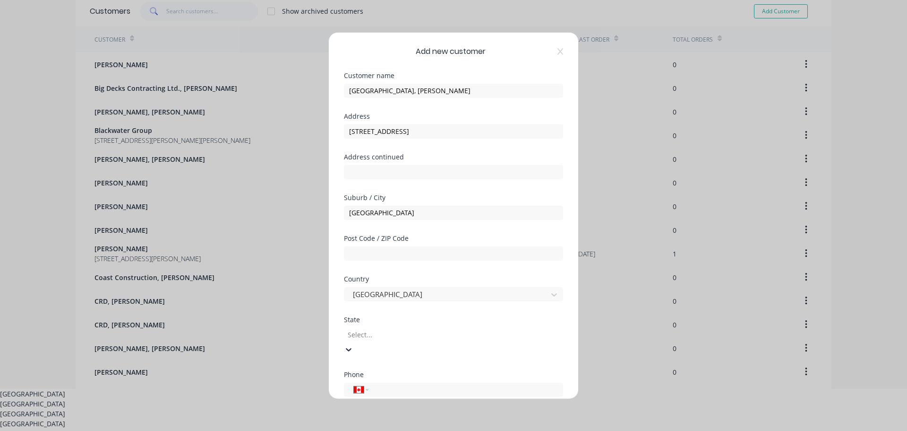
scroll to position [46, 0]
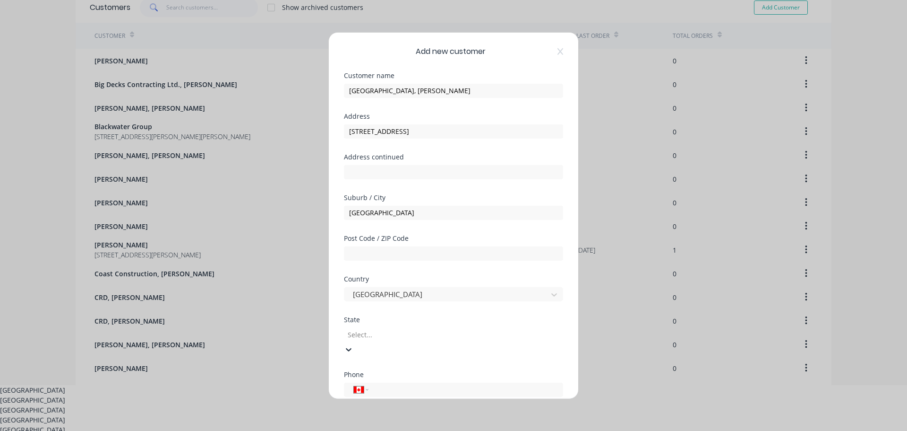
click at [368, 395] on div "[GEOGRAPHIC_DATA]" at bounding box center [453, 400] width 907 height 10
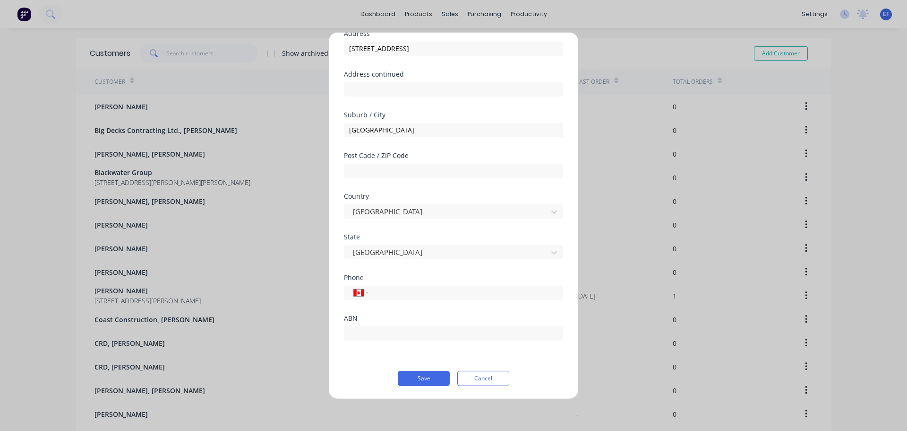
scroll to position [83, 0]
click at [421, 377] on button "Save" at bounding box center [424, 377] width 52 height 15
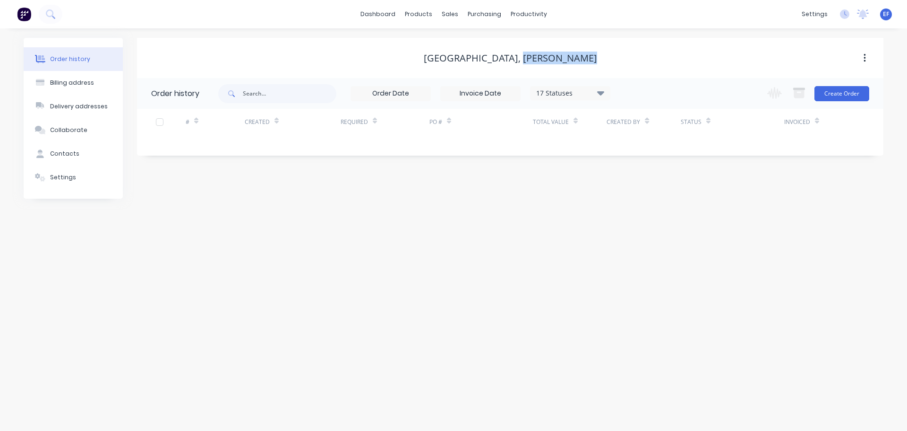
drag, startPoint x: 595, startPoint y: 59, endPoint x: 525, endPoint y: 59, distance: 69.9
click at [525, 59] on div "[GEOGRAPHIC_DATA], [PERSON_NAME]" at bounding box center [510, 57] width 747 height 11
click at [63, 153] on div "Contacts" at bounding box center [64, 153] width 29 height 9
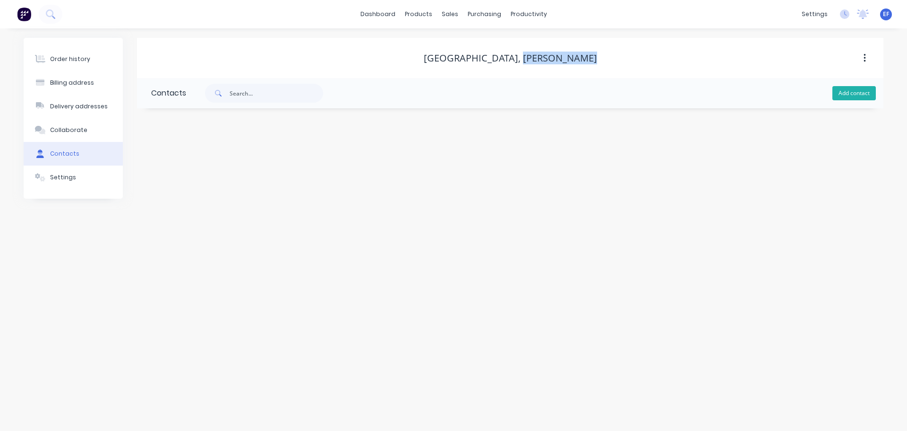
click at [864, 96] on button "Add contact" at bounding box center [854, 93] width 43 height 14
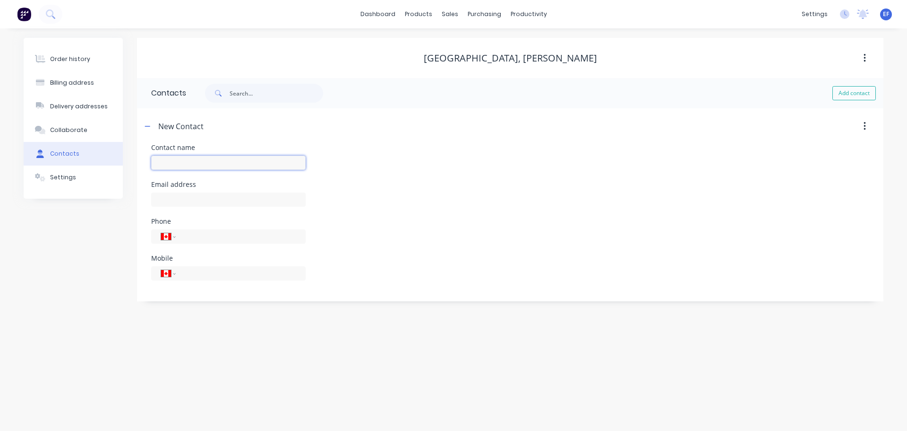
click at [210, 161] on input "text" at bounding box center [228, 162] width 155 height 14
click at [179, 207] on div at bounding box center [228, 204] width 155 height 28
click at [179, 199] on input "text" at bounding box center [228, 199] width 155 height 14
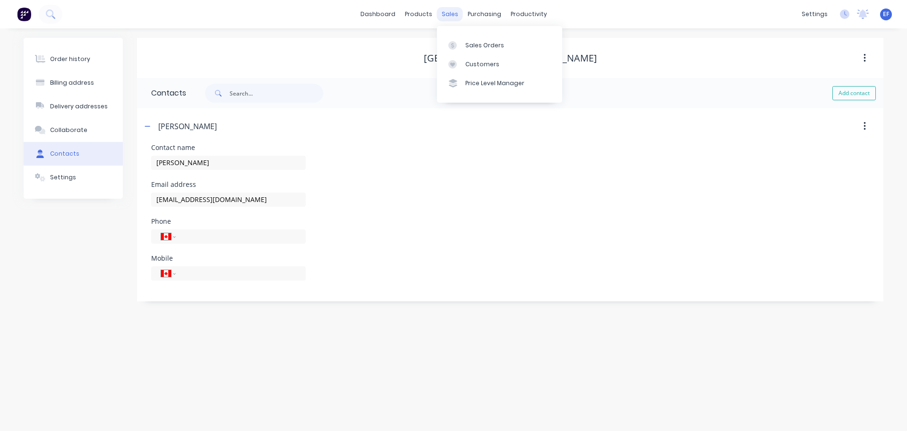
click at [457, 17] on div "sales" at bounding box center [450, 14] width 26 height 14
click at [466, 63] on div "Customers" at bounding box center [483, 64] width 34 height 9
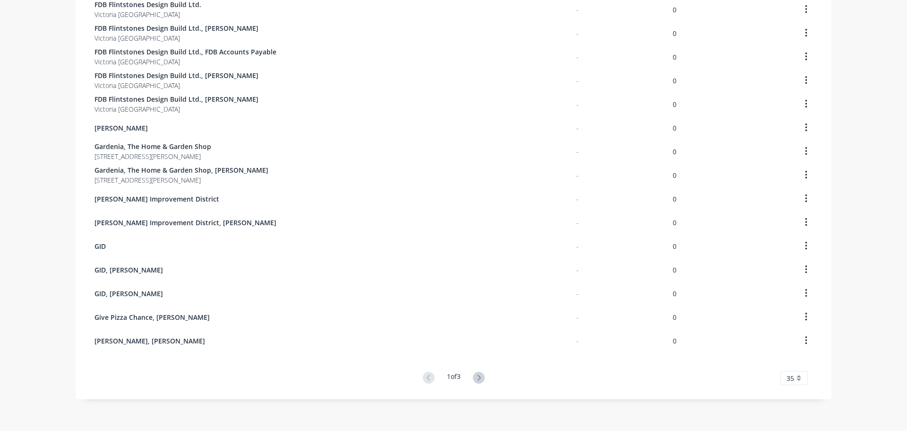
scroll to position [571, 0]
click at [478, 375] on icon at bounding box center [478, 376] width 3 height 6
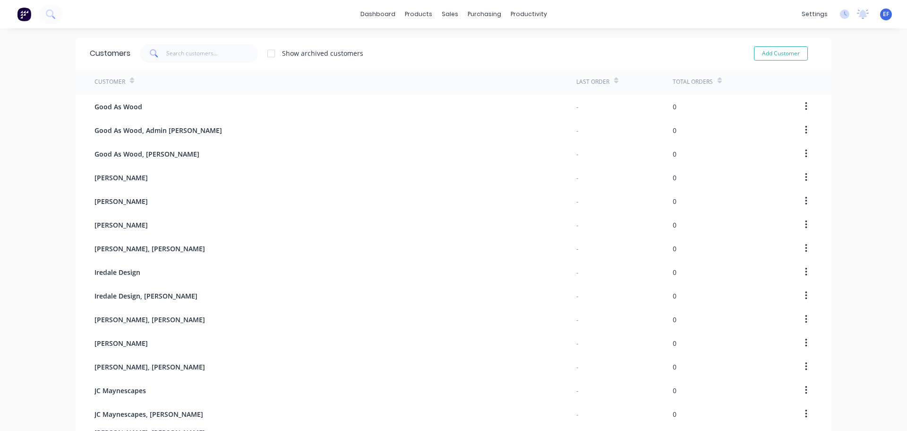
click at [478, 375] on div "[PERSON_NAME], [PERSON_NAME]" at bounding box center [336, 366] width 482 height 24
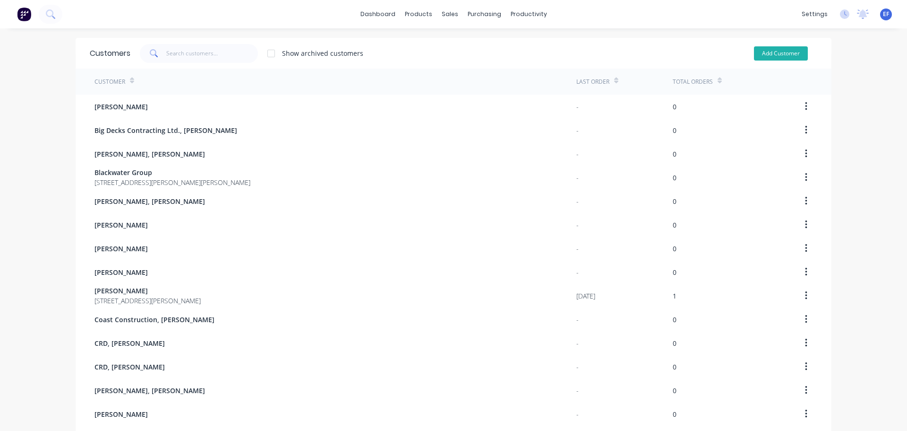
click at [778, 54] on button "Add Customer" at bounding box center [781, 53] width 54 height 14
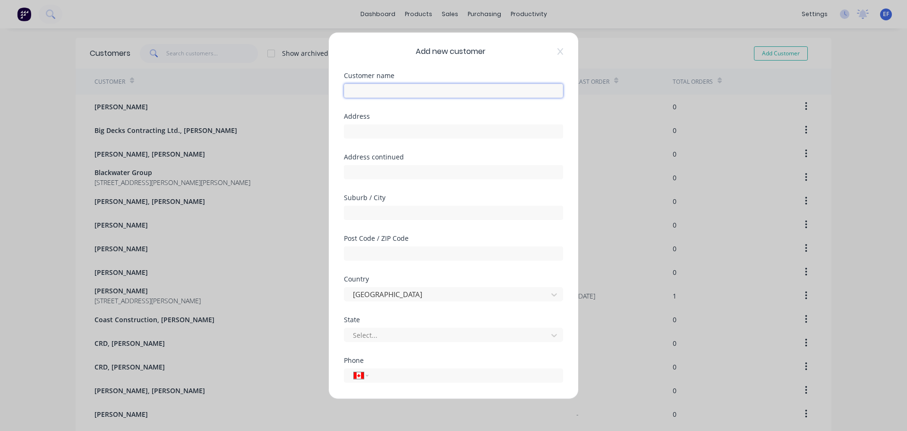
click at [429, 93] on input "text" at bounding box center [453, 90] width 219 height 14
drag, startPoint x: 425, startPoint y: 134, endPoint x: 420, endPoint y: 132, distance: 4.9
click at [424, 133] on input "text" at bounding box center [453, 131] width 219 height 14
drag, startPoint x: 442, startPoint y: 131, endPoint x: 587, endPoint y: 157, distance: 147.0
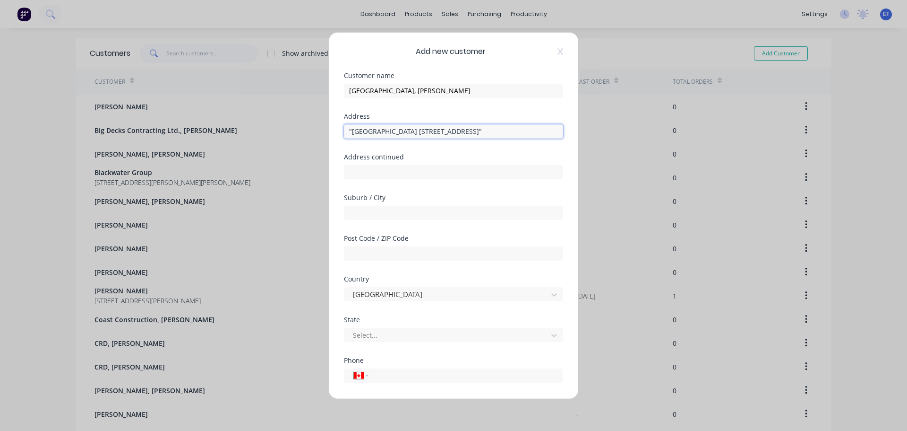
click at [587, 157] on div "Add new customer Customer name [GEOGRAPHIC_DATA], [PERSON_NAME] Address "[GEOGR…" at bounding box center [453, 215] width 907 height 431
click at [466, 127] on input ""[GEOGRAPHIC_DATA] [STREET_ADDRESS]"" at bounding box center [453, 131] width 219 height 14
drag, startPoint x: 444, startPoint y: 133, endPoint x: 574, endPoint y: 150, distance: 131.5
click at [574, 150] on div "Add new customer Customer name [GEOGRAPHIC_DATA], [PERSON_NAME] Address "[GEOGR…" at bounding box center [454, 215] width 250 height 366
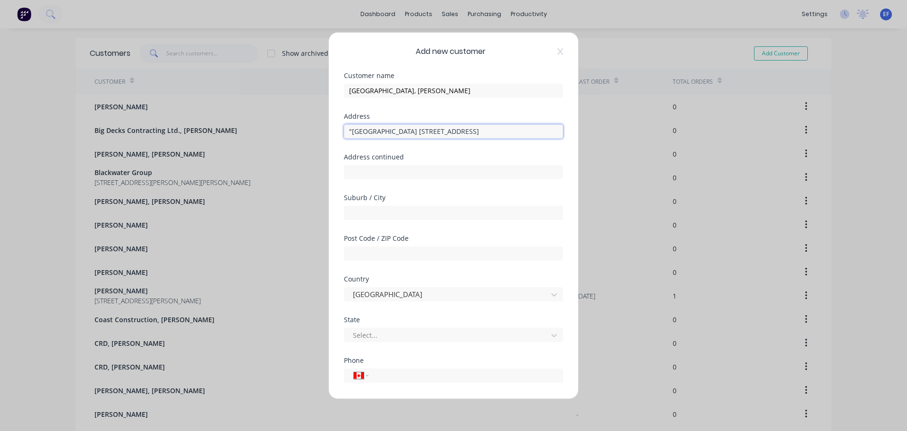
drag, startPoint x: 409, startPoint y: 132, endPoint x: 231, endPoint y: 137, distance: 177.8
click at [236, 131] on div "Add new customer Customer name [GEOGRAPHIC_DATA], [PERSON_NAME] Address "[GEOGR…" at bounding box center [453, 215] width 907 height 431
click at [363, 215] on input "text" at bounding box center [453, 212] width 219 height 14
click at [361, 332] on div at bounding box center [447, 335] width 191 height 12
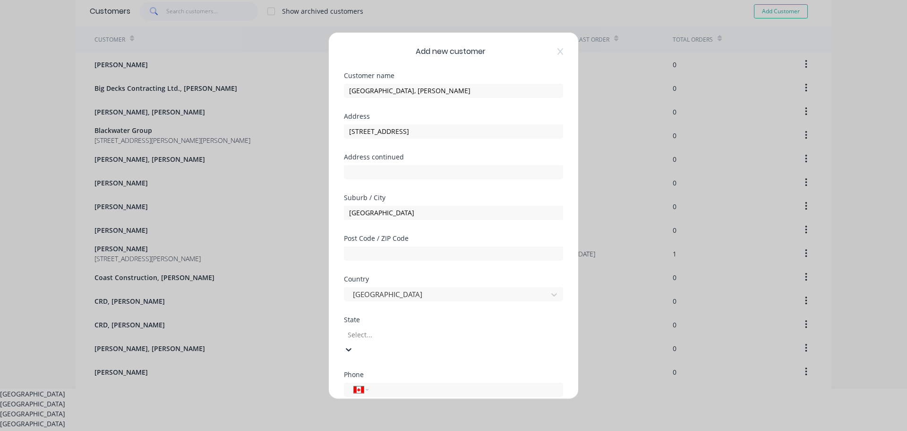
scroll to position [46, 0]
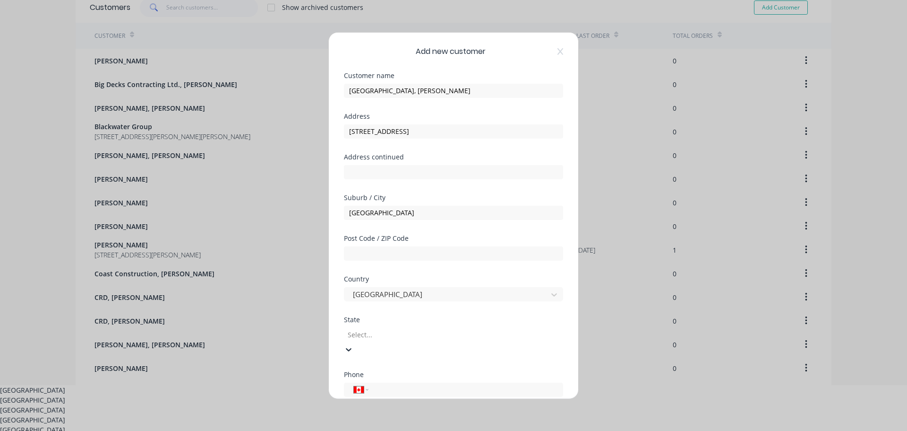
click at [366, 395] on div "[GEOGRAPHIC_DATA]" at bounding box center [453, 400] width 907 height 10
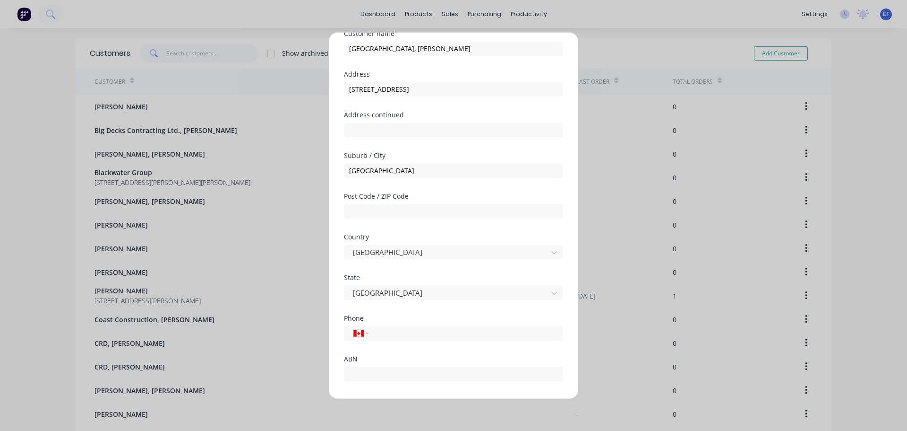
scroll to position [83, 0]
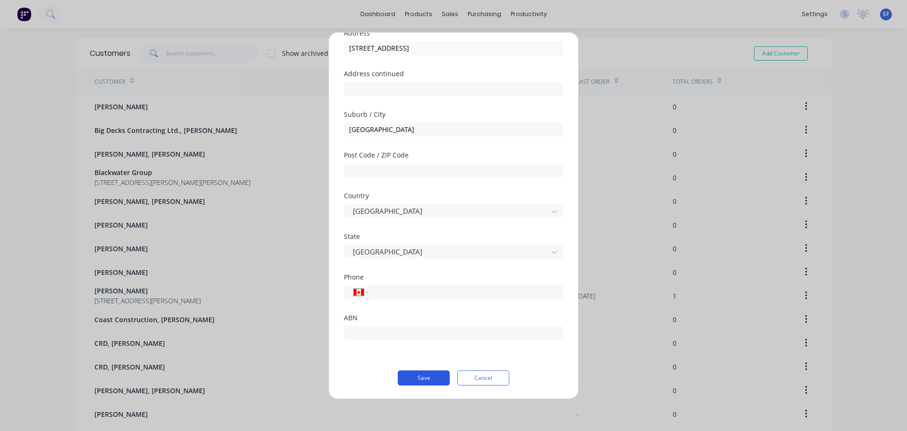
click at [409, 378] on button "Save" at bounding box center [424, 377] width 52 height 15
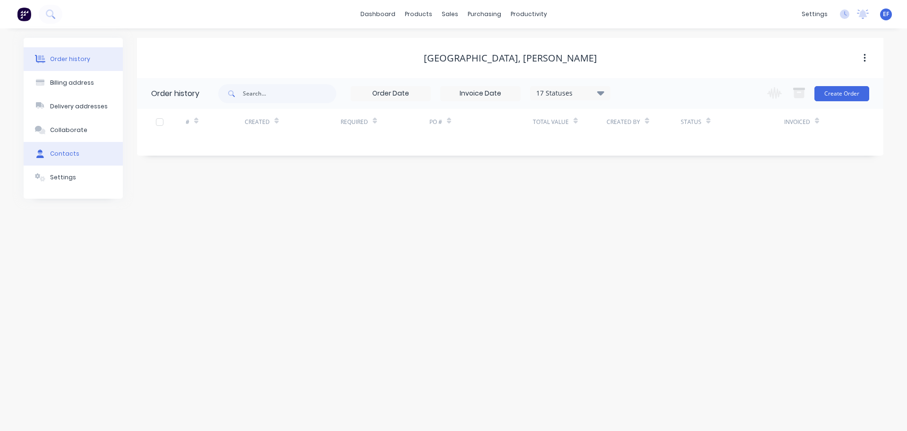
click at [83, 161] on button "Contacts" at bounding box center [73, 154] width 99 height 24
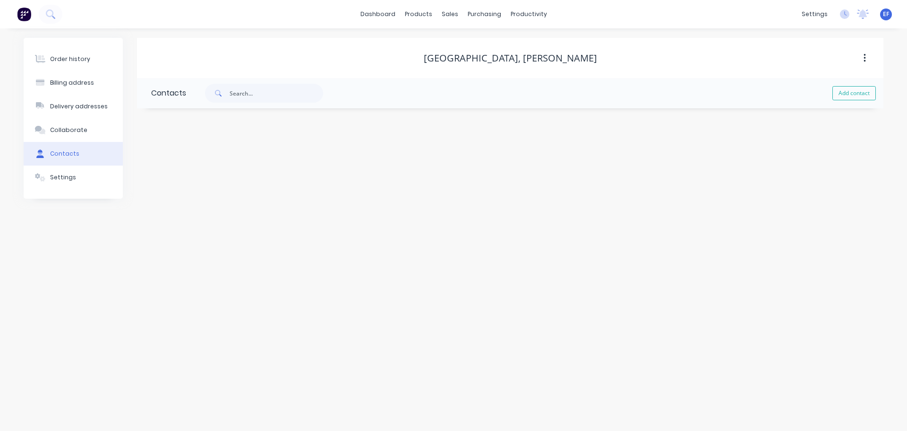
click at [862, 101] on div "Add contact" at bounding box center [535, 93] width 698 height 30
click at [848, 92] on button "Add contact" at bounding box center [854, 93] width 43 height 14
drag, startPoint x: 579, startPoint y: 59, endPoint x: 525, endPoint y: 59, distance: 53.9
click at [525, 59] on div "[GEOGRAPHIC_DATA], [PERSON_NAME]" at bounding box center [510, 57] width 747 height 11
click at [189, 157] on input "text" at bounding box center [228, 162] width 155 height 14
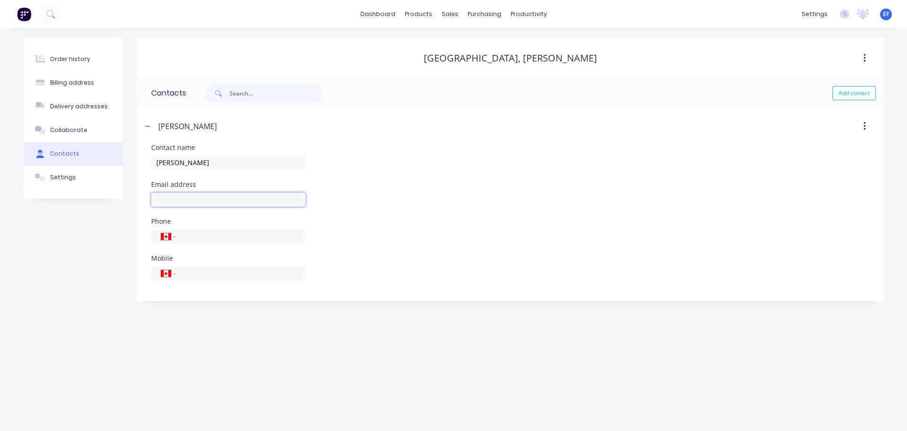
click at [171, 200] on input "text" at bounding box center [228, 199] width 155 height 14
click at [469, 65] on div "Customers" at bounding box center [483, 64] width 34 height 9
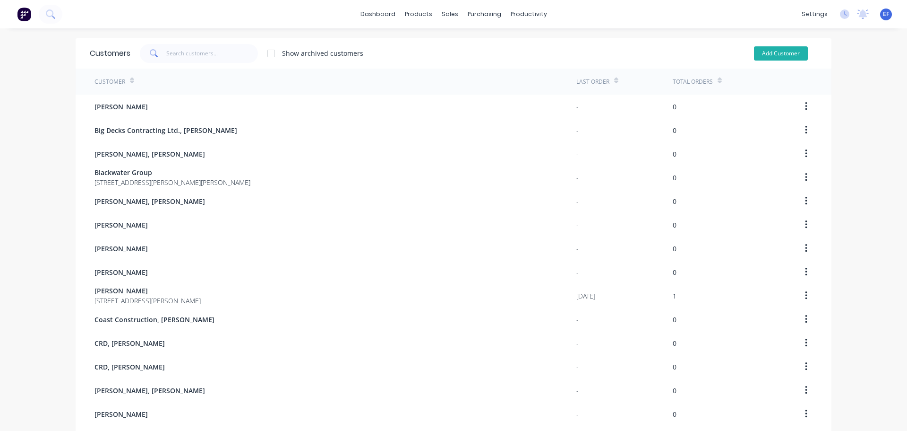
click at [772, 54] on button "Add Customer" at bounding box center [781, 53] width 54 height 14
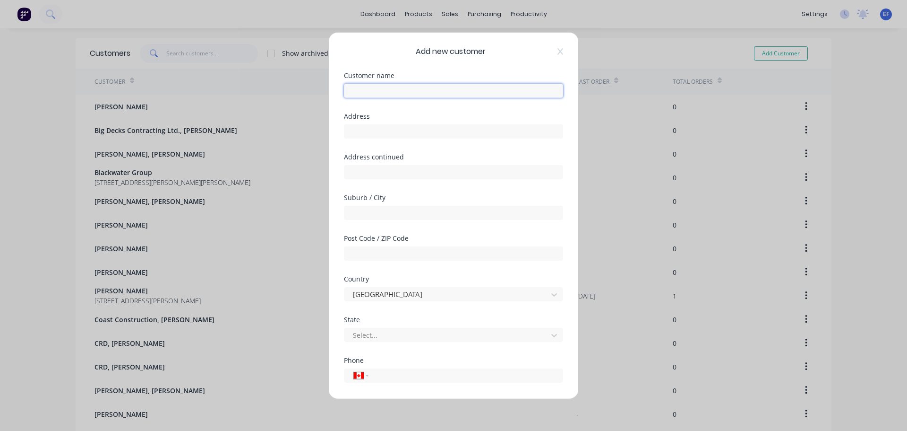
click at [391, 89] on input "text" at bounding box center [453, 90] width 219 height 14
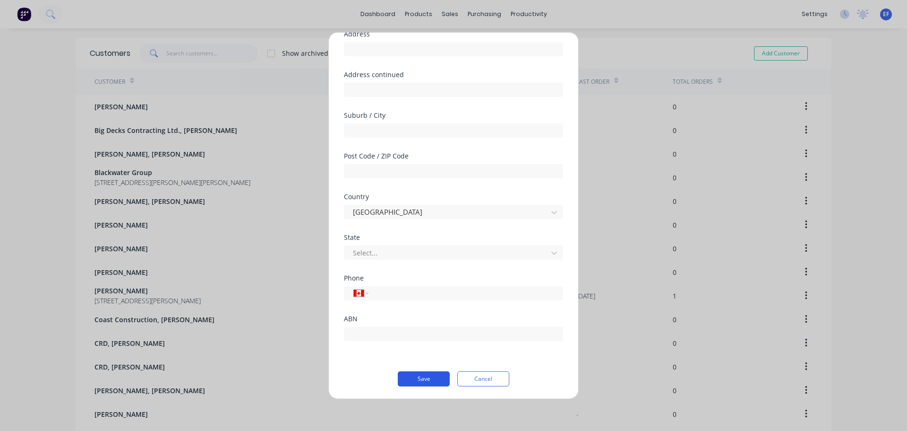
scroll to position [83, 0]
click at [418, 377] on button "Save" at bounding box center [424, 377] width 52 height 15
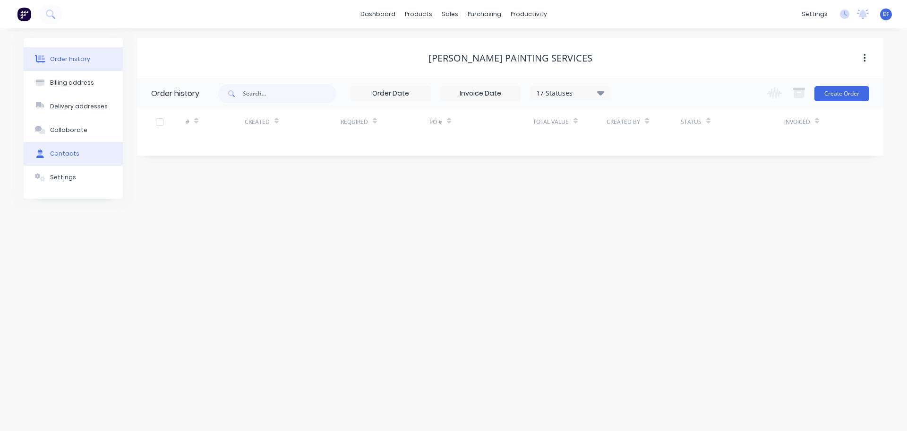
click at [60, 150] on div "Contacts" at bounding box center [64, 153] width 29 height 9
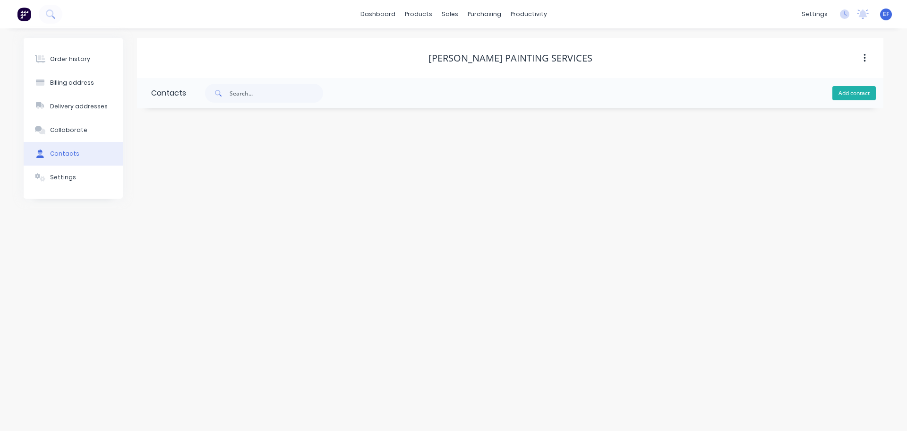
click at [858, 96] on button "Add contact" at bounding box center [854, 93] width 43 height 14
click at [178, 157] on input "text" at bounding box center [228, 162] width 155 height 14
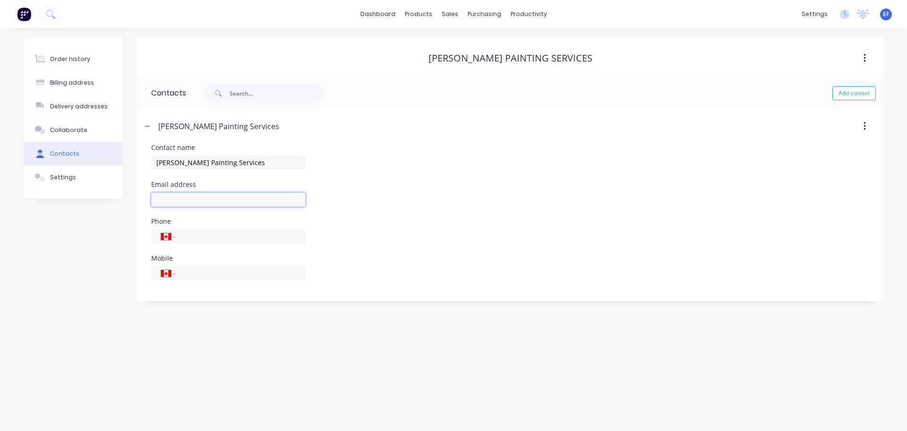
click at [177, 202] on input "text" at bounding box center [228, 199] width 155 height 14
click at [475, 68] on div "Customers" at bounding box center [483, 64] width 34 height 9
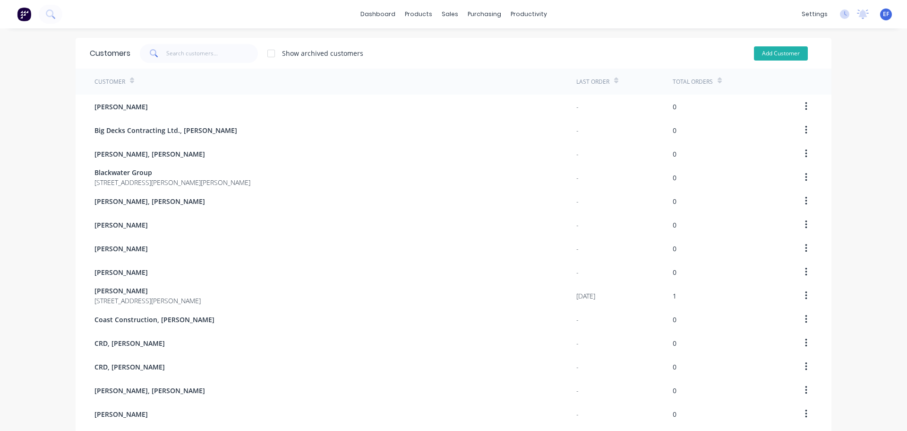
click at [771, 47] on button "Add Customer" at bounding box center [781, 53] width 54 height 14
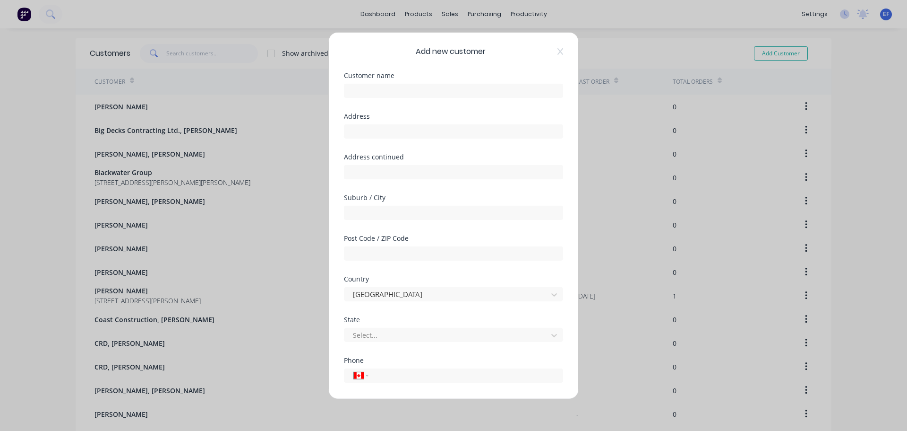
click at [485, 82] on div at bounding box center [453, 89] width 219 height 17
click at [482, 90] on input "text" at bounding box center [453, 90] width 219 height 14
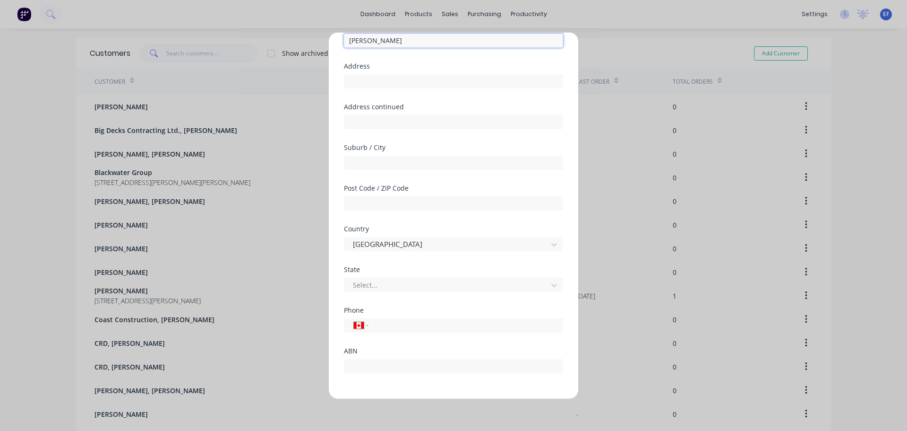
scroll to position [83, 0]
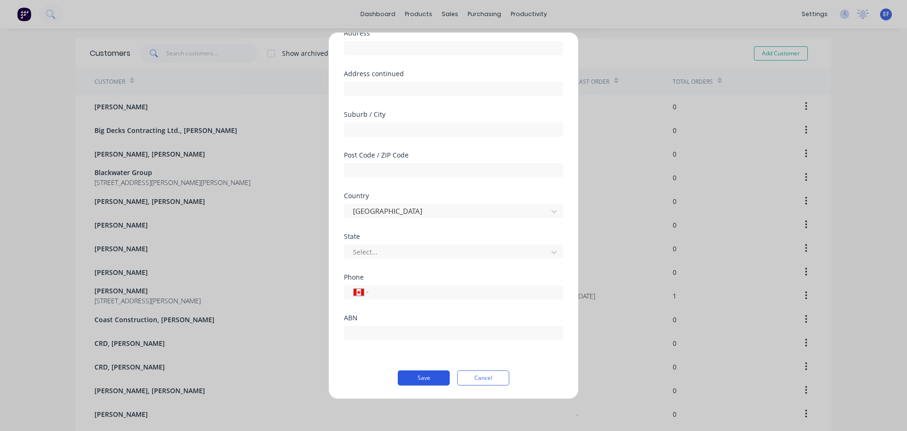
click at [406, 377] on button "Save" at bounding box center [424, 377] width 52 height 15
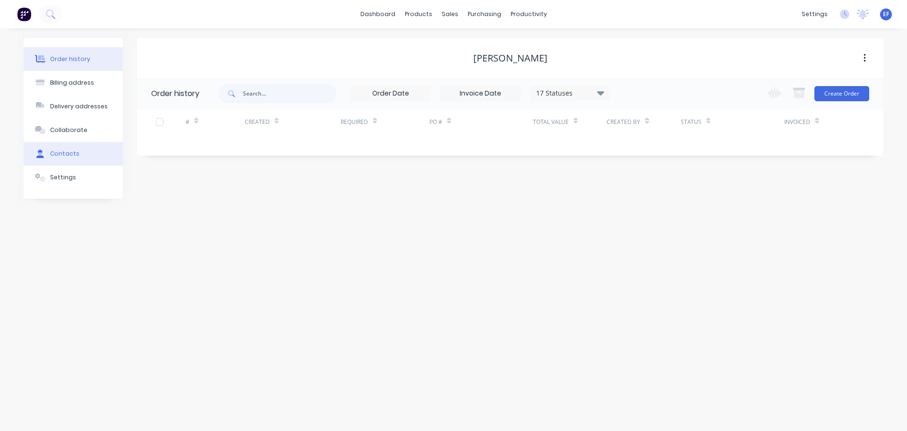
click at [78, 152] on button "Contacts" at bounding box center [73, 154] width 99 height 24
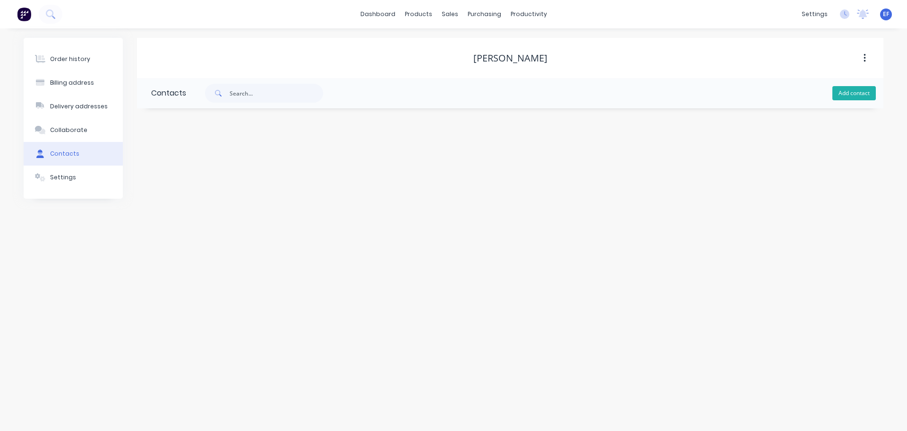
click at [869, 94] on button "Add contact" at bounding box center [854, 93] width 43 height 14
click at [213, 161] on input "text" at bounding box center [228, 162] width 155 height 14
click at [186, 190] on div at bounding box center [228, 204] width 155 height 28
click at [180, 196] on input "text" at bounding box center [228, 199] width 155 height 14
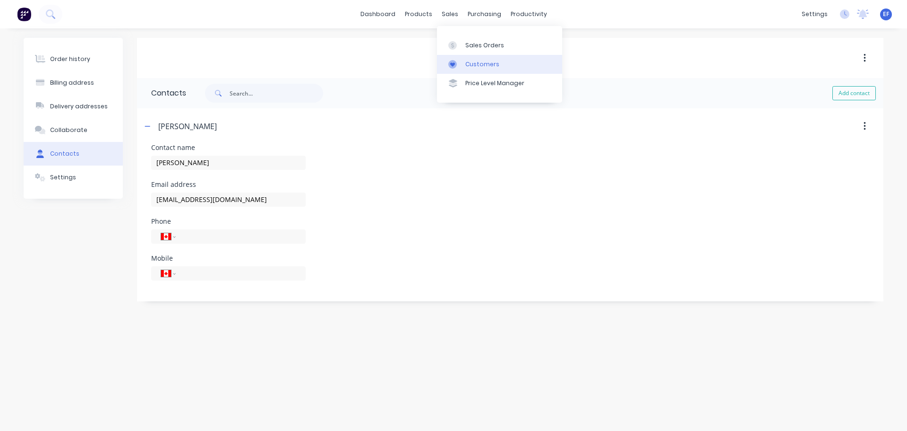
click at [464, 60] on link "Customers" at bounding box center [499, 64] width 125 height 19
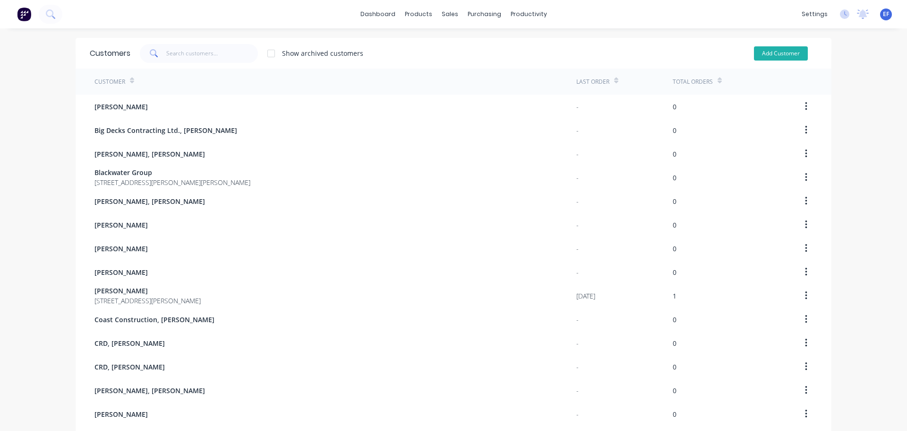
click at [759, 51] on button "Add Customer" at bounding box center [781, 53] width 54 height 14
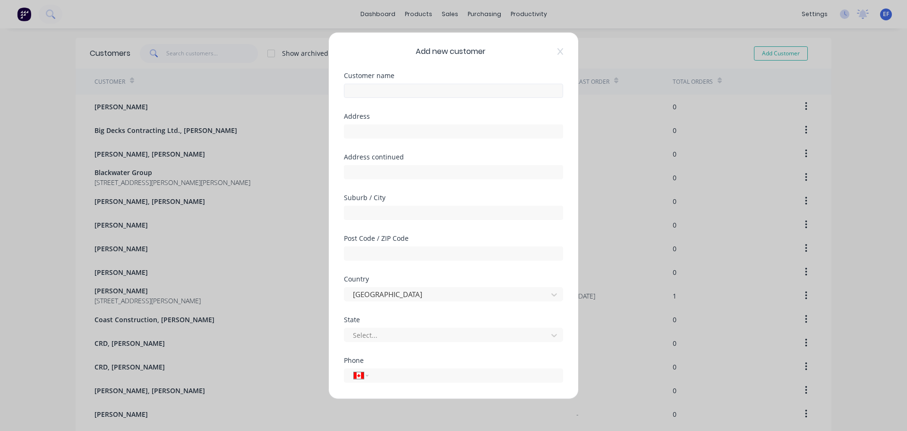
drag, startPoint x: 388, startPoint y: 81, endPoint x: 383, endPoint y: 91, distance: 11.4
click at [388, 81] on div "Customer name" at bounding box center [453, 85] width 219 height 26
click at [383, 91] on input "text" at bounding box center [453, 90] width 219 height 14
drag, startPoint x: 382, startPoint y: 124, endPoint x: 372, endPoint y: 130, distance: 11.7
click at [381, 124] on input "text" at bounding box center [453, 131] width 219 height 14
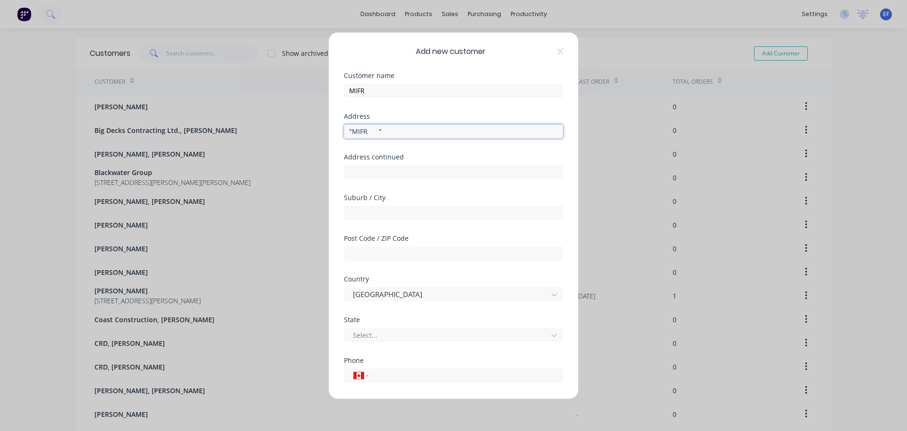
drag, startPoint x: 401, startPoint y: 135, endPoint x: 253, endPoint y: 133, distance: 147.9
click at [256, 133] on div "Add new customer Customer name MIFR Address "MIFR " Address continued Suburb / …" at bounding box center [453, 215] width 907 height 431
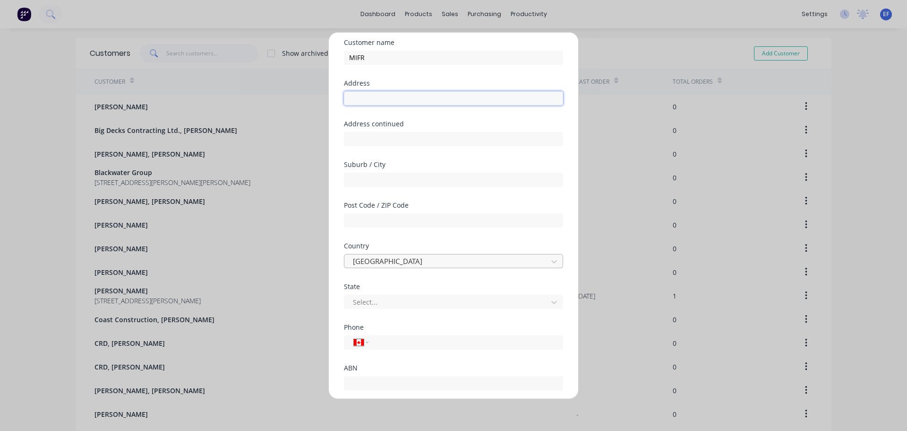
scroll to position [83, 0]
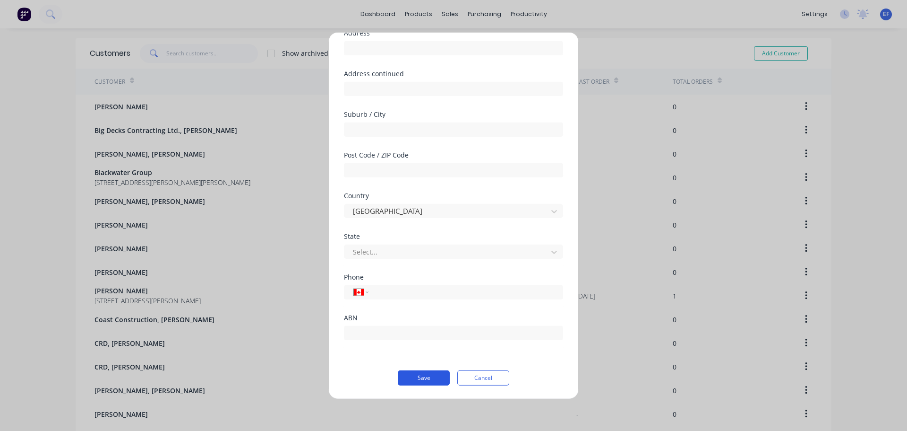
click at [406, 380] on button "Save" at bounding box center [424, 377] width 52 height 15
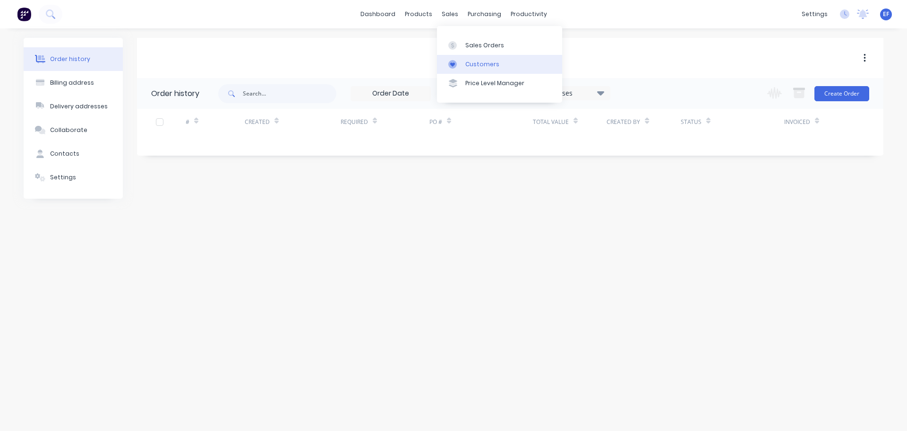
click at [475, 62] on div "Customers" at bounding box center [483, 64] width 34 height 9
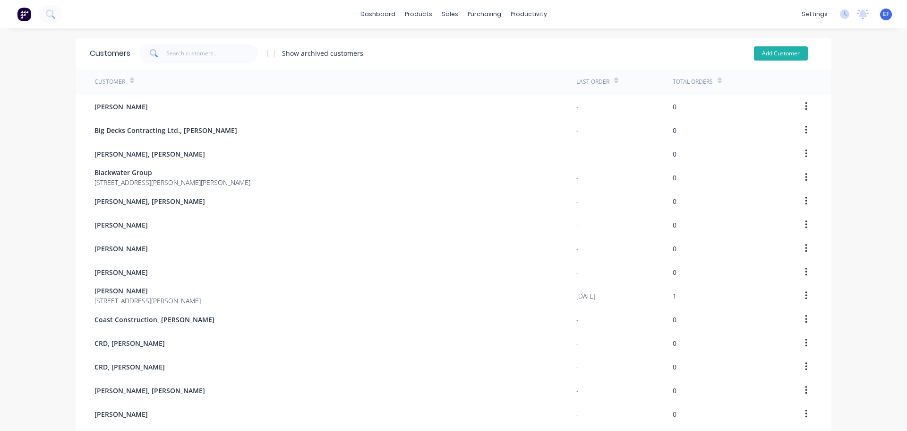
click at [785, 56] on button "Add Customer" at bounding box center [781, 53] width 54 height 14
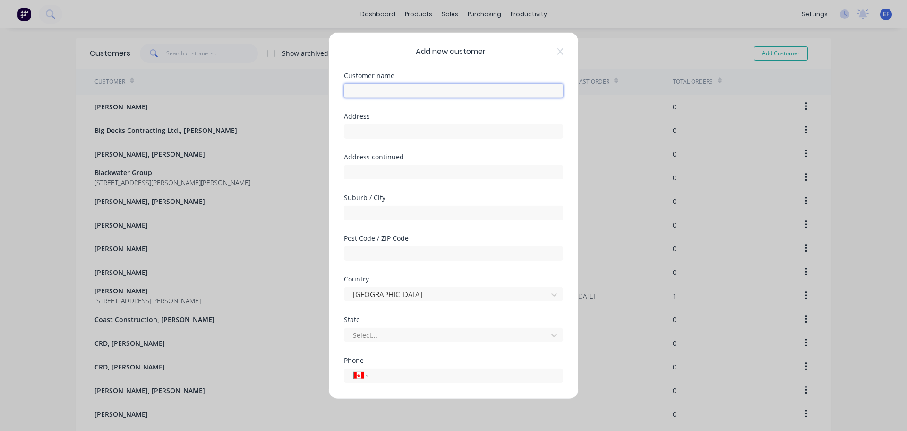
click at [386, 91] on input "text" at bounding box center [453, 90] width 219 height 14
click at [388, 377] on input "tel" at bounding box center [464, 375] width 178 height 11
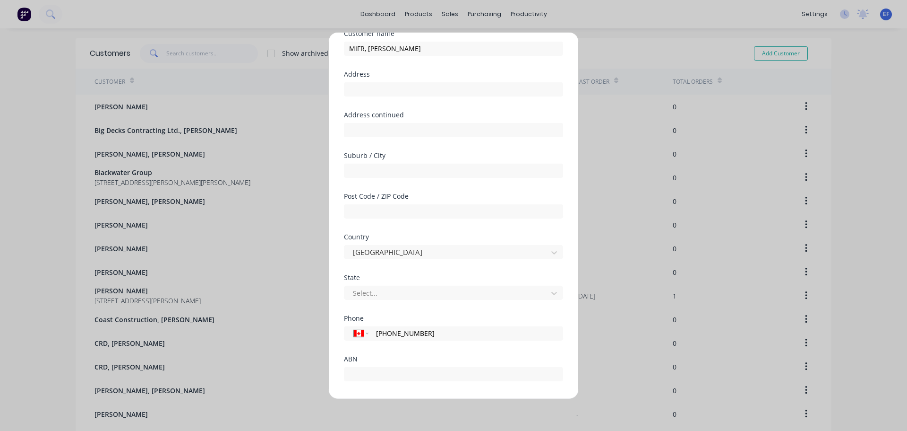
scroll to position [83, 0]
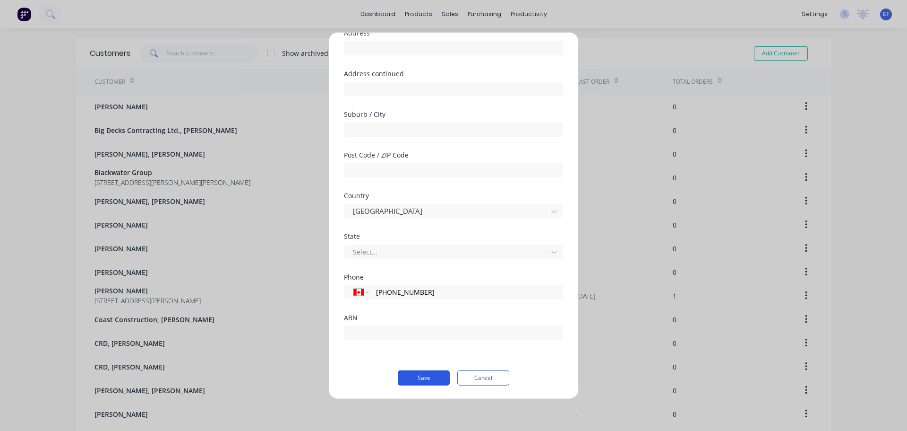
click at [431, 381] on button "Save" at bounding box center [424, 377] width 52 height 15
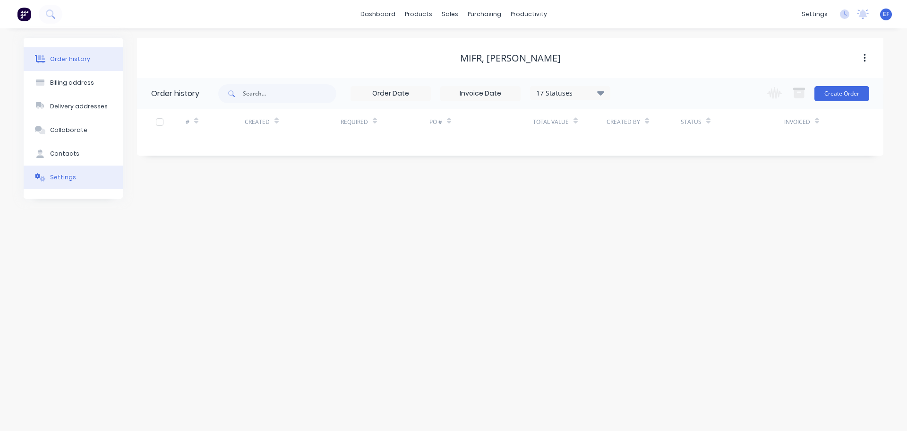
click at [78, 166] on button "Settings" at bounding box center [73, 177] width 99 height 24
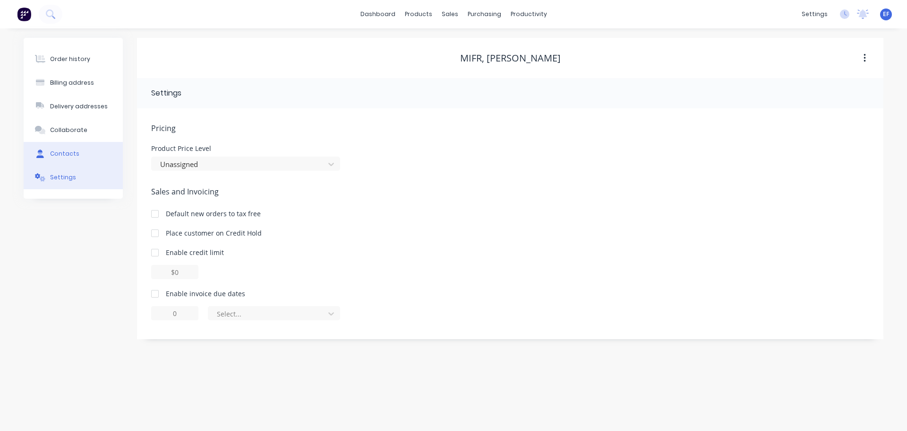
click at [75, 152] on div "Contacts" at bounding box center [64, 153] width 29 height 9
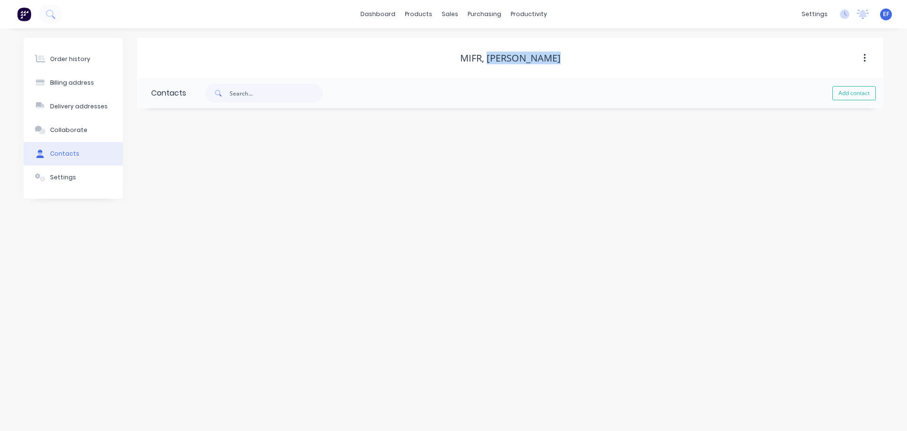
drag, startPoint x: 563, startPoint y: 59, endPoint x: 490, endPoint y: 60, distance: 73.3
click at [490, 60] on div "MIFR, [PERSON_NAME]" at bounding box center [510, 57] width 747 height 11
click at [869, 89] on button "Add contact" at bounding box center [854, 93] width 43 height 14
click at [285, 171] on div at bounding box center [228, 167] width 155 height 28
click at [282, 164] on input "text" at bounding box center [228, 162] width 155 height 14
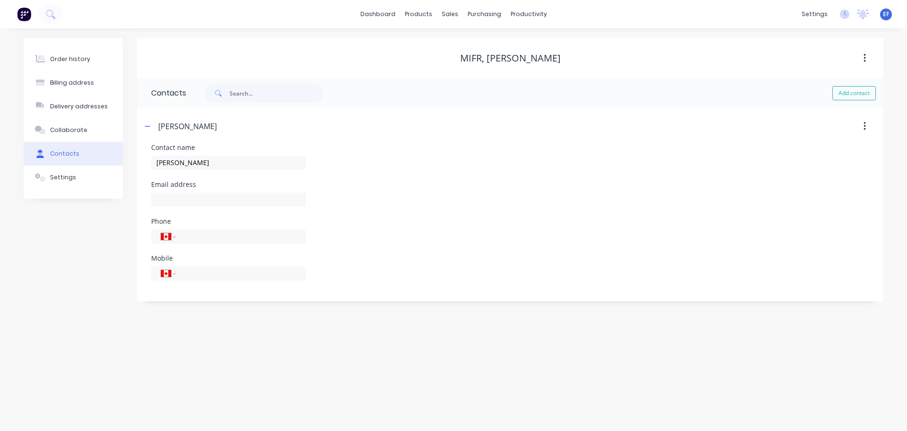
click at [233, 209] on div at bounding box center [228, 204] width 155 height 28
click at [227, 203] on input "text" at bounding box center [228, 199] width 155 height 14
click at [449, 16] on div "sales" at bounding box center [450, 14] width 26 height 14
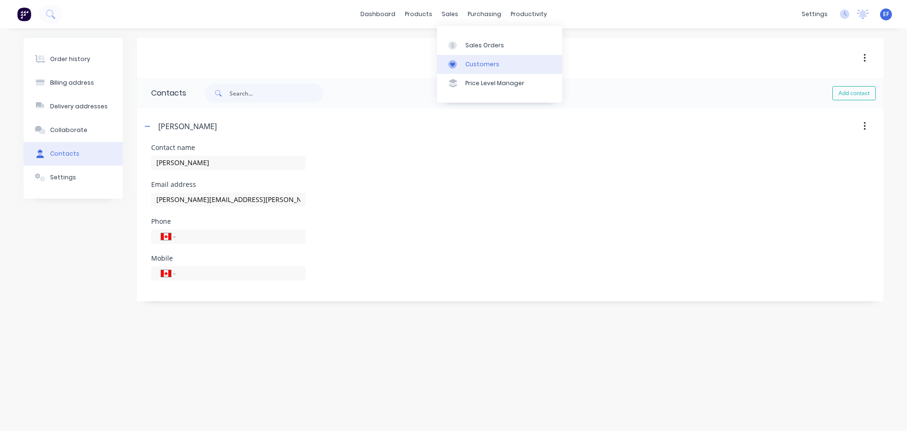
click at [460, 69] on link "Customers" at bounding box center [499, 64] width 125 height 19
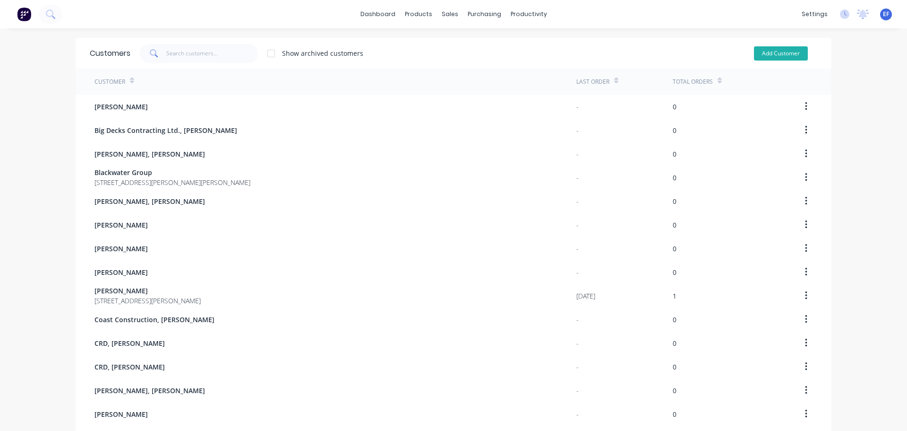
click at [758, 55] on button "Add Customer" at bounding box center [781, 53] width 54 height 14
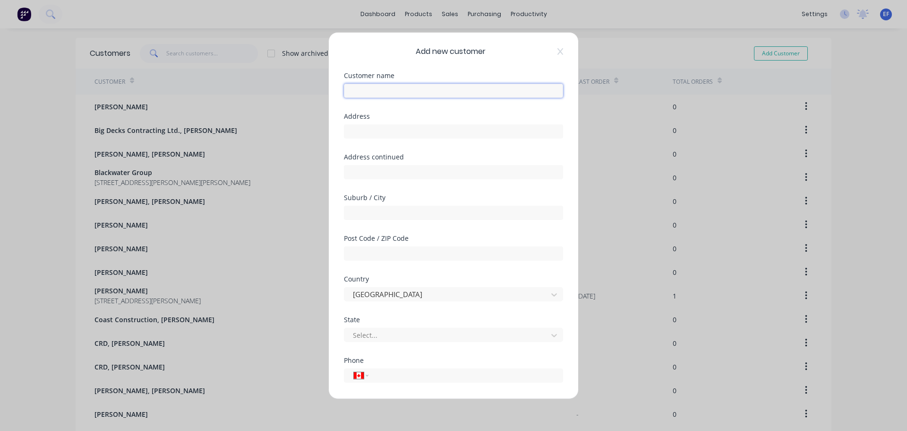
click at [390, 93] on input "text" at bounding box center [453, 90] width 219 height 14
click at [427, 134] on input "text" at bounding box center [453, 131] width 219 height 14
drag, startPoint x: 284, startPoint y: 130, endPoint x: 204, endPoint y: 131, distance: 80.4
click at [208, 132] on div "Add new customer Customer name MIFR, [PERSON_NAME] Address "MIFR " Address cont…" at bounding box center [453, 215] width 907 height 431
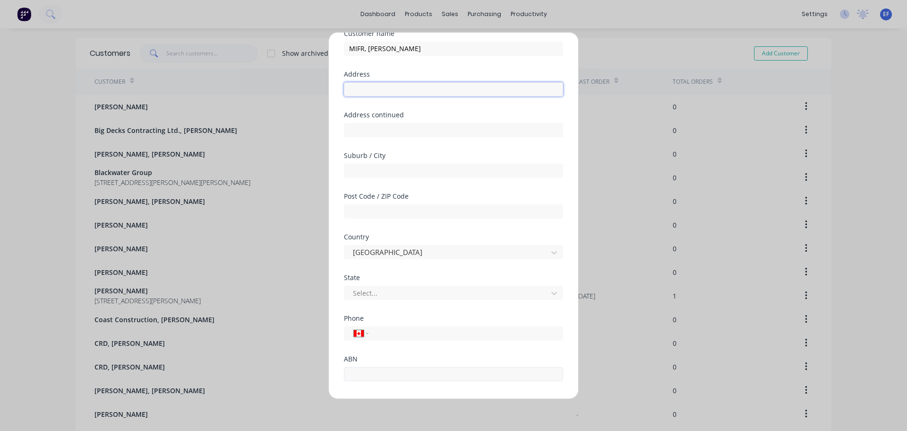
scroll to position [83, 0]
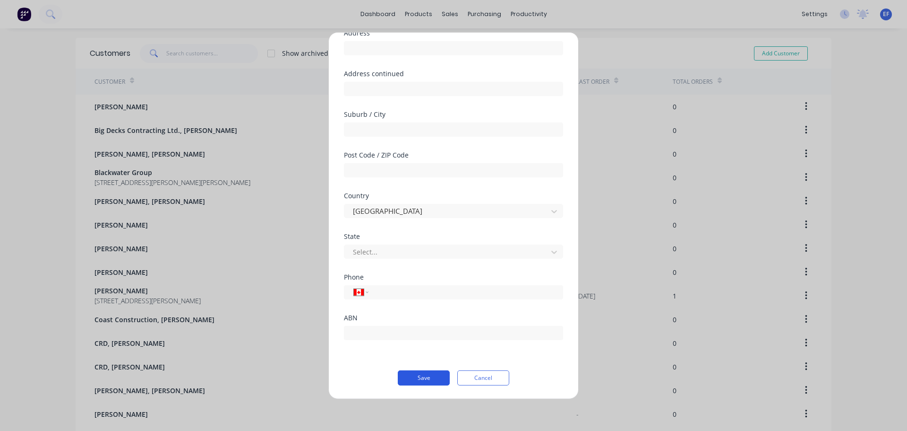
click at [406, 383] on button "Save" at bounding box center [424, 377] width 52 height 15
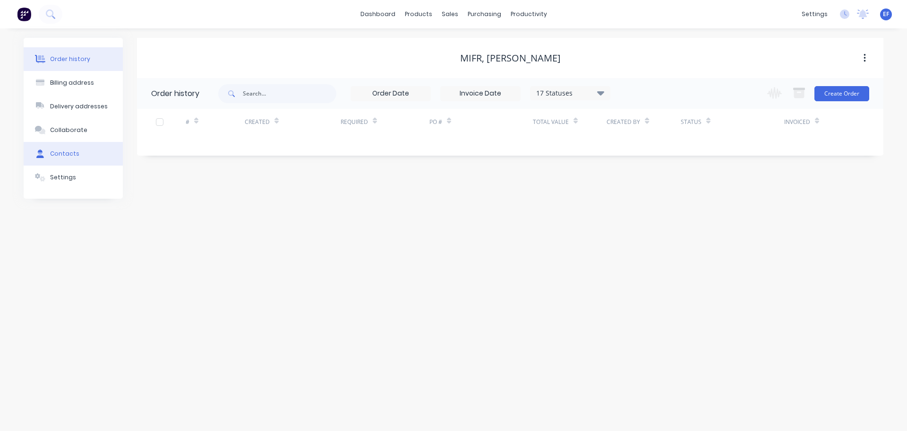
click at [80, 153] on button "Contacts" at bounding box center [73, 154] width 99 height 24
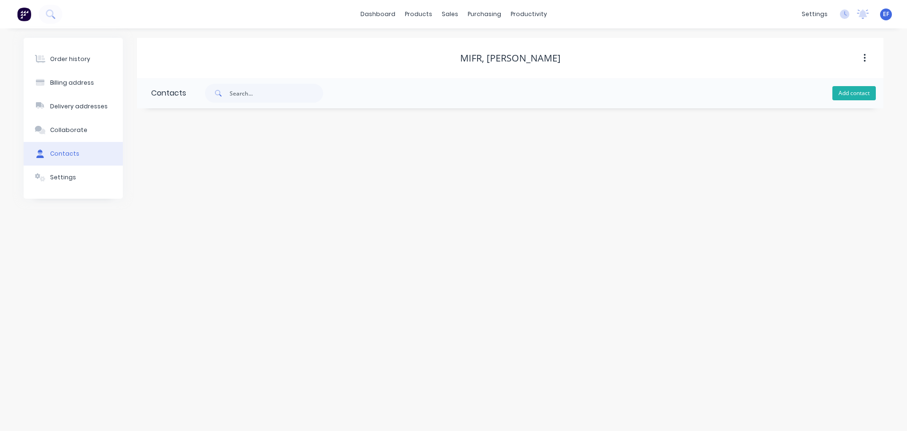
click at [856, 91] on button "Add contact" at bounding box center [854, 93] width 43 height 14
drag, startPoint x: 561, startPoint y: 64, endPoint x: 496, endPoint y: 59, distance: 65.4
click at [496, 59] on div "MIFR, [PERSON_NAME]" at bounding box center [510, 58] width 747 height 17
click at [192, 157] on input "text" at bounding box center [228, 162] width 155 height 14
click at [177, 198] on input "text" at bounding box center [228, 199] width 155 height 14
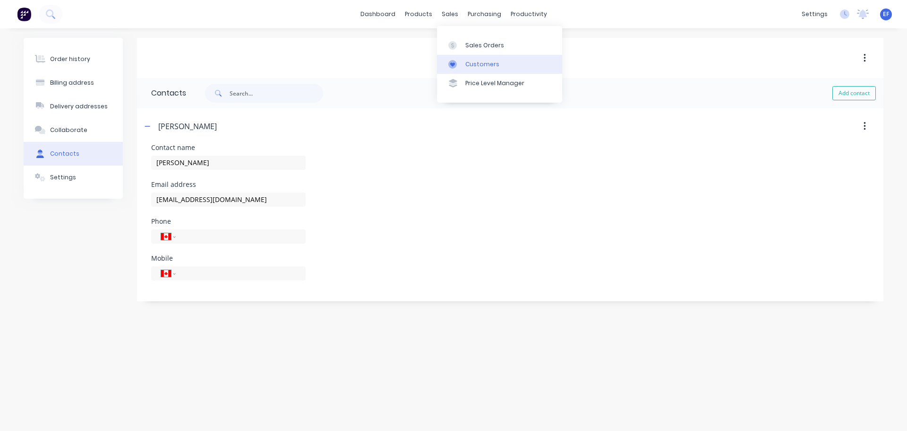
click at [455, 69] on link "Customers" at bounding box center [499, 64] width 125 height 19
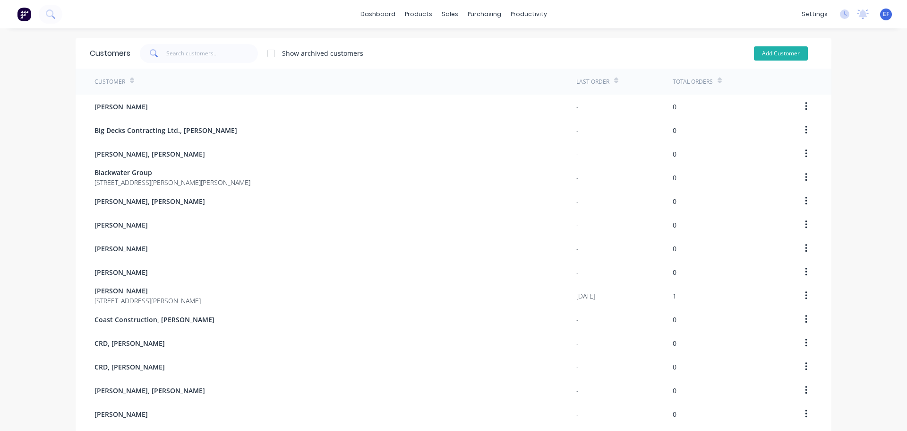
click at [761, 47] on button "Add Customer" at bounding box center [781, 53] width 54 height 14
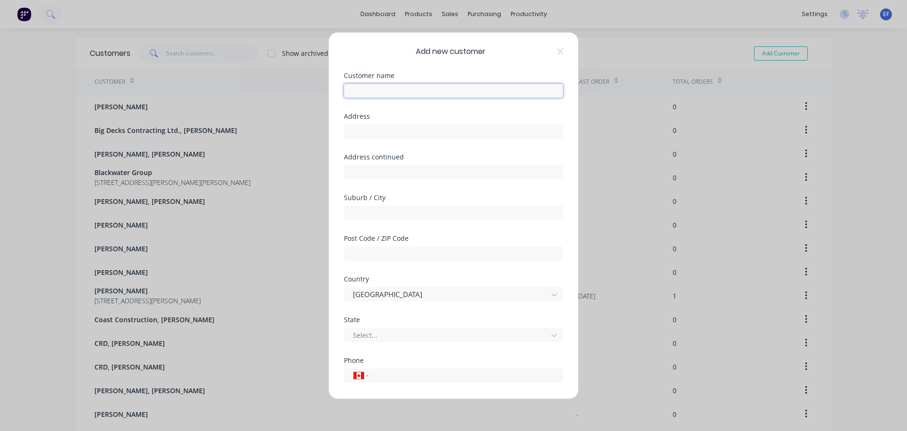
click at [389, 92] on input "text" at bounding box center [453, 90] width 219 height 14
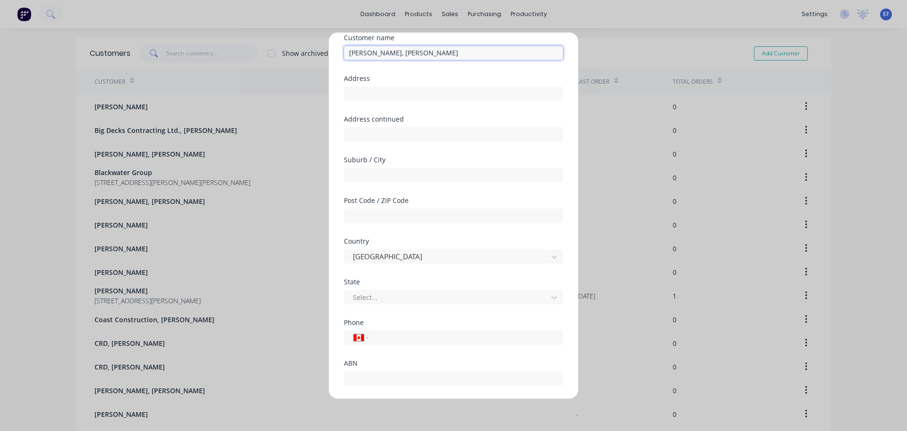
scroll to position [83, 0]
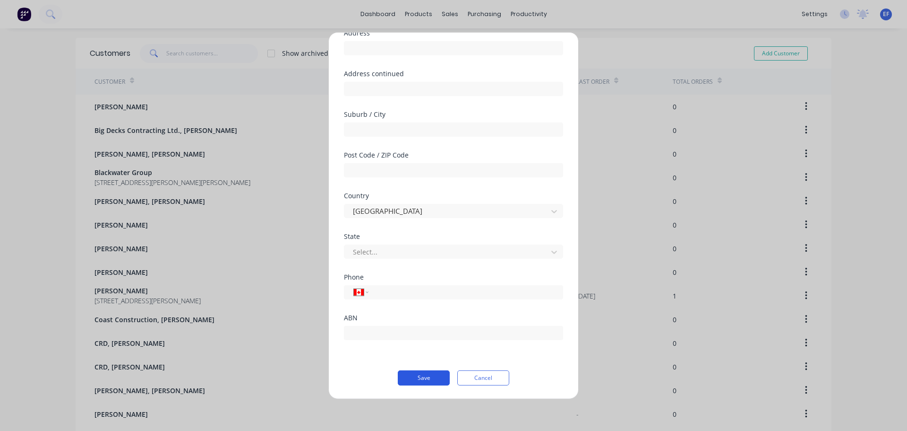
click at [431, 380] on button "Save" at bounding box center [424, 377] width 52 height 15
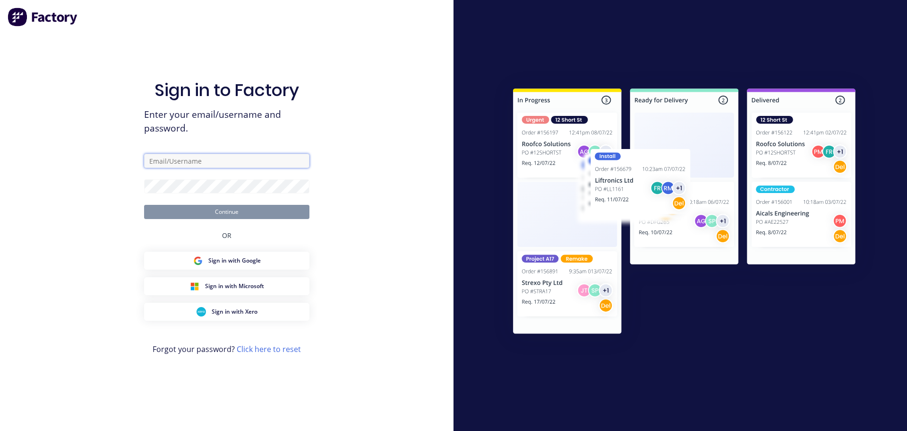
click at [197, 159] on input "text" at bounding box center [226, 161] width 165 height 14
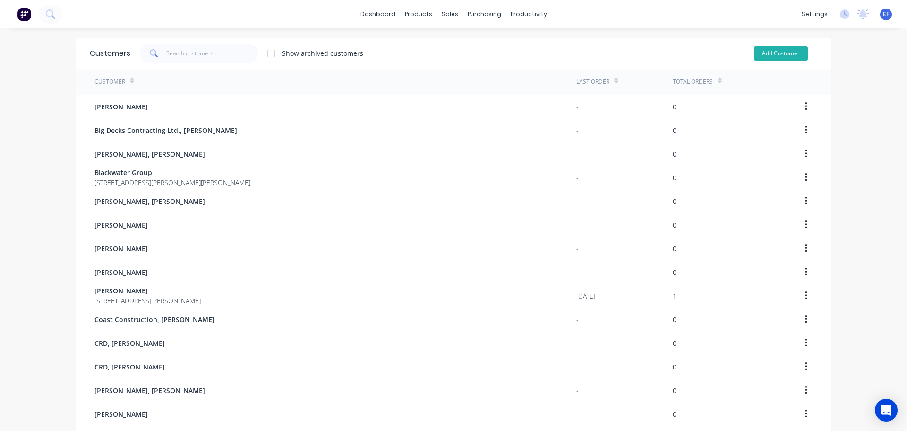
click at [783, 55] on button "Add Customer" at bounding box center [781, 53] width 54 height 14
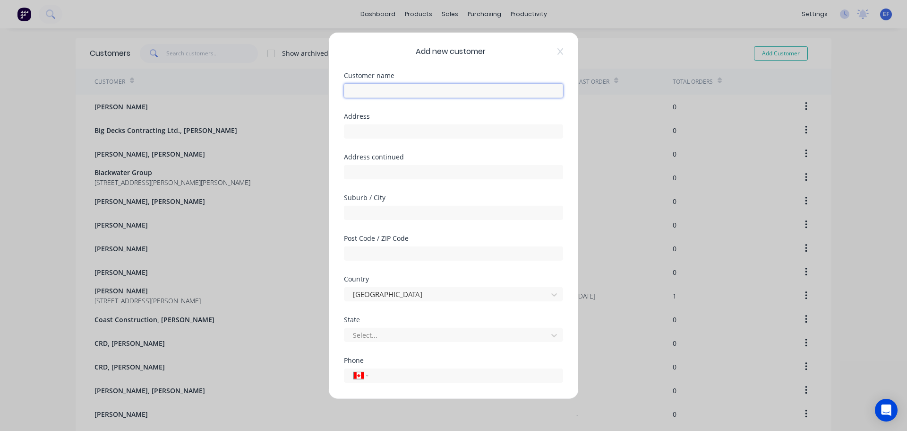
click at [440, 87] on input "text" at bounding box center [453, 90] width 219 height 14
click at [565, 113] on div "Add new customer Customer name [PERSON_NAME], [PERSON_NAME] Address Address con…" at bounding box center [454, 215] width 250 height 366
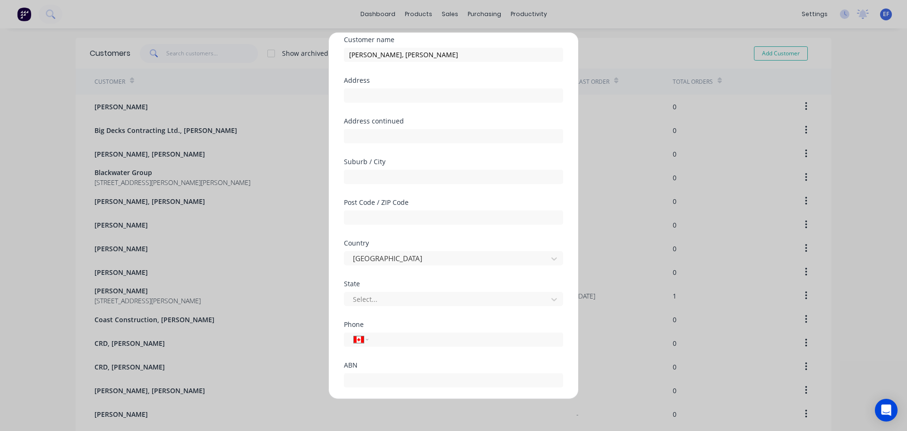
scroll to position [83, 0]
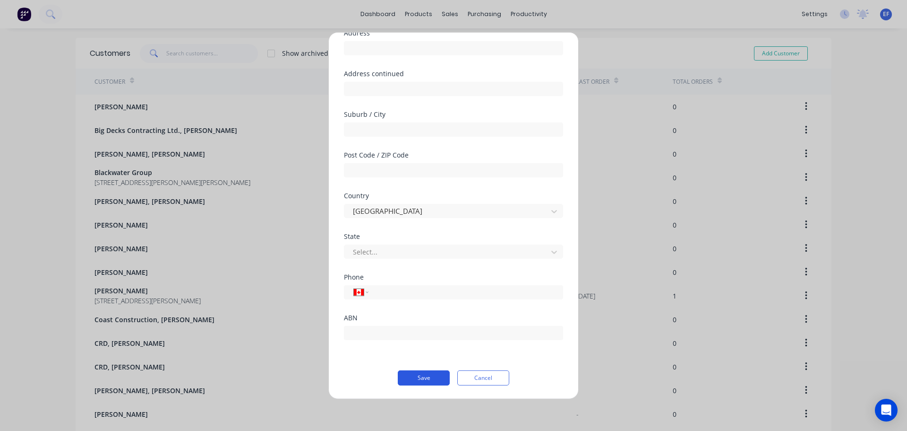
click at [411, 381] on button "Save" at bounding box center [424, 377] width 52 height 15
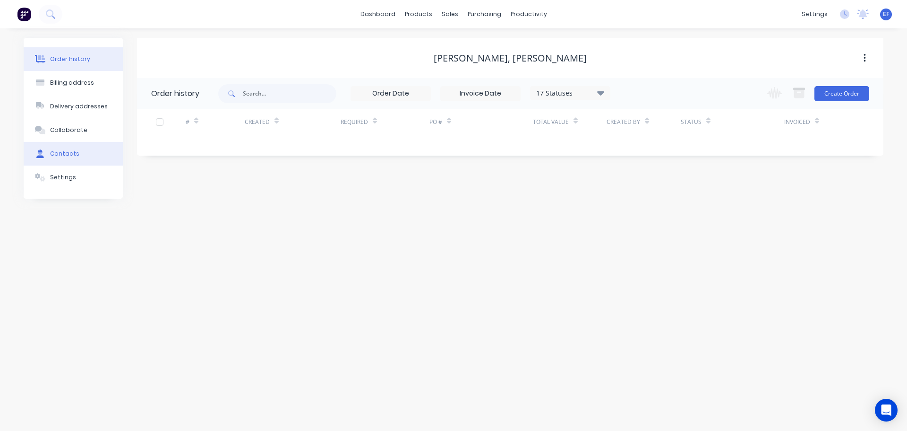
click at [77, 159] on button "Contacts" at bounding box center [73, 154] width 99 height 24
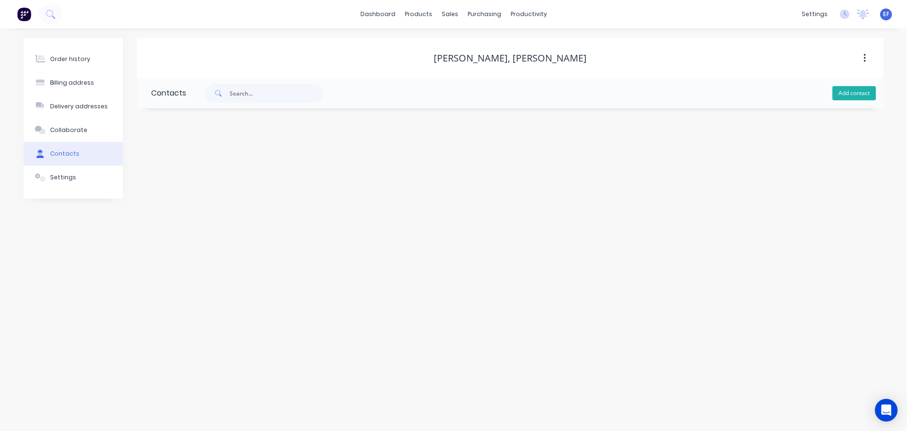
click at [851, 91] on button "Add contact" at bounding box center [854, 93] width 43 height 14
click at [195, 159] on input "text" at bounding box center [228, 162] width 155 height 14
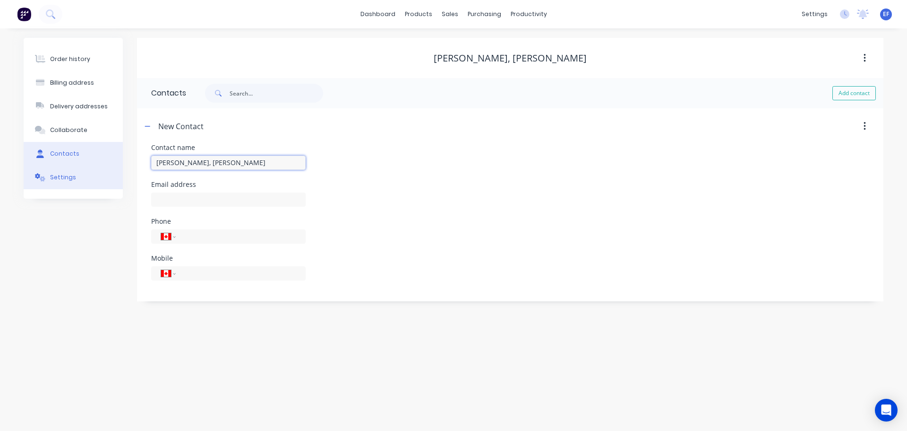
drag, startPoint x: 201, startPoint y: 163, endPoint x: 59, endPoint y: 169, distance: 142.9
click at [62, 169] on div "Order history Billing address Delivery addresses Collaborate Contacts Settings …" at bounding box center [454, 169] width 860 height 263
click at [179, 203] on input "text" at bounding box center [228, 199] width 155 height 14
click at [513, 163] on div "Contact name [PERSON_NAME]" at bounding box center [510, 162] width 718 height 37
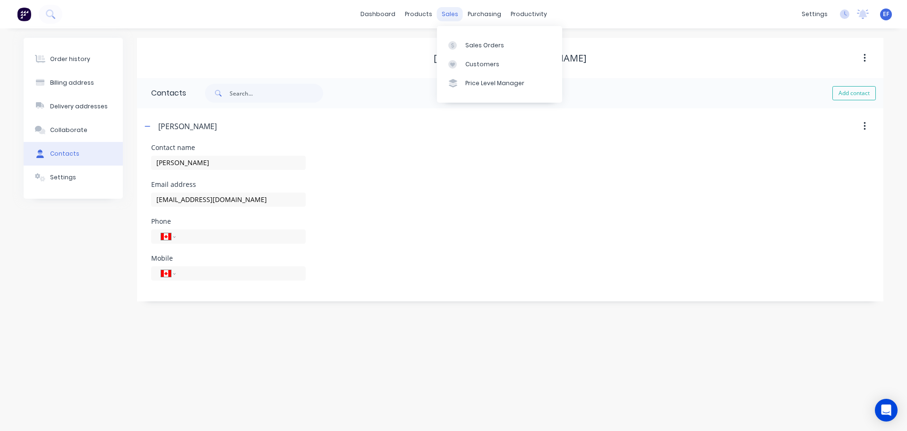
click at [445, 16] on div "sales" at bounding box center [450, 14] width 26 height 14
click at [466, 64] on div "Customers" at bounding box center [483, 64] width 34 height 9
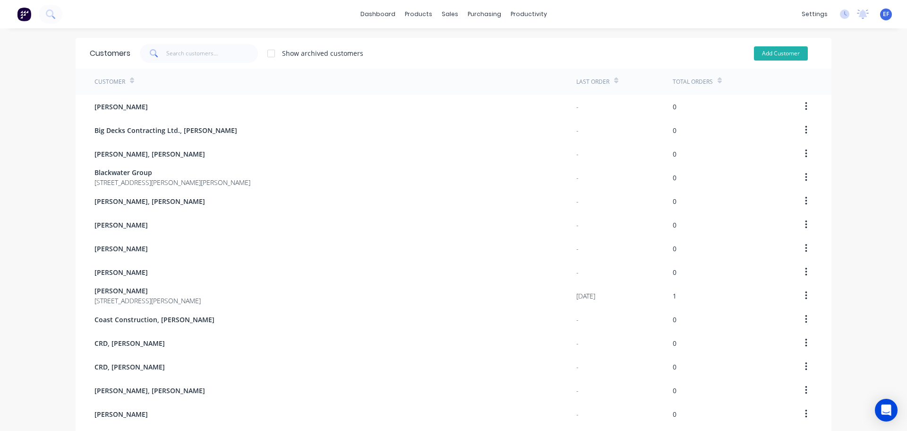
click at [793, 54] on button "Add Customer" at bounding box center [781, 53] width 54 height 14
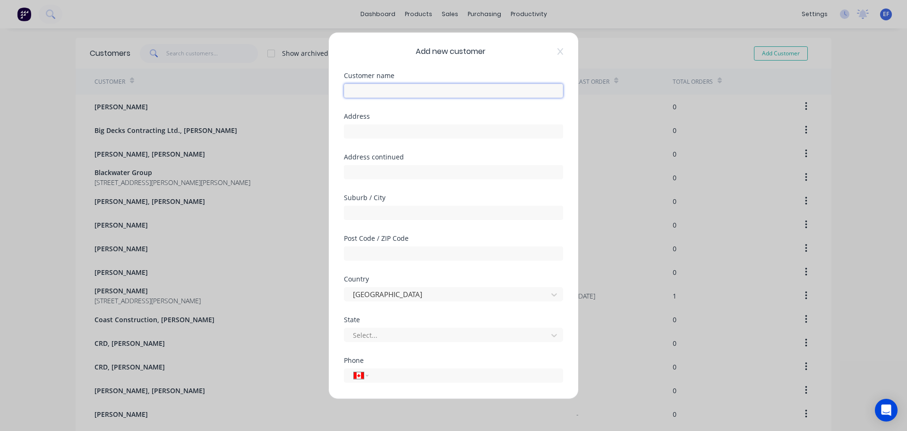
click at [360, 86] on input "text" at bounding box center [453, 90] width 219 height 14
click at [417, 171] on input "text" at bounding box center [453, 171] width 219 height 14
drag, startPoint x: 417, startPoint y: 172, endPoint x: 276, endPoint y: 174, distance: 140.9
click at [276, 174] on div "Add new customer Customer name [PERSON_NAME], [PERSON_NAME] Address Address con…" at bounding box center [453, 215] width 907 height 431
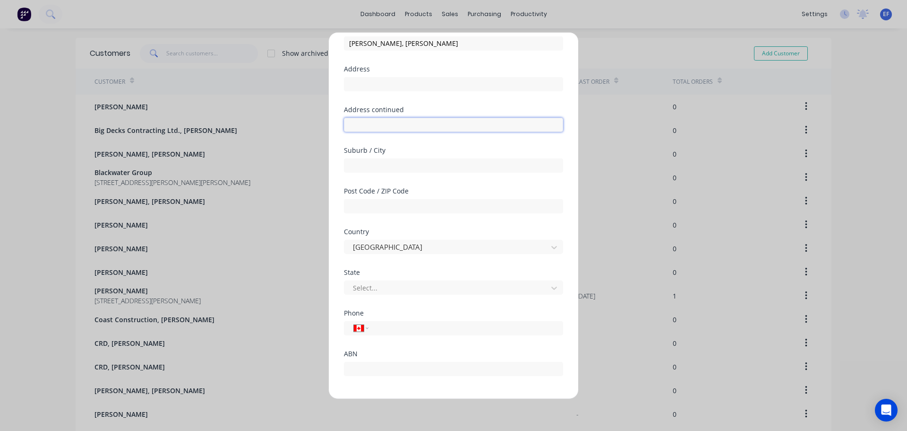
scroll to position [83, 0]
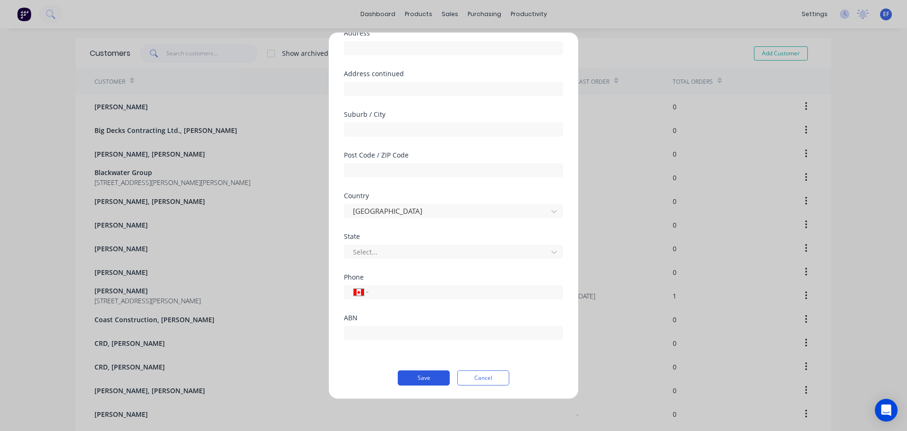
click at [424, 376] on button "Save" at bounding box center [424, 377] width 52 height 15
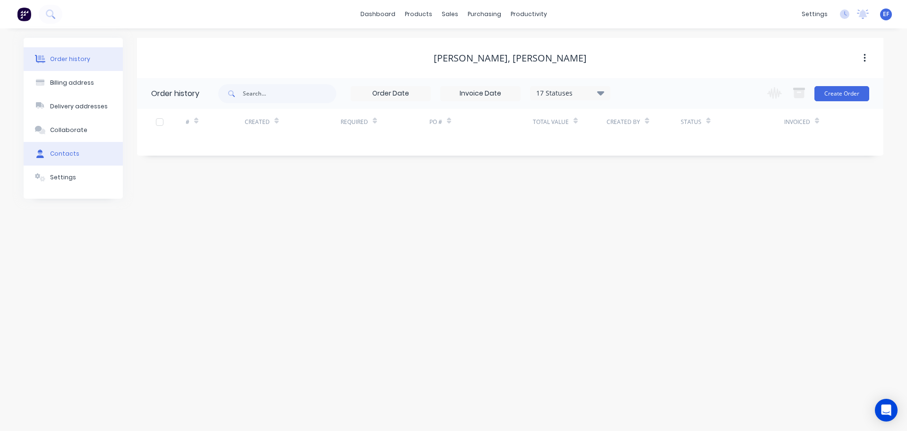
click at [55, 159] on button "Contacts" at bounding box center [73, 154] width 99 height 24
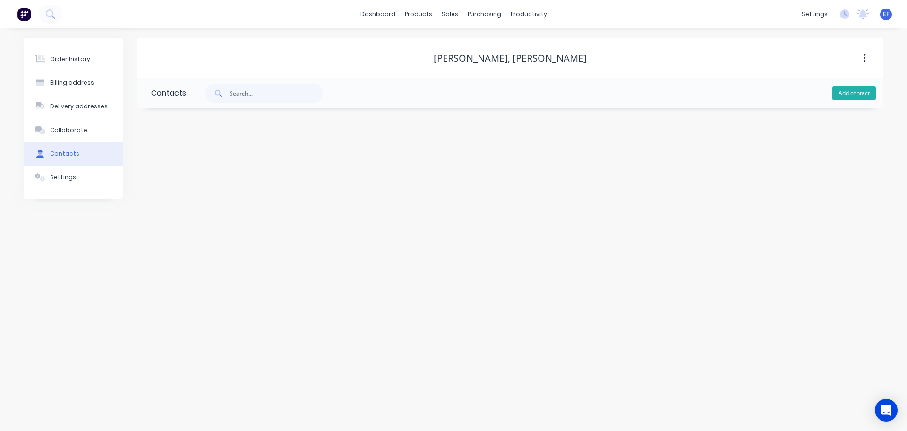
click at [841, 95] on button "Add contact" at bounding box center [854, 93] width 43 height 14
click at [240, 167] on input "text" at bounding box center [228, 162] width 155 height 14
click at [160, 163] on input ""[PERSON_NAME]" at bounding box center [228, 162] width 155 height 14
click at [175, 196] on input "text" at bounding box center [228, 199] width 155 height 14
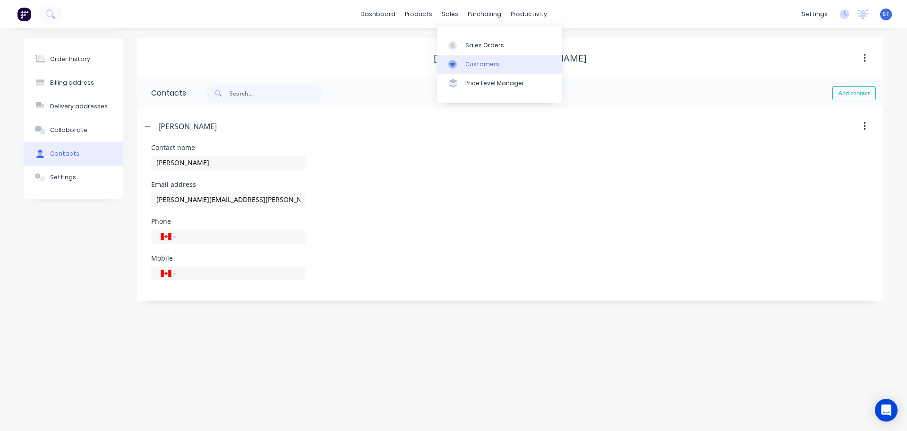
click at [464, 69] on link "Customers" at bounding box center [499, 64] width 125 height 19
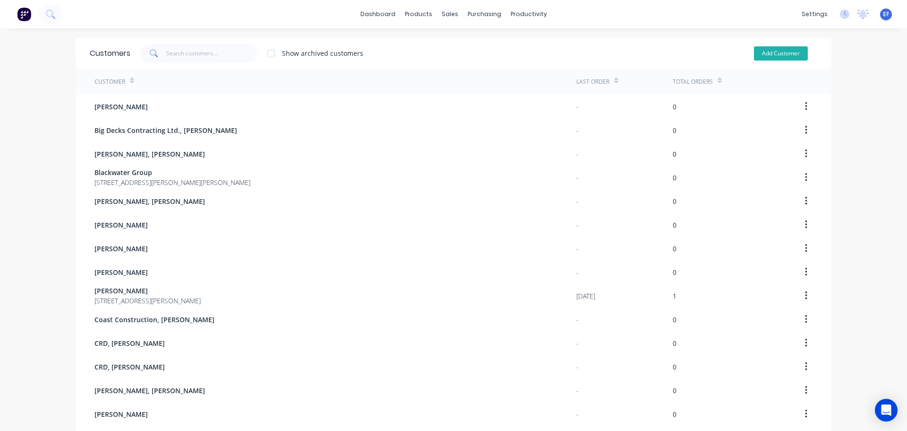
drag, startPoint x: 753, startPoint y: 52, endPoint x: 759, endPoint y: 52, distance: 5.2
click at [759, 52] on button "Add Customer" at bounding box center [781, 53] width 54 height 14
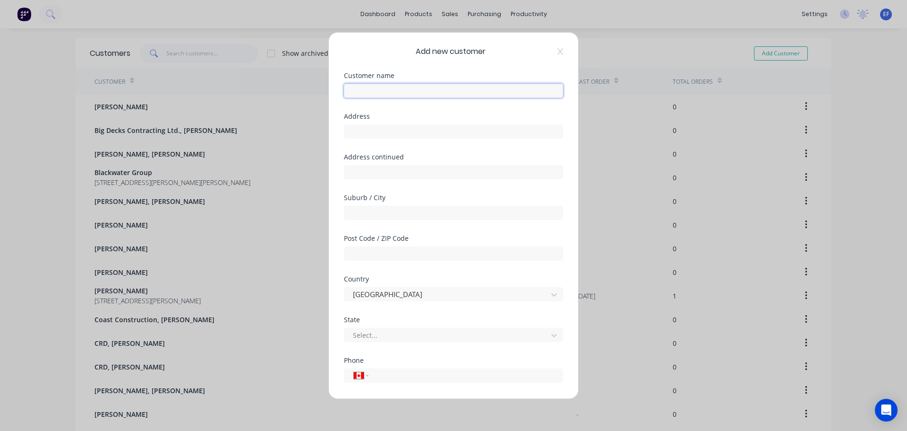
click at [444, 89] on input "text" at bounding box center [453, 90] width 219 height 14
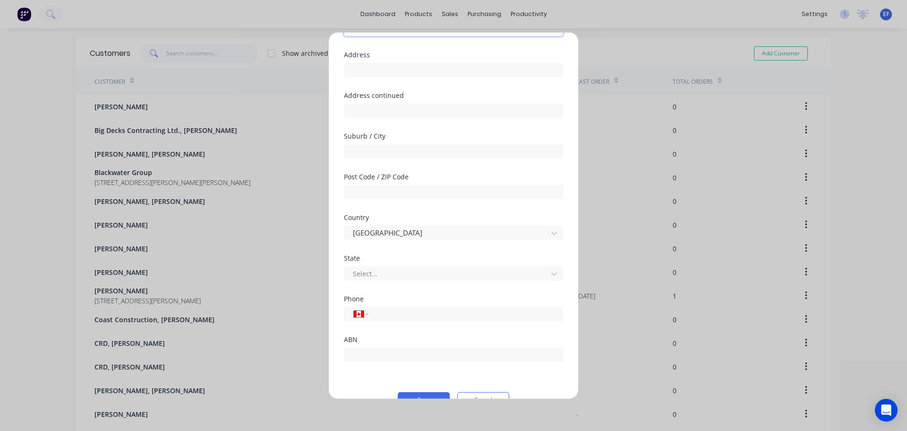
scroll to position [83, 0]
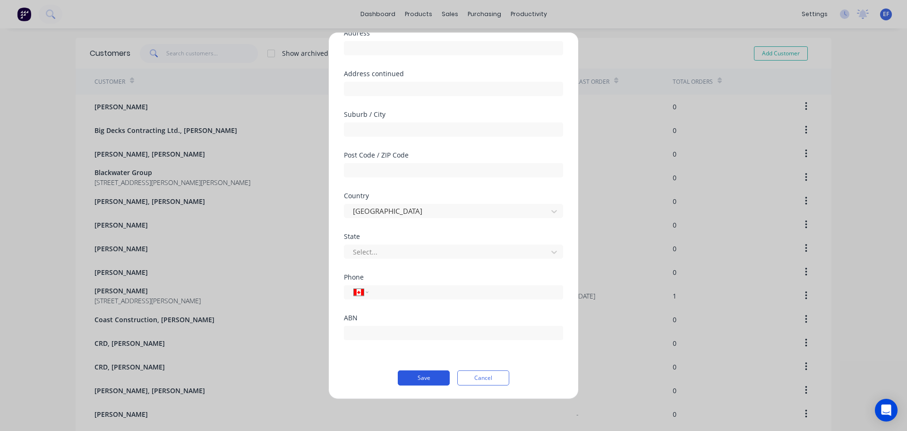
click at [419, 370] on button "Save" at bounding box center [424, 377] width 52 height 15
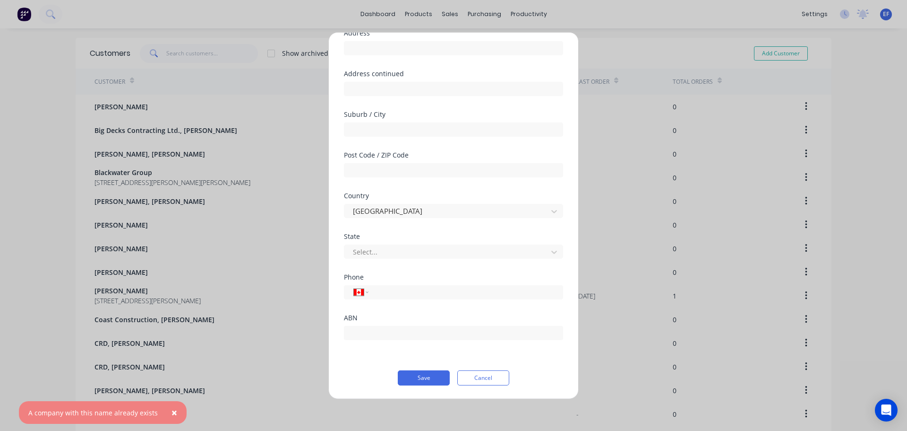
scroll to position [0, 0]
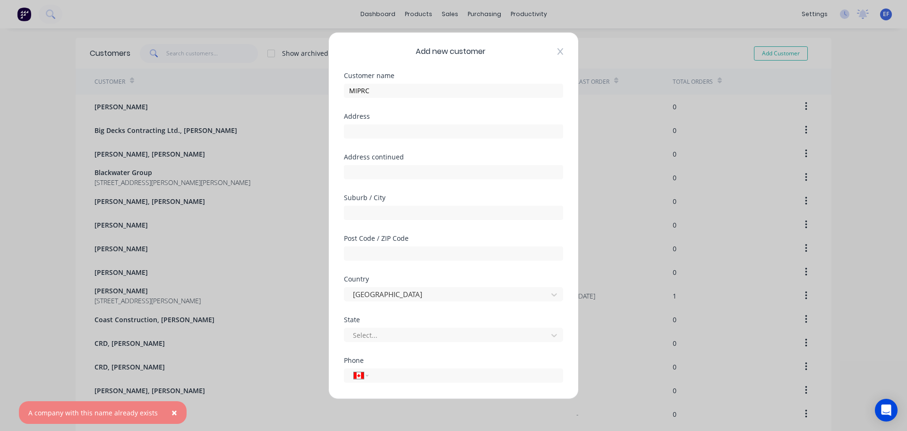
click at [558, 51] on icon at bounding box center [561, 51] width 6 height 7
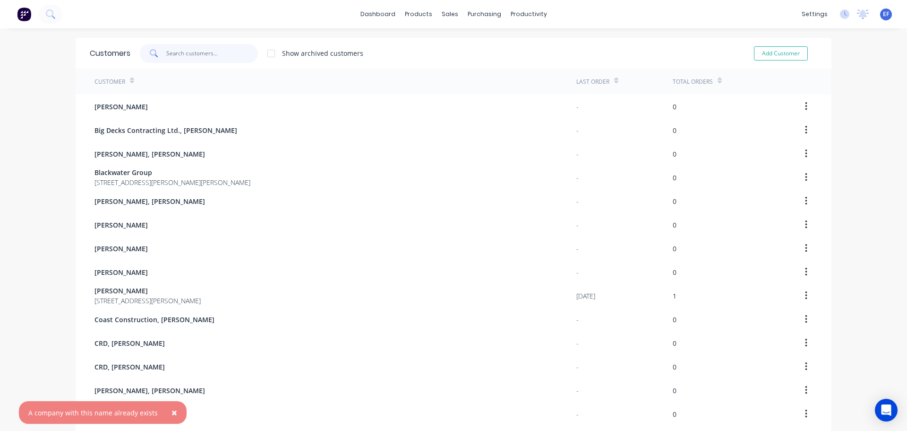
click at [195, 54] on input "text" at bounding box center [212, 53] width 92 height 19
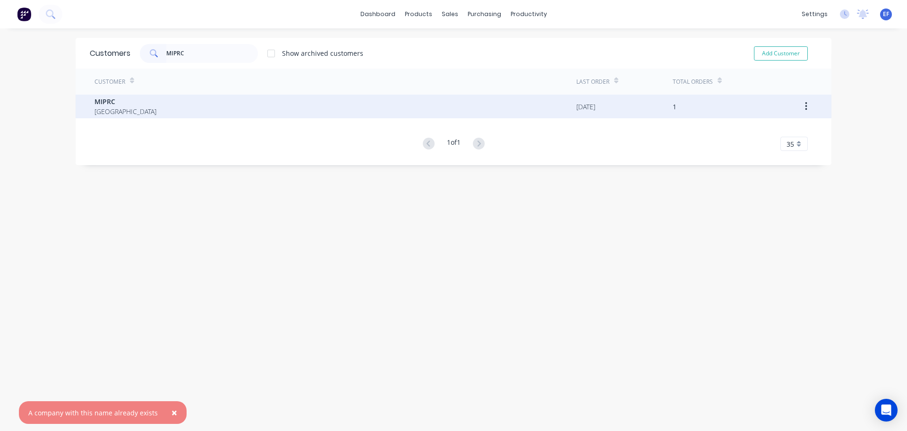
click at [234, 111] on div "MIPRC [GEOGRAPHIC_DATA]" at bounding box center [336, 107] width 482 height 24
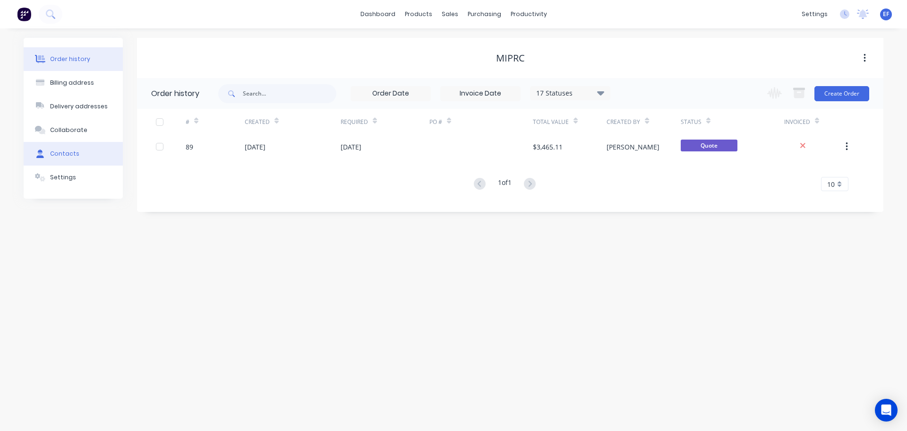
click at [81, 155] on button "Contacts" at bounding box center [73, 154] width 99 height 24
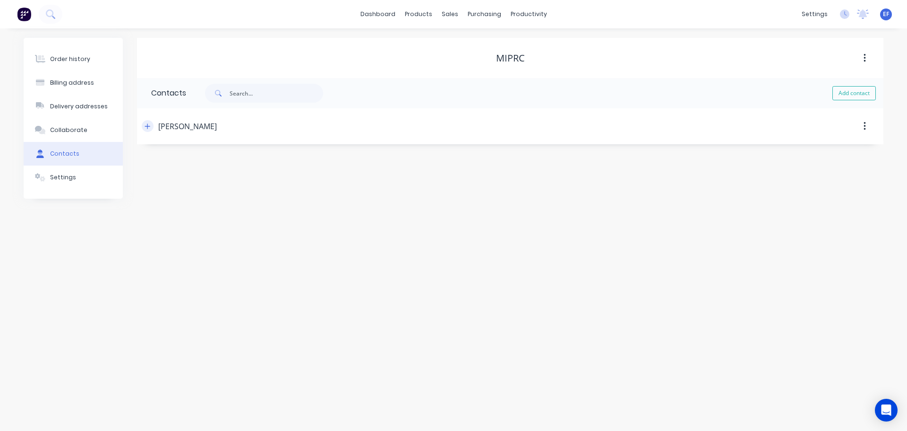
click at [149, 129] on icon "button" at bounding box center [148, 126] width 6 height 7
click at [148, 129] on icon "button" at bounding box center [148, 126] width 6 height 7
click at [457, 65] on icon at bounding box center [453, 64] width 9 height 9
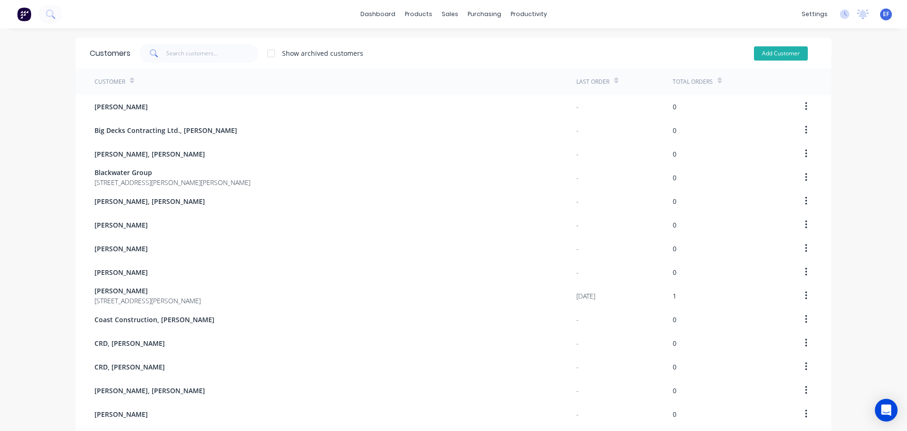
click at [777, 57] on button "Add Customer" at bounding box center [781, 53] width 54 height 14
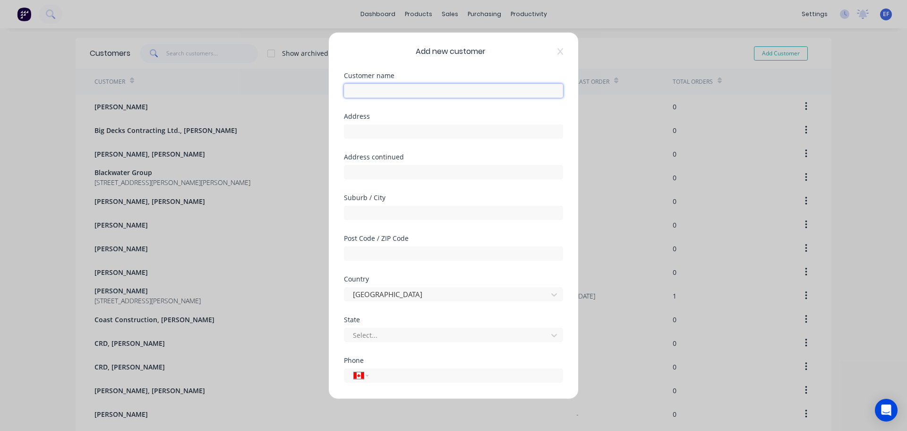
click at [378, 89] on input "text" at bounding box center [453, 90] width 219 height 14
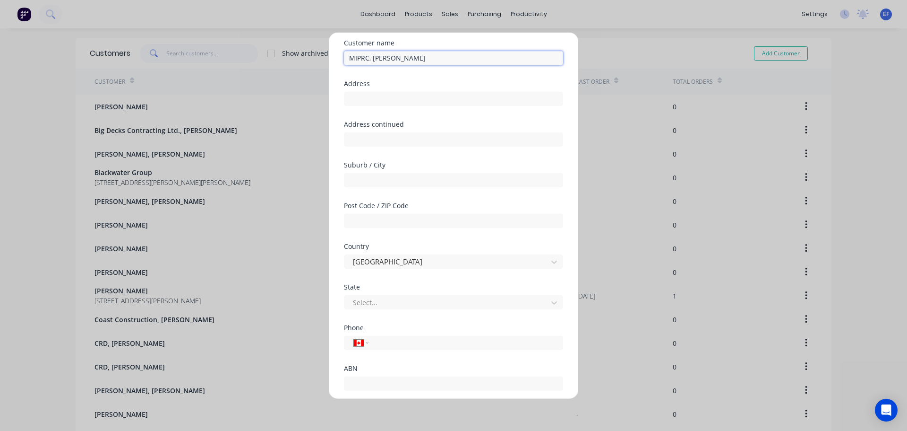
scroll to position [83, 0]
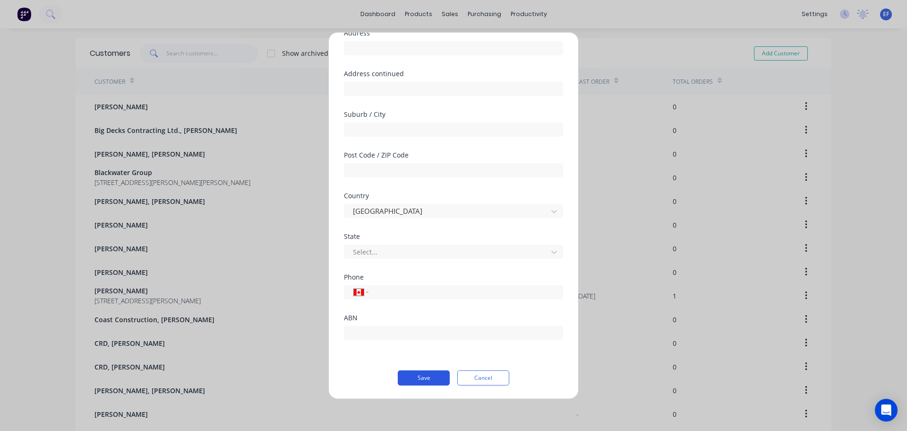
click at [414, 377] on button "Save" at bounding box center [424, 377] width 52 height 15
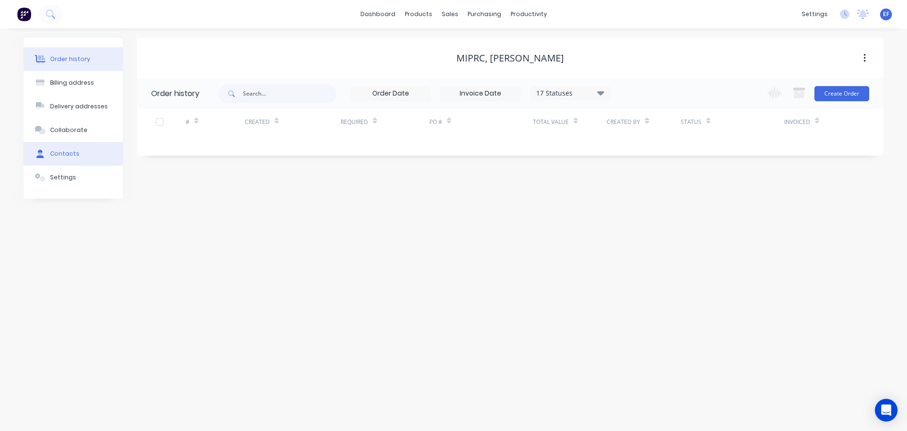
click at [57, 154] on div "Contacts" at bounding box center [64, 153] width 29 height 9
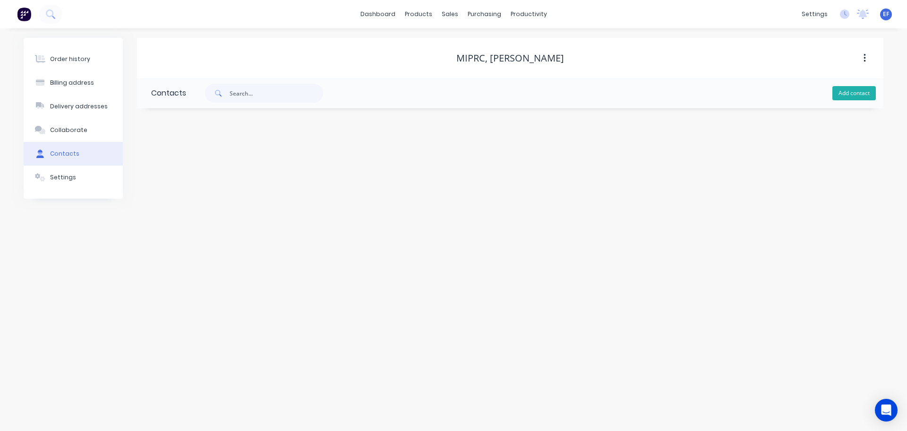
click at [863, 98] on button "Add contact" at bounding box center [854, 93] width 43 height 14
click at [185, 157] on input "text" at bounding box center [228, 162] width 155 height 14
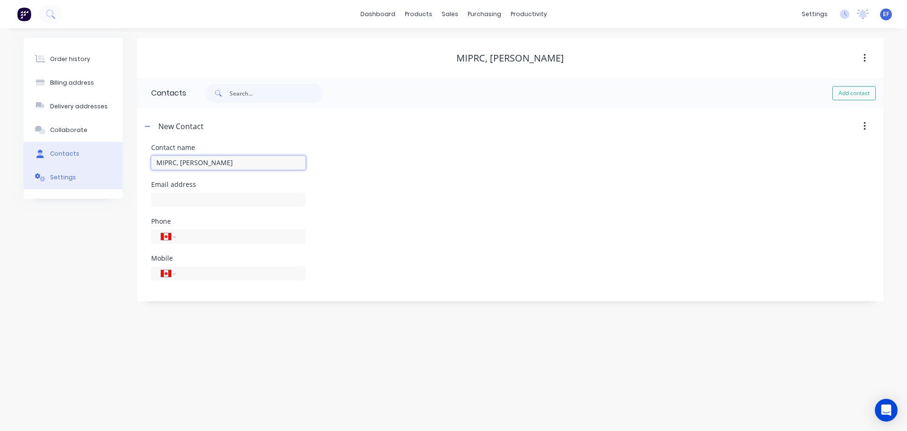
drag, startPoint x: 181, startPoint y: 163, endPoint x: 93, endPoint y: 176, distance: 88.4
click at [93, 176] on div "Order history Billing address Delivery addresses Collaborate Contacts Settings …" at bounding box center [454, 169] width 860 height 263
click at [172, 206] on input "text" at bounding box center [228, 199] width 155 height 14
click at [503, 206] on div "Email address [EMAIL_ADDRESS][PERSON_NAME][DOMAIN_NAME]" at bounding box center [510, 199] width 718 height 37
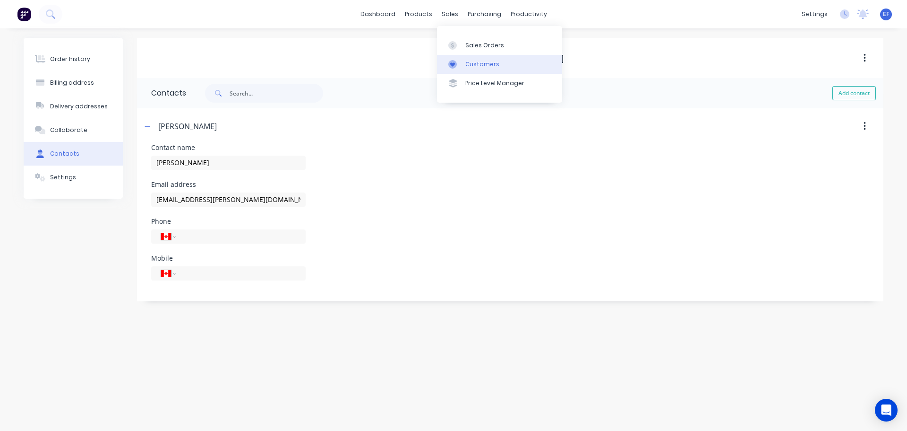
click at [466, 64] on div "Customers" at bounding box center [483, 64] width 34 height 9
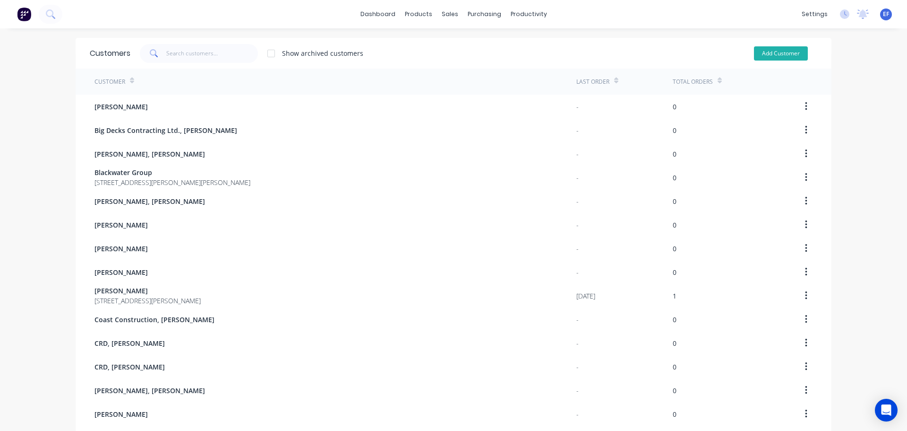
click at [768, 53] on button "Add Customer" at bounding box center [781, 53] width 54 height 14
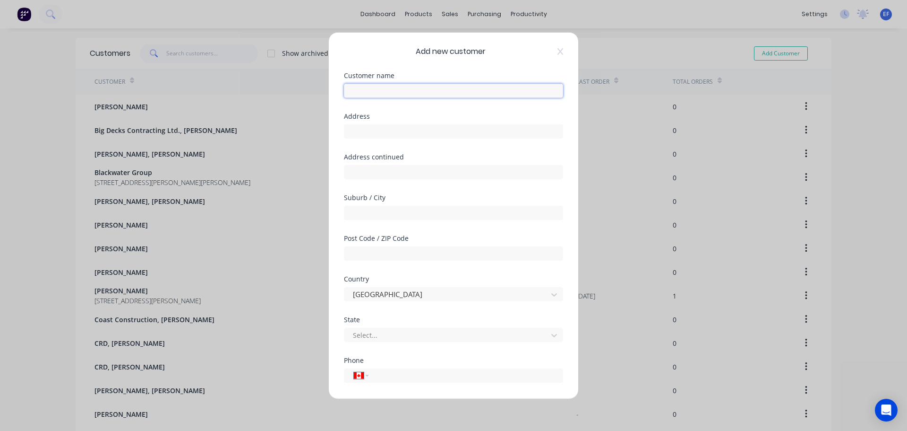
click at [403, 90] on input "text" at bounding box center [453, 90] width 219 height 14
click at [527, 152] on div "Address" at bounding box center [453, 132] width 219 height 41
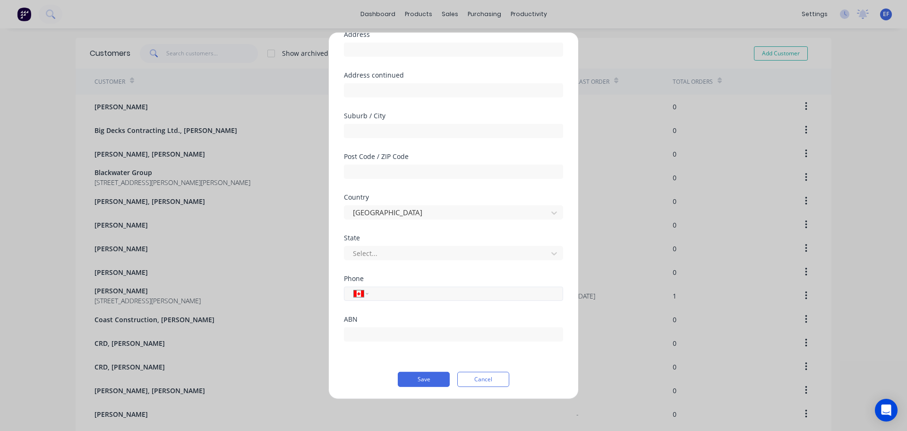
scroll to position [83, 0]
click at [425, 383] on button "Save" at bounding box center [424, 377] width 52 height 15
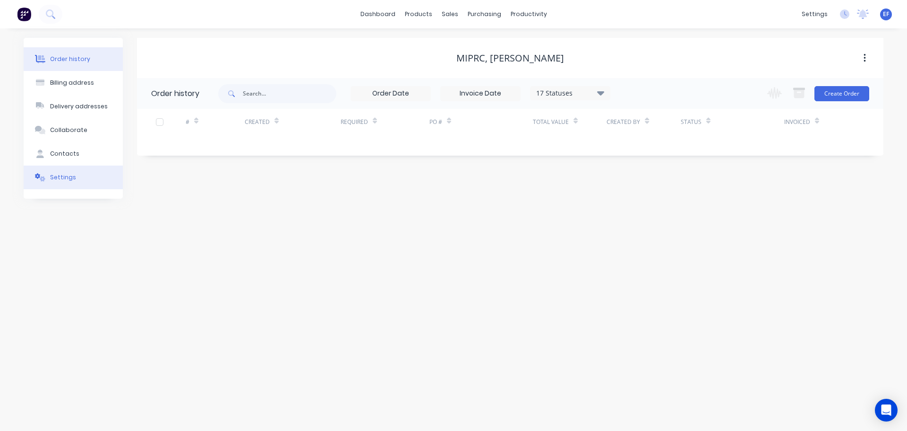
click at [70, 180] on div "Settings" at bounding box center [63, 177] width 26 height 9
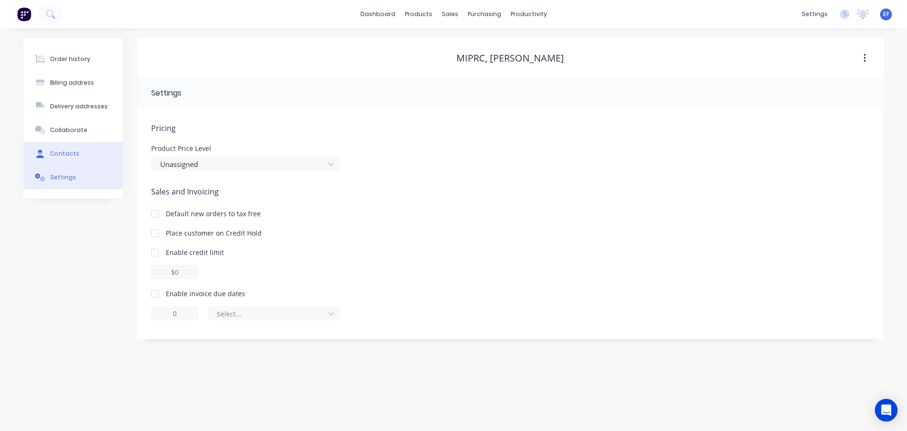
click at [65, 151] on div "Contacts" at bounding box center [64, 153] width 29 height 9
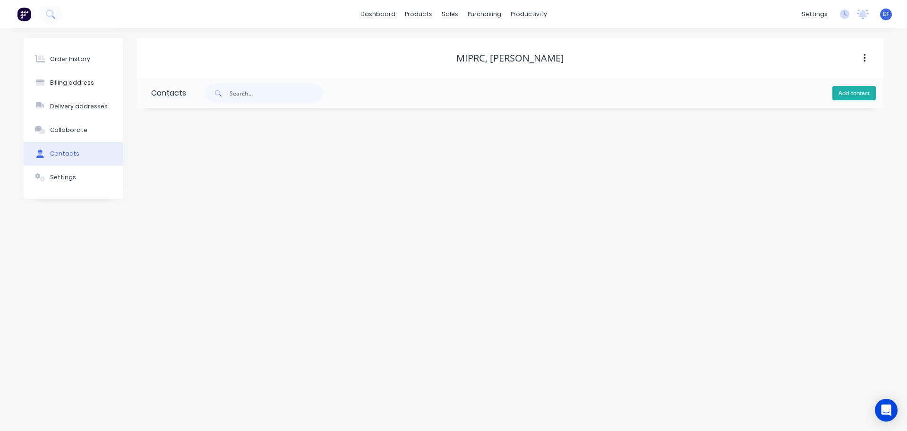
click at [854, 96] on button "Add contact" at bounding box center [854, 93] width 43 height 14
drag, startPoint x: 545, startPoint y: 61, endPoint x: 489, endPoint y: 63, distance: 56.3
click at [489, 63] on div "MIPRC, [PERSON_NAME]" at bounding box center [510, 57] width 747 height 11
click at [197, 164] on input "text" at bounding box center [228, 162] width 155 height 14
click at [200, 200] on input "text" at bounding box center [228, 199] width 155 height 14
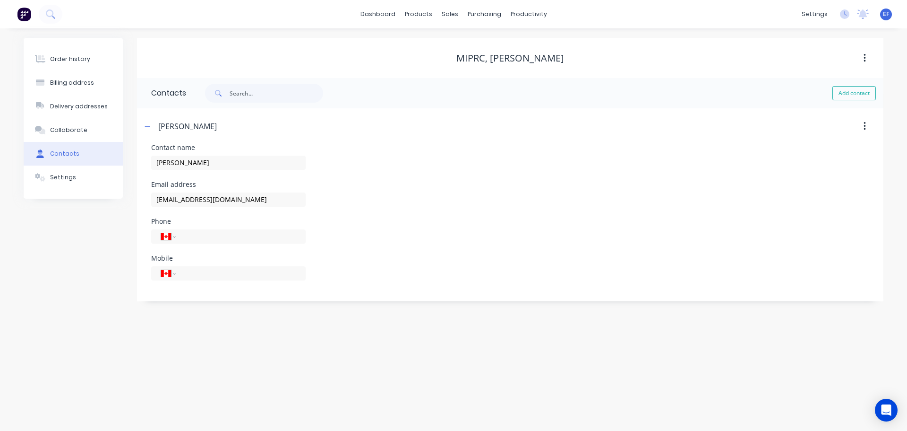
click at [319, 360] on div "Order history Billing address Delivery addresses Collaborate Contacts Settings …" at bounding box center [453, 229] width 907 height 402
click at [467, 69] on link "Customers" at bounding box center [499, 64] width 125 height 19
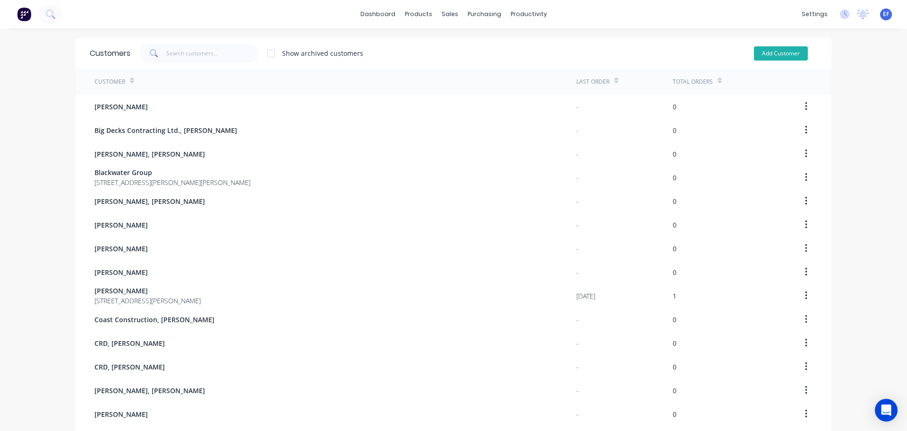
click at [767, 57] on button "Add Customer" at bounding box center [781, 53] width 54 height 14
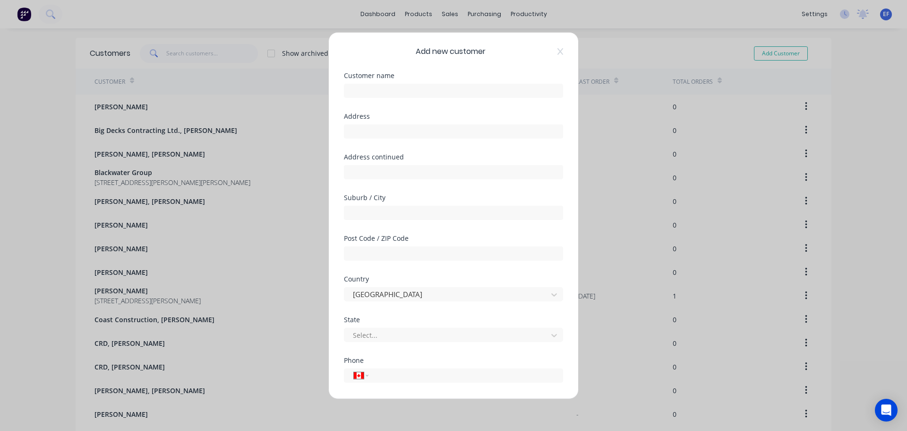
click at [382, 99] on div "Customer name" at bounding box center [453, 92] width 219 height 41
click at [382, 83] on input "text" at bounding box center [453, 90] width 219 height 14
click at [544, 112] on div "Address" at bounding box center [453, 115] width 219 height 7
click at [394, 379] on input "tel" at bounding box center [464, 375] width 178 height 11
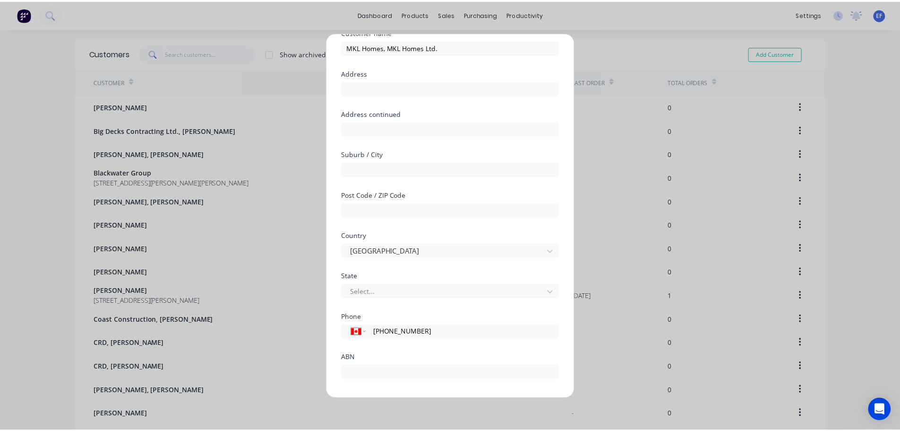
scroll to position [83, 0]
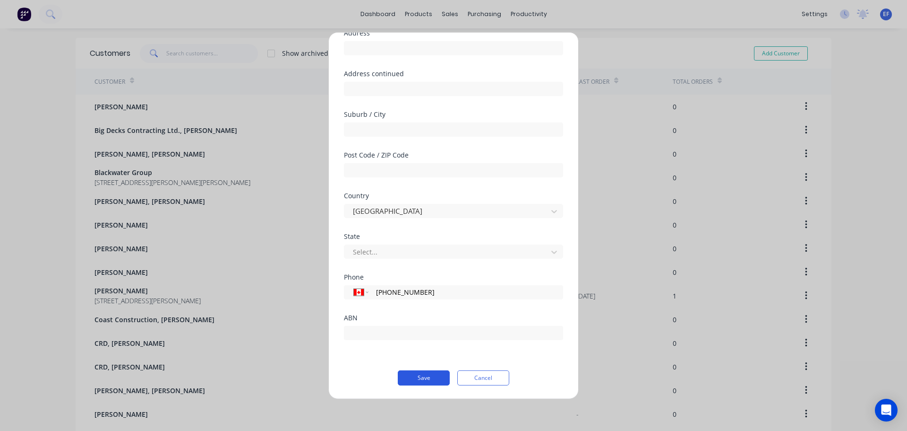
click at [431, 376] on button "Save" at bounding box center [424, 377] width 52 height 15
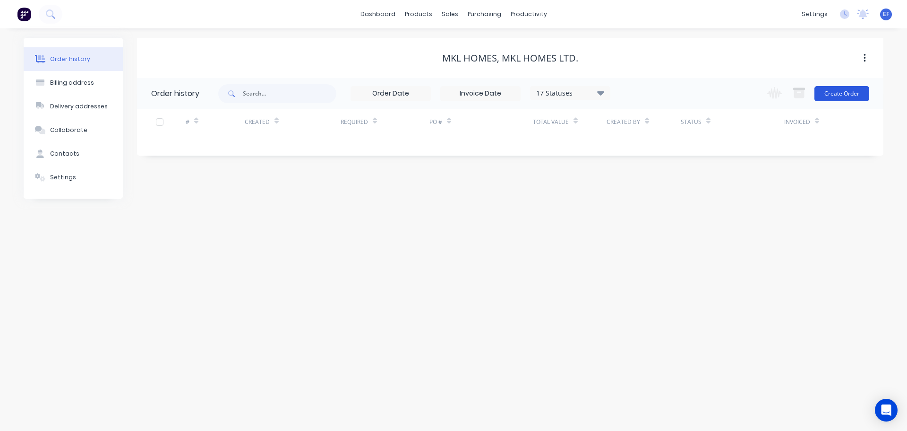
click at [843, 94] on button "Create Order" at bounding box center [842, 93] width 55 height 15
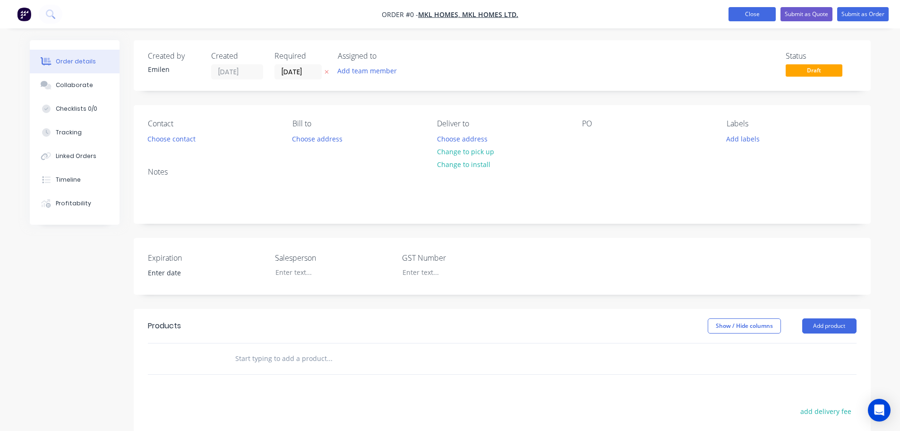
click at [745, 16] on button "Close" at bounding box center [752, 14] width 47 height 14
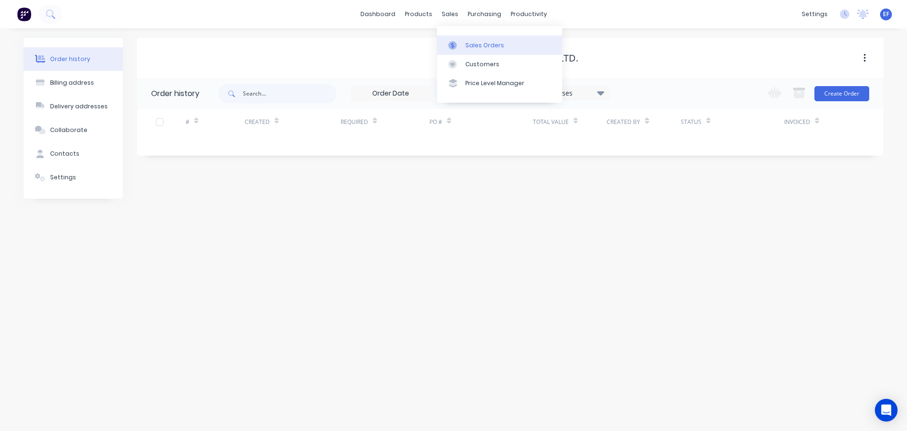
click at [466, 45] on div "Sales Orders" at bounding box center [485, 45] width 39 height 9
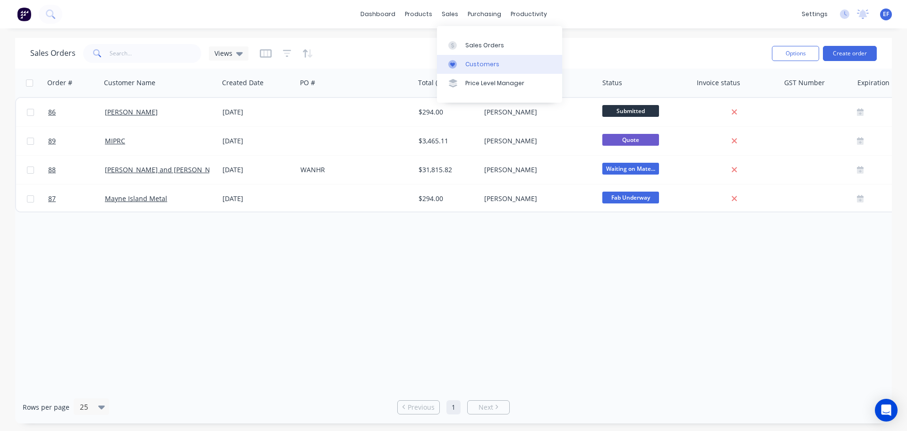
click at [470, 62] on div "Customers" at bounding box center [483, 64] width 34 height 9
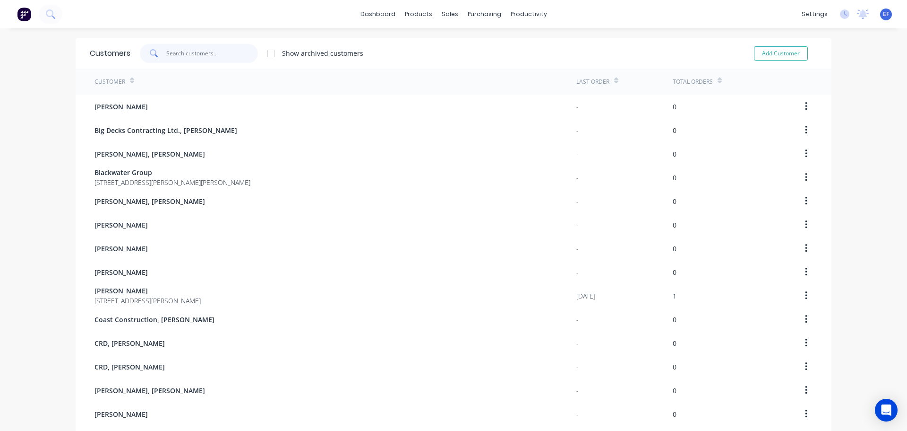
click at [216, 49] on input "text" at bounding box center [212, 53] width 92 height 19
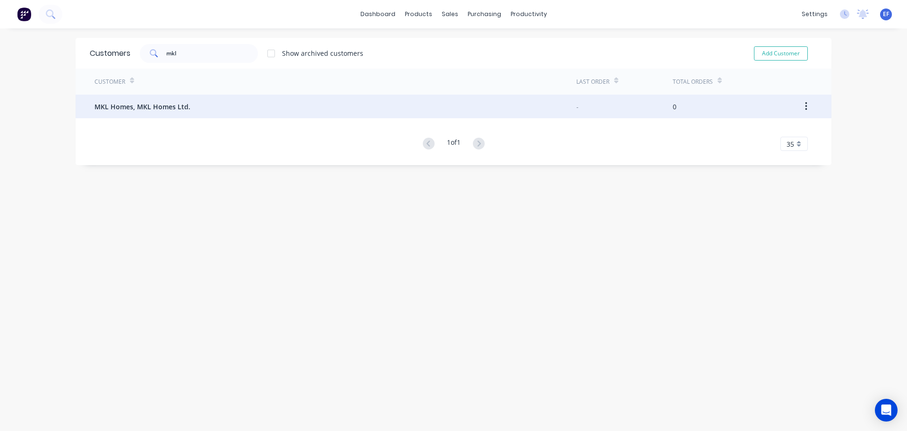
click at [155, 105] on span "MKL Homes, MKL Homes Ltd." at bounding box center [143, 107] width 96 height 10
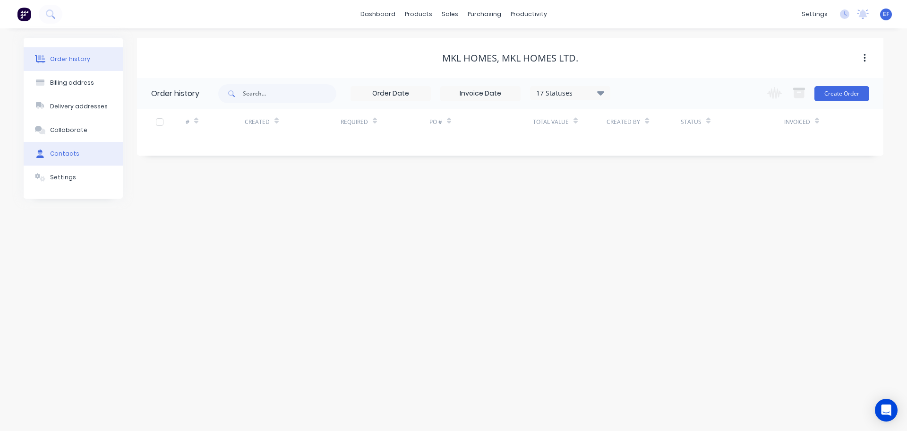
click at [63, 148] on button "Contacts" at bounding box center [73, 154] width 99 height 24
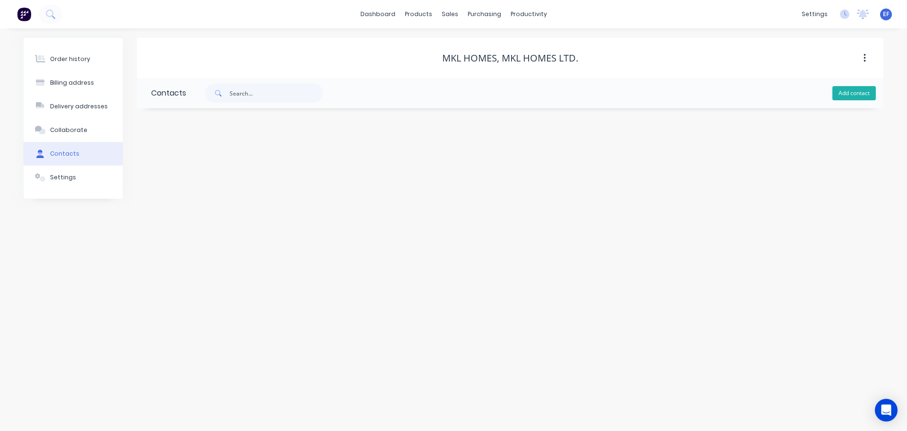
click at [863, 94] on button "Add contact" at bounding box center [854, 93] width 43 height 14
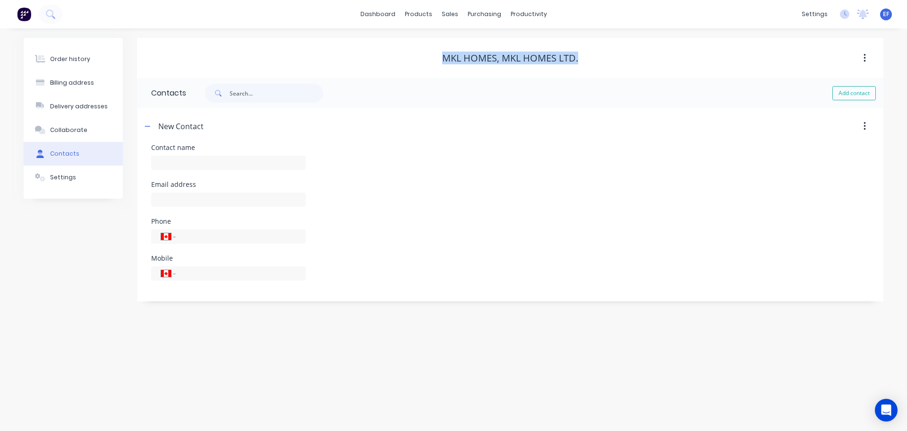
drag, startPoint x: 578, startPoint y: 57, endPoint x: 444, endPoint y: 63, distance: 134.4
click at [444, 63] on div "MKL Homes, MKL Homes Ltd." at bounding box center [510, 57] width 136 height 11
click at [191, 161] on input "text" at bounding box center [228, 162] width 155 height 14
click at [185, 194] on input "text" at bounding box center [228, 199] width 155 height 14
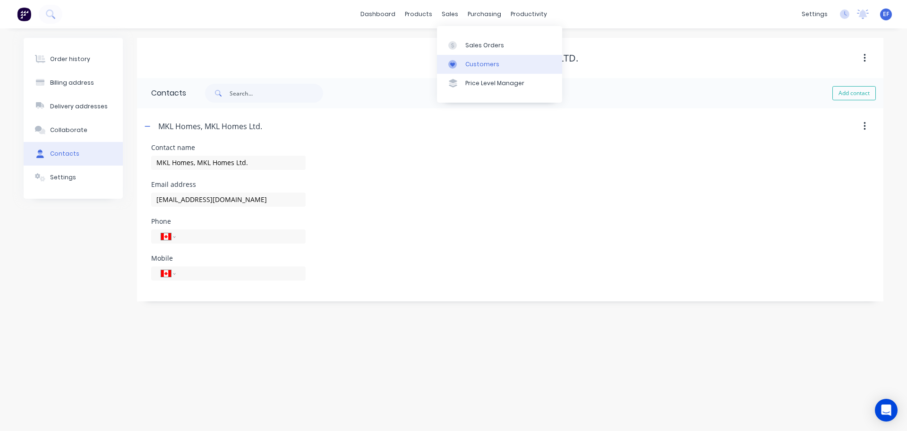
click at [460, 65] on div at bounding box center [456, 64] width 14 height 9
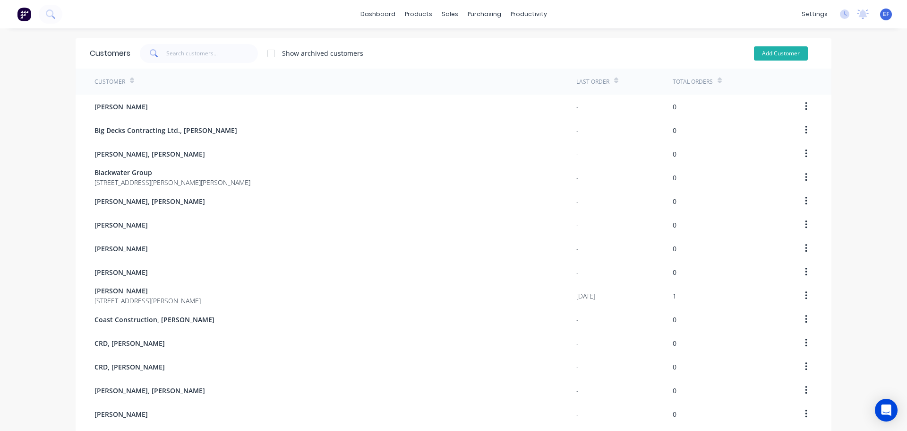
click at [784, 56] on button "Add Customer" at bounding box center [781, 53] width 54 height 14
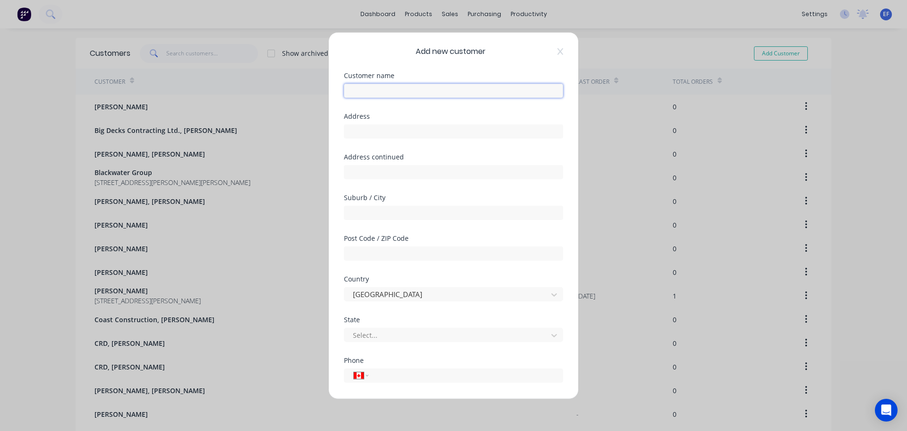
click at [409, 87] on input "text" at bounding box center [453, 90] width 219 height 14
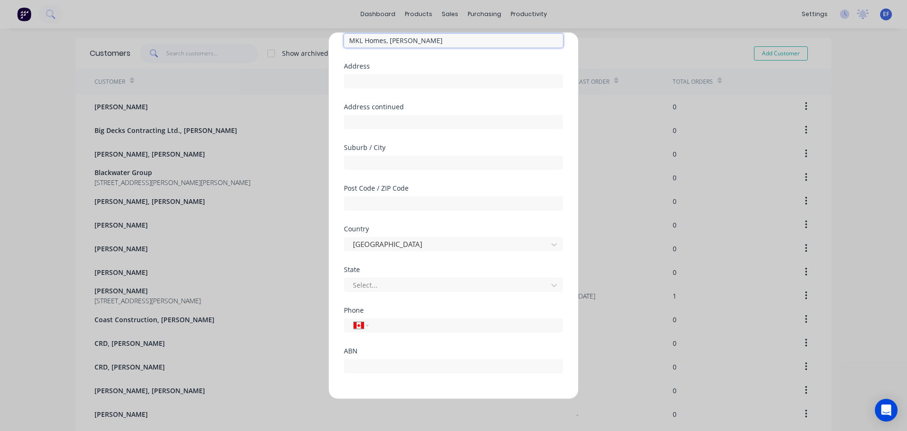
scroll to position [83, 0]
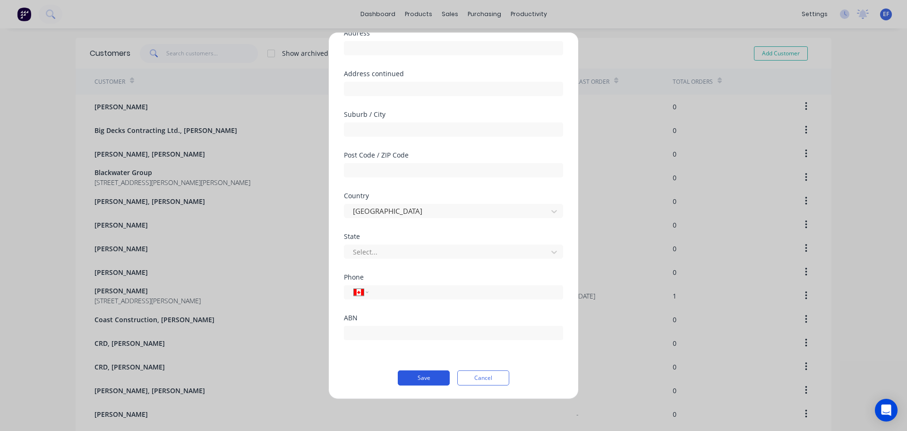
click at [424, 378] on button "Save" at bounding box center [424, 377] width 52 height 15
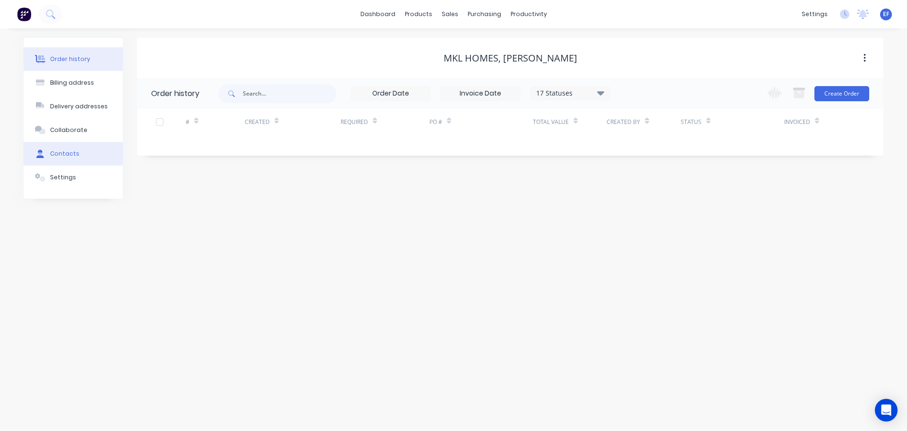
click at [59, 152] on div "Contacts" at bounding box center [64, 153] width 29 height 9
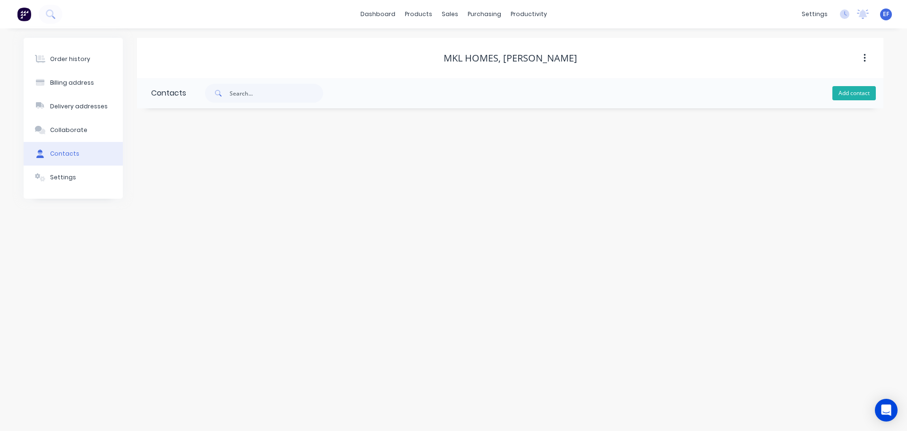
click at [864, 97] on button "Add contact" at bounding box center [854, 93] width 43 height 14
click at [211, 157] on input "text" at bounding box center [228, 162] width 155 height 14
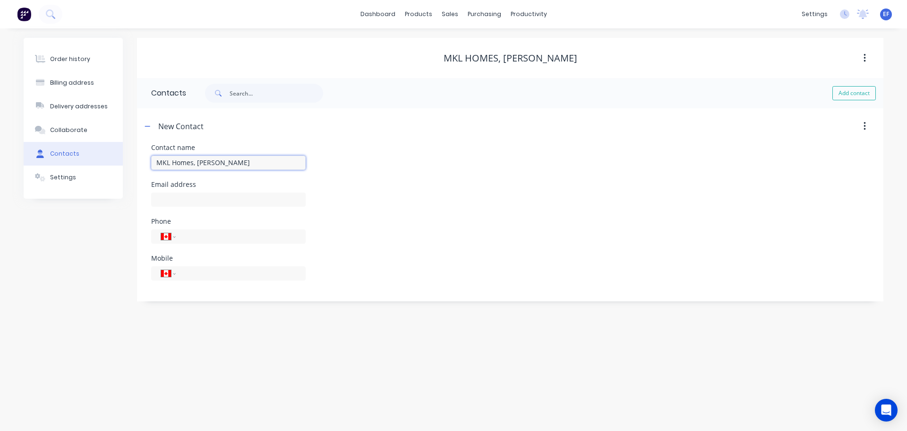
drag, startPoint x: 196, startPoint y: 162, endPoint x: 58, endPoint y: 161, distance: 138.5
click at [60, 167] on div "Order history Billing address Delivery addresses Collaborate Contacts Settings …" at bounding box center [454, 169] width 860 height 263
click at [201, 198] on input "text" at bounding box center [228, 199] width 155 height 14
click at [200, 358] on div "Order history Billing address Delivery addresses Collaborate Contacts Settings …" at bounding box center [453, 229] width 907 height 402
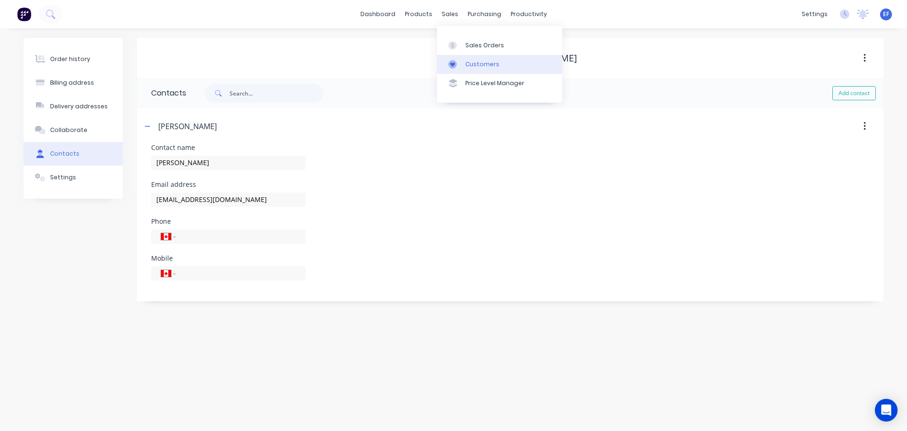
click at [467, 64] on div "Customers" at bounding box center [483, 64] width 34 height 9
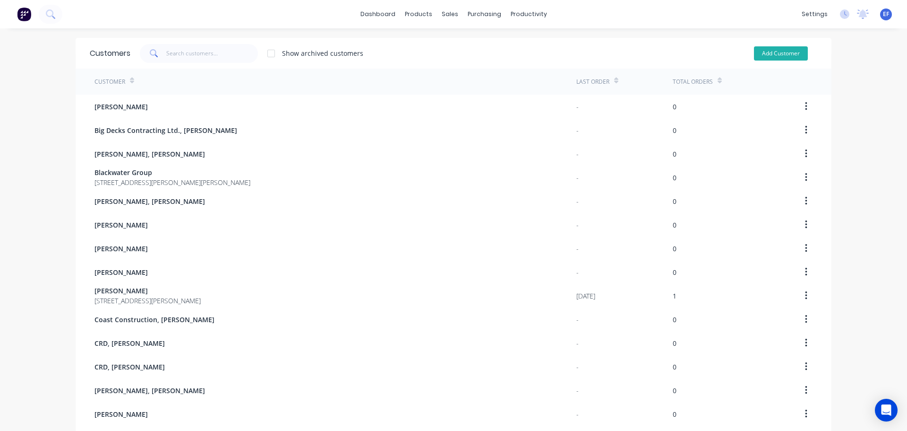
click at [789, 55] on button "Add Customer" at bounding box center [781, 53] width 54 height 14
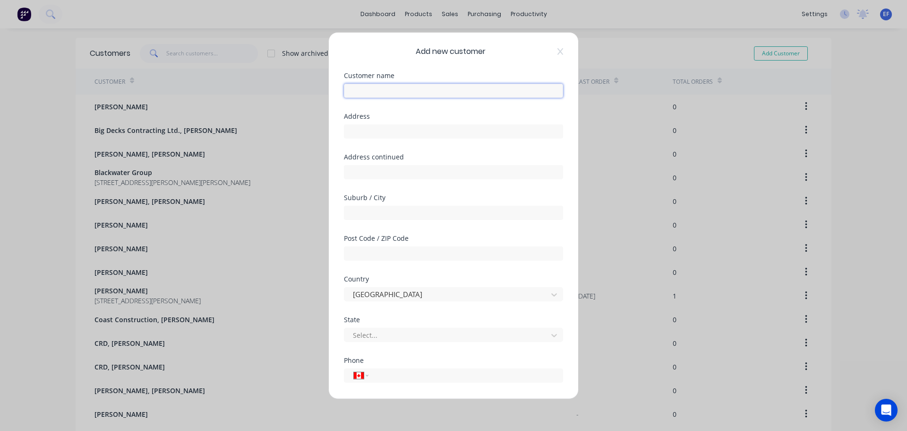
click at [367, 86] on input "text" at bounding box center [453, 90] width 219 height 14
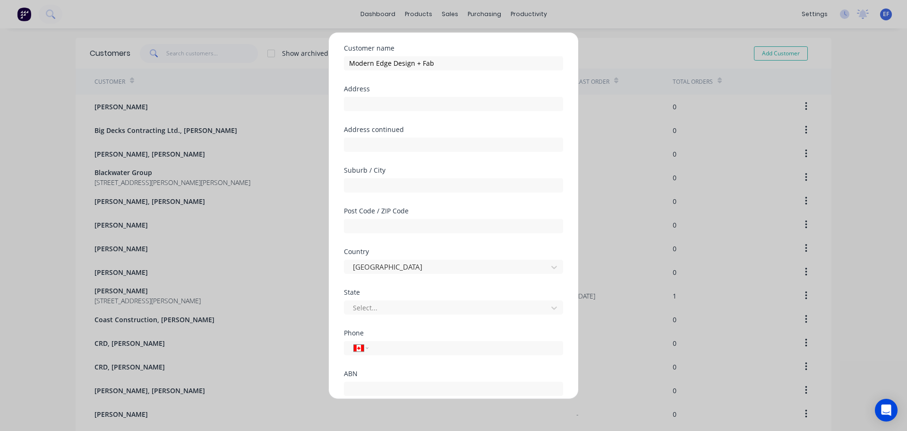
scroll to position [83, 0]
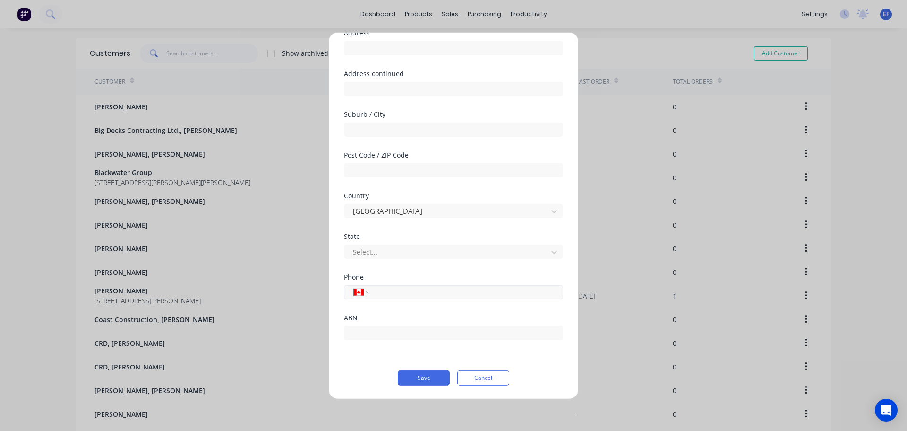
click at [388, 298] on div "International [GEOGRAPHIC_DATA] [GEOGRAPHIC_DATA] [GEOGRAPHIC_DATA] [GEOGRAPHIC…" at bounding box center [453, 292] width 219 height 14
click at [388, 294] on input "tel" at bounding box center [464, 291] width 178 height 11
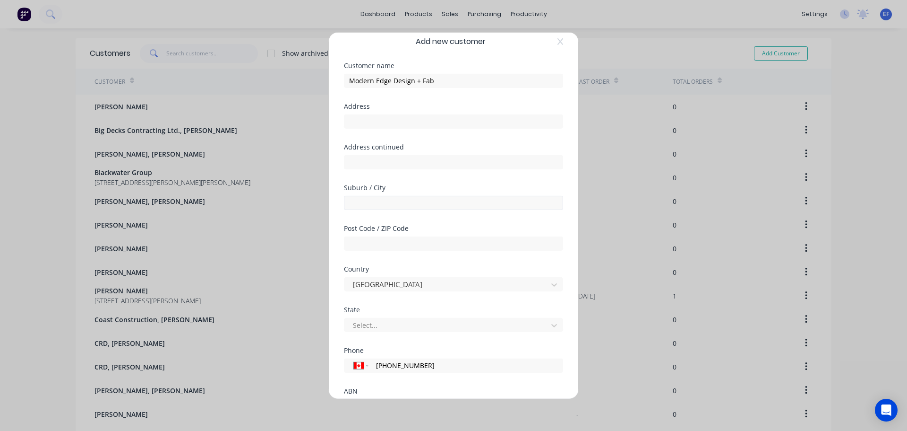
scroll to position [0, 0]
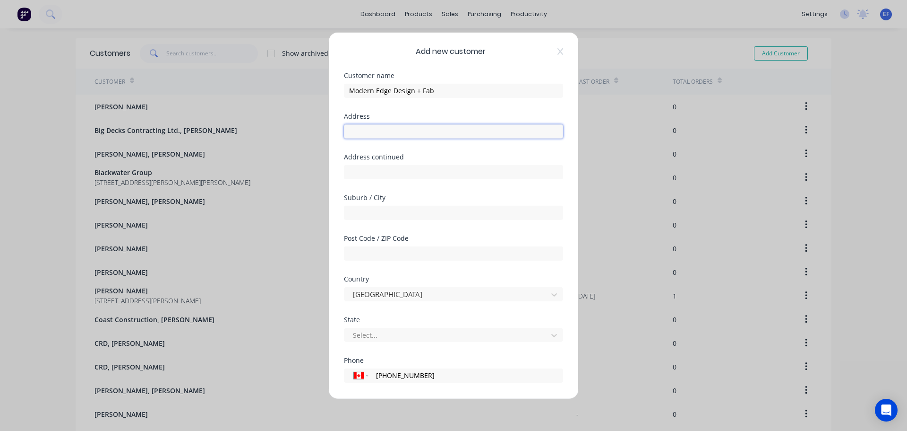
click at [374, 131] on input "text" at bounding box center [453, 131] width 219 height 14
drag, startPoint x: 493, startPoint y: 132, endPoint x: 279, endPoint y: 133, distance: 214.6
click at [279, 133] on div "Add new customer Customer name Modern Edge Design + Fab Address "Modern Edge De…" at bounding box center [453, 215] width 907 height 431
click at [404, 330] on div at bounding box center [447, 335] width 191 height 12
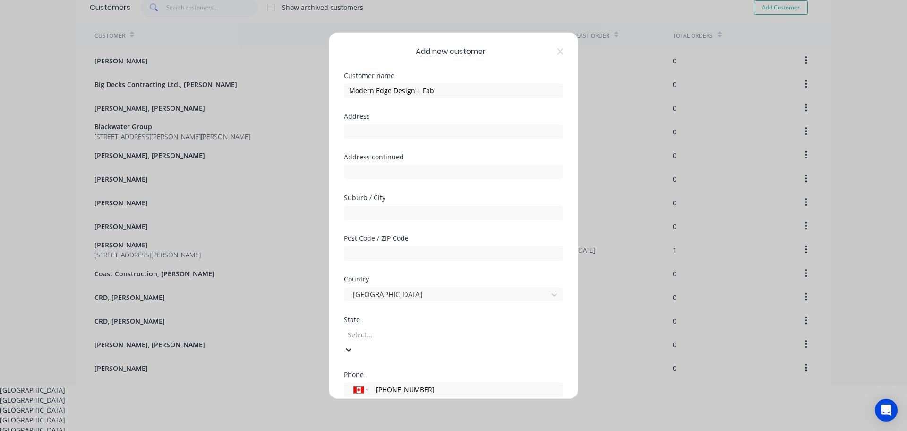
click at [386, 395] on div "[GEOGRAPHIC_DATA]" at bounding box center [453, 400] width 907 height 10
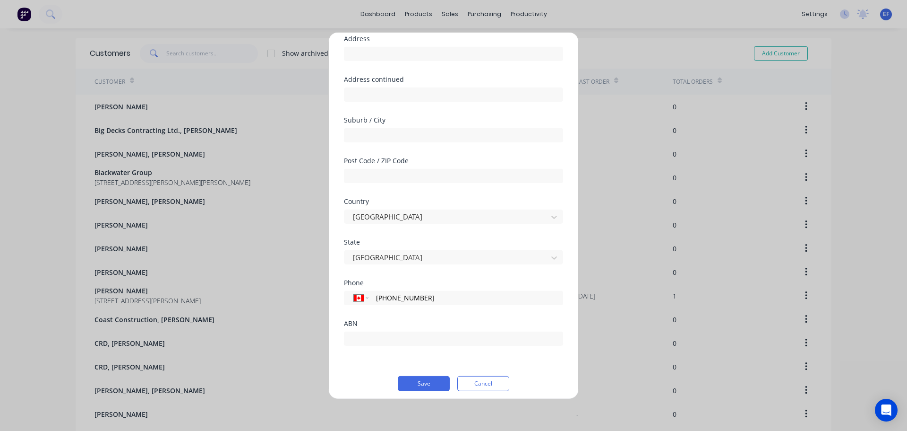
scroll to position [83, 0]
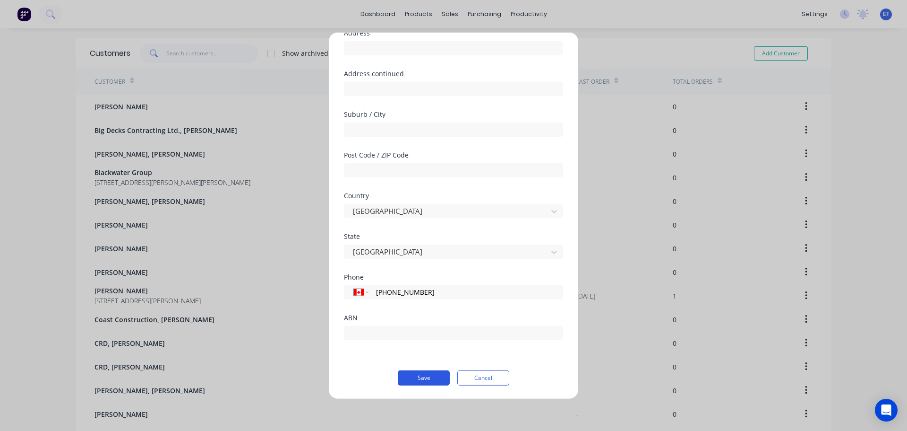
click at [415, 379] on button "Save" at bounding box center [424, 377] width 52 height 15
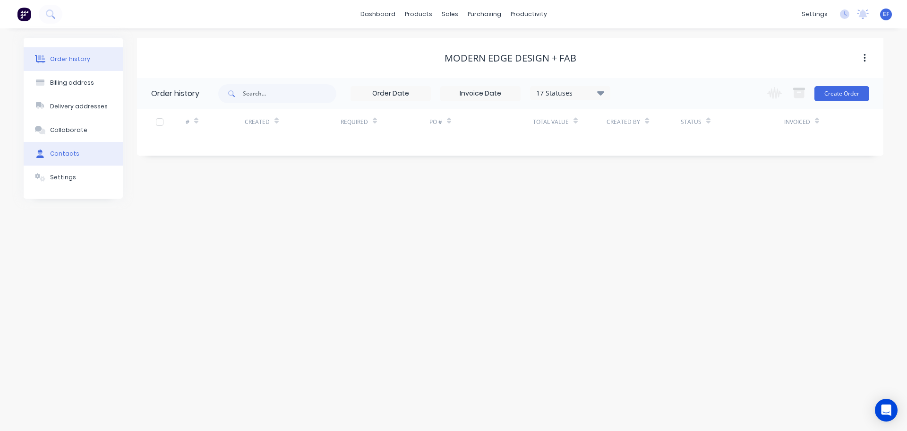
click at [58, 155] on div "Contacts" at bounding box center [64, 153] width 29 height 9
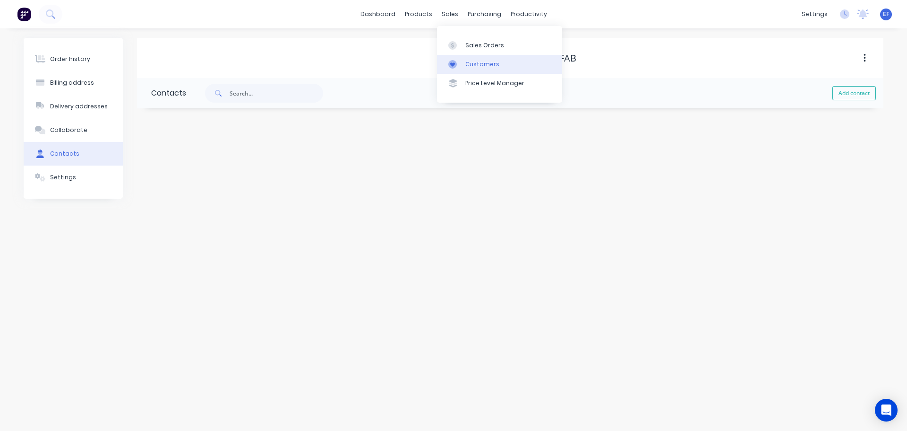
click at [480, 69] on link "Customers" at bounding box center [499, 64] width 125 height 19
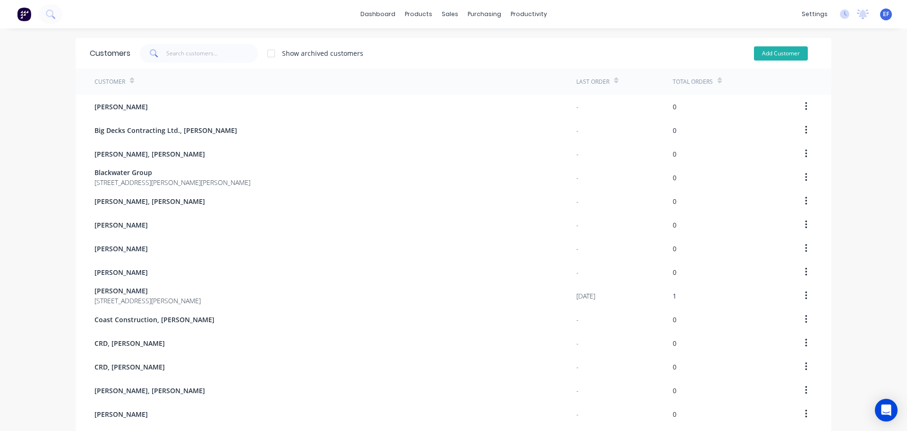
click at [770, 52] on button "Add Customer" at bounding box center [781, 53] width 54 height 14
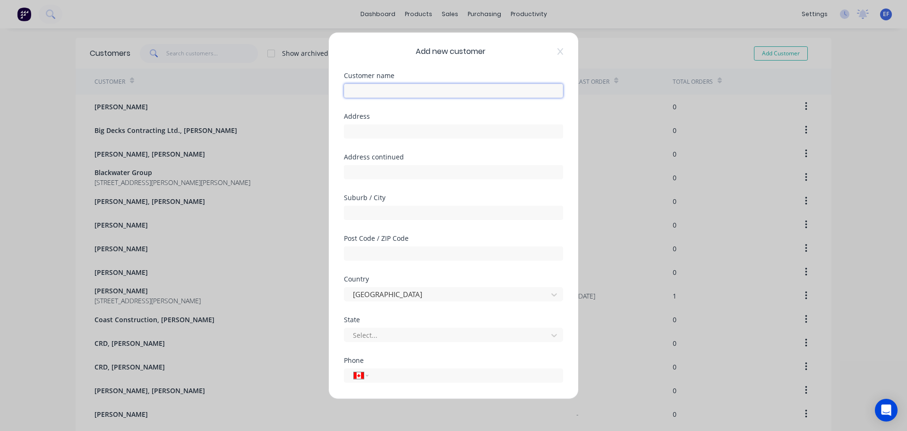
click at [384, 87] on input "text" at bounding box center [453, 90] width 219 height 14
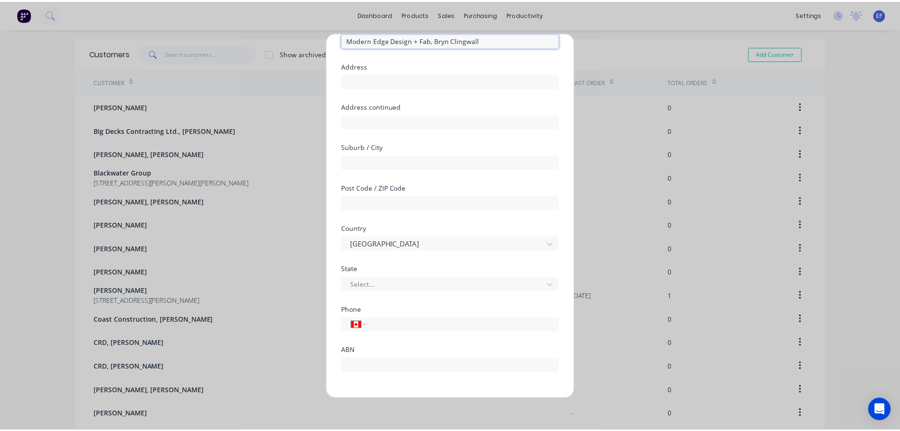
scroll to position [83, 0]
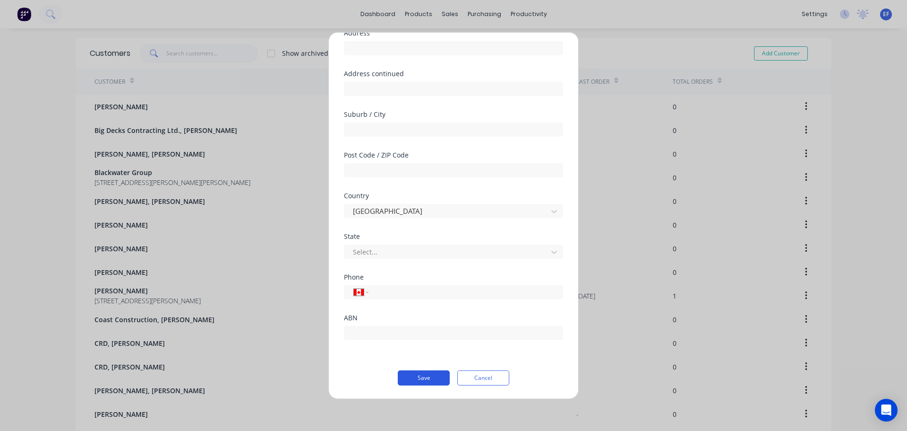
click at [417, 378] on button "Save" at bounding box center [424, 377] width 52 height 15
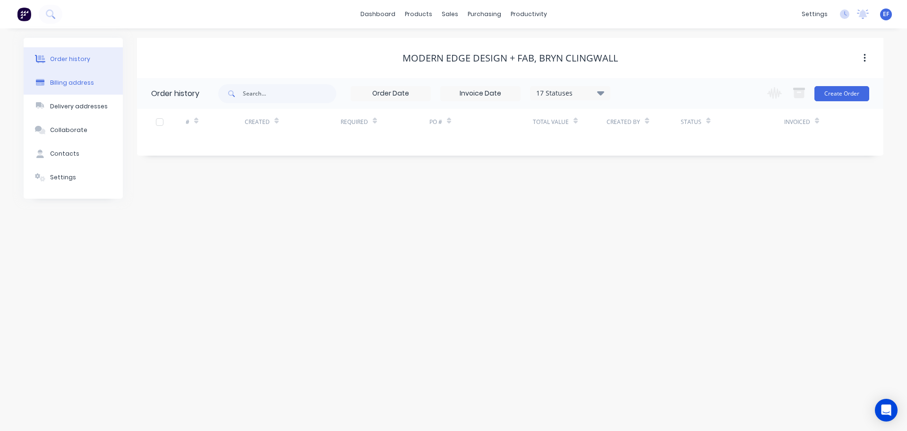
click at [78, 86] on div "Billing address" at bounding box center [72, 82] width 44 height 9
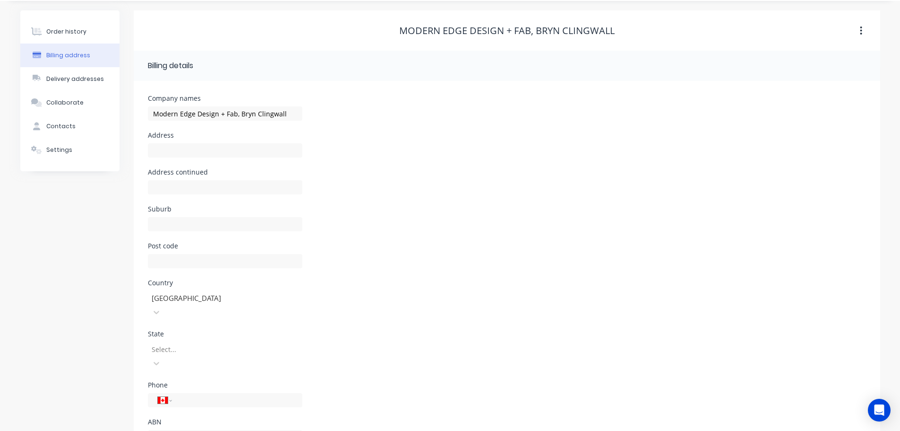
scroll to position [43, 0]
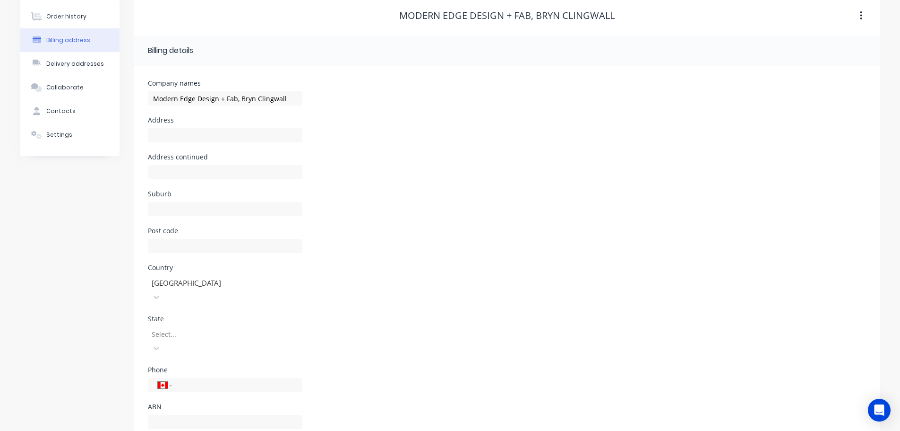
click at [182, 328] on div at bounding box center [219, 334] width 136 height 12
click at [189, 365] on div "[GEOGRAPHIC_DATA]" at bounding box center [225, 370] width 155 height 10
click at [65, 108] on div "Contacts" at bounding box center [60, 111] width 29 height 9
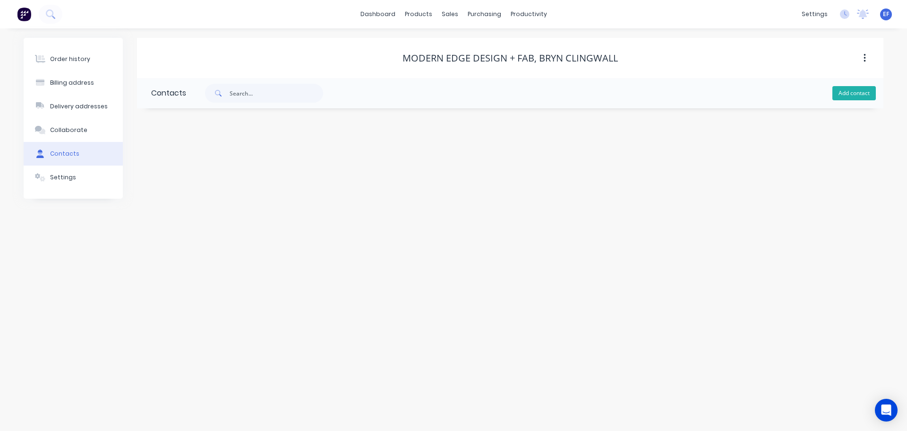
click at [853, 92] on button "Add contact" at bounding box center [854, 93] width 43 height 14
drag, startPoint x: 628, startPoint y: 57, endPoint x: 538, endPoint y: 63, distance: 90.5
click at [538, 63] on div "Modern Edge Design + Fab, Bryn Clingwall" at bounding box center [510, 57] width 747 height 11
click at [182, 169] on input "text" at bounding box center [228, 162] width 155 height 14
click at [230, 196] on input "text" at bounding box center [228, 199] width 155 height 14
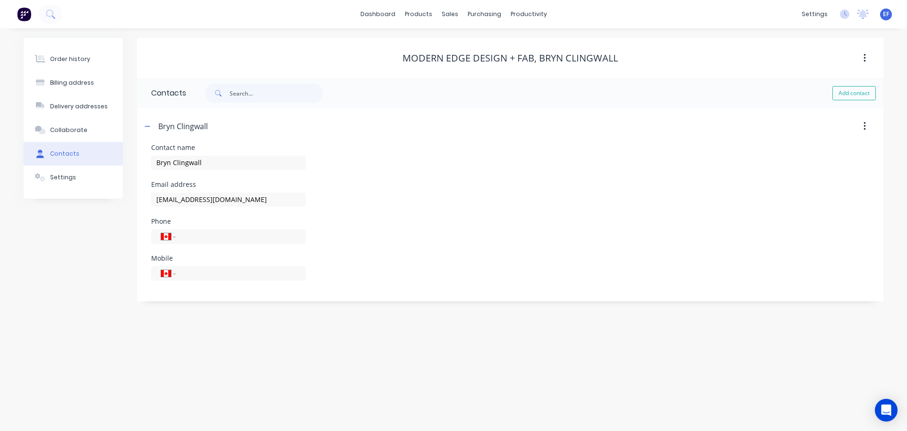
click at [80, 378] on div "Order history Billing address Delivery addresses Collaborate Contacts Settings …" at bounding box center [453, 229] width 907 height 402
click at [464, 63] on link "Customers" at bounding box center [499, 64] width 125 height 19
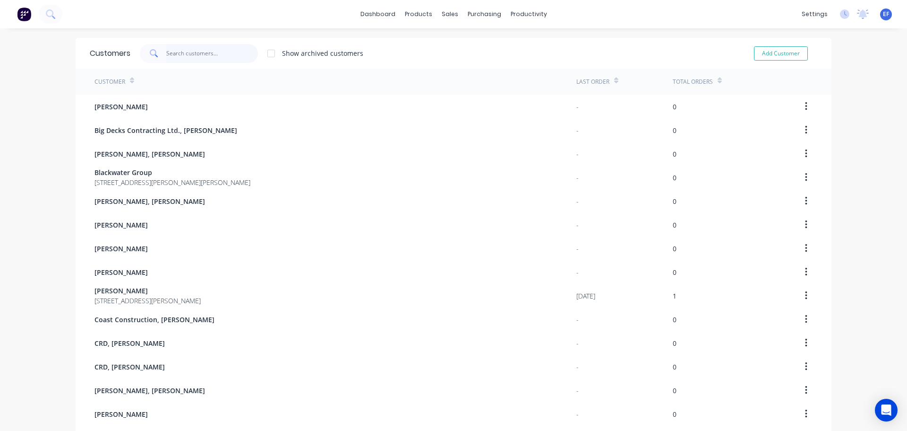
click at [179, 56] on input "text" at bounding box center [212, 53] width 92 height 19
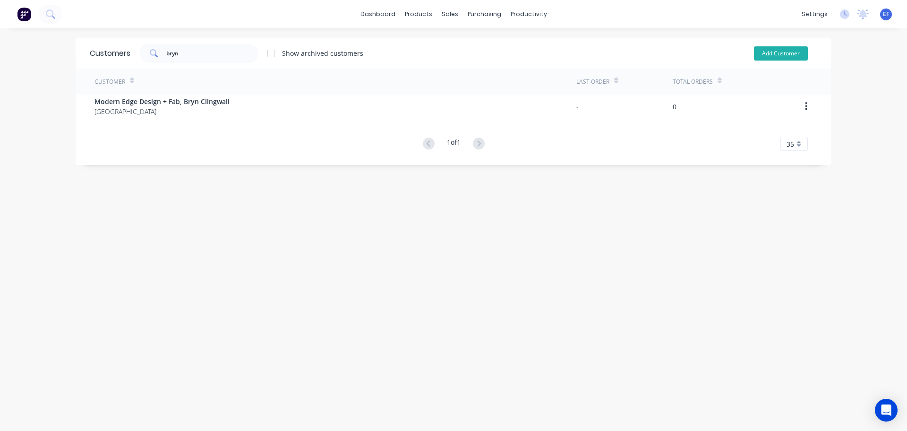
click at [772, 56] on button "Add Customer" at bounding box center [781, 53] width 54 height 14
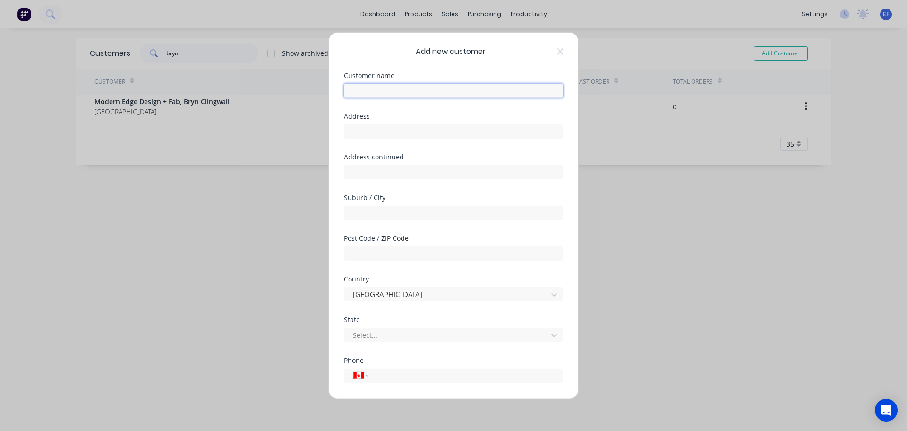
click at [379, 97] on input "text" at bounding box center [453, 90] width 219 height 14
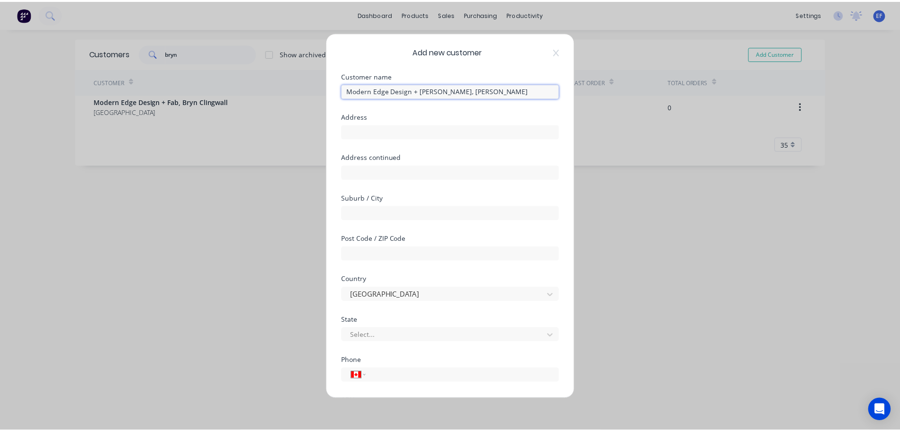
scroll to position [83, 0]
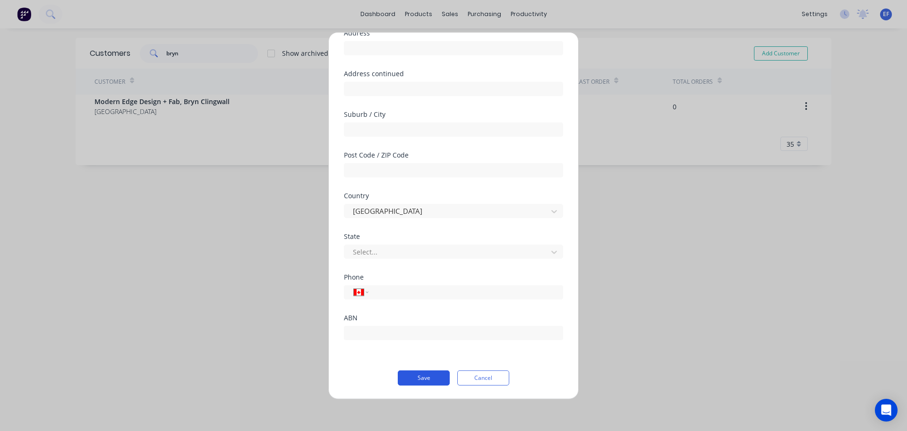
click at [407, 380] on button "Save" at bounding box center [424, 377] width 52 height 15
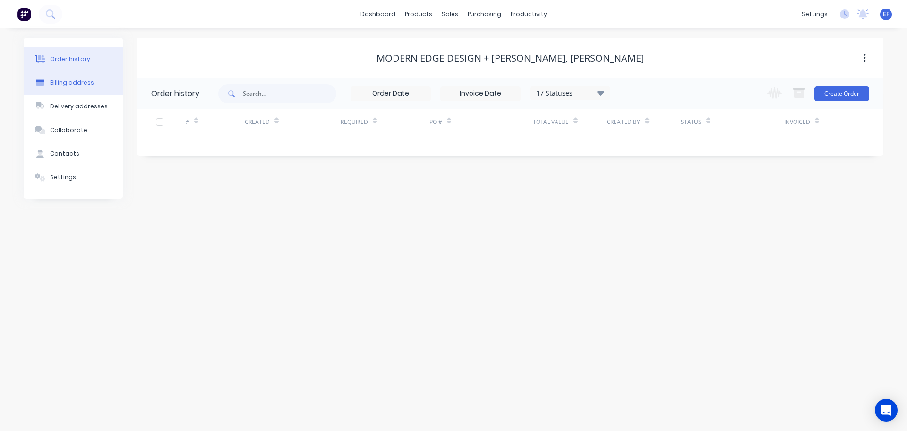
click at [65, 79] on div "Billing address" at bounding box center [72, 82] width 44 height 9
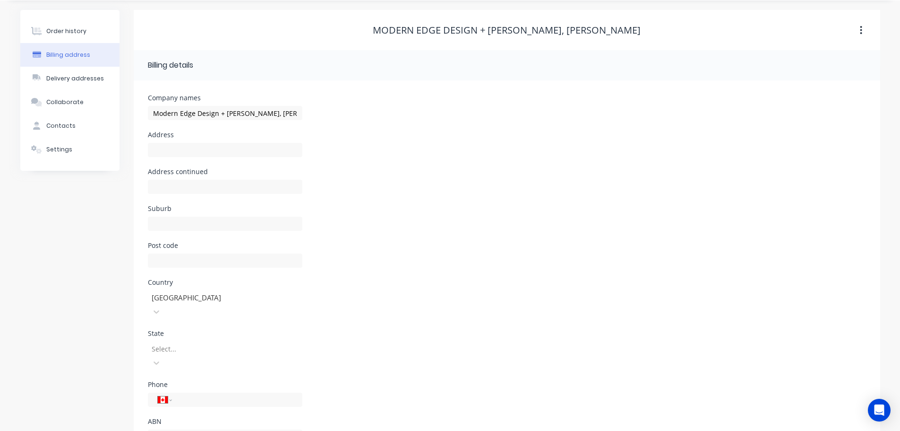
scroll to position [43, 0]
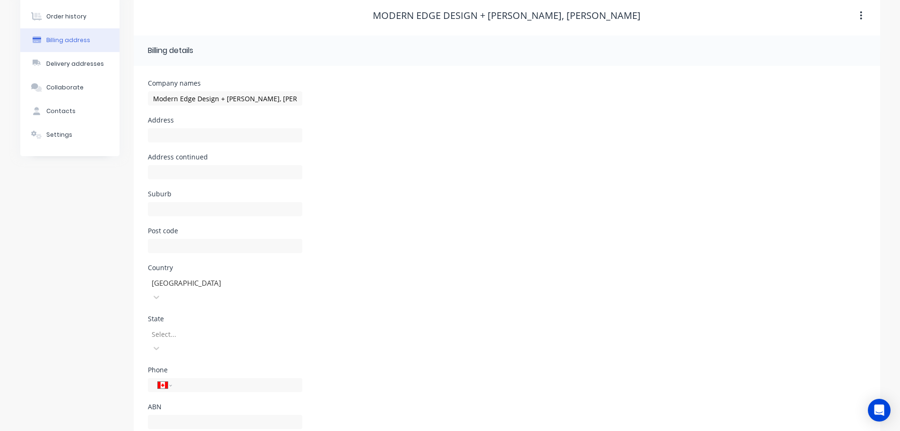
click at [178, 328] on div at bounding box center [219, 334] width 136 height 12
click at [180, 365] on div "[GEOGRAPHIC_DATA]" at bounding box center [225, 370] width 155 height 10
click at [72, 109] on div "Contacts" at bounding box center [60, 111] width 29 height 9
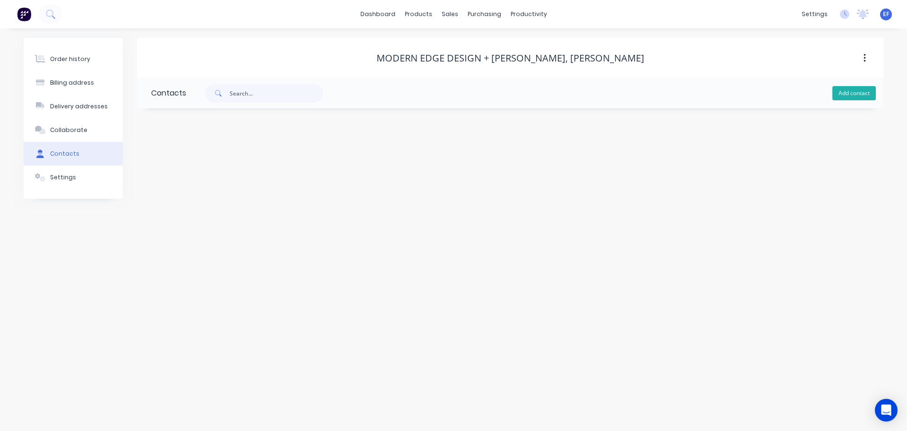
click at [861, 94] on button "Add contact" at bounding box center [854, 93] width 43 height 14
drag, startPoint x: 604, startPoint y: 54, endPoint x: 569, endPoint y: 57, distance: 35.6
click at [569, 57] on div "Modern Edge Design + [PERSON_NAME], [PERSON_NAME]" at bounding box center [511, 57] width 268 height 11
click at [624, 57] on div "Modern Edge Design + [PERSON_NAME], [PERSON_NAME]" at bounding box center [510, 57] width 747 height 11
drag, startPoint x: 611, startPoint y: 55, endPoint x: 549, endPoint y: 59, distance: 61.6
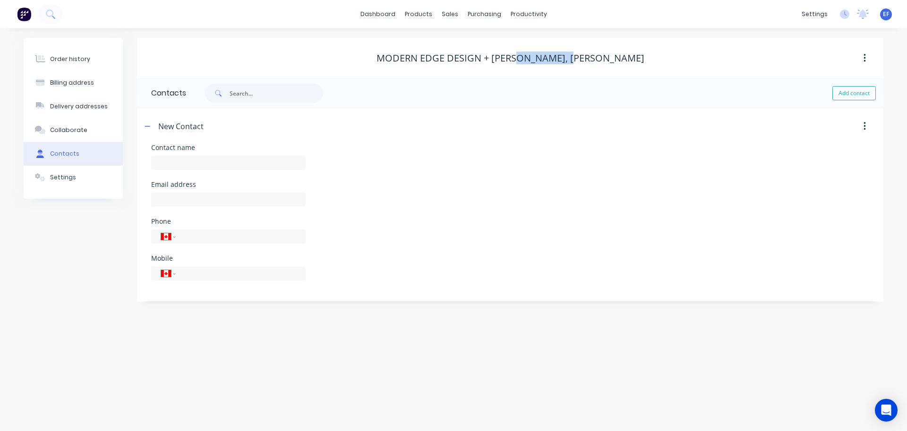
click at [549, 59] on div "Modern Edge Design + [PERSON_NAME], [PERSON_NAME]" at bounding box center [510, 57] width 747 height 11
click at [177, 156] on input "text" at bounding box center [228, 162] width 155 height 14
click at [165, 203] on input "text" at bounding box center [228, 199] width 155 height 14
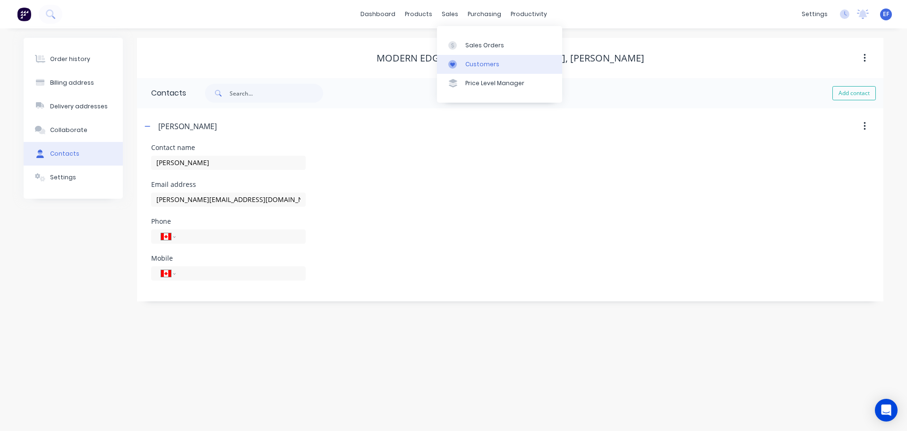
click at [457, 62] on div at bounding box center [456, 64] width 14 height 9
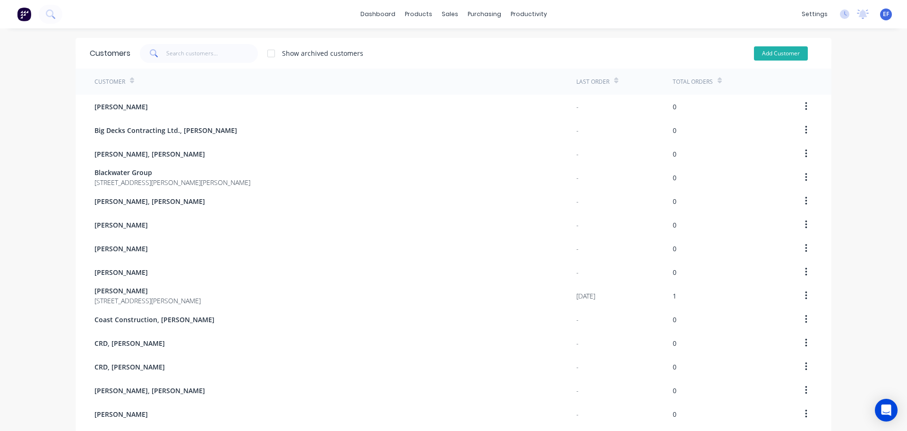
click at [791, 53] on button "Add Customer" at bounding box center [781, 53] width 54 height 14
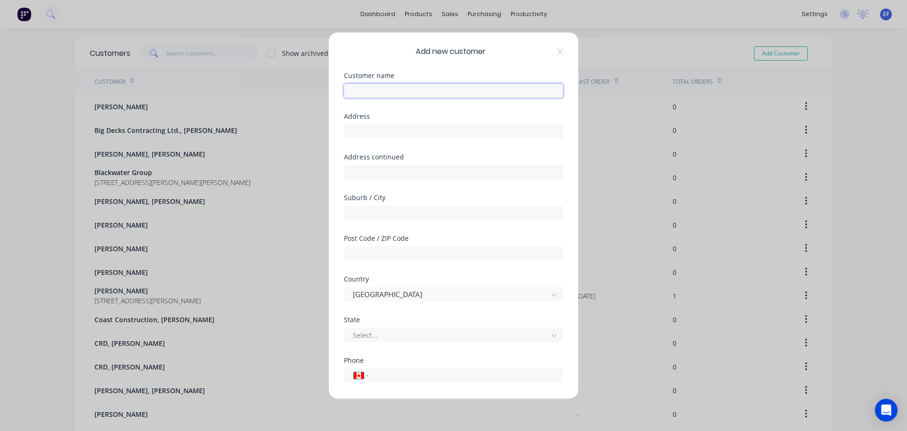
click at [370, 93] on input "text" at bounding box center [453, 90] width 219 height 14
click at [561, 124] on div "Add new customer Customer name Navy Channel Excavating and Hauling, [PERSON_NAM…" at bounding box center [454, 215] width 250 height 366
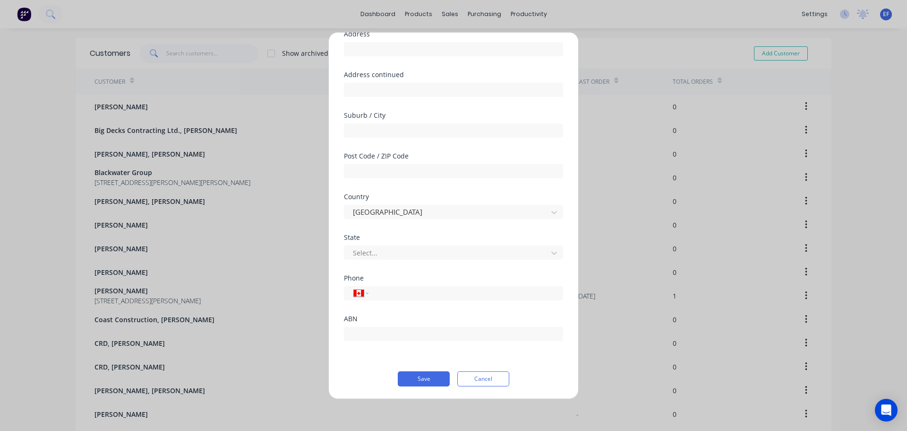
scroll to position [83, 0]
click at [440, 376] on button "Save" at bounding box center [424, 377] width 52 height 15
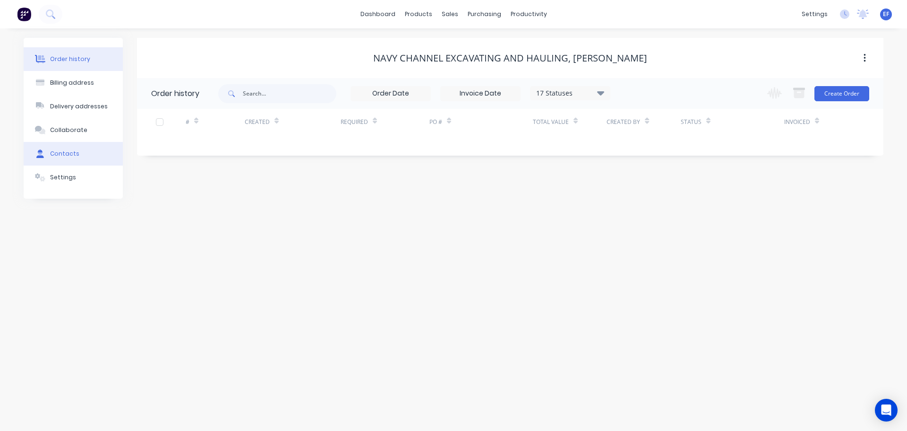
click at [69, 153] on div "Contacts" at bounding box center [64, 153] width 29 height 9
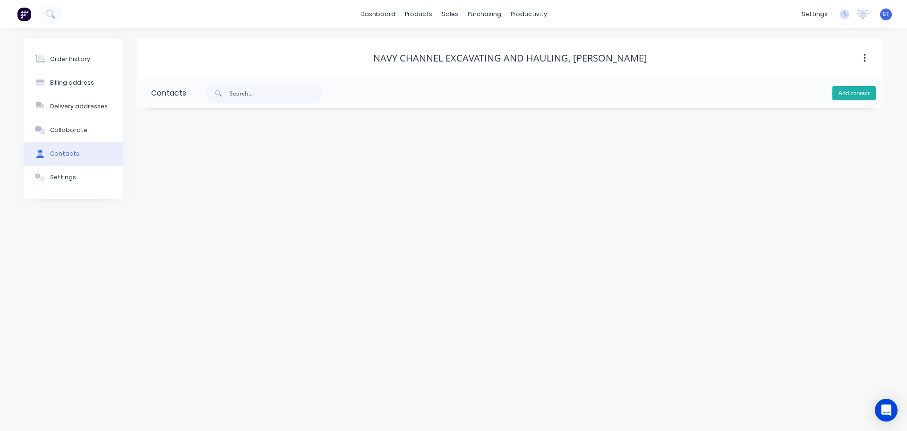
click at [853, 86] on button "Add contact" at bounding box center [854, 93] width 43 height 14
drag, startPoint x: 656, startPoint y: 58, endPoint x: 571, endPoint y: 63, distance: 85.3
click at [571, 63] on div "Navy Channel Excavating and Hauling, [PERSON_NAME]" at bounding box center [510, 57] width 747 height 11
click at [203, 160] on input "text" at bounding box center [228, 162] width 155 height 14
click at [182, 199] on input "text" at bounding box center [228, 199] width 155 height 14
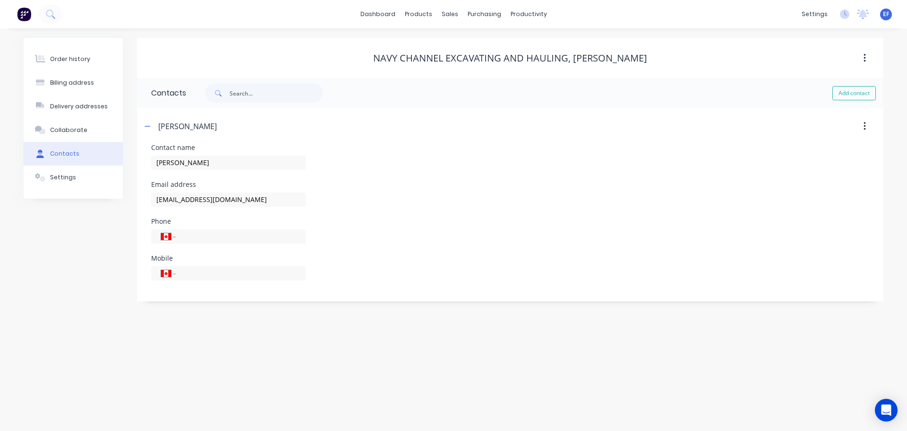
click at [74, 248] on div "Order history Billing address Delivery addresses Collaborate Contacts Settings" at bounding box center [73, 169] width 99 height 263
click at [459, 60] on div at bounding box center [456, 64] width 14 height 9
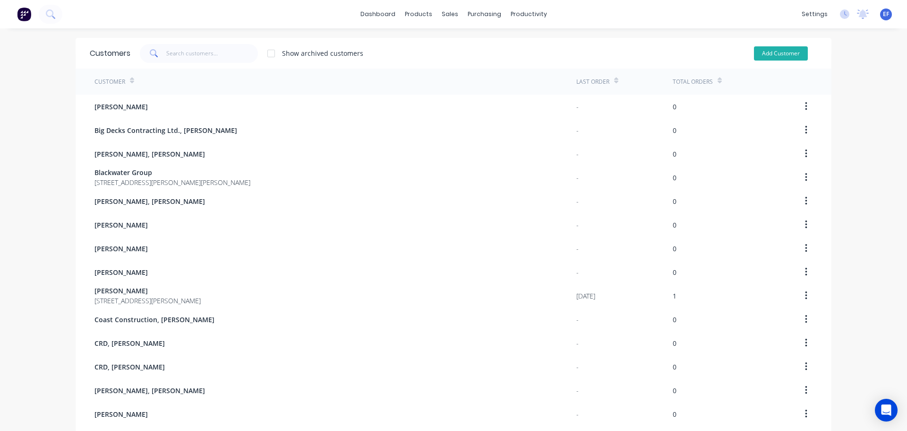
click at [779, 57] on button "Add Customer" at bounding box center [781, 53] width 54 height 14
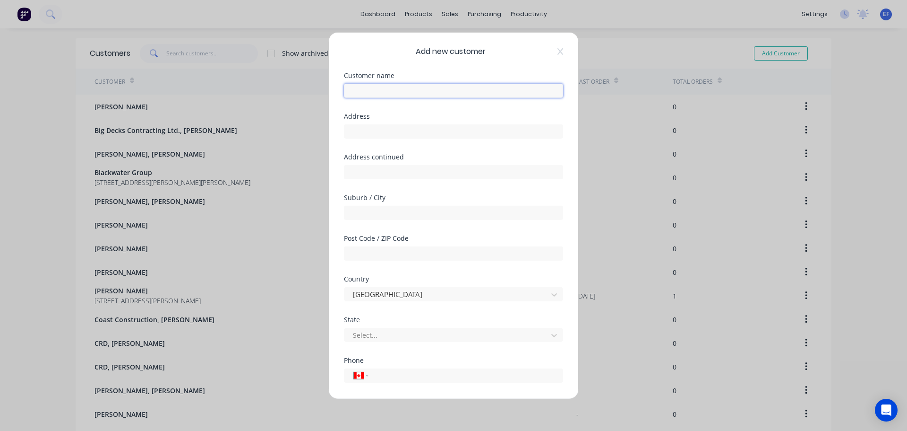
click at [398, 88] on input "text" at bounding box center [453, 90] width 219 height 14
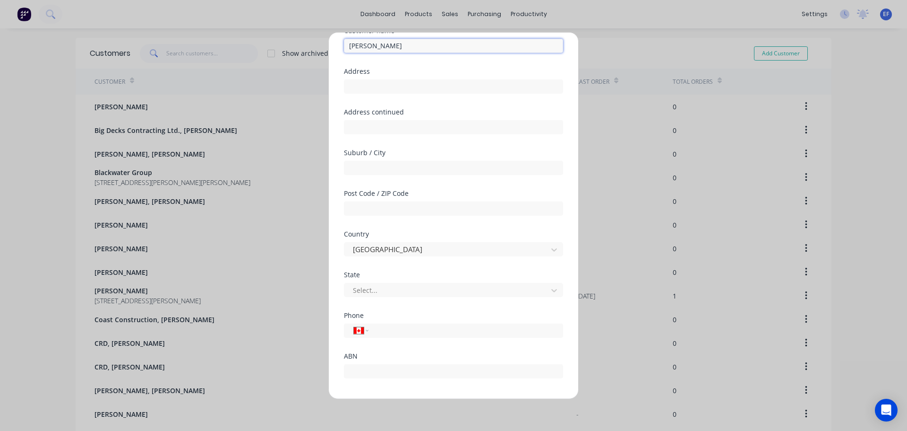
scroll to position [83, 0]
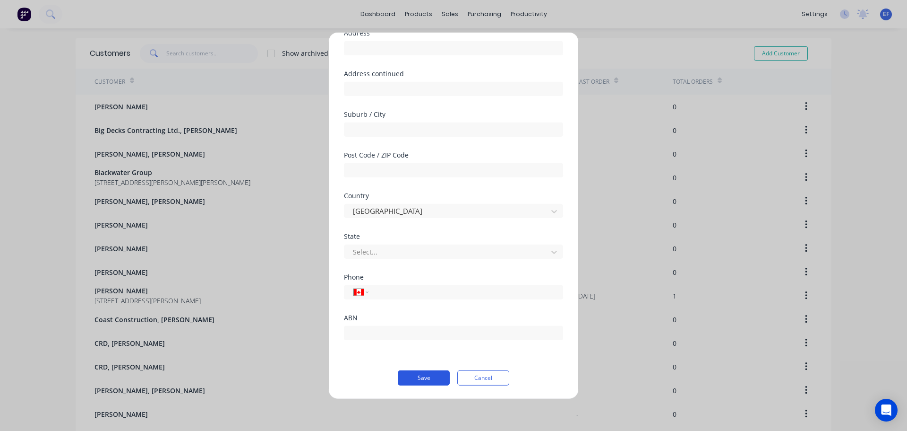
click at [408, 376] on button "Save" at bounding box center [424, 377] width 52 height 15
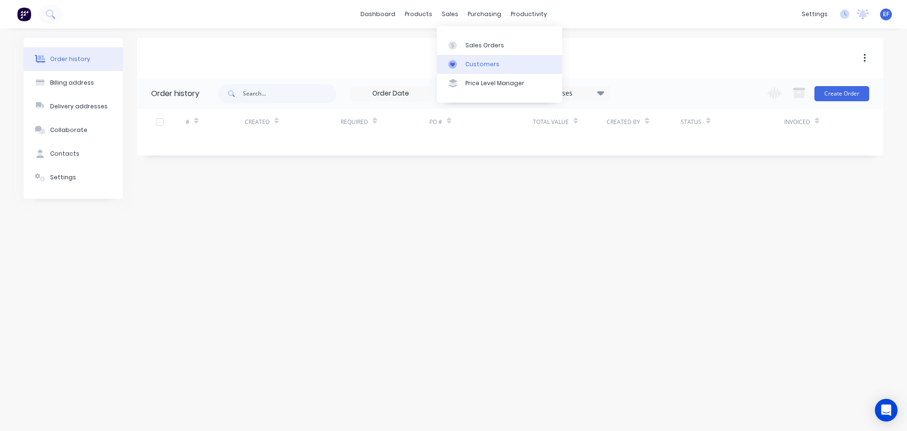
click at [466, 66] on div "Customers" at bounding box center [483, 64] width 34 height 9
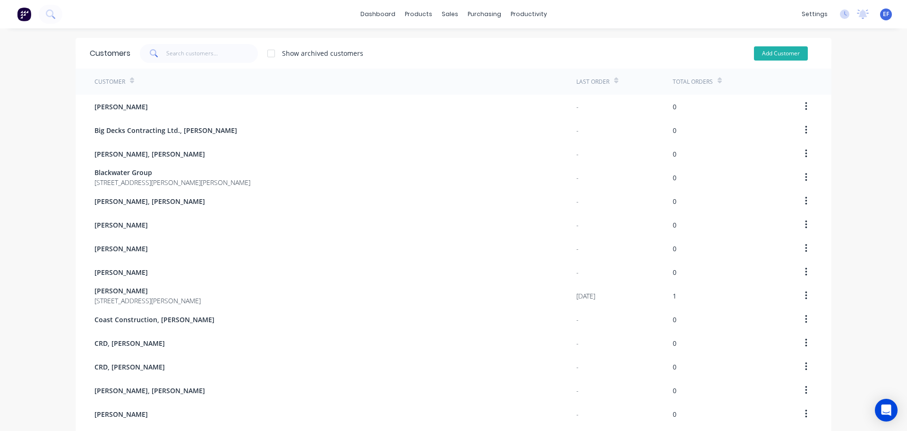
click at [769, 60] on button "Add Customer" at bounding box center [781, 53] width 54 height 14
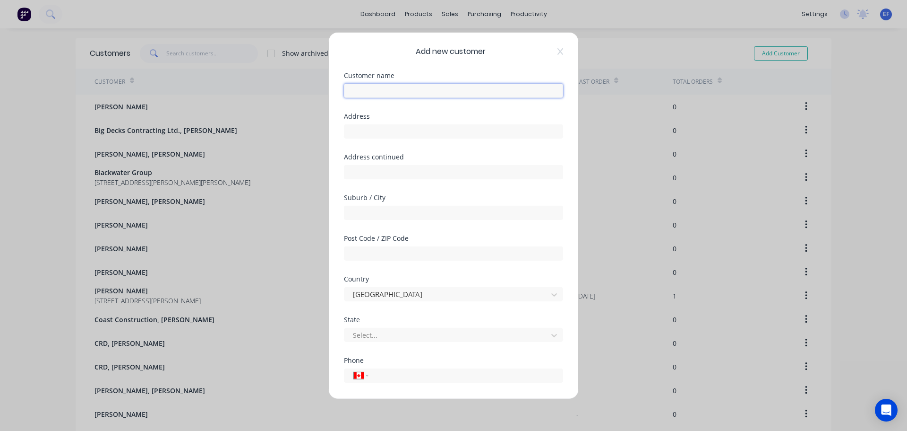
click at [434, 96] on input "text" at bounding box center [453, 90] width 219 height 14
click at [463, 135] on input "text" at bounding box center [453, 131] width 219 height 14
drag, startPoint x: 388, startPoint y: 132, endPoint x: 292, endPoint y: 132, distance: 96.4
click at [292, 132] on div "Add new customer Customer name Nomadic Routes Inc. Address "Nomadic Routes Inc.…" at bounding box center [453, 215] width 907 height 431
drag, startPoint x: 405, startPoint y: 131, endPoint x: 525, endPoint y: 135, distance: 120.6
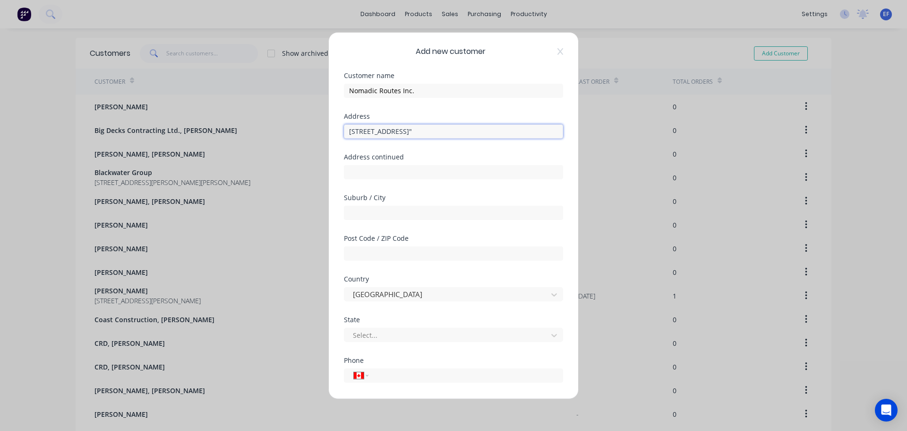
click at [525, 135] on input "[STREET_ADDRESS]"" at bounding box center [453, 131] width 219 height 14
click at [360, 210] on input "text" at bounding box center [453, 212] width 219 height 14
click at [396, 334] on div at bounding box center [447, 335] width 191 height 12
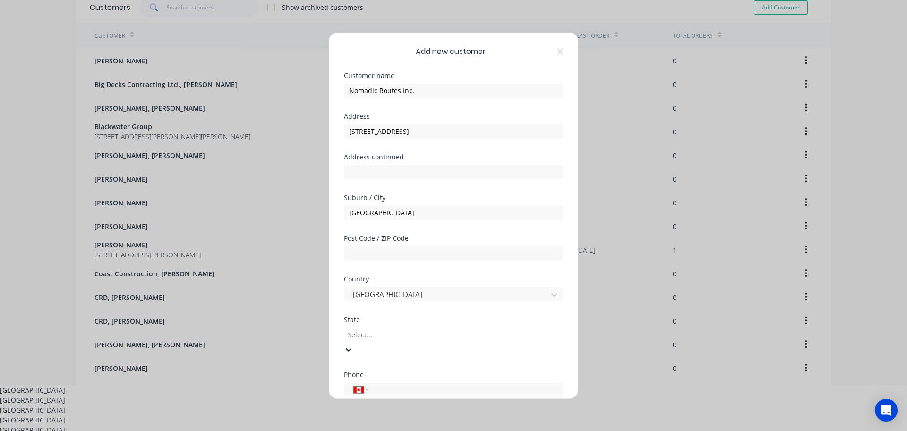
click at [389, 395] on div "[GEOGRAPHIC_DATA]" at bounding box center [453, 400] width 907 height 10
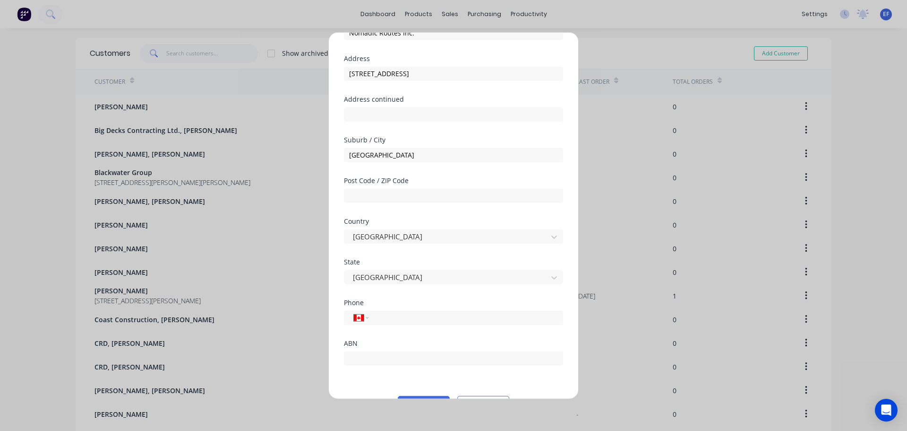
scroll to position [83, 0]
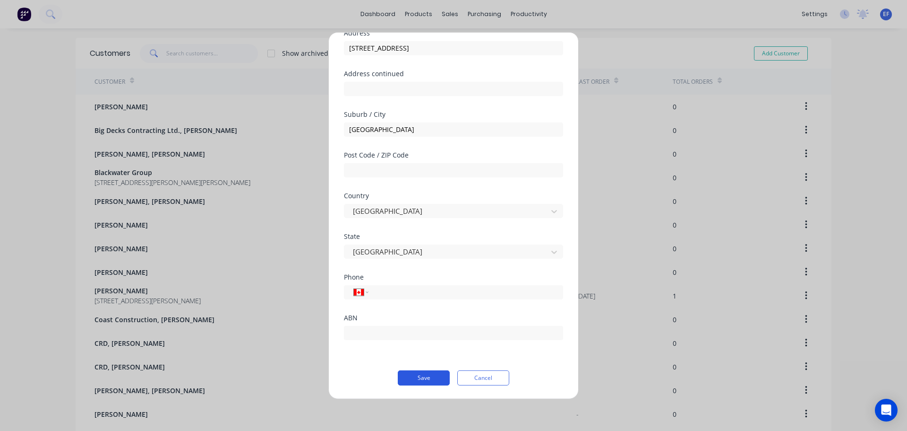
click at [430, 379] on button "Save" at bounding box center [424, 377] width 52 height 15
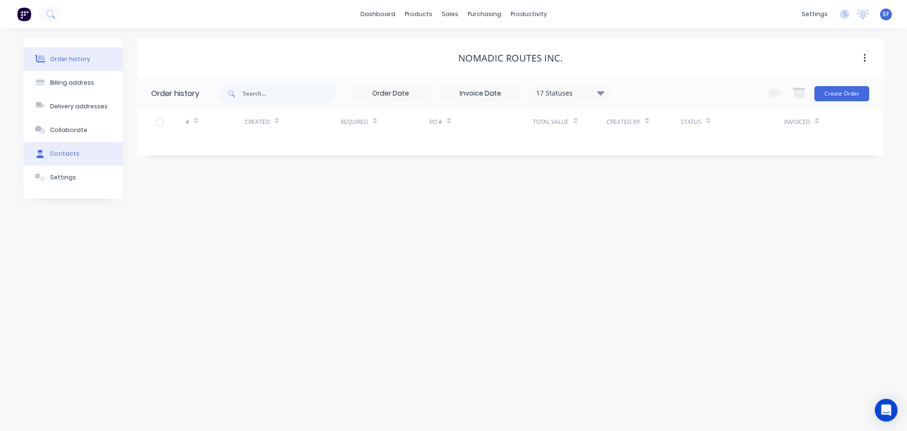
click at [55, 149] on button "Contacts" at bounding box center [73, 154] width 99 height 24
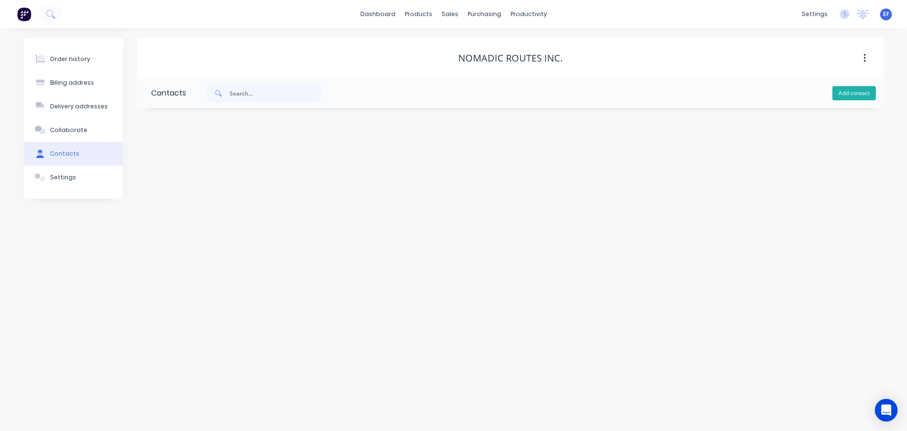
click at [853, 94] on button "Add contact" at bounding box center [854, 93] width 43 height 14
click at [219, 199] on input "text" at bounding box center [228, 199] width 155 height 14
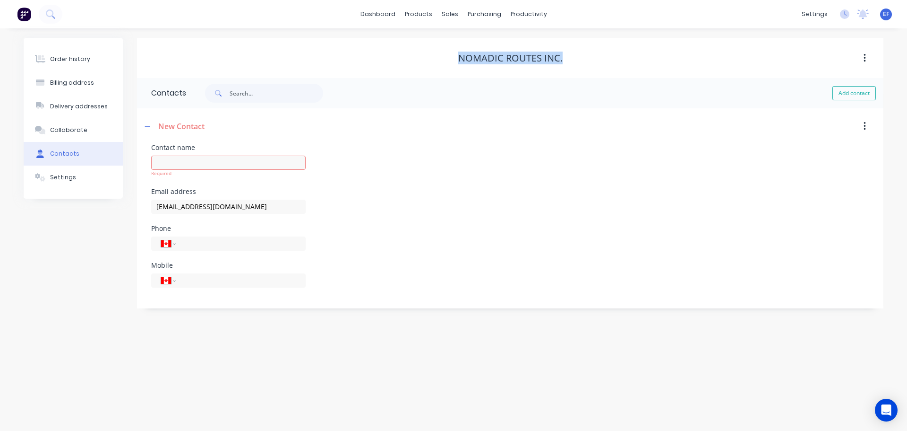
drag, startPoint x: 569, startPoint y: 55, endPoint x: 426, endPoint y: 56, distance: 142.7
click at [426, 56] on div "Nomadic Routes Inc." at bounding box center [510, 57] width 747 height 11
click at [181, 169] on input "text" at bounding box center [228, 162] width 155 height 14
click at [0, 279] on div "Order history Billing address Delivery addresses Collaborate Contacts Settings …" at bounding box center [453, 229] width 907 height 402
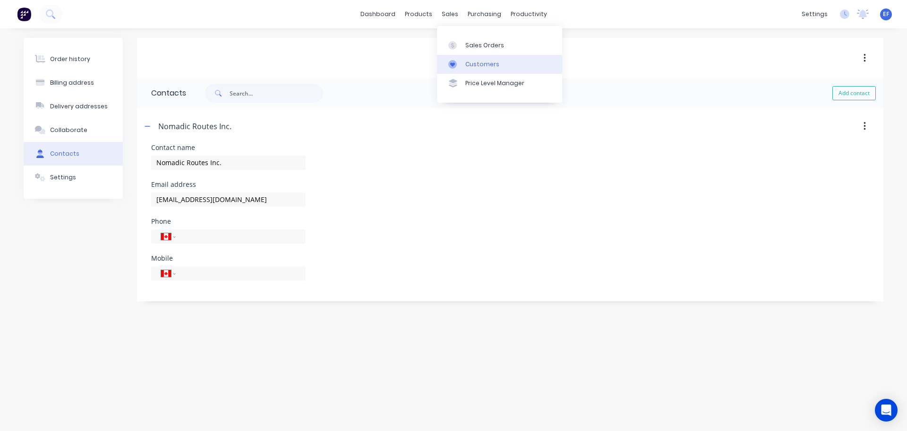
click at [466, 67] on div "Customers" at bounding box center [483, 64] width 34 height 9
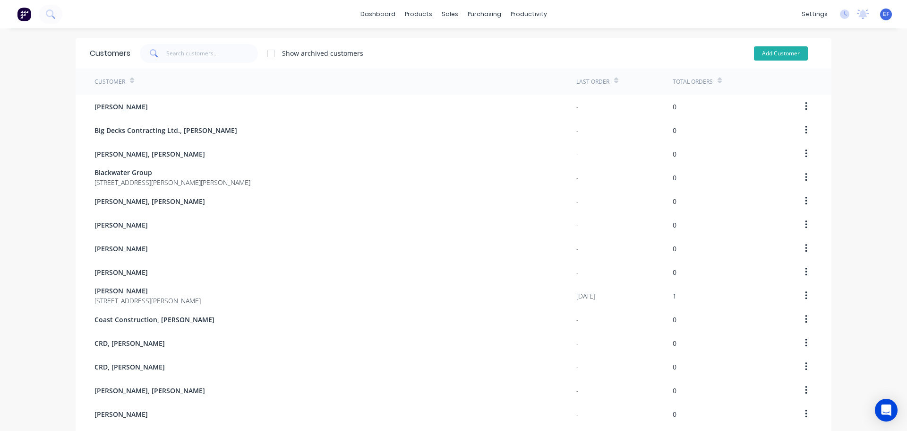
click at [785, 53] on button "Add Customer" at bounding box center [781, 53] width 54 height 14
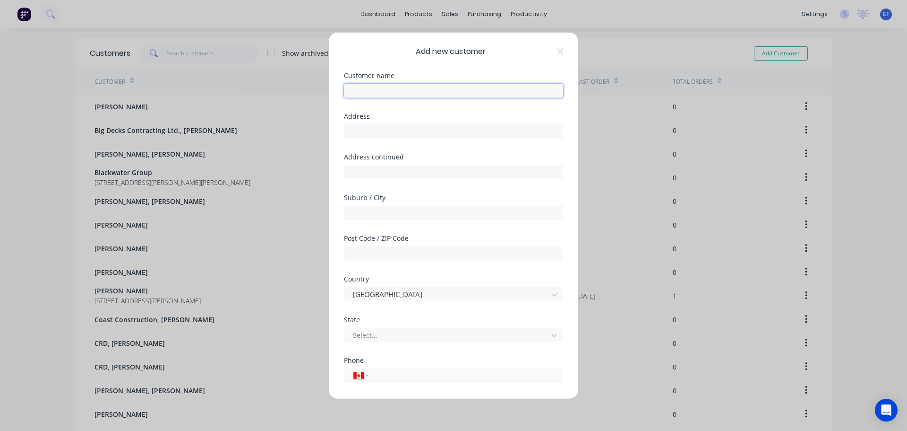
click at [460, 91] on input "text" at bounding box center [453, 90] width 219 height 14
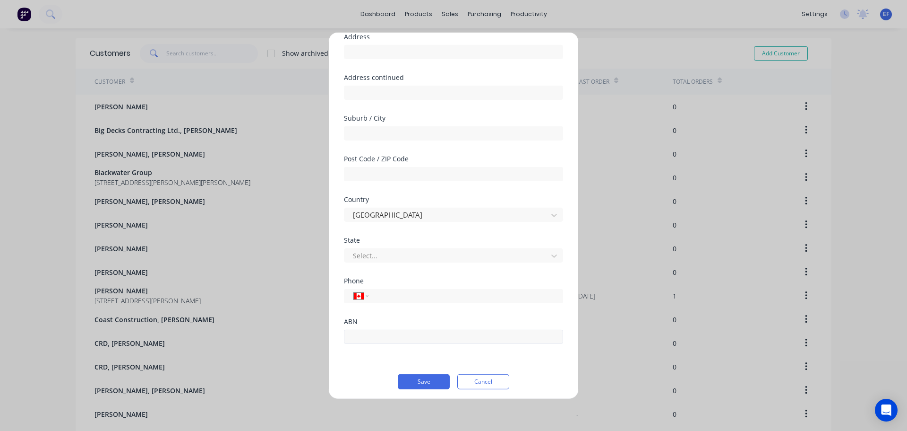
scroll to position [83, 0]
click at [411, 293] on input "tel" at bounding box center [464, 291] width 178 height 11
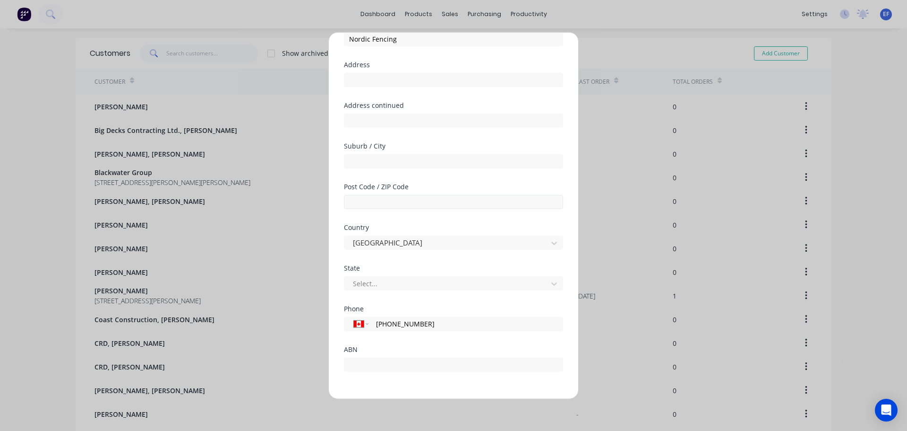
scroll to position [0, 0]
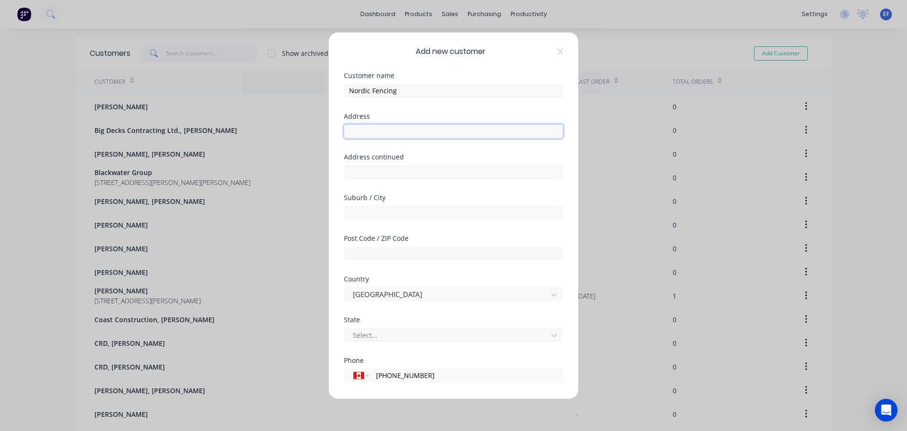
click at [361, 138] on input "text" at bounding box center [453, 131] width 219 height 14
drag, startPoint x: 407, startPoint y: 131, endPoint x: 551, endPoint y: 143, distance: 143.7
click at [551, 143] on div "Address "[GEOGRAPHIC_DATA][STREET_ADDRESS][GEOGRAPHIC_DATA]"" at bounding box center [453, 132] width 219 height 41
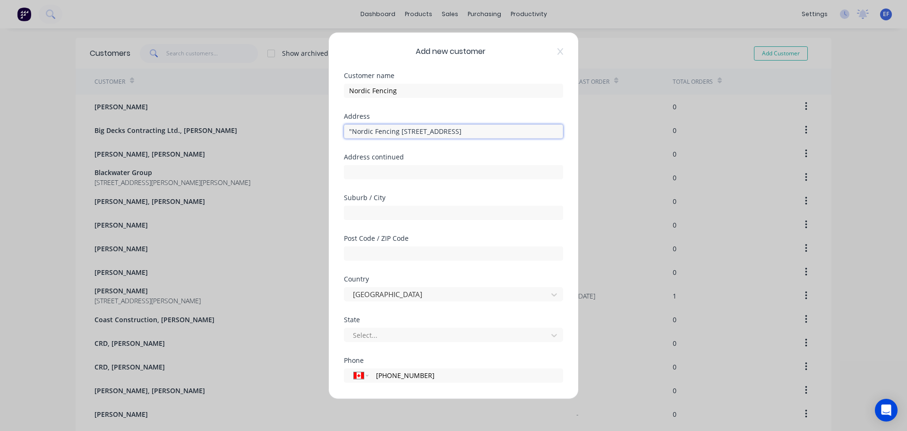
drag, startPoint x: 400, startPoint y: 132, endPoint x: 259, endPoint y: 125, distance: 140.5
click at [259, 125] on div "Add new customer Customer name Nordic Fencing Address "Nordic Fencing [STREET_A…" at bounding box center [453, 215] width 907 height 431
click at [370, 216] on input "text" at bounding box center [453, 212] width 219 height 14
click at [451, 133] on input "[STREET_ADDRESS]" at bounding box center [453, 131] width 219 height 14
click at [406, 175] on input "text" at bounding box center [453, 171] width 219 height 14
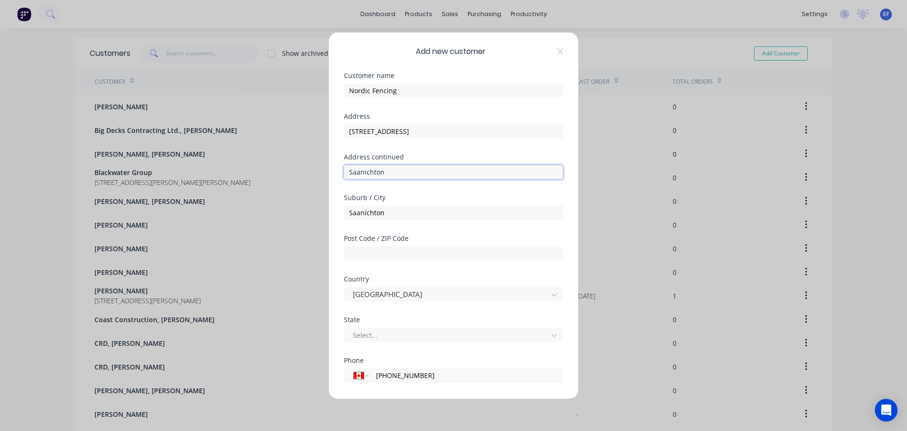
drag, startPoint x: 365, startPoint y: 173, endPoint x: 291, endPoint y: 172, distance: 74.7
click at [291, 172] on div "Add new customer Customer name Nordic Fencing Address [STREET_ADDRESS] Address …" at bounding box center [453, 215] width 907 height 431
click at [406, 169] on input "text" at bounding box center [453, 171] width 219 height 14
click at [379, 331] on div at bounding box center [447, 335] width 191 height 12
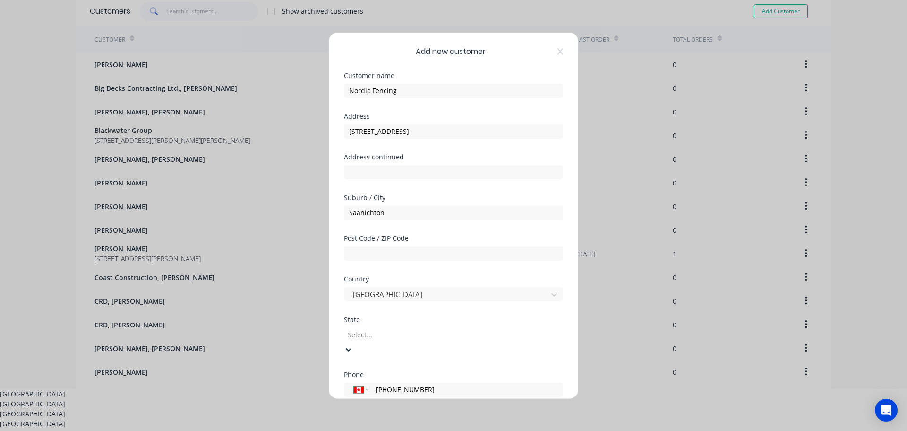
scroll to position [46, 0]
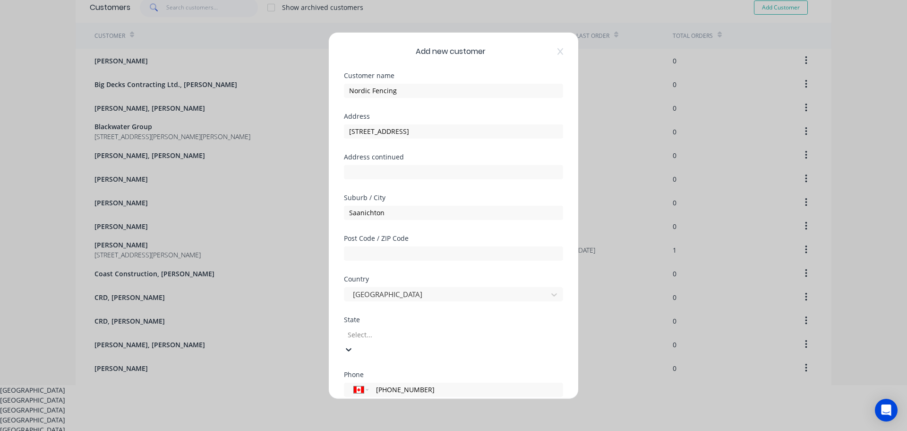
click at [378, 395] on div "[GEOGRAPHIC_DATA]" at bounding box center [453, 400] width 907 height 10
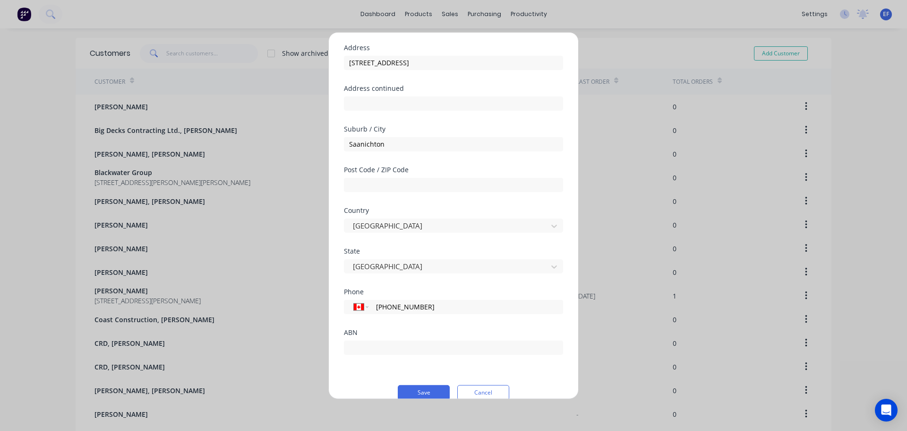
scroll to position [83, 0]
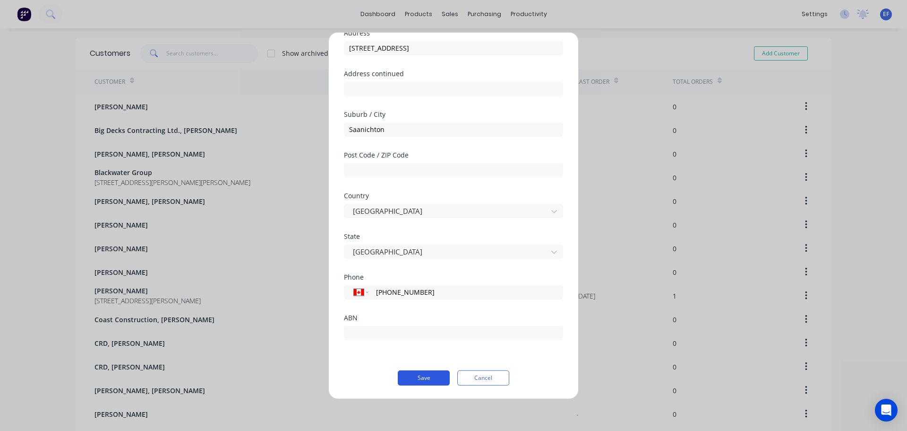
click at [405, 378] on button "Save" at bounding box center [424, 377] width 52 height 15
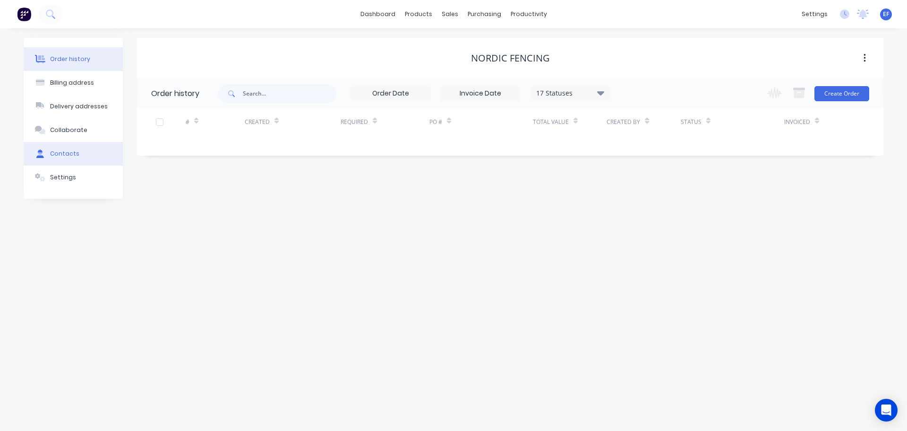
click at [75, 154] on div "Contacts" at bounding box center [64, 153] width 29 height 9
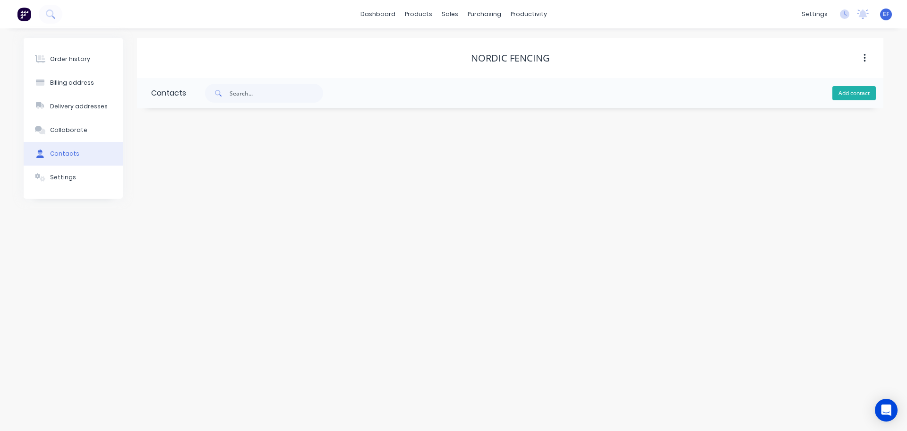
click at [849, 90] on button "Add contact" at bounding box center [854, 93] width 43 height 14
drag, startPoint x: 553, startPoint y: 59, endPoint x: 445, endPoint y: 56, distance: 108.3
click at [445, 56] on div "Nordic Fencing" at bounding box center [510, 57] width 747 height 11
click at [207, 164] on input "text" at bounding box center [228, 162] width 155 height 14
click at [176, 202] on input "text" at bounding box center [228, 199] width 155 height 14
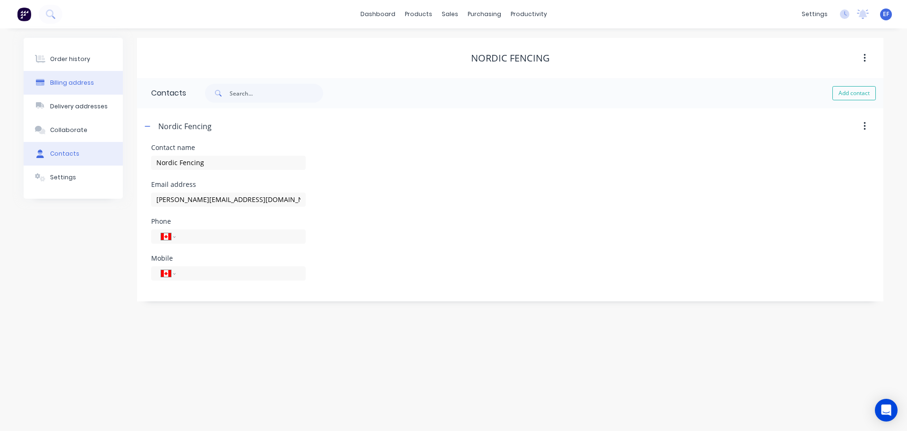
click at [71, 83] on div "Billing address" at bounding box center [72, 82] width 44 height 9
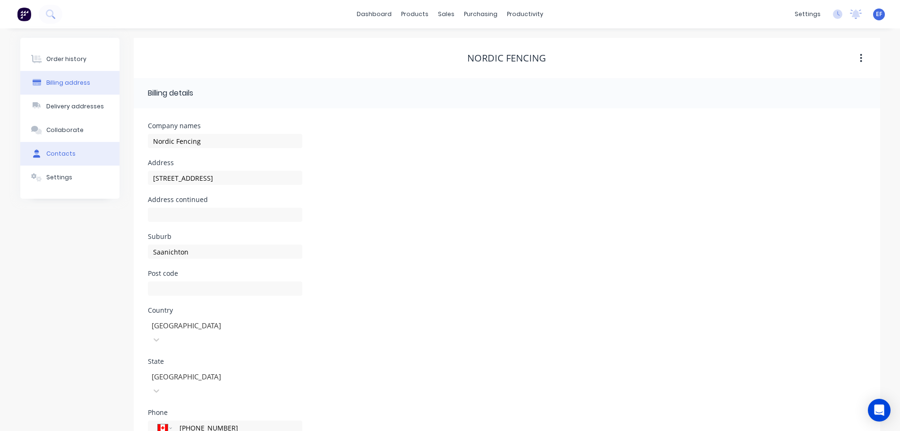
click at [60, 151] on div "Contacts" at bounding box center [60, 153] width 29 height 9
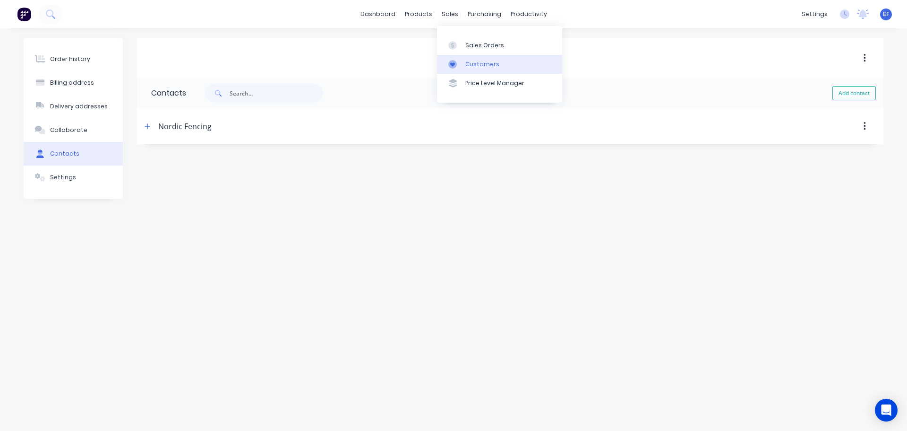
click at [457, 67] on icon at bounding box center [453, 64] width 9 height 9
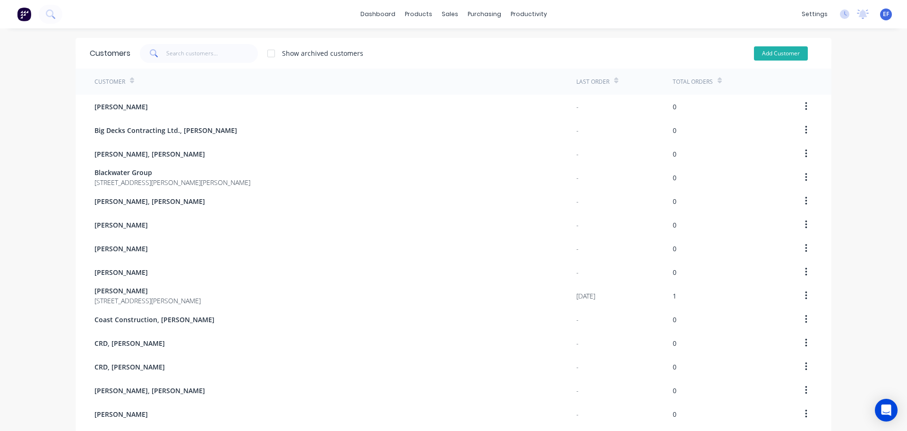
click at [777, 54] on button "Add Customer" at bounding box center [781, 53] width 54 height 14
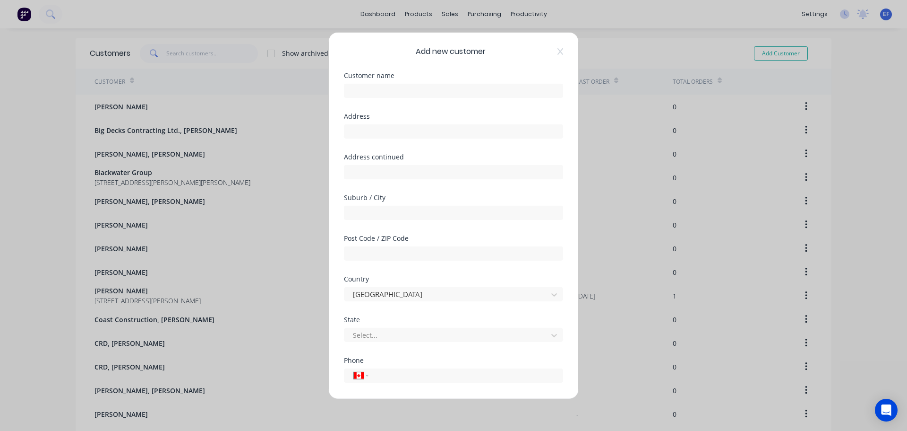
click at [390, 102] on div "Customer name" at bounding box center [453, 92] width 219 height 41
click at [389, 91] on input "text" at bounding box center [453, 90] width 219 height 14
click at [492, 132] on input "text" at bounding box center [453, 131] width 219 height 14
click at [497, 134] on input "text" at bounding box center [453, 131] width 219 height 14
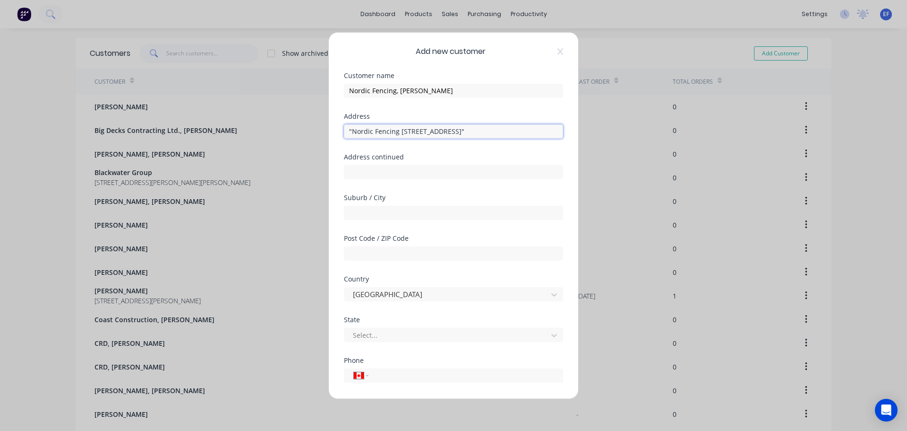
click at [370, 131] on input ""Nordic Fencing [STREET_ADDRESS]"" at bounding box center [453, 131] width 219 height 14
drag, startPoint x: 369, startPoint y: 131, endPoint x: 573, endPoint y: 154, distance: 205.9
click at [573, 154] on div "Add new customer Customer name Nordic Fencing, [PERSON_NAME] Address "Nordic Fe…" at bounding box center [454, 215] width 250 height 366
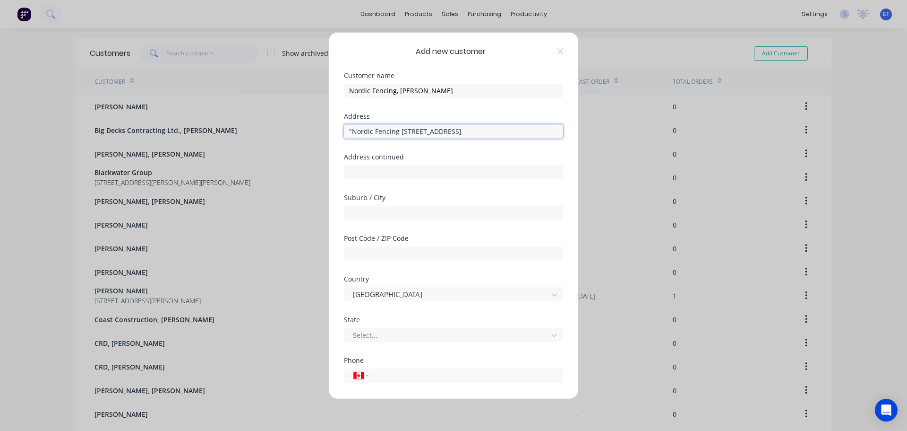
drag, startPoint x: 399, startPoint y: 132, endPoint x: 289, endPoint y: 132, distance: 110.1
click at [291, 132] on div "Add new customer Customer name Nordic Fencing, [PERSON_NAME] Address "[GEOGRAPH…" at bounding box center [453, 215] width 907 height 431
click at [515, 175] on input "text" at bounding box center [453, 171] width 219 height 14
click at [539, 216] on input "text" at bounding box center [453, 212] width 219 height 14
click at [392, 334] on div at bounding box center [447, 335] width 191 height 12
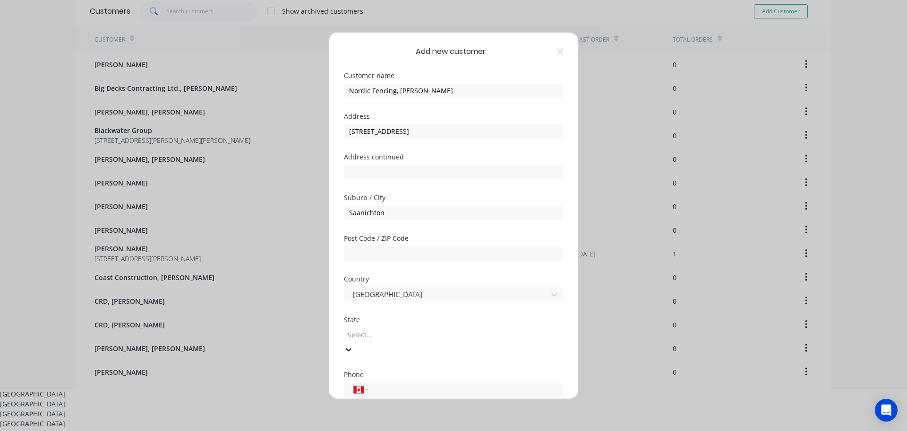
scroll to position [46, 0]
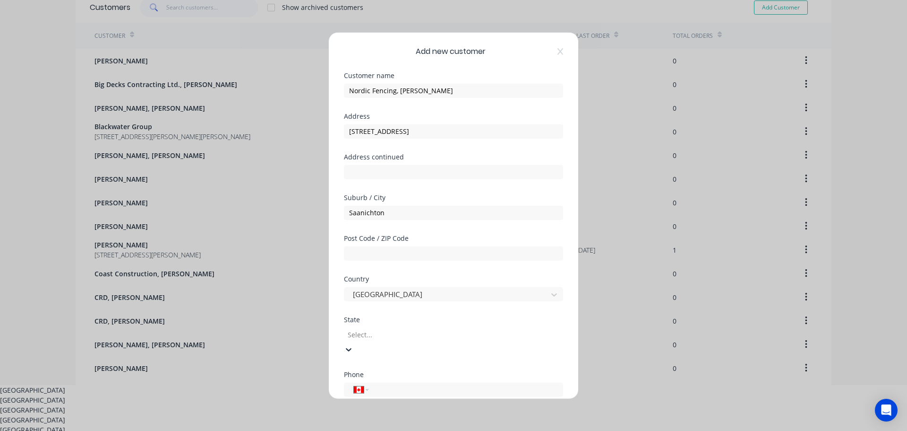
click at [394, 395] on div "[GEOGRAPHIC_DATA]" at bounding box center [453, 400] width 907 height 10
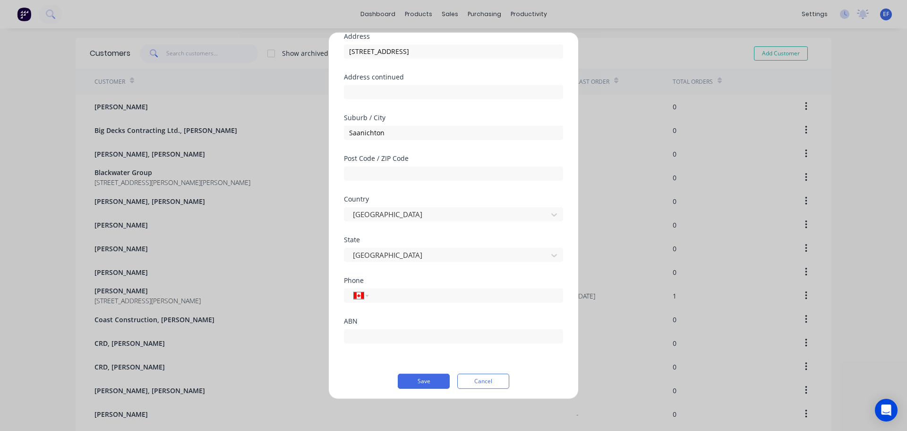
scroll to position [83, 0]
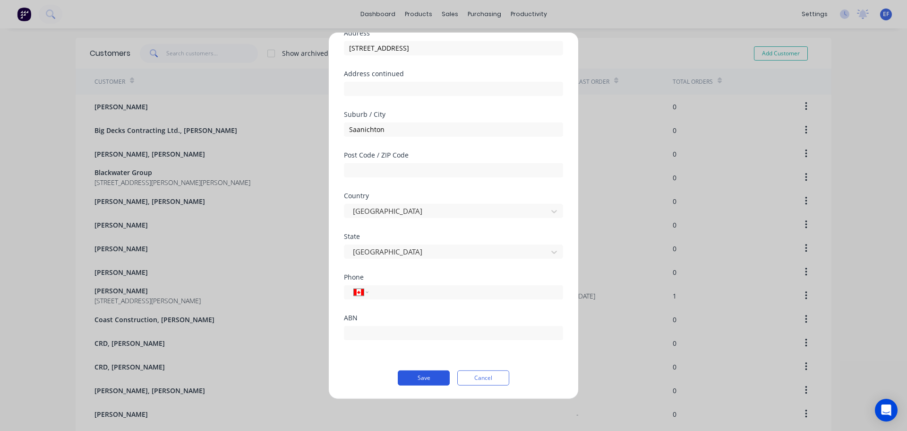
click at [429, 377] on button "Save" at bounding box center [424, 377] width 52 height 15
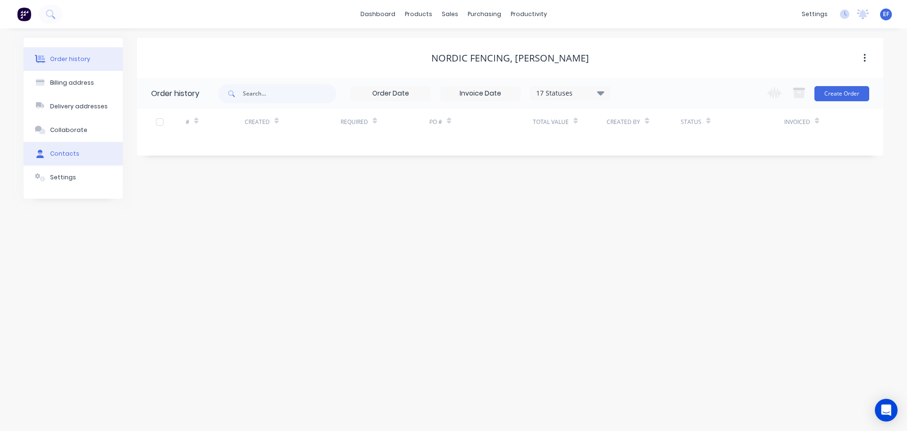
click at [59, 148] on button "Contacts" at bounding box center [73, 154] width 99 height 24
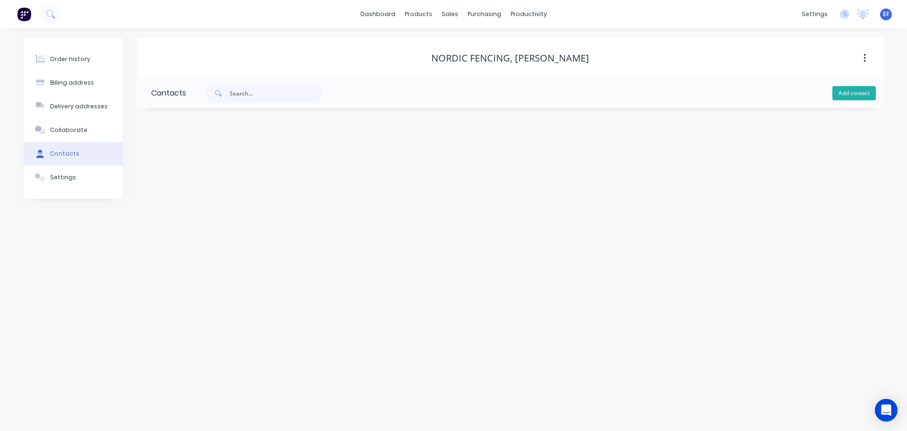
click at [857, 93] on button "Add contact" at bounding box center [854, 93] width 43 height 14
drag, startPoint x: 596, startPoint y: 56, endPoint x: 511, endPoint y: 59, distance: 85.6
click at [511, 59] on div "Nordic Fencing, [PERSON_NAME]" at bounding box center [510, 57] width 747 height 11
click at [182, 166] on input "text" at bounding box center [228, 162] width 155 height 14
click at [187, 200] on input "text" at bounding box center [228, 199] width 155 height 14
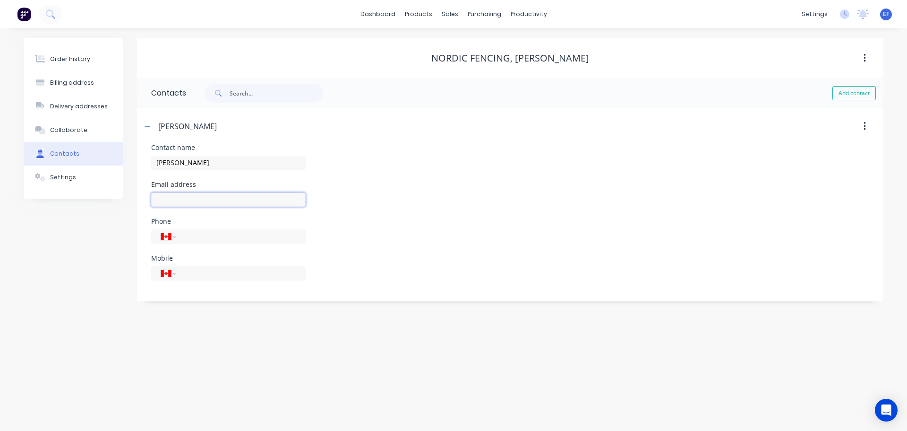
click at [166, 196] on input "text" at bounding box center [228, 199] width 155 height 14
click at [61, 272] on div "Order history Billing address Delivery addresses Collaborate Contacts Settings" at bounding box center [73, 169] width 99 height 263
click at [463, 70] on link "Customers" at bounding box center [499, 64] width 125 height 19
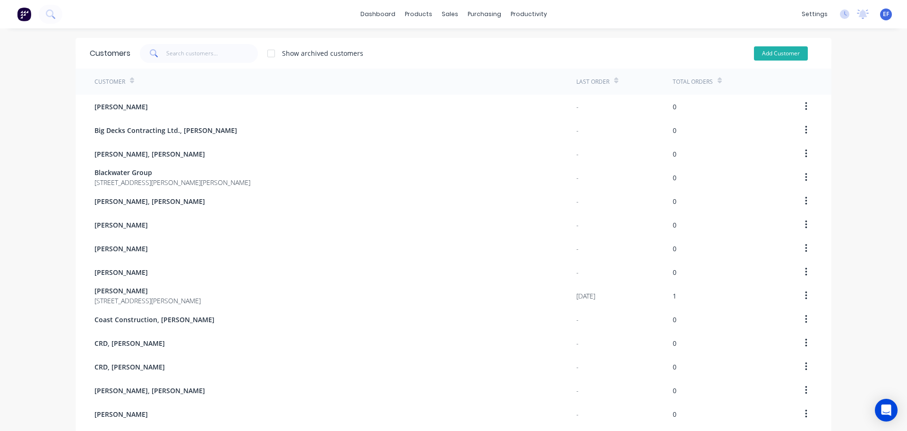
click at [761, 51] on button "Add Customer" at bounding box center [781, 53] width 54 height 14
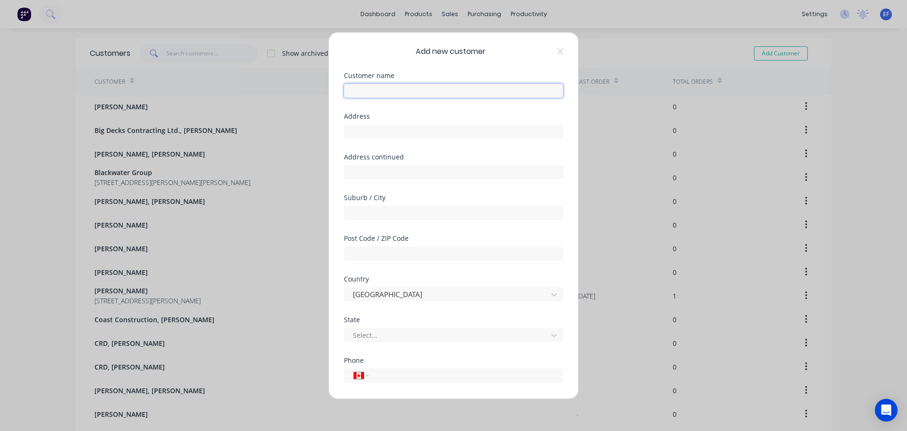
click at [418, 95] on input "text" at bounding box center [453, 90] width 219 height 14
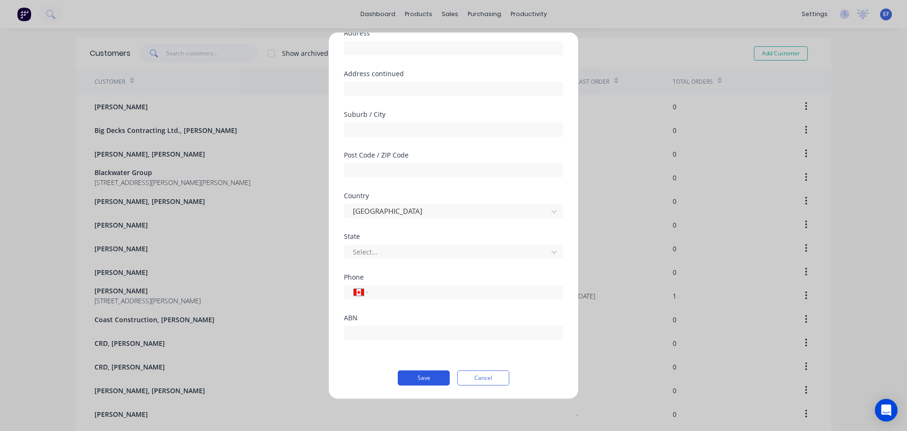
click at [403, 375] on button "Save" at bounding box center [424, 377] width 52 height 15
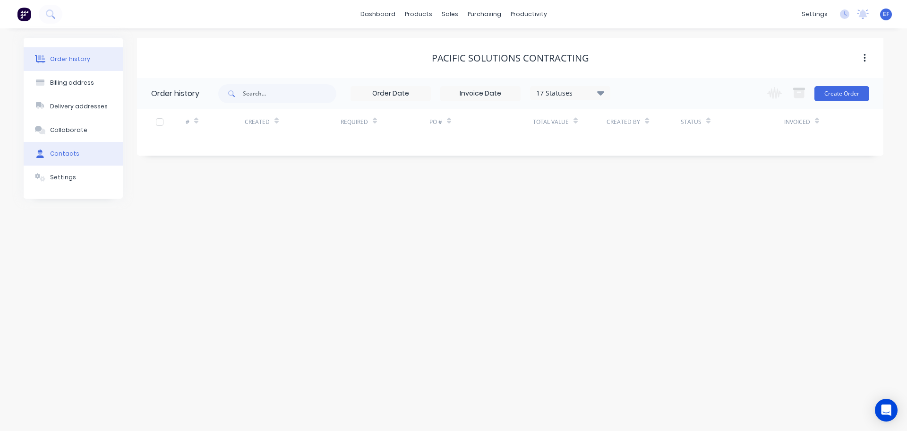
click at [80, 149] on button "Contacts" at bounding box center [73, 154] width 99 height 24
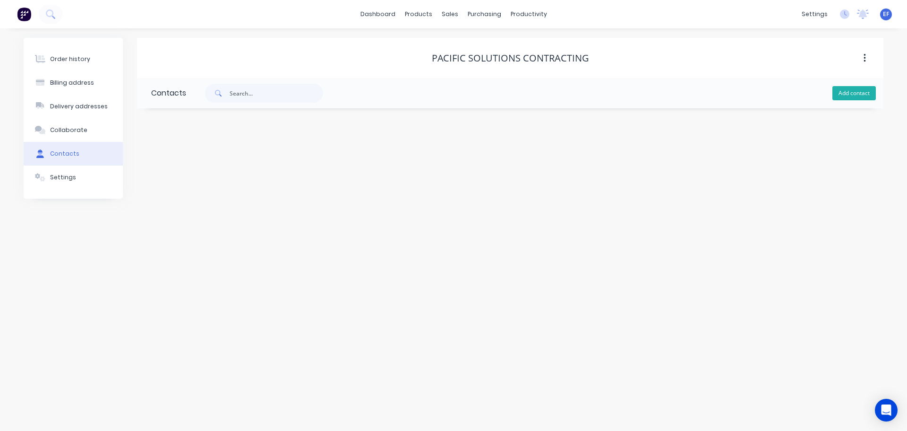
click at [840, 91] on button "Add contact" at bounding box center [854, 93] width 43 height 14
click at [234, 172] on div at bounding box center [228, 167] width 155 height 28
click at [234, 168] on input "text" at bounding box center [228, 162] width 155 height 14
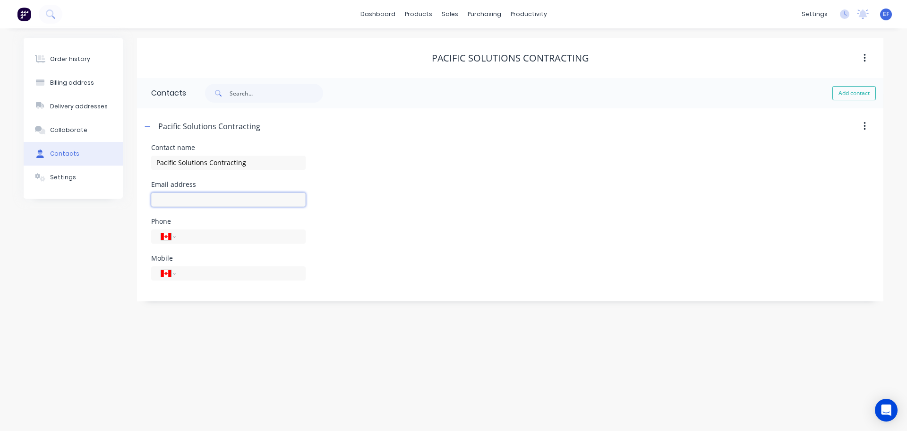
click at [172, 203] on input "text" at bounding box center [228, 199] width 155 height 14
click at [469, 66] on div "Customers" at bounding box center [483, 64] width 34 height 9
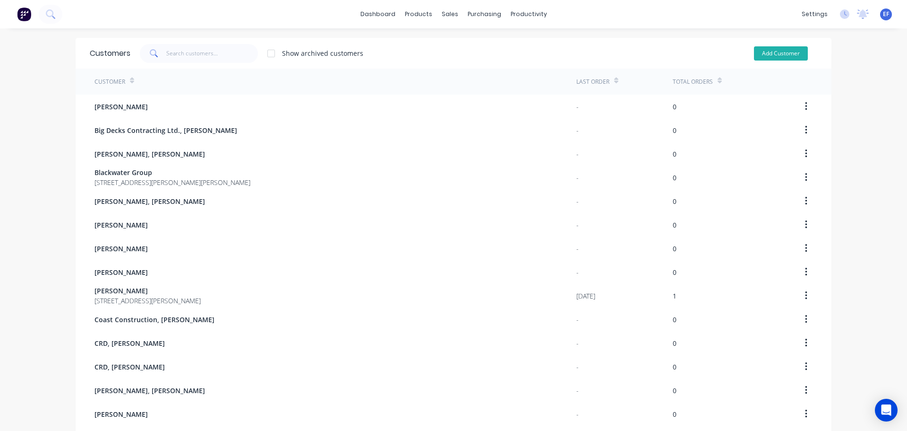
click at [768, 56] on button "Add Customer" at bounding box center [781, 53] width 54 height 14
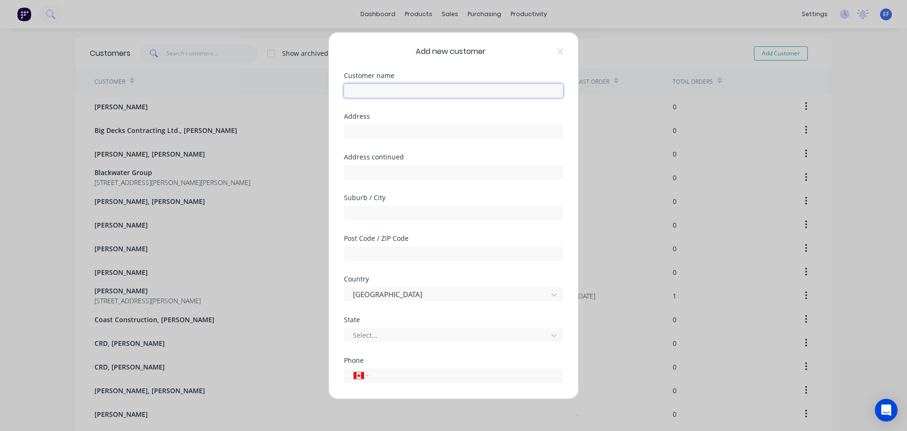
click at [371, 90] on input "text" at bounding box center [453, 90] width 219 height 14
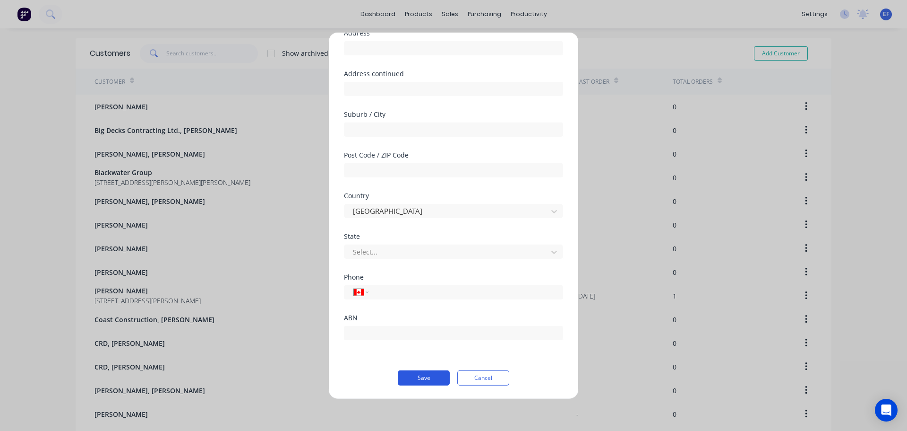
click at [428, 379] on button "Save" at bounding box center [424, 377] width 52 height 15
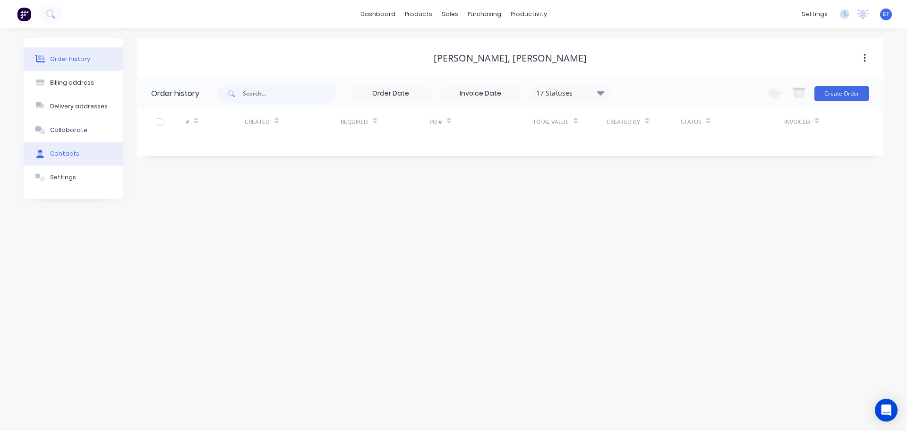
click at [50, 155] on div "Contacts" at bounding box center [64, 153] width 29 height 9
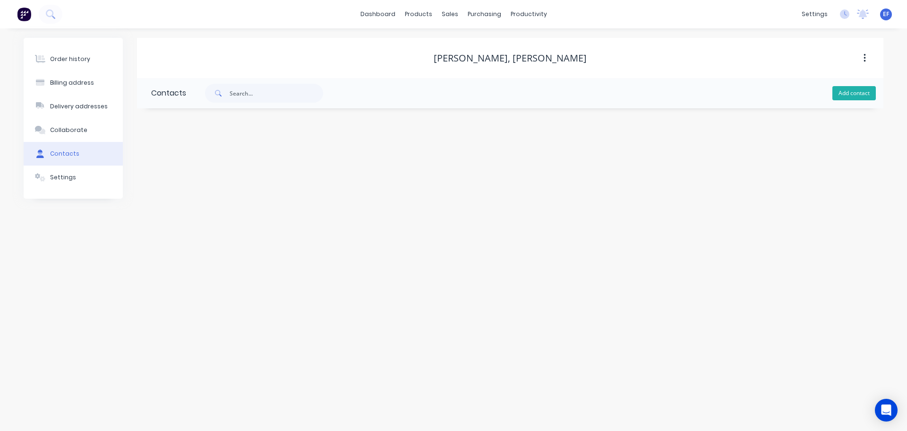
click at [837, 92] on button "Add contact" at bounding box center [854, 93] width 43 height 14
click at [192, 160] on input "text" at bounding box center [228, 162] width 155 height 14
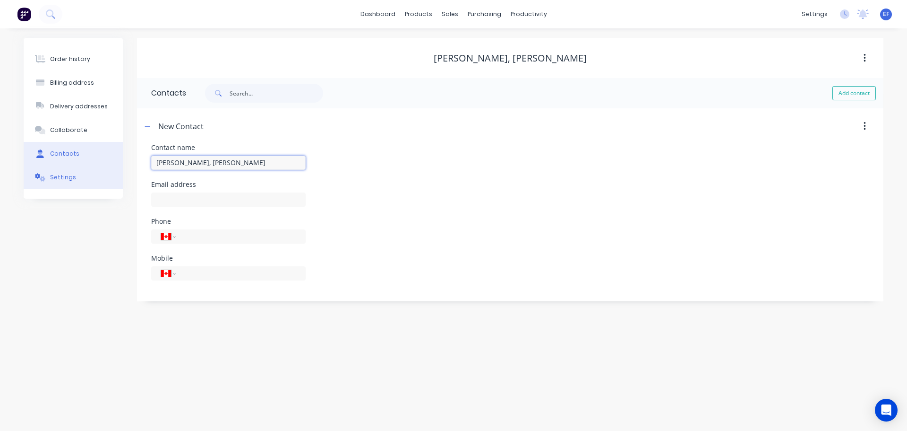
drag, startPoint x: 190, startPoint y: 164, endPoint x: 44, endPoint y: 165, distance: 146.1
click at [48, 165] on div "Order history Billing address Delivery addresses Collaborate Contacts Settings …" at bounding box center [454, 169] width 860 height 263
click at [161, 196] on input "text" at bounding box center [228, 199] width 155 height 14
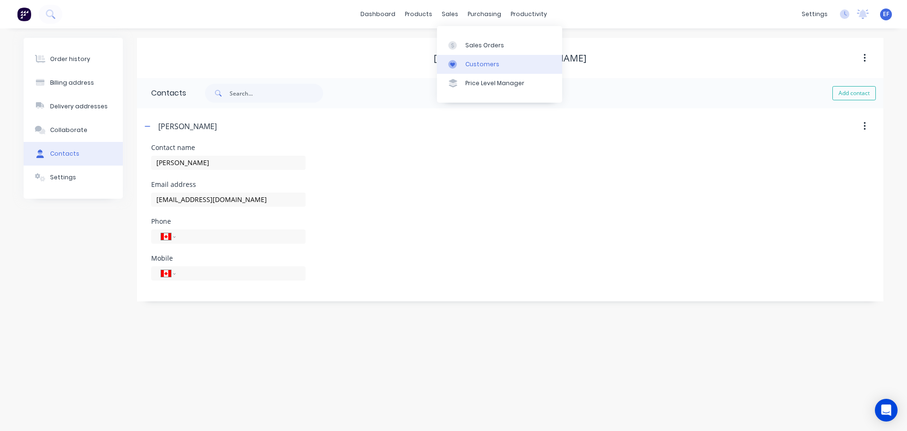
click at [472, 63] on div "Customers" at bounding box center [483, 64] width 34 height 9
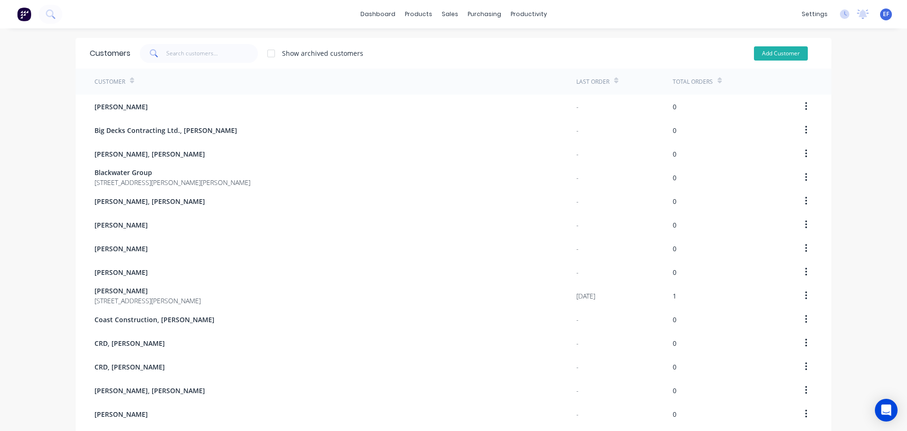
click at [779, 47] on button "Add Customer" at bounding box center [781, 53] width 54 height 14
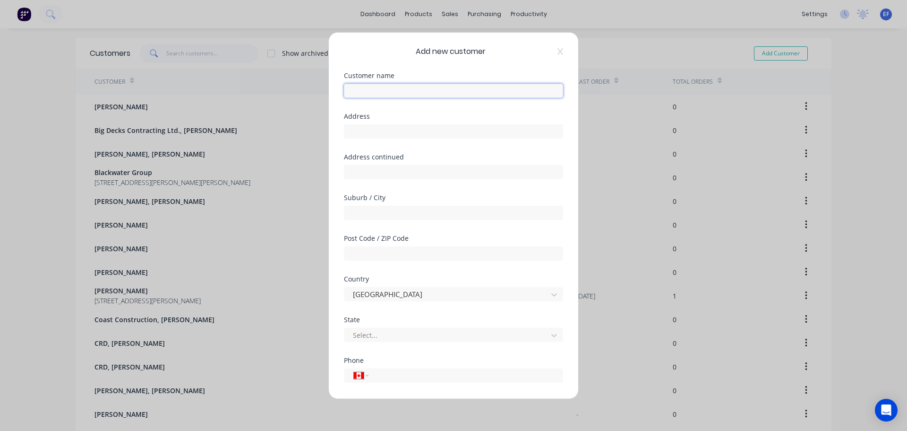
click at [391, 94] on input "text" at bounding box center [453, 90] width 219 height 14
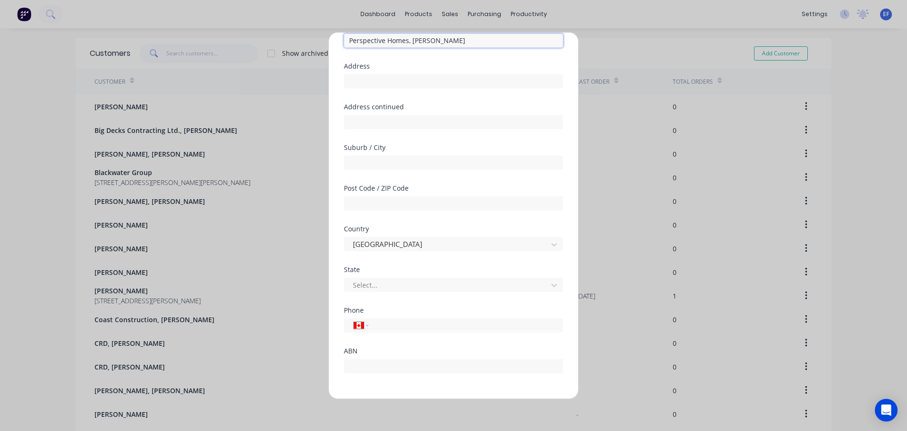
scroll to position [83, 0]
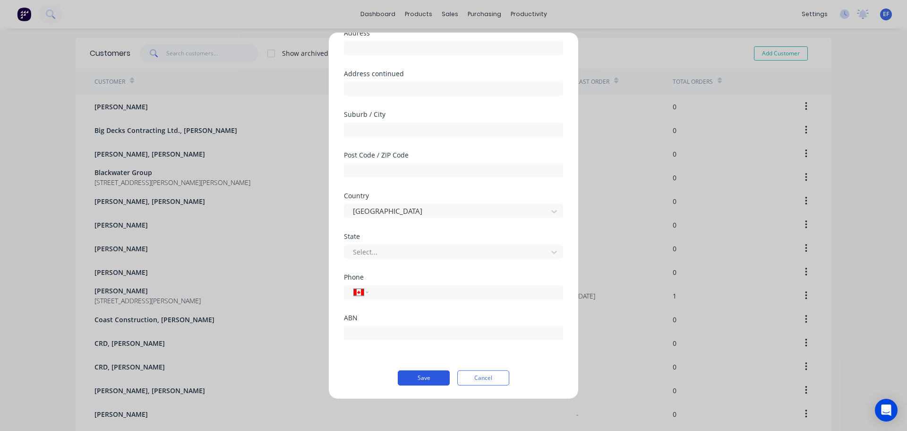
click at [421, 379] on button "Save" at bounding box center [424, 377] width 52 height 15
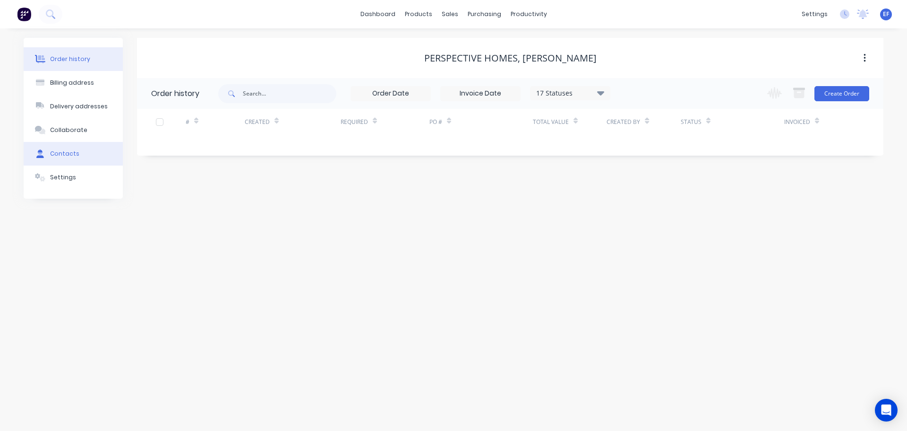
click at [66, 154] on div "Contacts" at bounding box center [64, 153] width 29 height 9
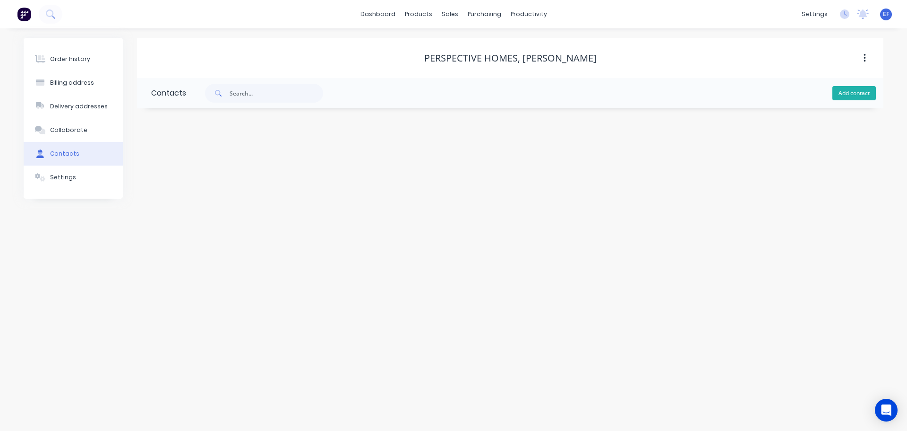
click at [857, 94] on button "Add contact" at bounding box center [854, 93] width 43 height 14
click at [250, 160] on input "text" at bounding box center [228, 162] width 155 height 14
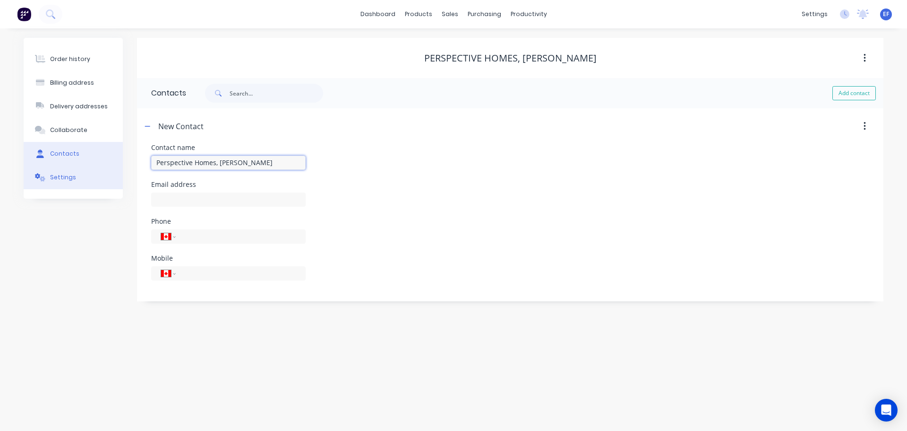
drag, startPoint x: 219, startPoint y: 164, endPoint x: 119, endPoint y: 165, distance: 100.2
click at [120, 165] on div "Order history Billing address Delivery addresses Collaborate Contacts Settings …" at bounding box center [454, 169] width 860 height 263
click at [249, 204] on input "text" at bounding box center [228, 199] width 155 height 14
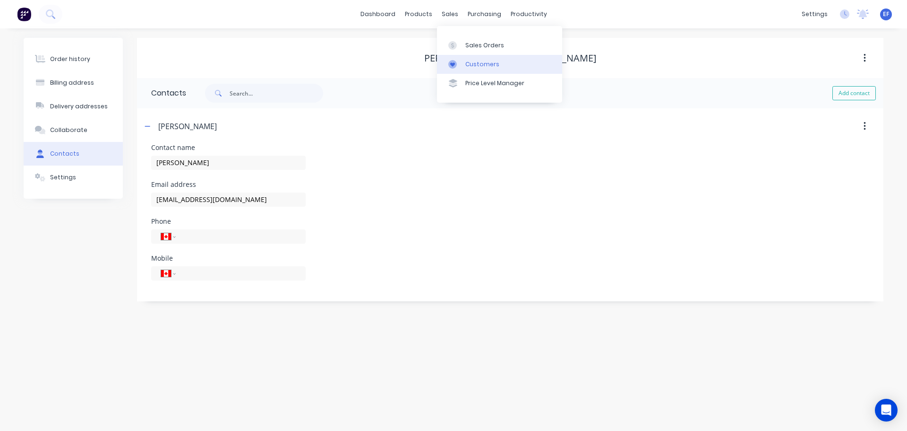
click at [463, 63] on link "Customers" at bounding box center [499, 64] width 125 height 19
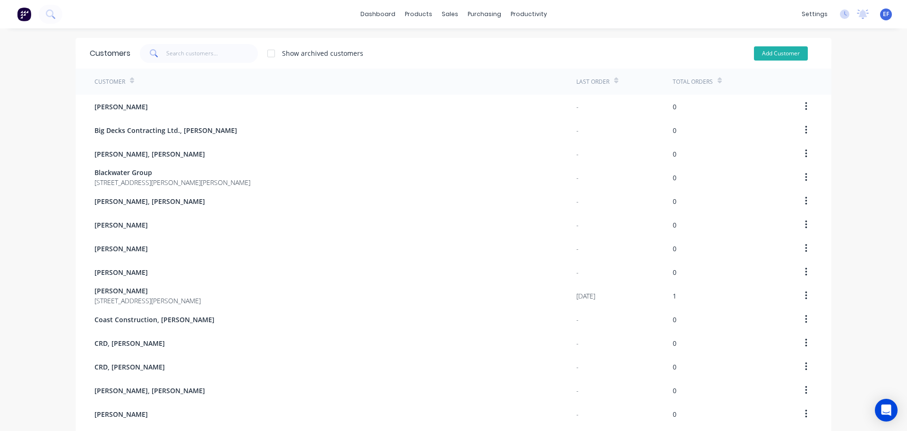
click at [783, 54] on button "Add Customer" at bounding box center [781, 53] width 54 height 14
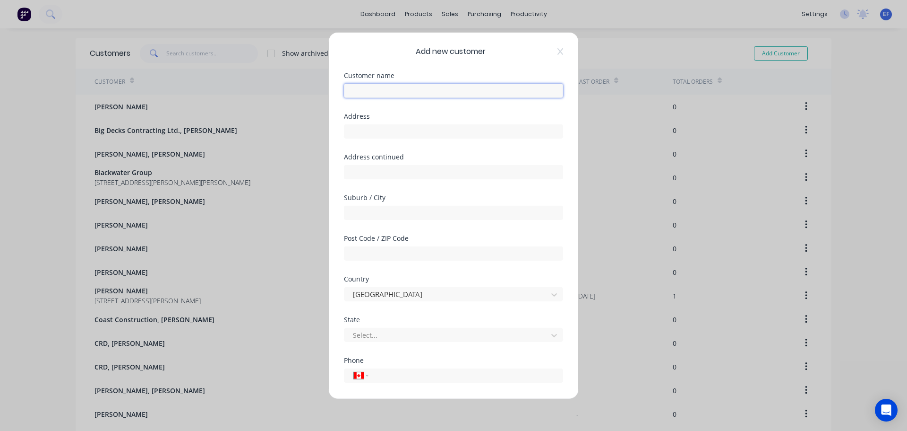
click at [409, 88] on input "text" at bounding box center [453, 90] width 219 height 14
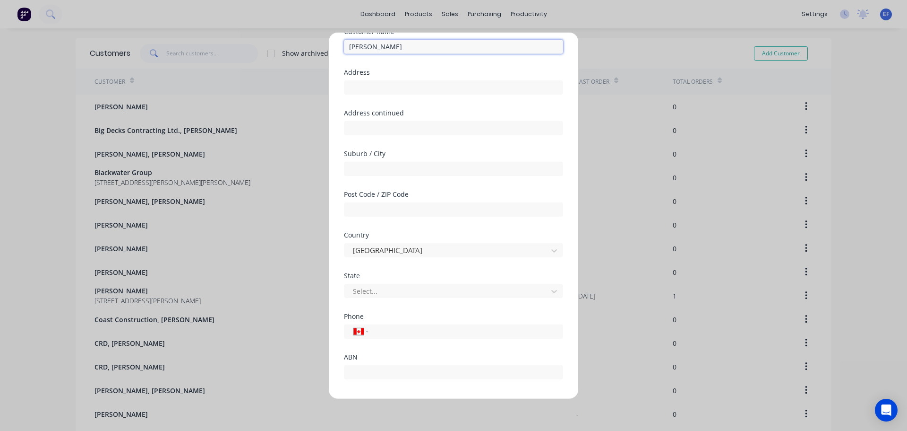
scroll to position [83, 0]
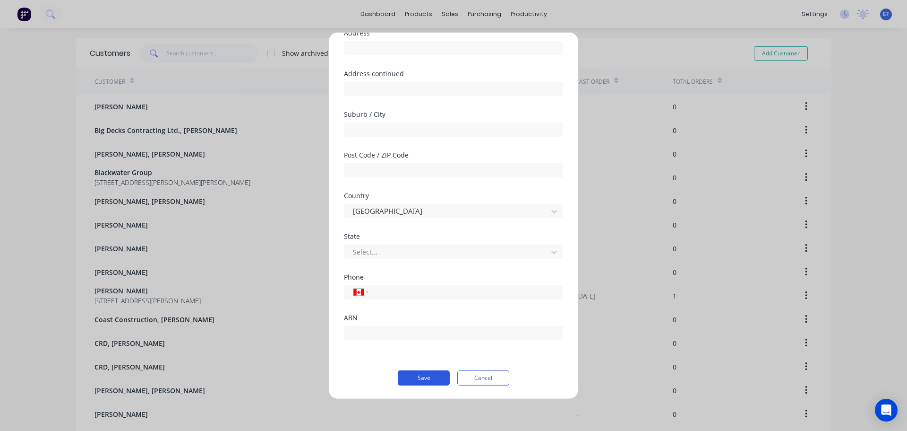
click at [409, 376] on button "Save" at bounding box center [424, 377] width 52 height 15
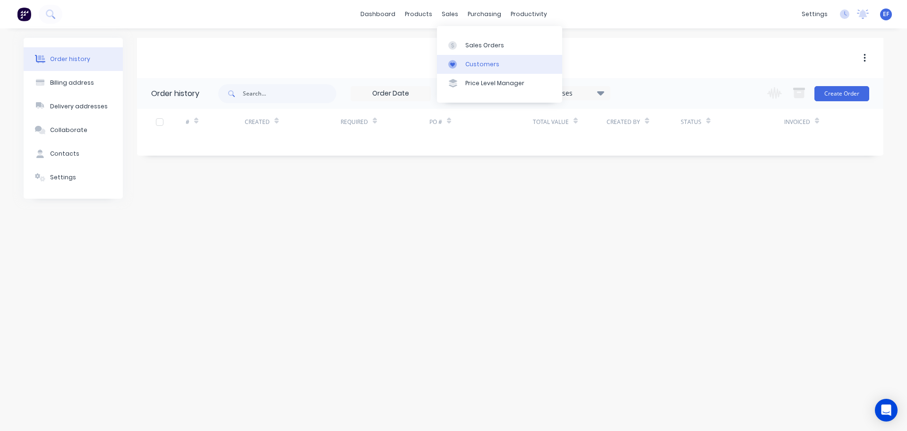
click at [468, 60] on div "Customers" at bounding box center [483, 64] width 34 height 9
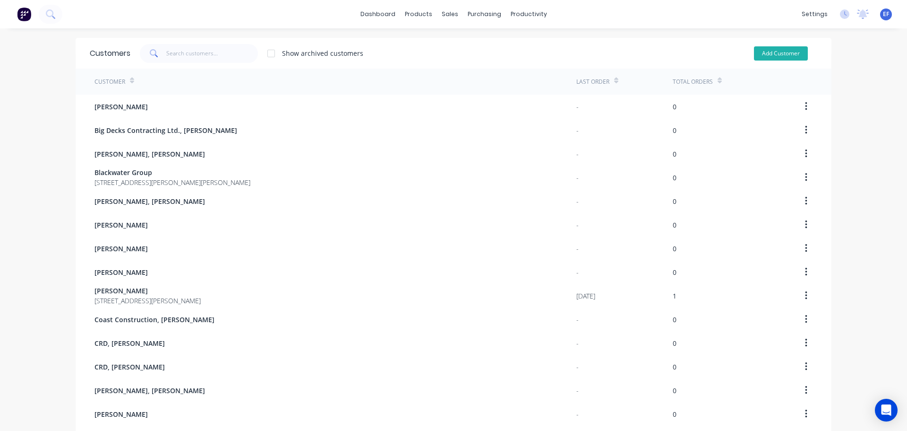
click at [768, 52] on button "Add Customer" at bounding box center [781, 53] width 54 height 14
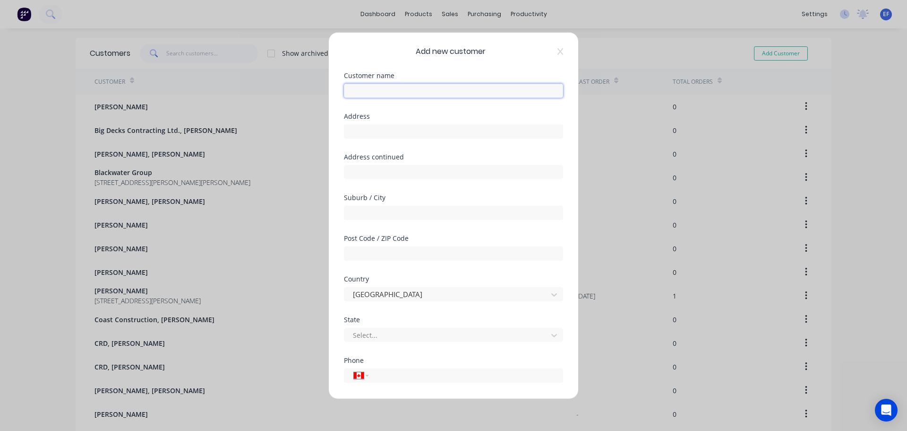
click at [471, 95] on input "text" at bounding box center [453, 90] width 219 height 14
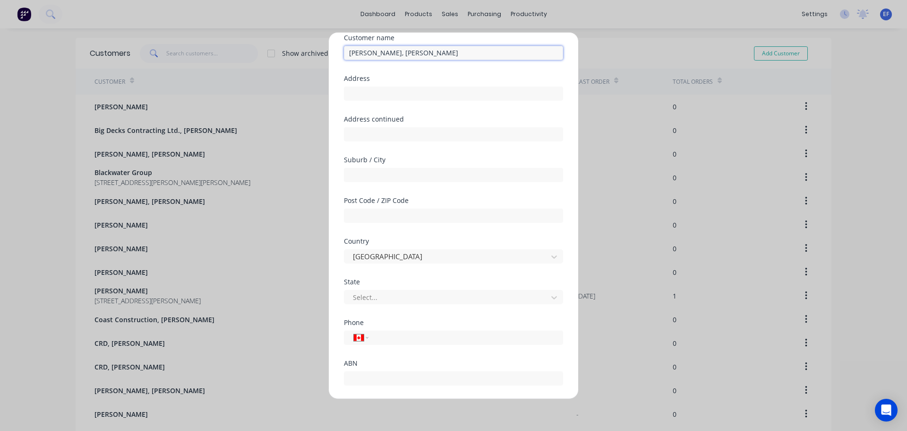
scroll to position [83, 0]
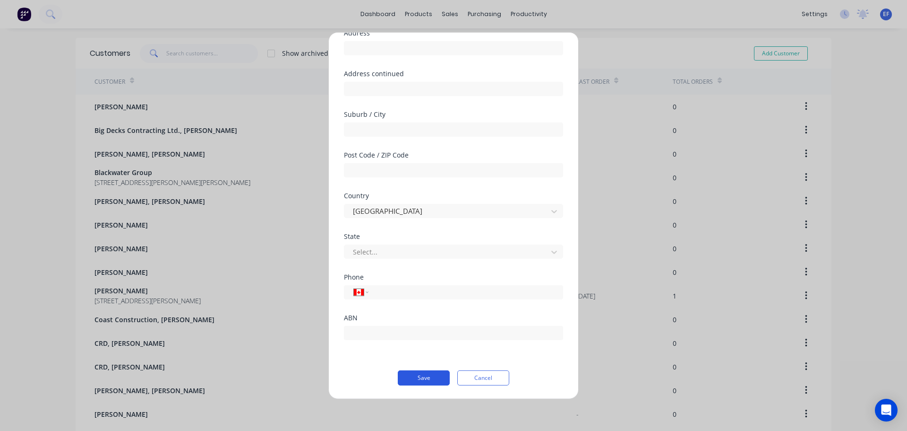
click at [415, 378] on button "Save" at bounding box center [424, 377] width 52 height 15
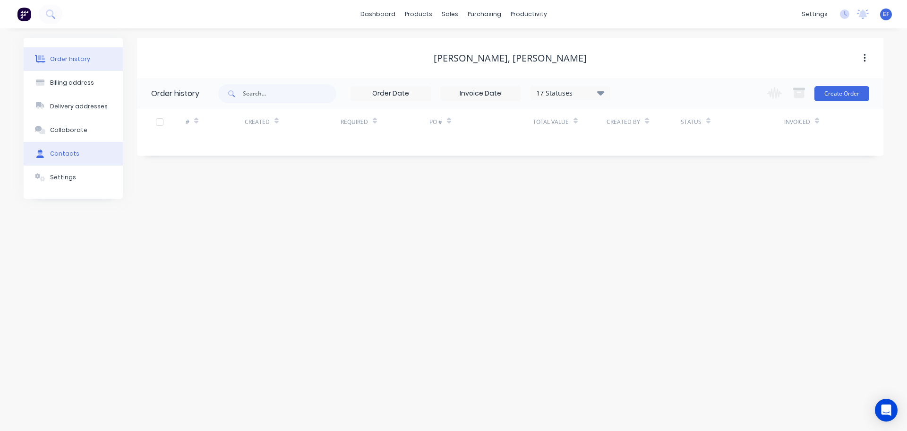
click at [43, 155] on icon at bounding box center [40, 153] width 8 height 9
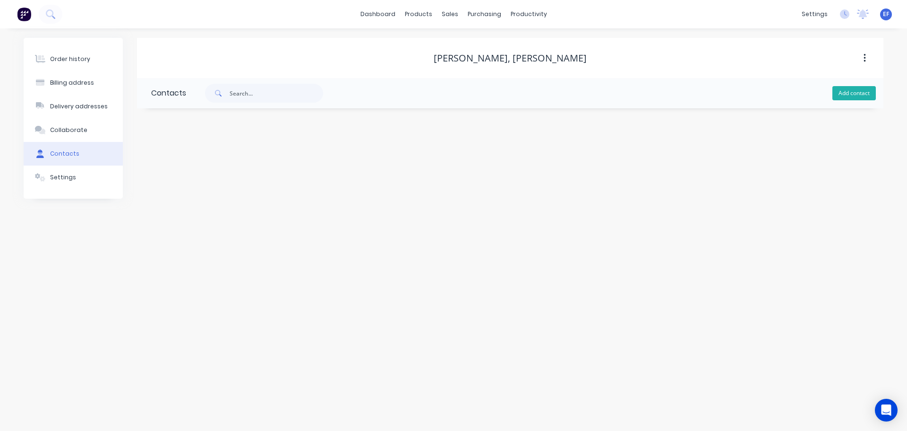
click at [846, 86] on div "Add contact" at bounding box center [535, 93] width 698 height 30
drag, startPoint x: 846, startPoint y: 95, endPoint x: 841, endPoint y: 97, distance: 5.5
click at [845, 95] on button "Add contact" at bounding box center [854, 93] width 43 height 14
click at [211, 161] on input "text" at bounding box center [228, 162] width 155 height 14
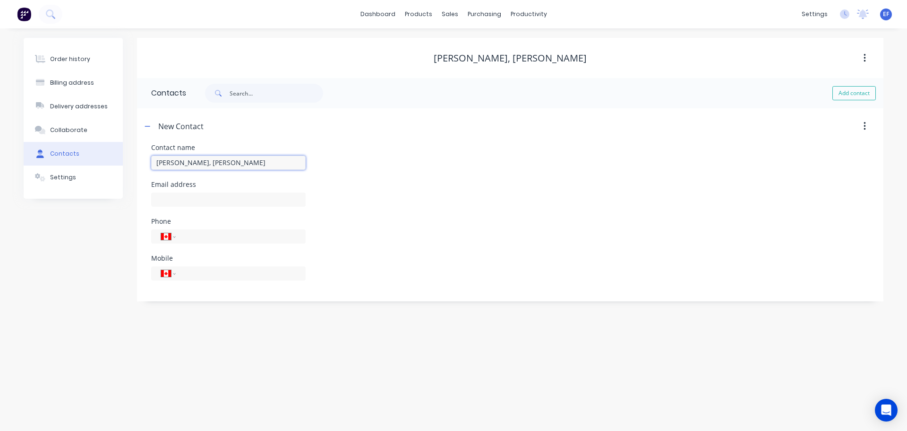
drag, startPoint x: 261, startPoint y: 163, endPoint x: 201, endPoint y: 163, distance: 59.6
click at [202, 163] on input "[PERSON_NAME], [PERSON_NAME]" at bounding box center [228, 162] width 155 height 14
click at [187, 207] on div at bounding box center [228, 204] width 155 height 28
click at [189, 202] on input "text" at bounding box center [228, 199] width 155 height 14
click at [81, 275] on div "Order history Billing address Delivery addresses Collaborate Contacts Settings" at bounding box center [73, 169] width 99 height 263
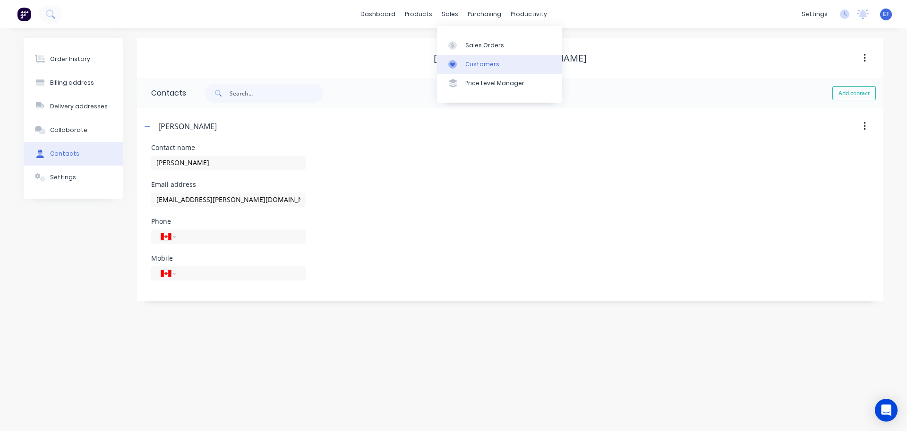
click at [461, 65] on div at bounding box center [456, 64] width 14 height 9
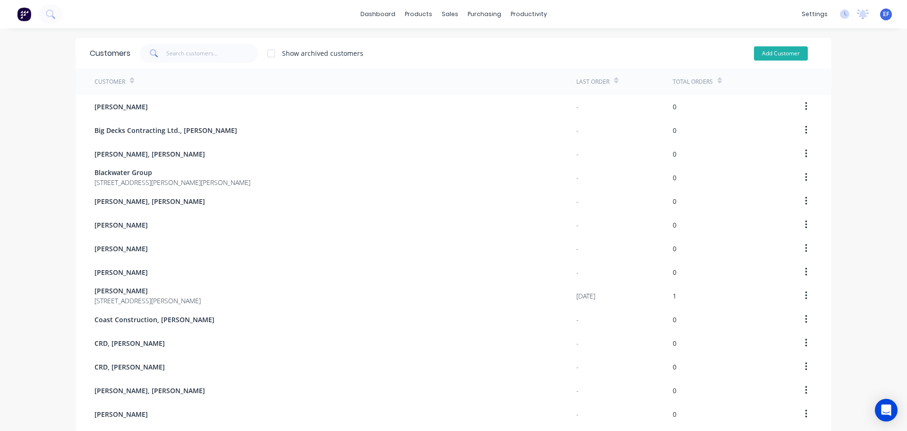
click at [754, 46] on button "Add Customer" at bounding box center [781, 53] width 54 height 14
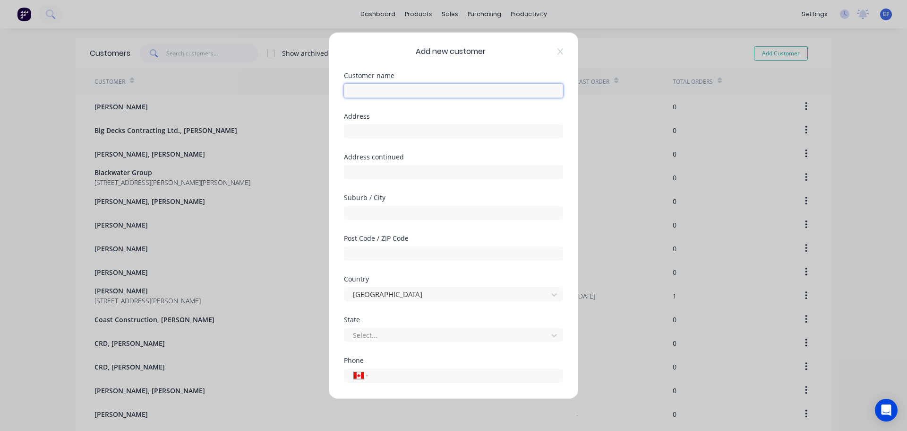
click at [414, 89] on input "text" at bounding box center [453, 90] width 219 height 14
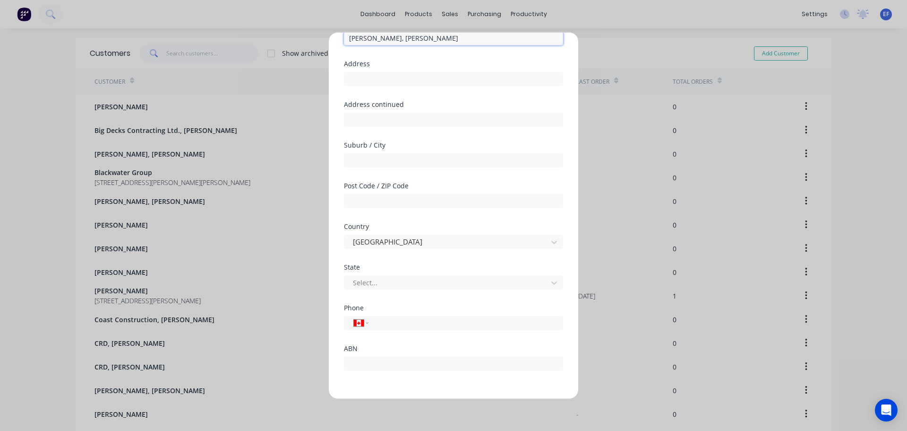
scroll to position [83, 0]
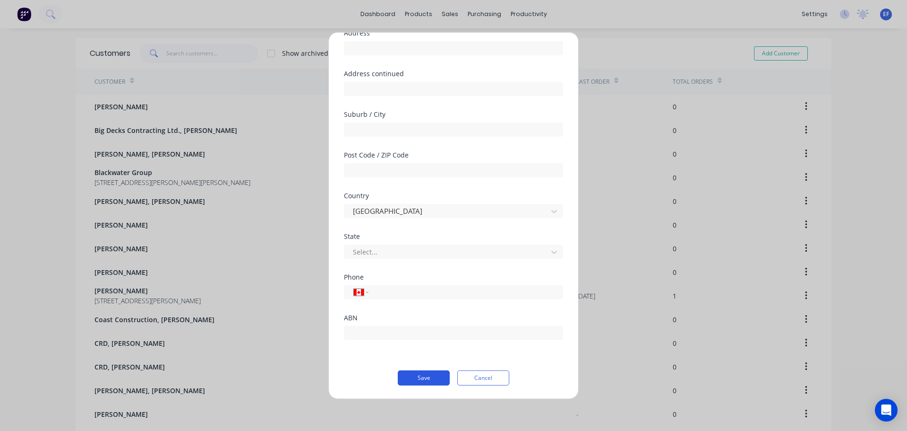
click at [414, 375] on button "Save" at bounding box center [424, 377] width 52 height 15
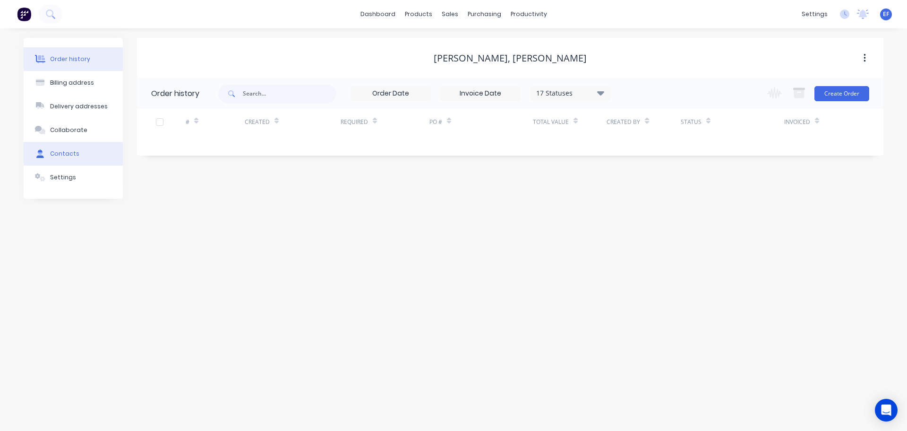
click at [82, 154] on button "Contacts" at bounding box center [73, 154] width 99 height 24
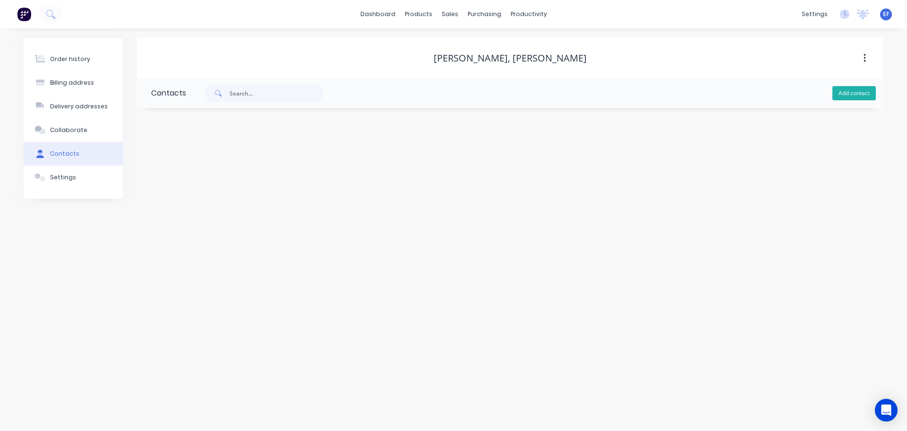
drag, startPoint x: 857, startPoint y: 88, endPoint x: 711, endPoint y: 107, distance: 147.7
click at [857, 89] on button "Add contact" at bounding box center [854, 93] width 43 height 14
click at [206, 165] on input "text" at bounding box center [228, 162] width 155 height 14
click at [161, 200] on input "text" at bounding box center [228, 199] width 155 height 14
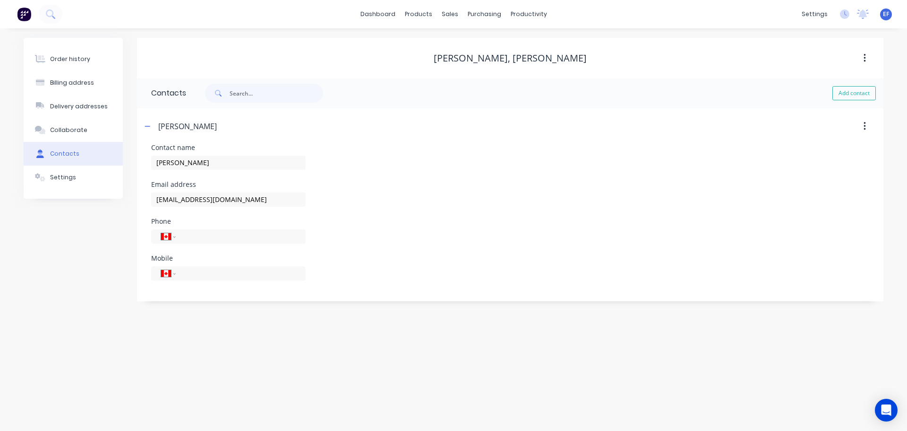
click at [474, 190] on div "Email address [EMAIL_ADDRESS][DOMAIN_NAME]" at bounding box center [510, 199] width 718 height 37
click at [460, 65] on div at bounding box center [456, 64] width 14 height 9
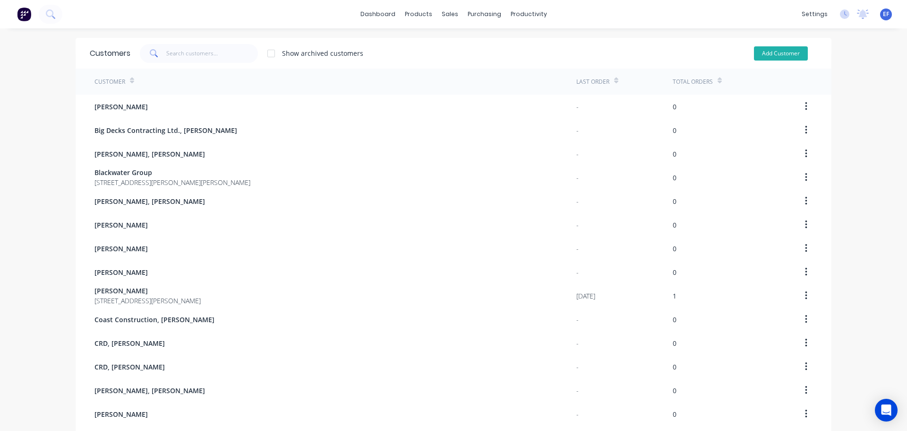
click at [777, 53] on button "Add Customer" at bounding box center [781, 53] width 54 height 14
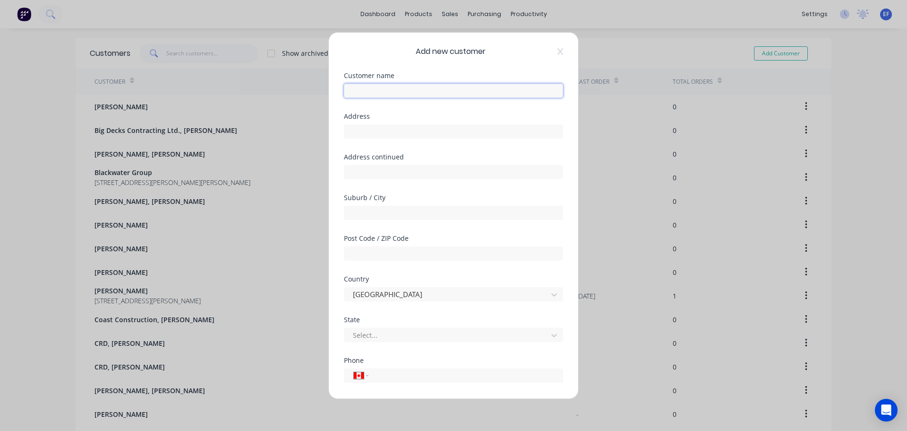
click at [400, 91] on input "text" at bounding box center [453, 90] width 219 height 14
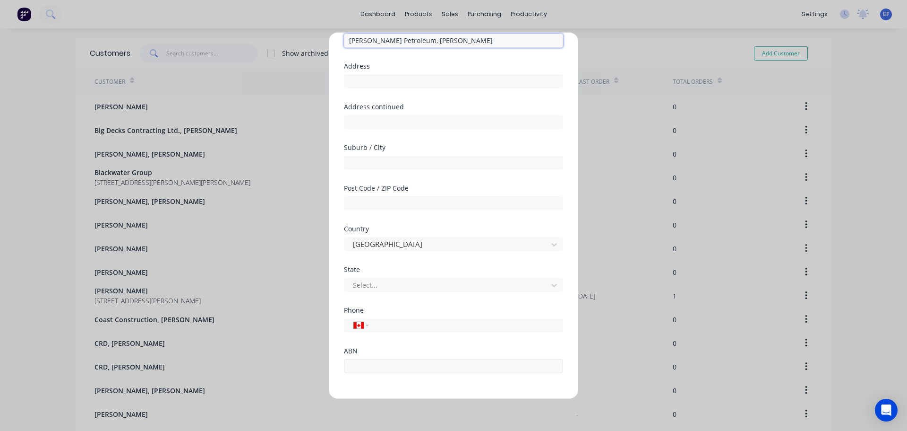
scroll to position [83, 0]
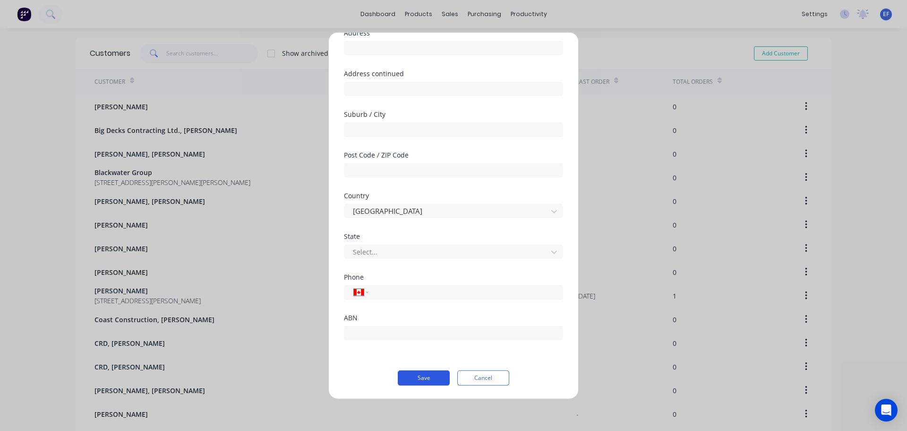
click at [414, 380] on button "Save" at bounding box center [424, 377] width 52 height 15
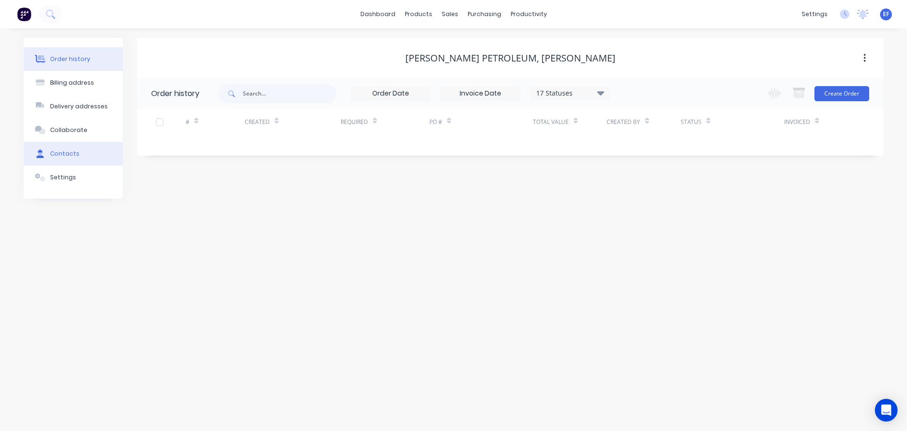
click at [57, 161] on button "Contacts" at bounding box center [73, 154] width 99 height 24
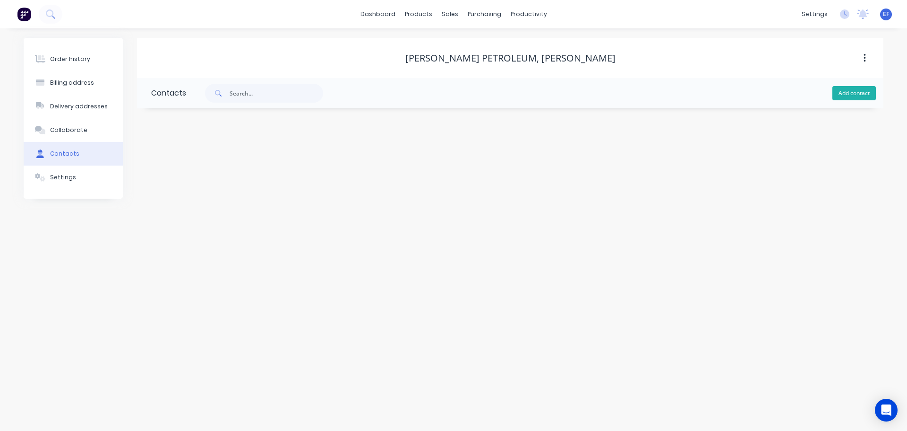
click at [857, 95] on button "Add contact" at bounding box center [854, 93] width 43 height 14
click at [261, 162] on input "text" at bounding box center [228, 162] width 155 height 14
drag, startPoint x: 593, startPoint y: 59, endPoint x: 522, endPoint y: 62, distance: 71.0
click at [522, 62] on div "[PERSON_NAME] Petroleum, [PERSON_NAME]" at bounding box center [510, 57] width 747 height 11
click at [276, 162] on input "text" at bounding box center [228, 162] width 155 height 14
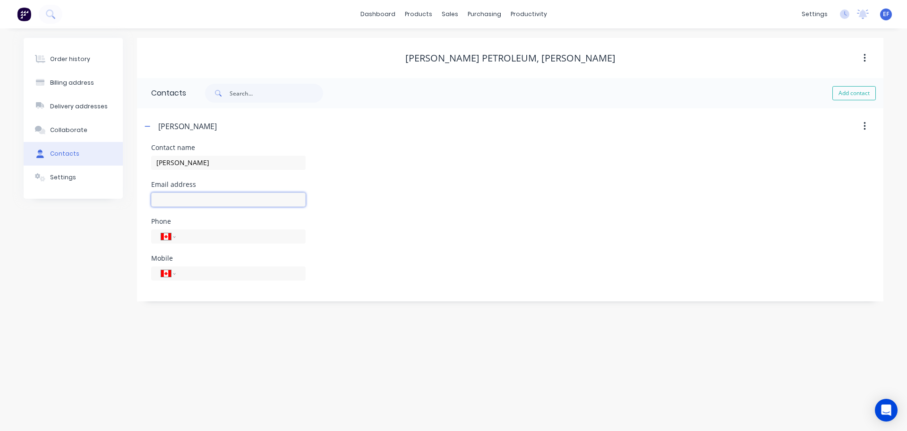
click at [171, 203] on input "text" at bounding box center [228, 199] width 155 height 14
drag, startPoint x: 504, startPoint y: 232, endPoint x: 530, endPoint y: 206, distance: 36.4
click at [505, 232] on div "Phone International [GEOGRAPHIC_DATA] [GEOGRAPHIC_DATA] [GEOGRAPHIC_DATA] [GEOG…" at bounding box center [510, 236] width 718 height 37
click at [476, 73] on link "Customers" at bounding box center [499, 64] width 125 height 19
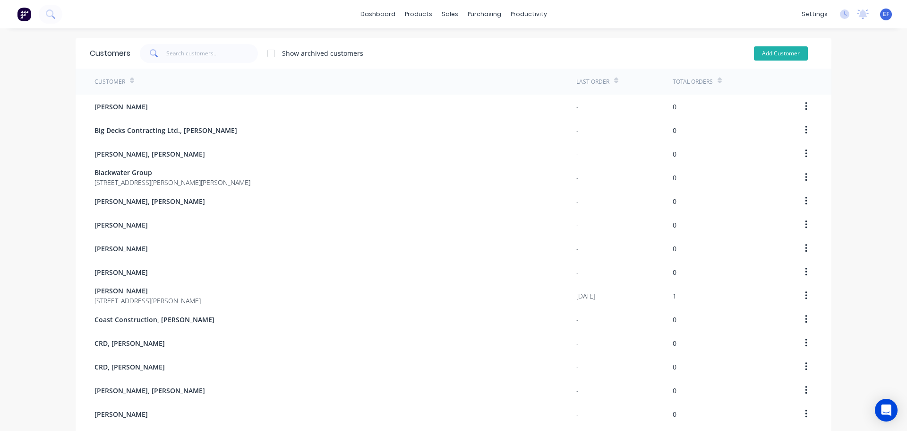
click at [793, 53] on button "Add Customer" at bounding box center [781, 53] width 54 height 14
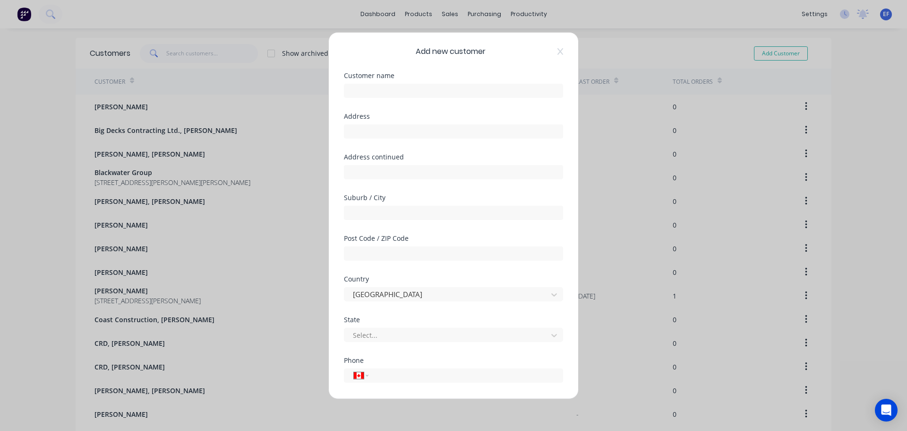
click at [402, 99] on div "Customer name" at bounding box center [453, 92] width 219 height 41
click at [402, 89] on input "text" at bounding box center [453, 90] width 219 height 14
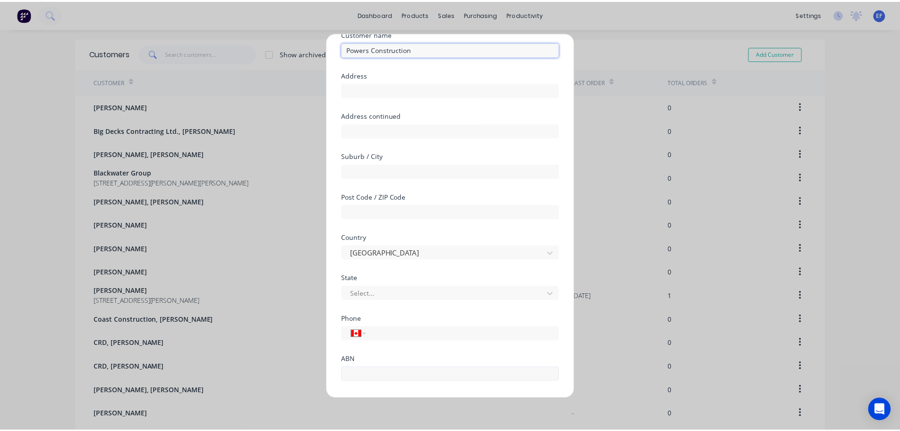
scroll to position [83, 0]
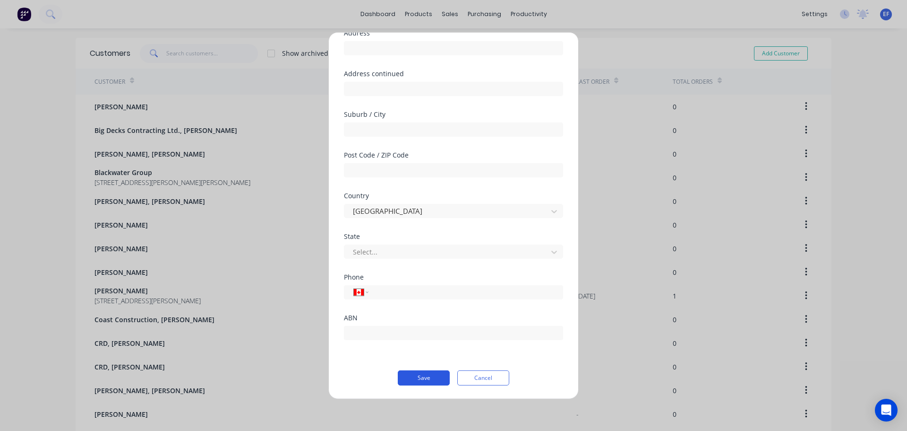
click at [421, 383] on button "Save" at bounding box center [424, 377] width 52 height 15
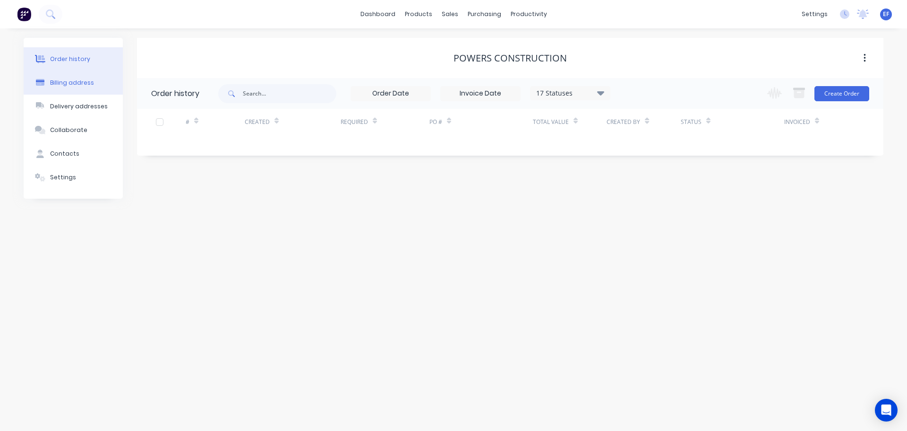
click at [69, 81] on div "Billing address" at bounding box center [72, 82] width 44 height 9
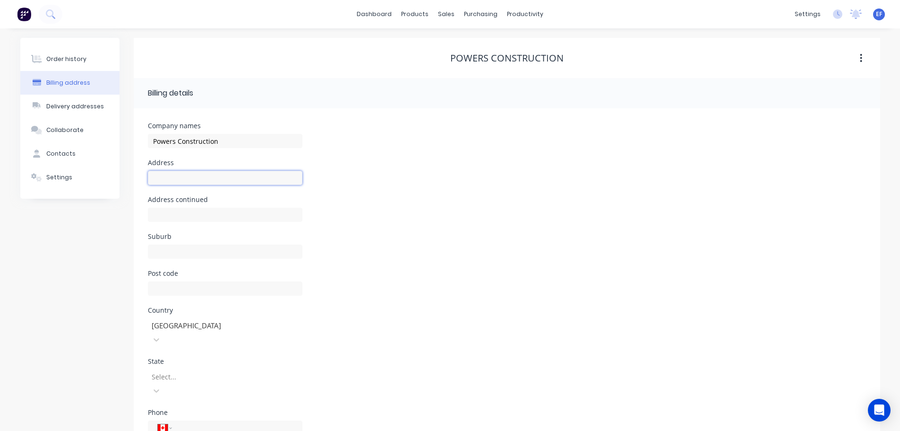
click at [205, 176] on input "text" at bounding box center [225, 178] width 155 height 14
drag, startPoint x: 221, startPoint y: 178, endPoint x: 95, endPoint y: 183, distance: 126.8
click at [95, 183] on div "Order history Billing address Delivery addresses Collaborate Contacts Settings …" at bounding box center [450, 265] width 860 height 454
click at [184, 252] on input "text" at bounding box center [225, 251] width 155 height 14
drag, startPoint x: 194, startPoint y: 251, endPoint x: 67, endPoint y: 247, distance: 127.7
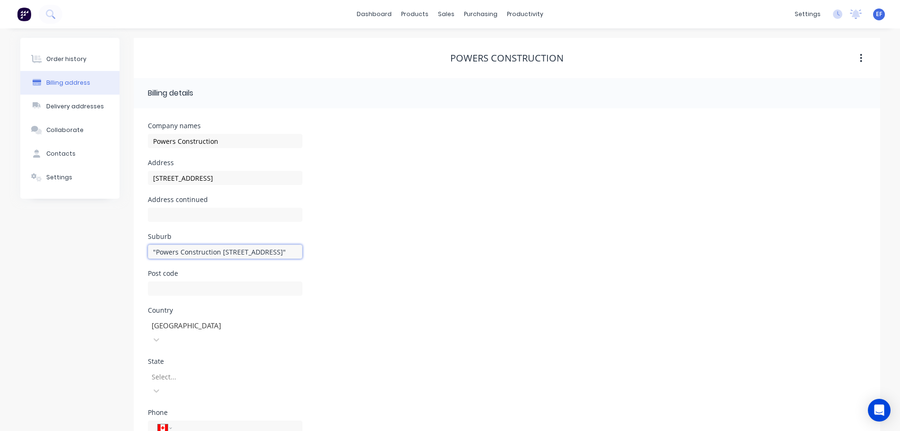
click at [67, 247] on div "Order history Billing address Delivery addresses Collaborate Contacts Settings …" at bounding box center [450, 265] width 860 height 454
click at [270, 252] on input "Danbury CT 06810 [GEOGRAPHIC_DATA]"" at bounding box center [225, 251] width 155 height 14
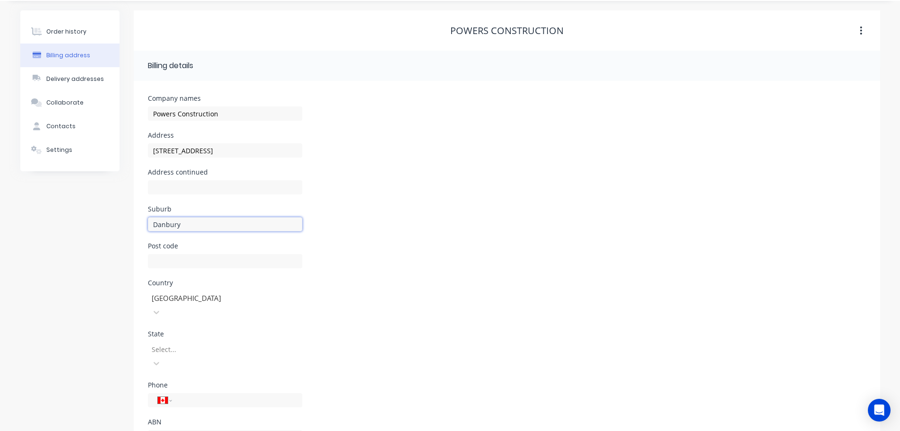
scroll to position [43, 0]
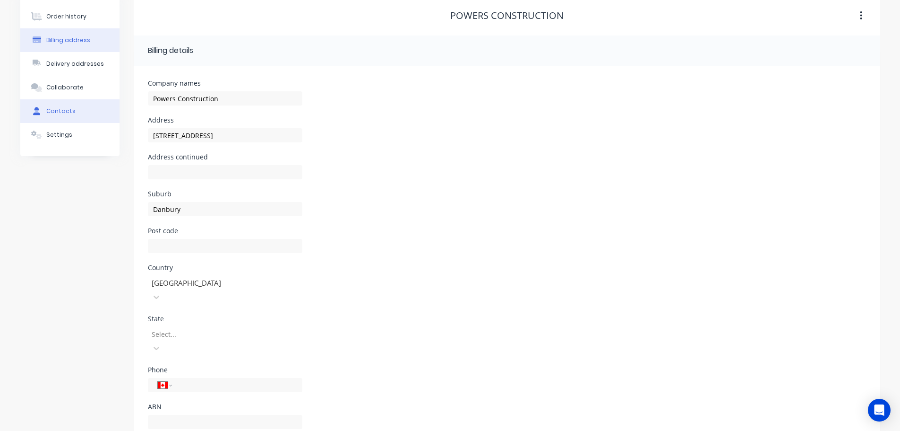
click at [78, 112] on button "Contacts" at bounding box center [69, 111] width 99 height 24
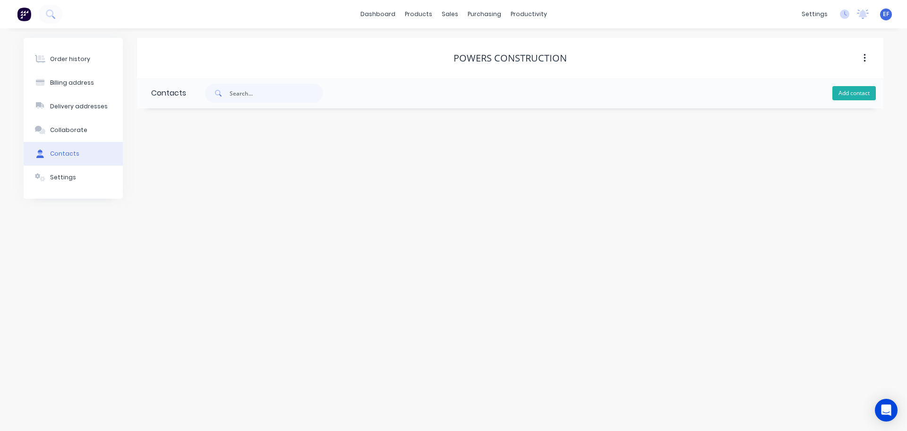
click at [856, 96] on button "Add contact" at bounding box center [854, 93] width 43 height 14
click at [207, 71] on div "Powers Construction" at bounding box center [510, 58] width 747 height 40
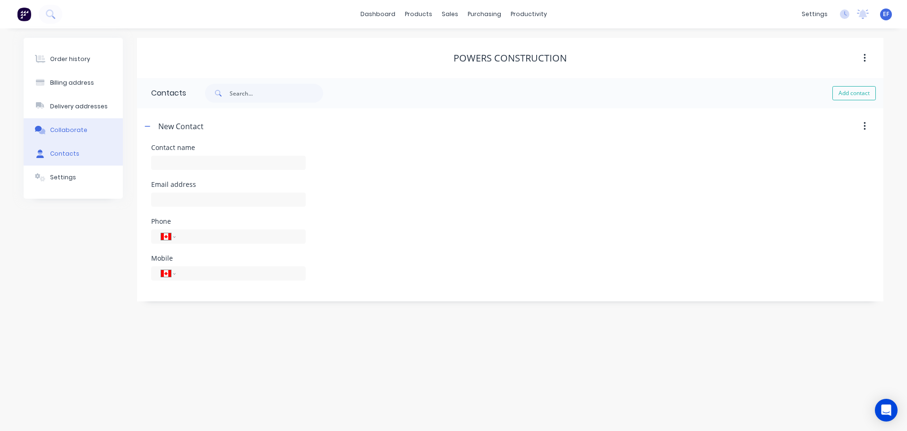
click at [52, 131] on div "Collaborate" at bounding box center [68, 130] width 37 height 9
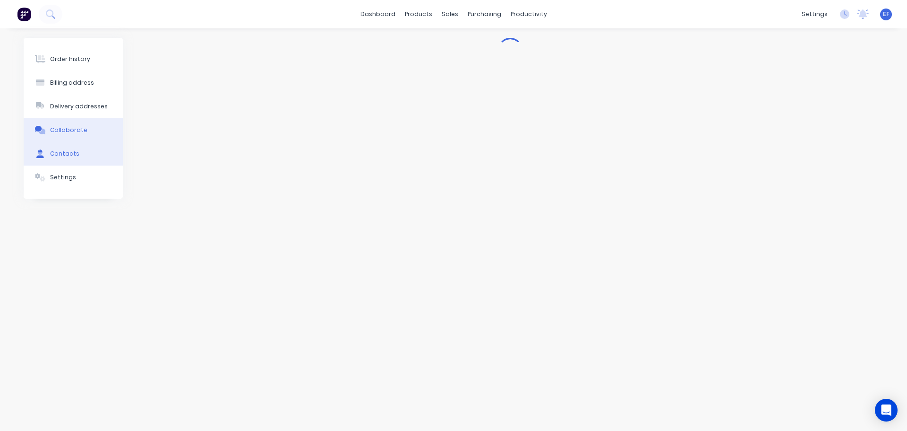
click at [52, 148] on button "Contacts" at bounding box center [73, 154] width 99 height 24
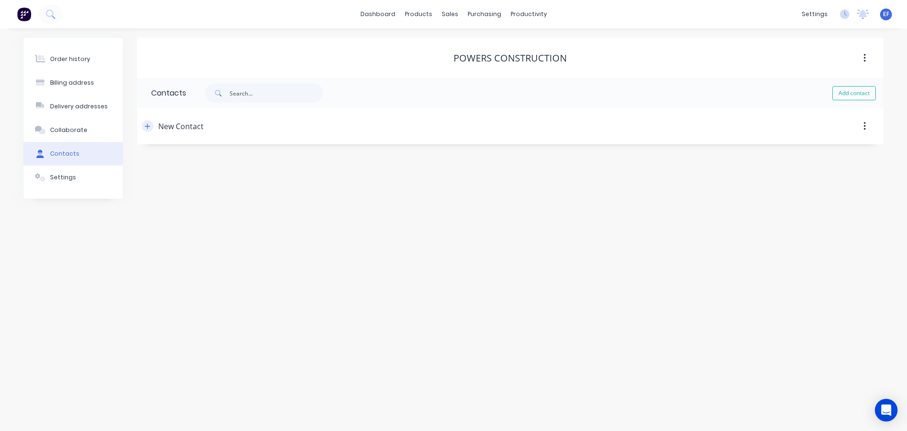
click at [149, 126] on icon "button" at bounding box center [147, 125] width 5 height 5
click at [866, 124] on button "button" at bounding box center [865, 126] width 22 height 17
click at [824, 152] on div "Delete" at bounding box center [831, 151] width 73 height 14
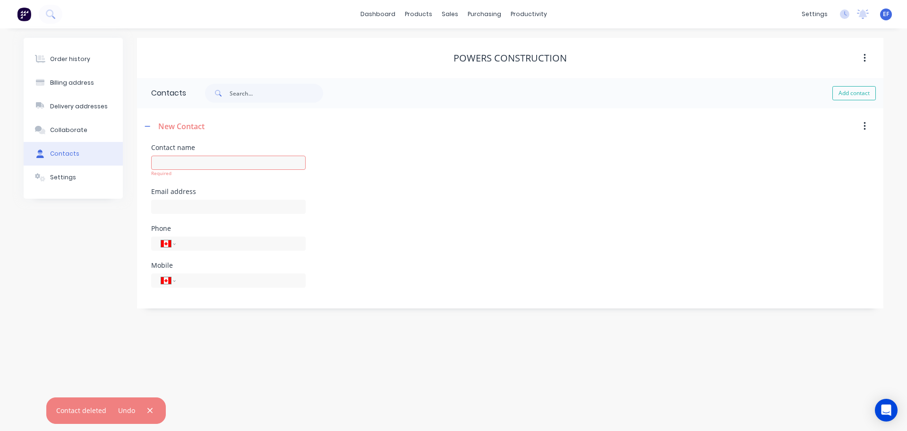
click at [119, 265] on div "Order history Billing address Delivery addresses Collaborate Contacts Settings" at bounding box center [73, 173] width 99 height 270
click at [94, 134] on button "Collaborate" at bounding box center [73, 130] width 99 height 24
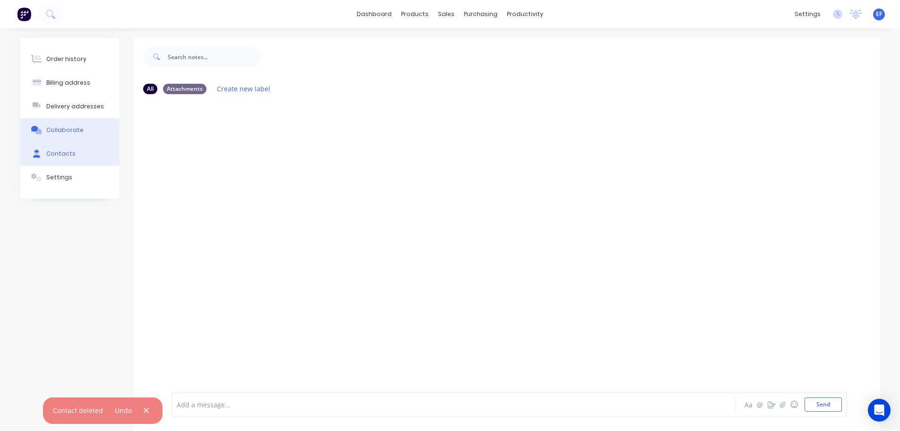
click at [80, 154] on button "Contacts" at bounding box center [69, 154] width 99 height 24
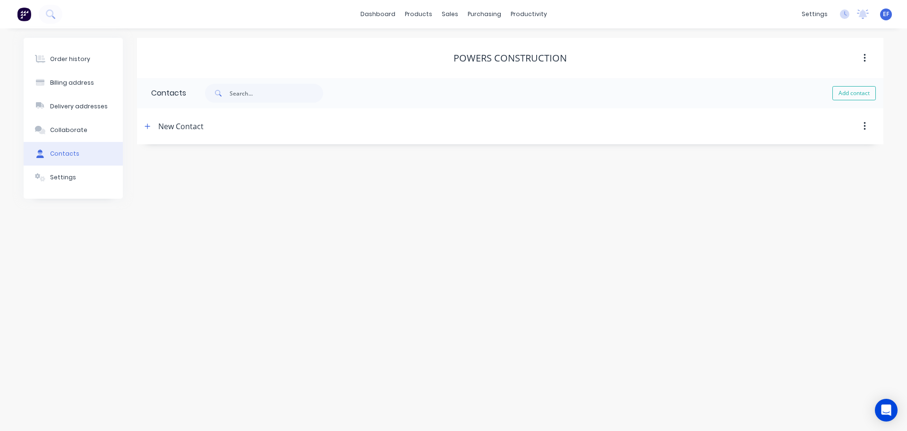
click at [859, 125] on button "button" at bounding box center [865, 126] width 22 height 17
click at [825, 152] on div "Delete" at bounding box center [831, 151] width 73 height 14
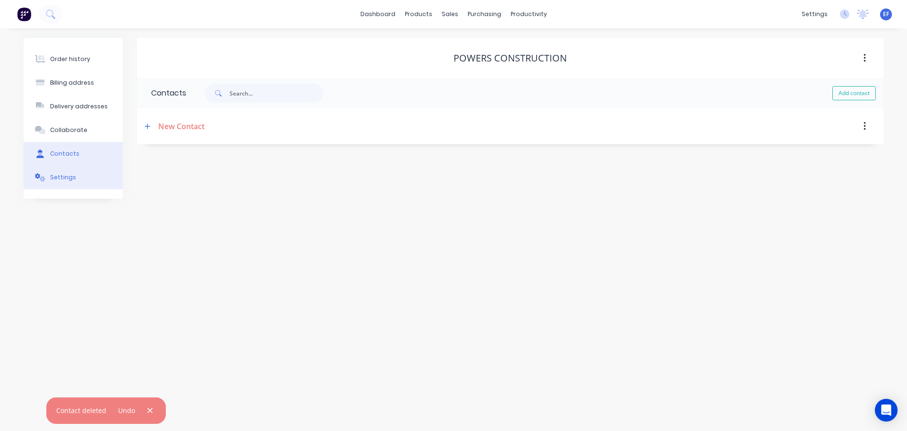
click at [67, 168] on button "Settings" at bounding box center [73, 177] width 99 height 24
click at [65, 155] on div "Contacts" at bounding box center [64, 153] width 29 height 9
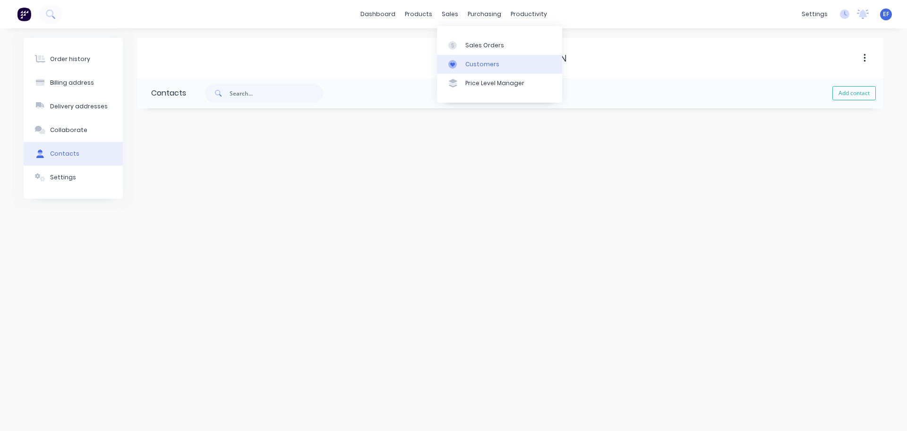
click at [455, 62] on icon at bounding box center [453, 64] width 9 height 9
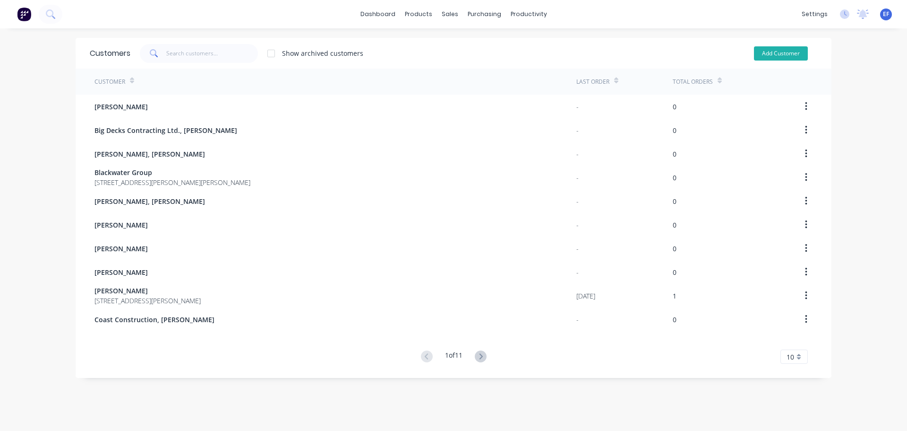
click at [774, 55] on button "Add Customer" at bounding box center [781, 53] width 54 height 14
select select "CA"
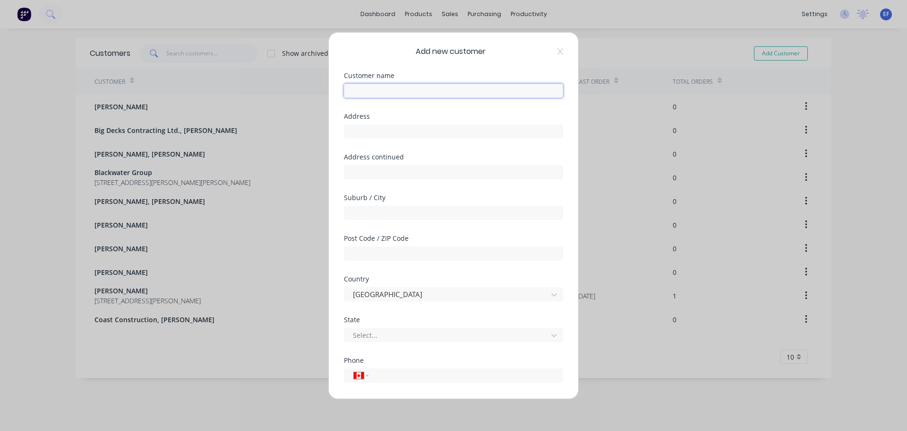
click at [417, 94] on input "text" at bounding box center [453, 90] width 219 height 14
paste input "Powers Construction, Ben Brott"
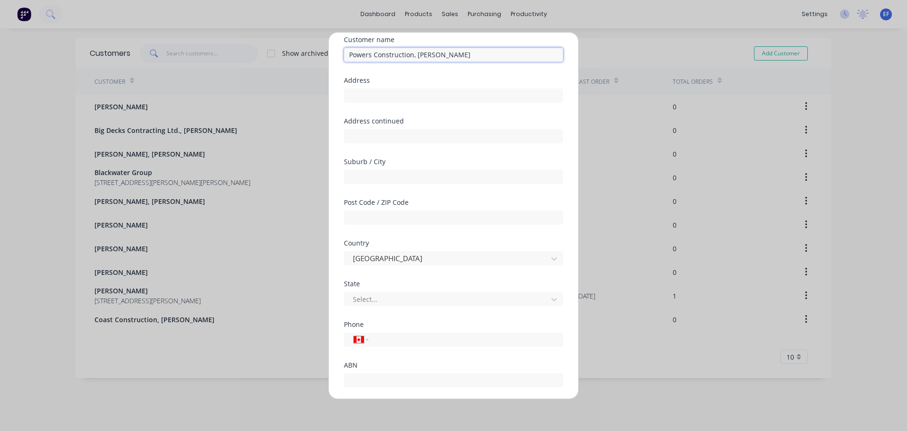
scroll to position [83, 0]
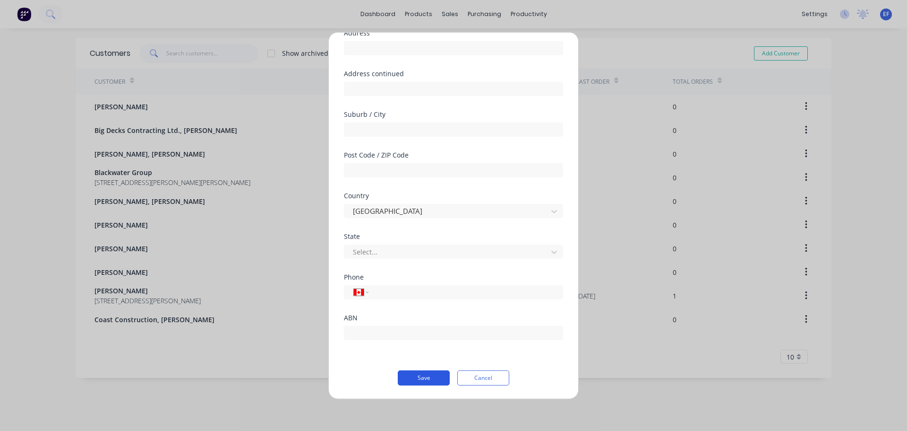
type input "Powers Construction, Ben Brott"
click at [418, 382] on button "Save" at bounding box center [424, 377] width 52 height 15
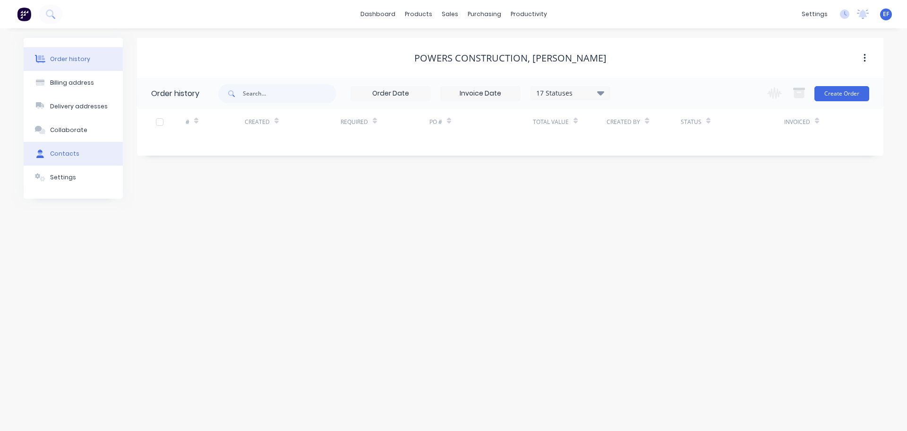
click at [76, 157] on button "Contacts" at bounding box center [73, 154] width 99 height 24
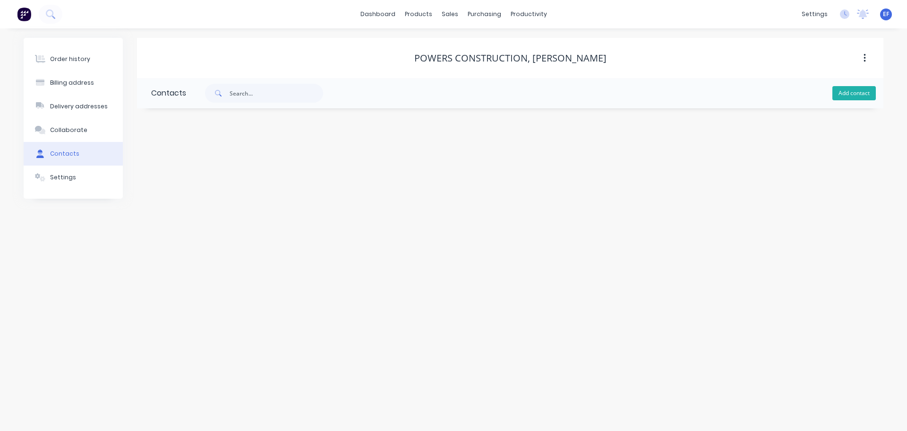
click at [866, 92] on button "Add contact" at bounding box center [854, 93] width 43 height 14
select select "CA"
drag, startPoint x: 598, startPoint y: 59, endPoint x: 544, endPoint y: 59, distance: 53.4
click at [544, 59] on div "Powers Construction, Ben Brott" at bounding box center [510, 57] width 747 height 11
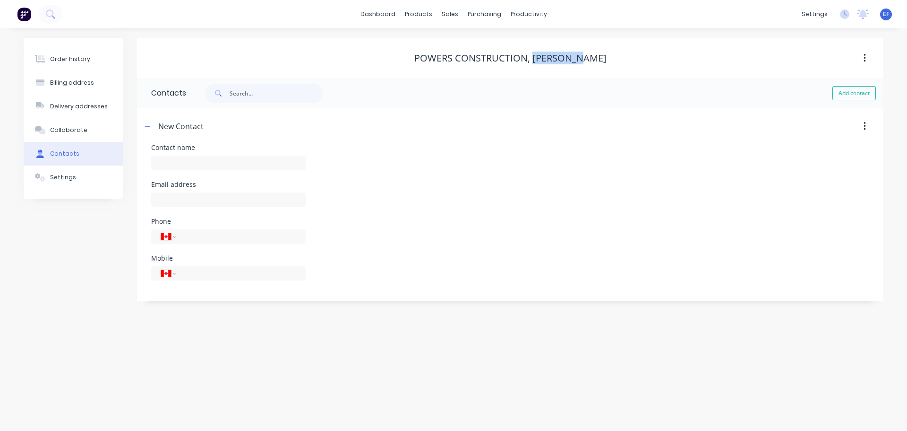
copy div "Ben Brott"
click at [168, 170] on div at bounding box center [228, 167] width 155 height 28
click at [178, 164] on input "text" at bounding box center [228, 162] width 155 height 14
paste input "Ben Brott"
type input "Ben Brott"
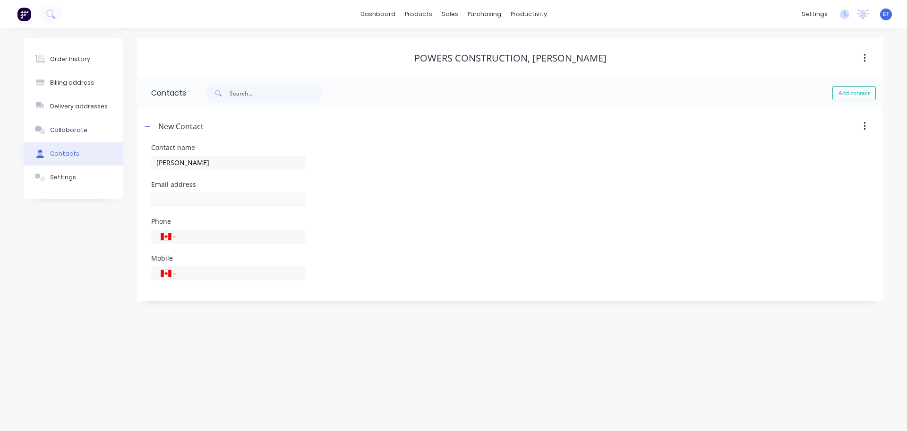
select select "CA"
click at [209, 199] on input "text" at bounding box center [228, 199] width 155 height 14
paste input "ben@powersconstruction.com"
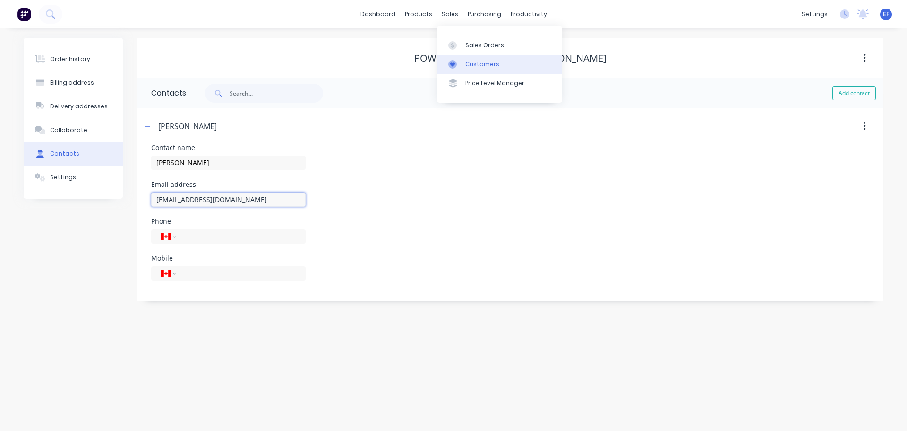
type input "ben@powersconstruction.com"
click at [466, 61] on div "Customers" at bounding box center [483, 64] width 34 height 9
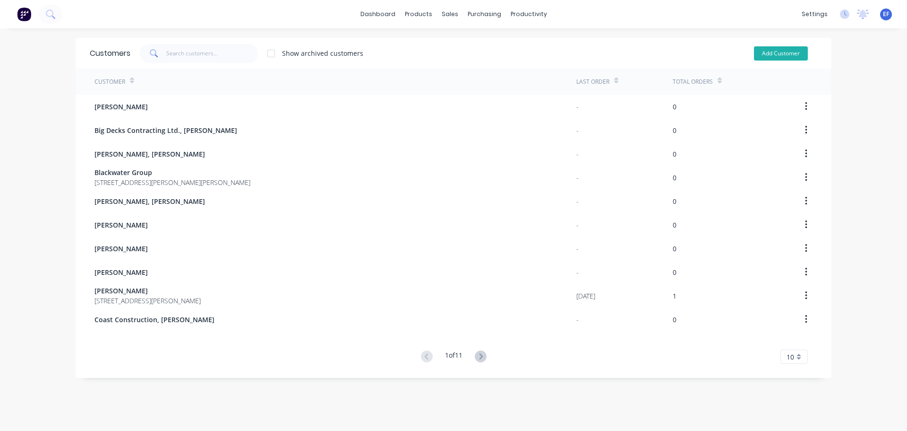
click at [777, 55] on button "Add Customer" at bounding box center [781, 53] width 54 height 14
select select "CA"
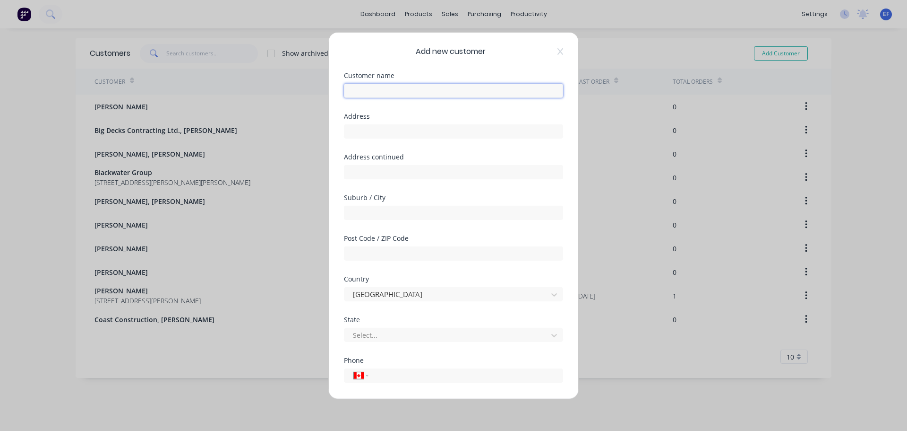
click at [411, 97] on input "text" at bounding box center [453, 90] width 219 height 14
paste input "Powers Construction, Kai Venemore"
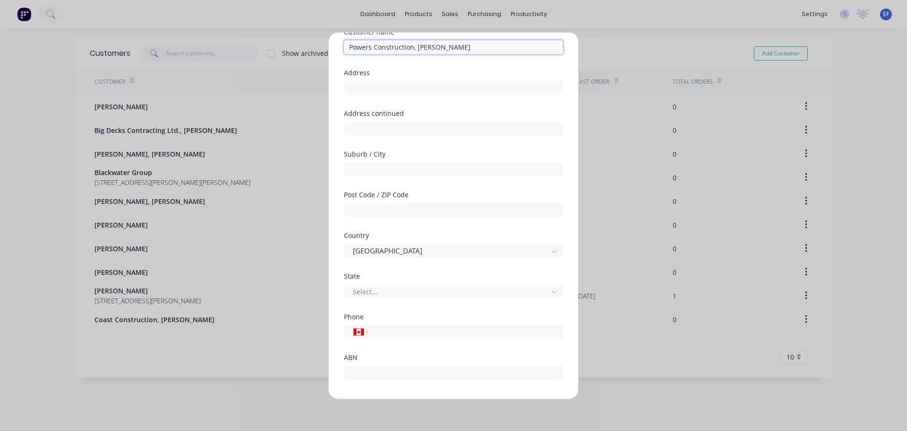
scroll to position [83, 0]
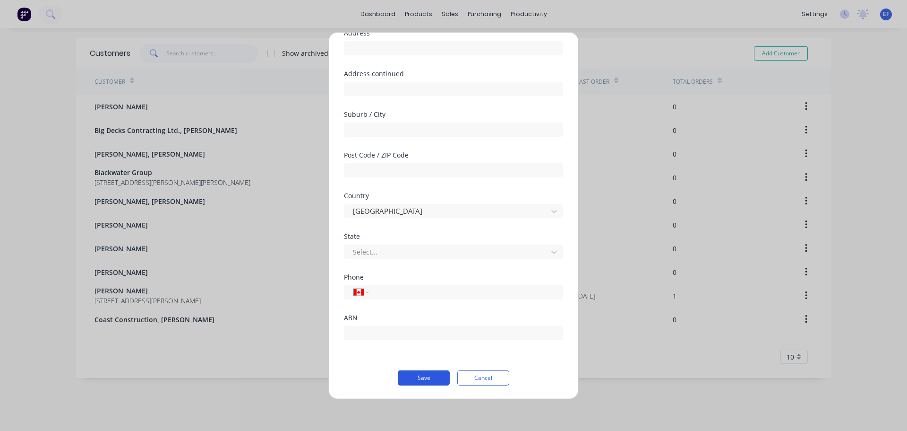
type input "Powers Construction, Kai Venemore"
click at [435, 377] on button "Save" at bounding box center [424, 377] width 52 height 15
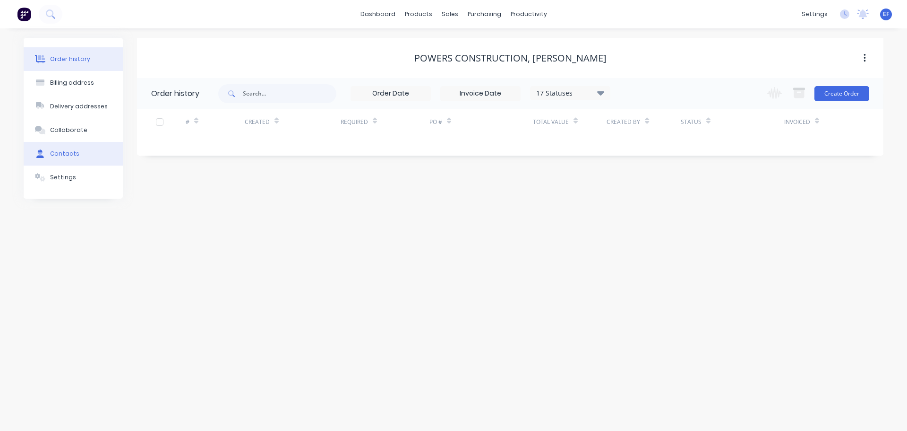
click at [68, 154] on div "Contacts" at bounding box center [64, 153] width 29 height 9
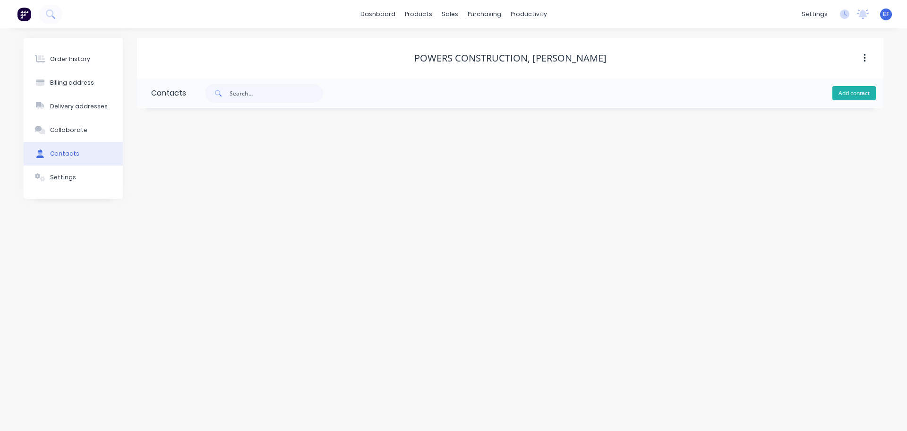
click at [848, 95] on button "Add contact" at bounding box center [854, 93] width 43 height 14
select select "CA"
drag, startPoint x: 606, startPoint y: 58, endPoint x: 537, endPoint y: 58, distance: 69.0
click at [537, 58] on div "Powers Construction, Kai Venemore" at bounding box center [510, 57] width 747 height 11
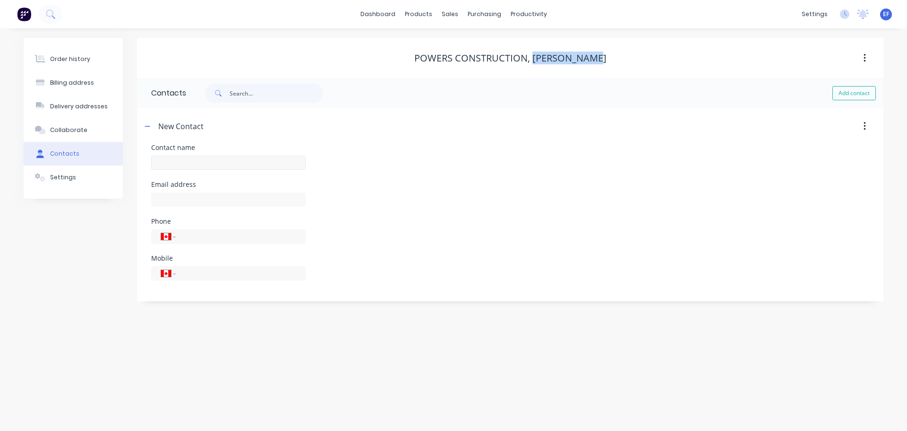
copy div "Kai Venemore"
click at [221, 167] on input "text" at bounding box center [228, 162] width 155 height 14
paste input "Kai Venemore"
type input "Kai Venemore"
select select "CA"
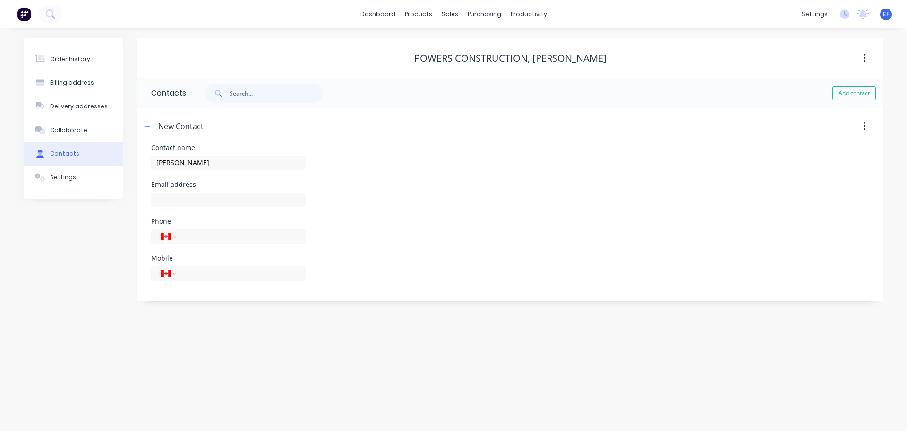
select select "CA"
click at [198, 205] on input "text" at bounding box center [228, 199] width 155 height 14
paste input "kai@powersconstruction.com"
type input "kai@powersconstruction.com"
click at [509, 228] on div "Phone International [GEOGRAPHIC_DATA] [GEOGRAPHIC_DATA] [GEOGRAPHIC_DATA] [GEOG…" at bounding box center [510, 236] width 718 height 37
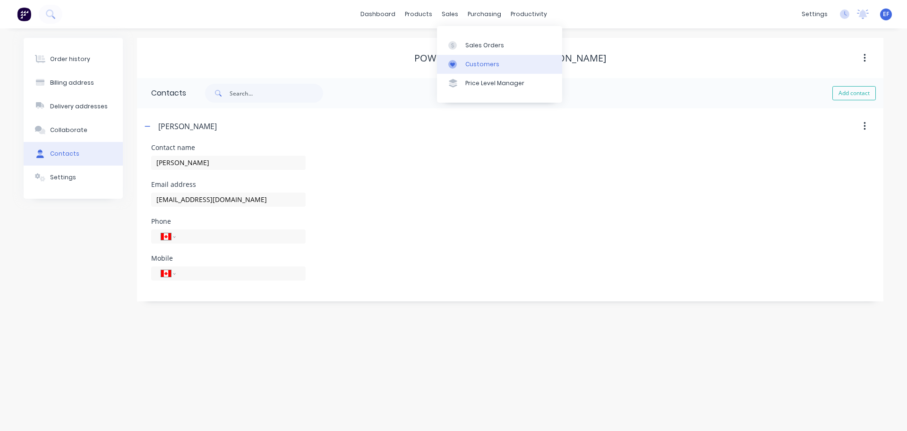
click at [463, 67] on link "Customers" at bounding box center [499, 64] width 125 height 19
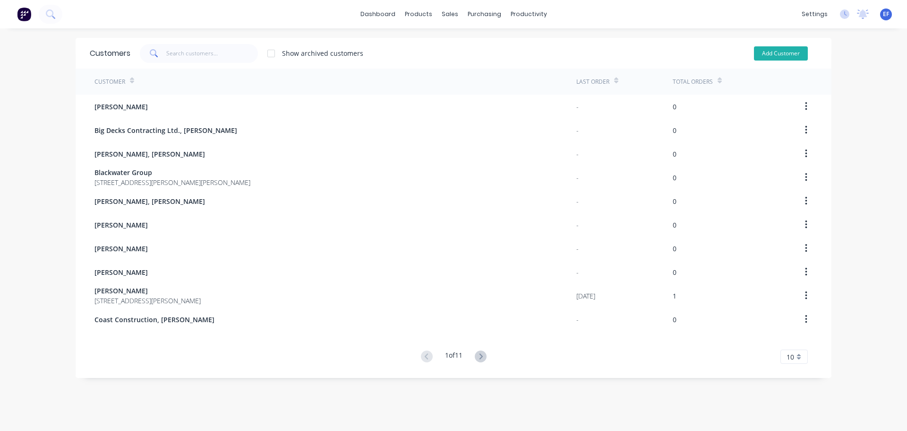
click at [781, 56] on button "Add Customer" at bounding box center [781, 53] width 54 height 14
select select "CA"
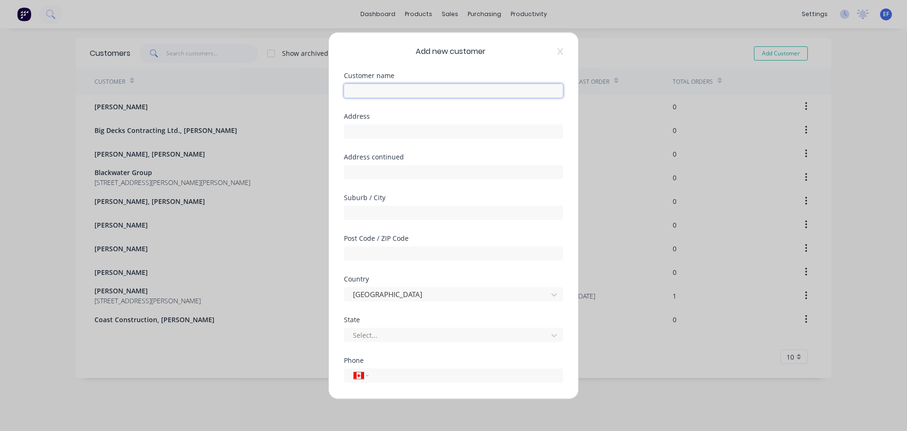
click at [371, 85] on input "text" at bounding box center [453, 90] width 219 height 14
paste input "Re/Max Mayne-Pender"
type input "Re/Max Mayne-Pender"
click at [382, 376] on input "tel" at bounding box center [464, 375] width 178 height 11
paste input "(250) 539-3571"
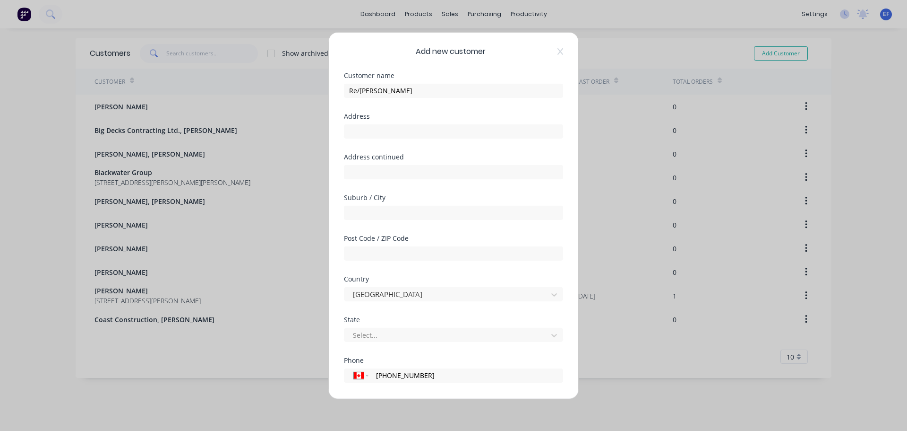
type input "(250) 539-3571"
click at [371, 126] on input "text" at bounding box center [453, 131] width 219 height 14
paste input ""Re/Max Mayne-Pender 424 Fernhill Road Mayne Island BC V0N 2J2 Canada""
drag, startPoint x: 444, startPoint y: 131, endPoint x: 558, endPoint y: 135, distance: 113.5
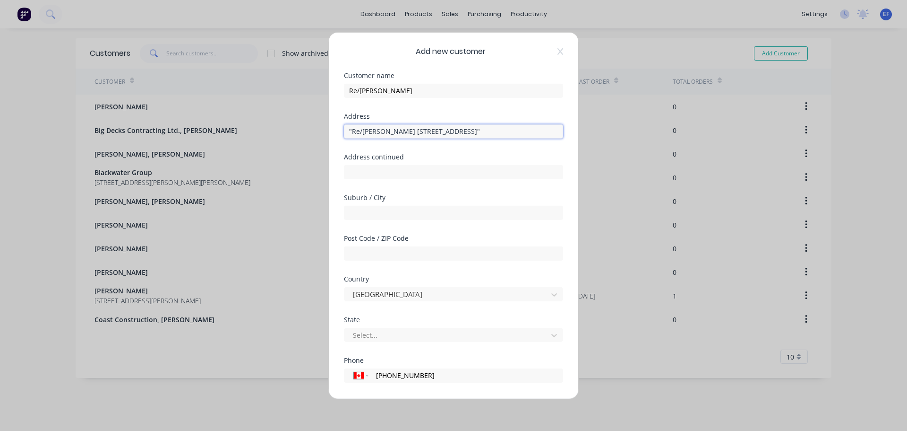
click at [558, 135] on div "Add new customer Customer name Re/Max Mayne-Pender Address "Re/Max Mayne-Pender…" at bounding box center [454, 215] width 250 height 366
drag, startPoint x: 423, startPoint y: 130, endPoint x: 292, endPoint y: 133, distance: 131.4
click at [292, 133] on div "Add new customer Customer name Re/Max Mayne-Pender Address "Re/Max Mayne-Pender…" at bounding box center [453, 215] width 907 height 431
type input "424 Fernhill Road"
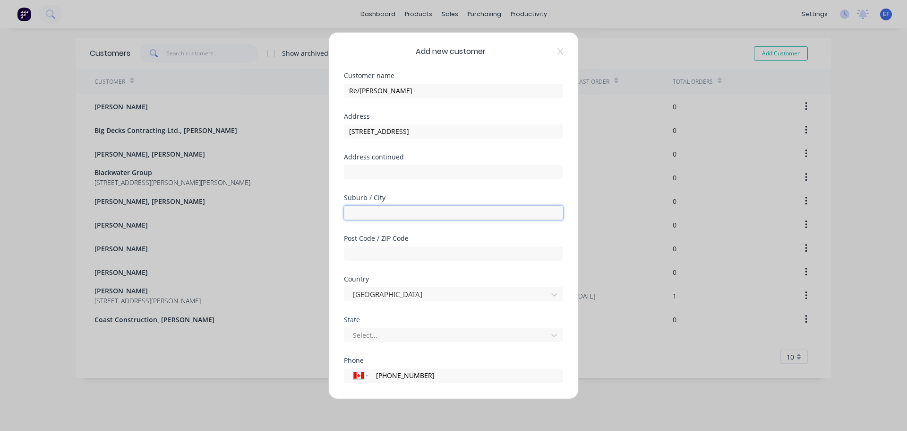
click at [410, 211] on input "text" at bounding box center [453, 212] width 219 height 14
paste input "[GEOGRAPHIC_DATA]"
type input "[GEOGRAPHIC_DATA]"
click at [379, 337] on div at bounding box center [447, 335] width 191 height 12
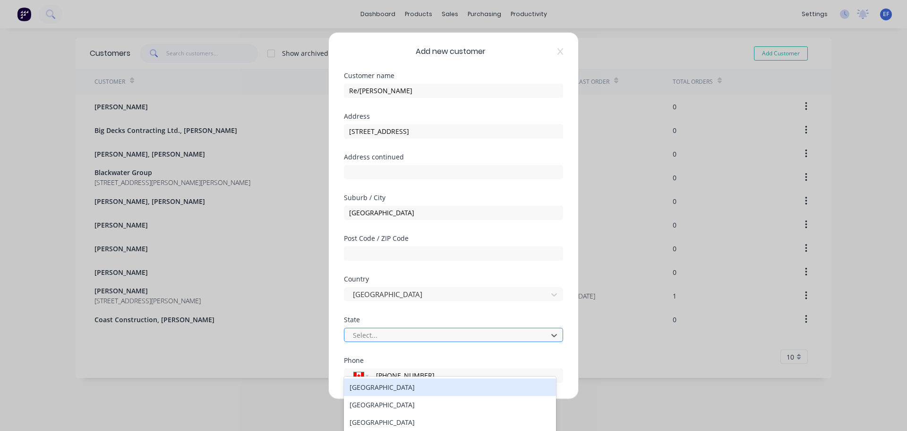
scroll to position [46, 0]
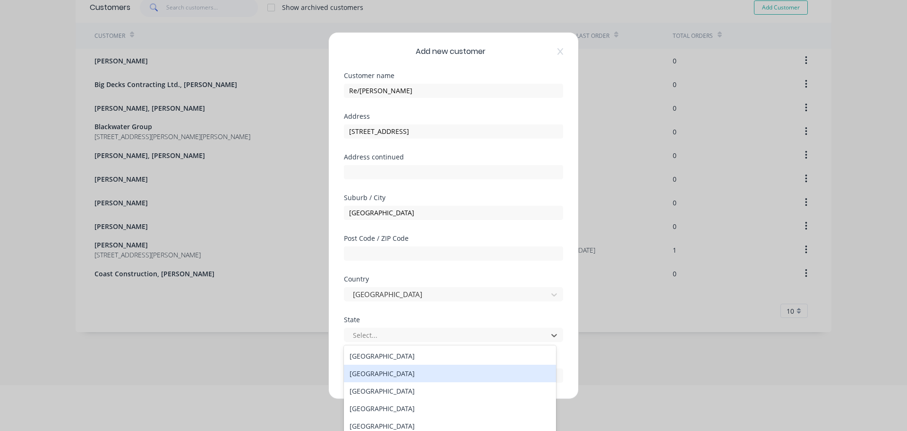
click at [380, 373] on div "[GEOGRAPHIC_DATA]" at bounding box center [450, 372] width 212 height 17
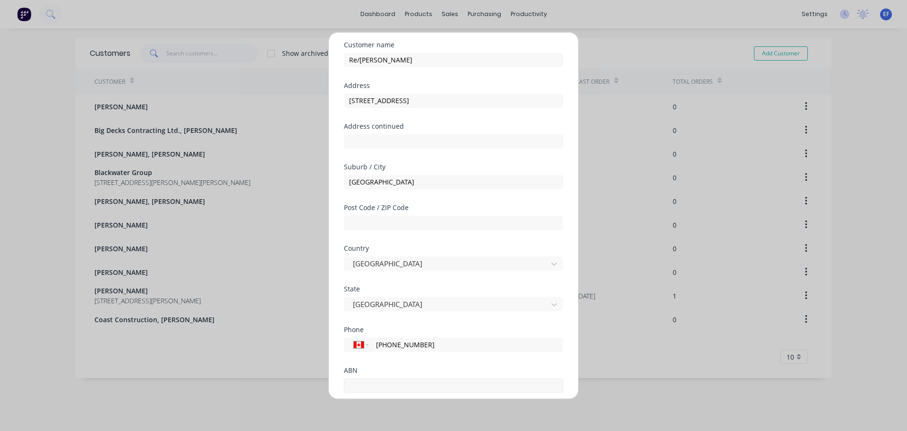
scroll to position [83, 0]
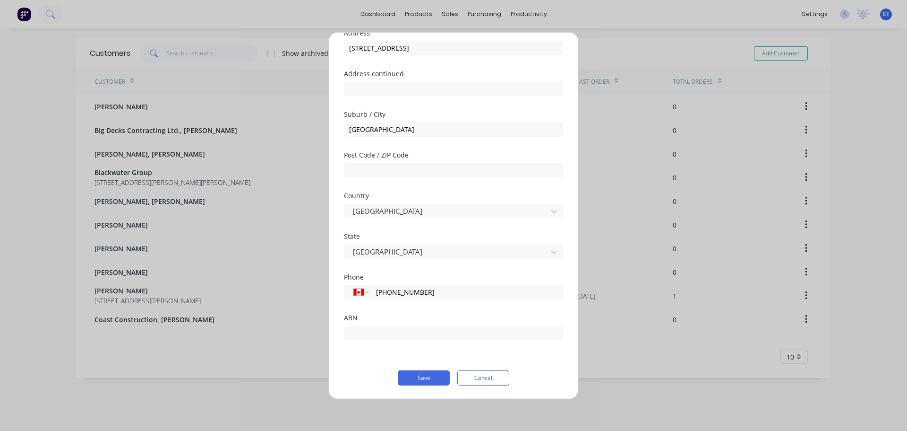
click at [423, 386] on div "Add new customer Customer name Re/Max Mayne-Pender Address 424 Fernhill Road Ad…" at bounding box center [454, 215] width 250 height 366
click at [423, 383] on button "Save" at bounding box center [424, 377] width 52 height 15
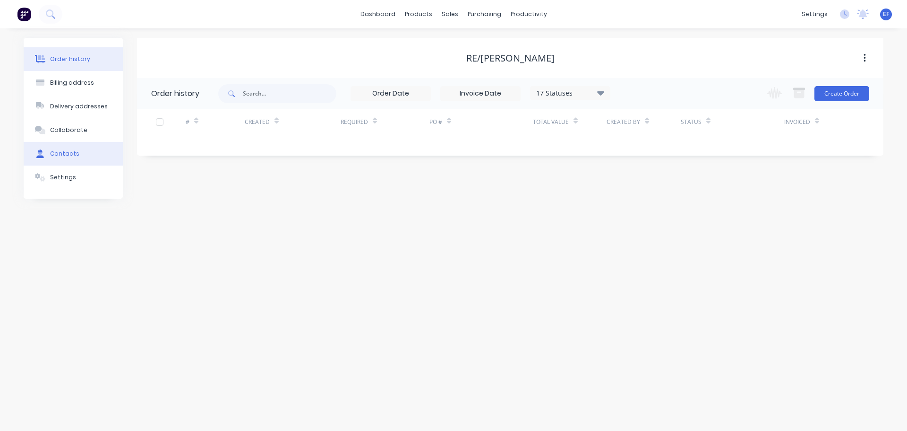
click at [51, 154] on div "Contacts" at bounding box center [64, 153] width 29 height 9
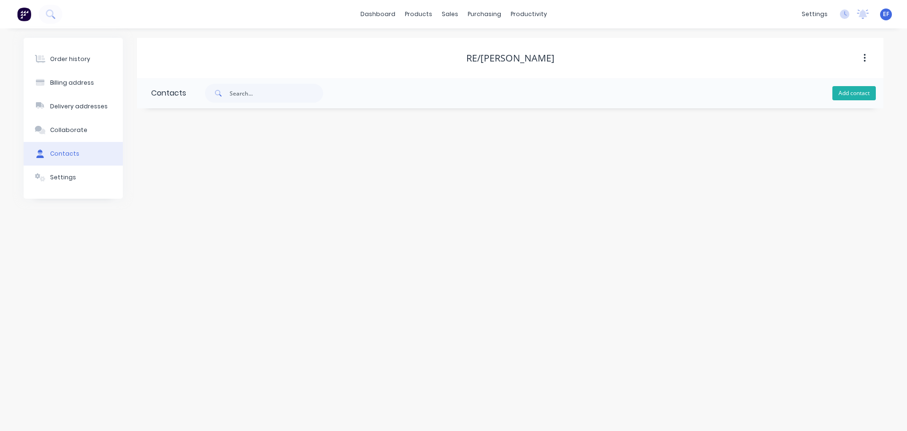
click at [858, 91] on button "Add contact" at bounding box center [854, 93] width 43 height 14
select select "CA"
click at [148, 126] on icon "button" at bounding box center [148, 126] width 6 height 7
click at [867, 131] on button "button" at bounding box center [865, 126] width 22 height 17
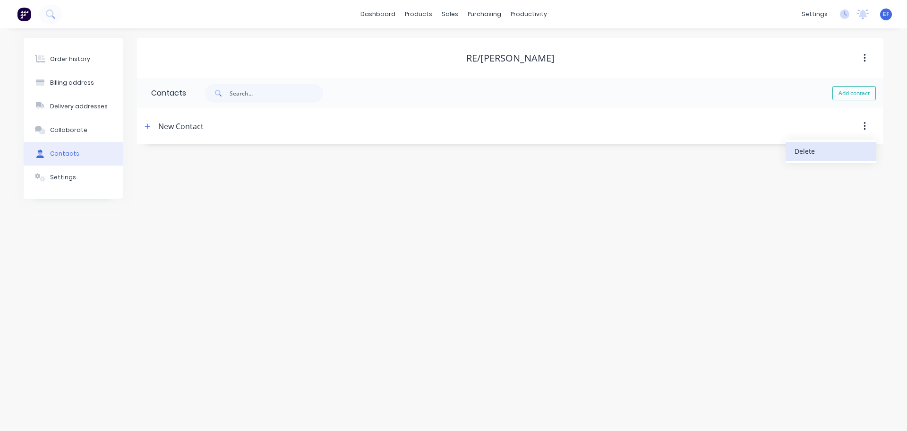
click at [811, 154] on div "Delete" at bounding box center [831, 151] width 73 height 14
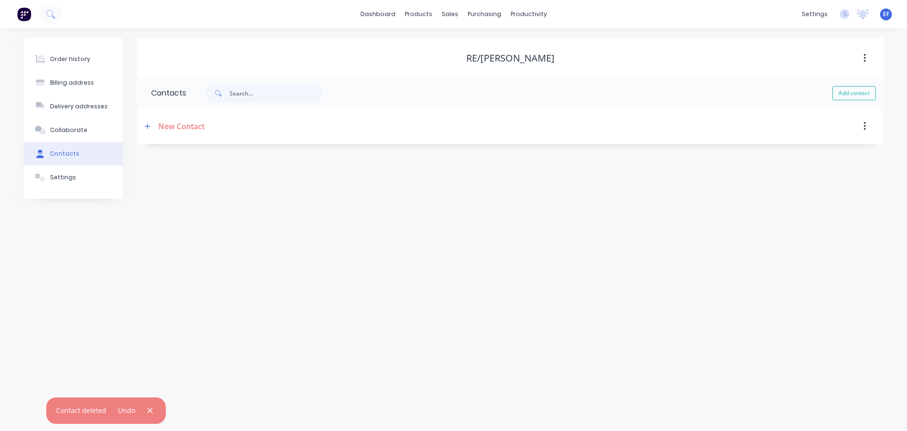
drag, startPoint x: 155, startPoint y: 260, endPoint x: 140, endPoint y: 248, distance: 19.5
click at [155, 259] on div "Order history Billing address Delivery addresses Collaborate Contacts Settings …" at bounding box center [453, 229] width 907 height 402
click at [62, 177] on div "Settings" at bounding box center [63, 177] width 26 height 9
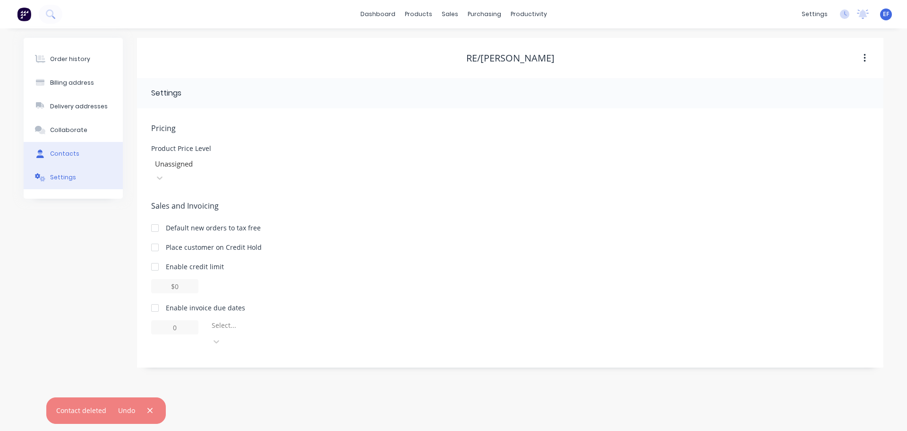
click at [60, 148] on button "Contacts" at bounding box center [73, 154] width 99 height 24
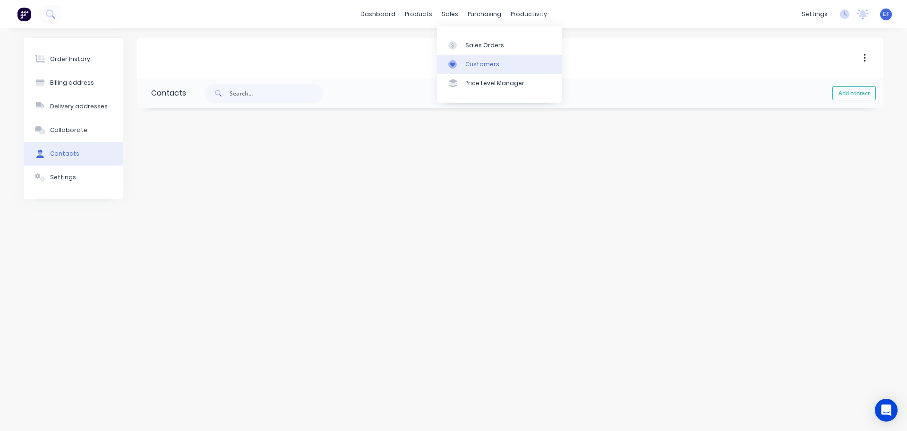
click at [476, 60] on div "Customers" at bounding box center [483, 64] width 34 height 9
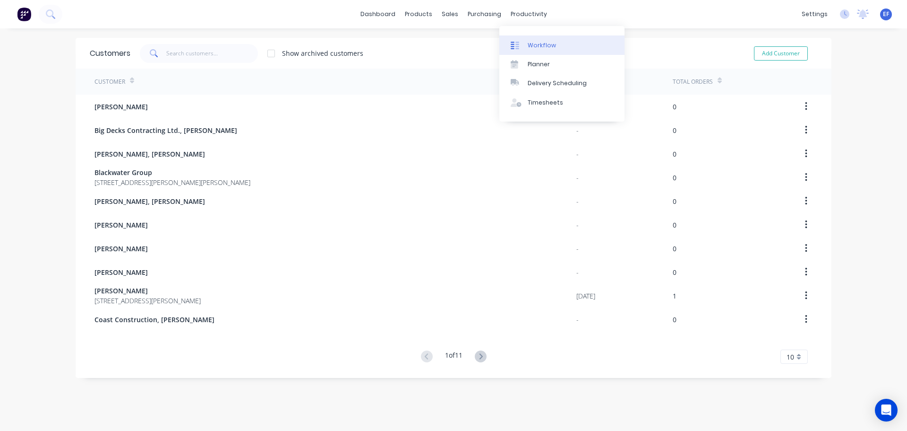
click at [526, 43] on link "Workflow" at bounding box center [562, 44] width 125 height 19
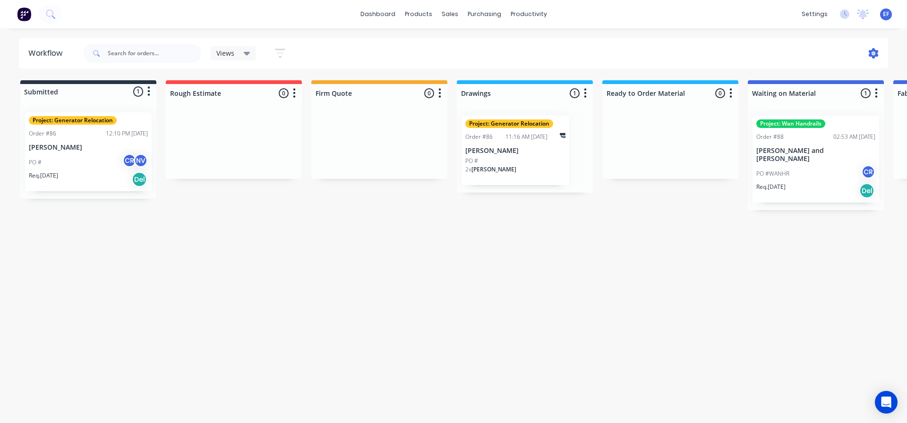
click at [871, 56] on icon at bounding box center [874, 53] width 10 height 10
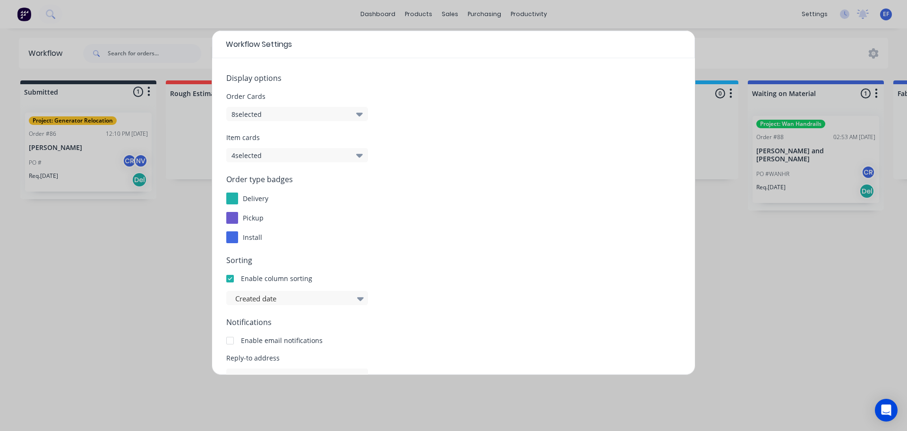
click at [742, 281] on div "Workflow Settings Display options Order Cards 8 selected Item cards 4 selected …" at bounding box center [453, 215] width 907 height 431
click at [258, 27] on div "Workflow Settings Display options Order Cards 8 selected Item cards 4 selected …" at bounding box center [453, 215] width 907 height 431
drag, startPoint x: 196, startPoint y: 36, endPoint x: 192, endPoint y: 48, distance: 12.3
click at [195, 36] on div "Workflow Settings Display options Order Cards 8 selected Item cards 4 selected …" at bounding box center [453, 215] width 907 height 431
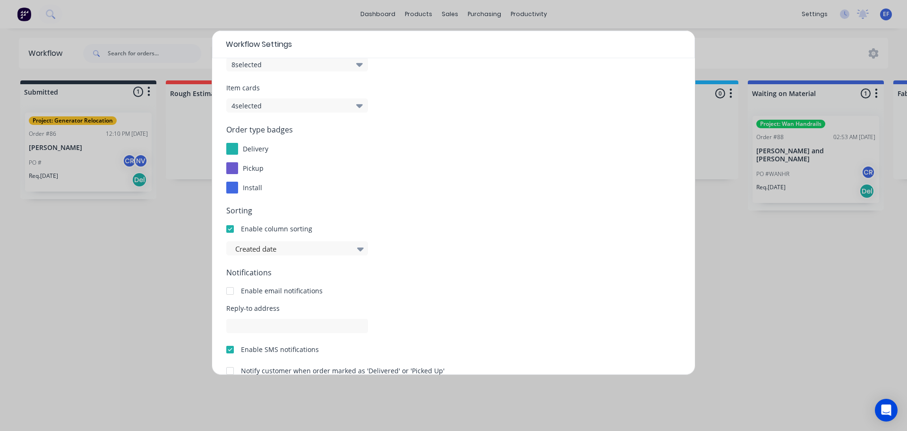
scroll to position [102, 0]
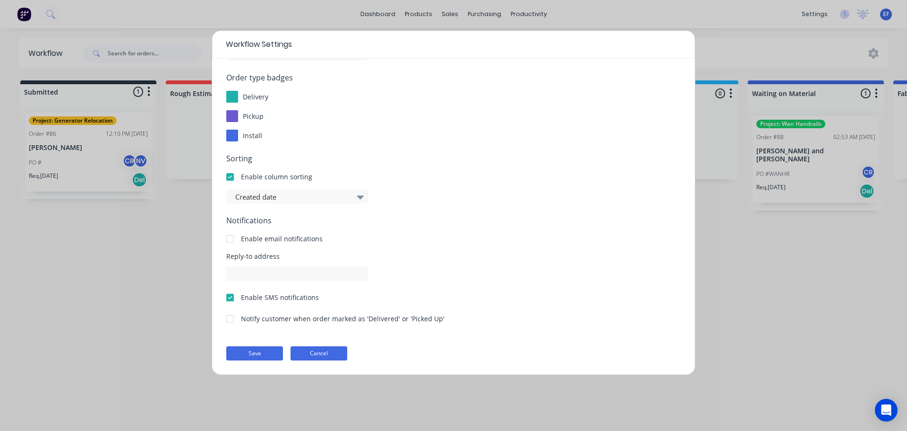
click at [326, 354] on button "Cancel" at bounding box center [319, 353] width 57 height 14
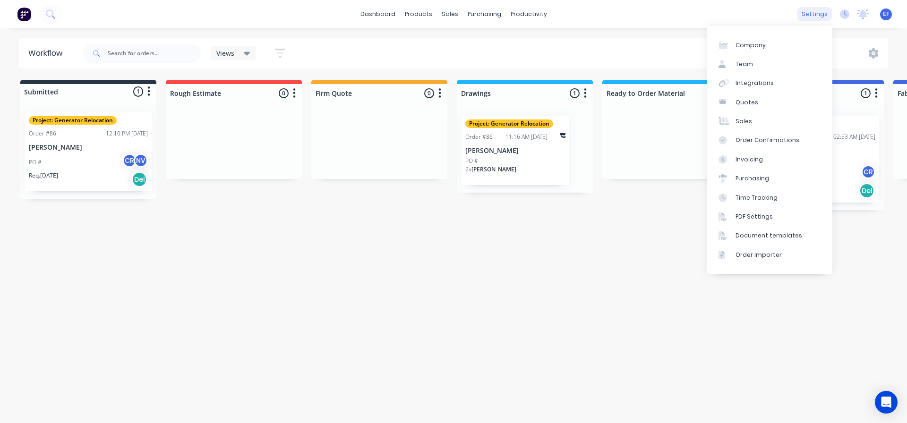
click at [817, 13] on div "settings" at bounding box center [814, 14] width 35 height 14
click at [571, 214] on div "Workflow Views Save new view None (Default) edit Show/Hide statuses Show line i…" at bounding box center [453, 221] width 907 height 367
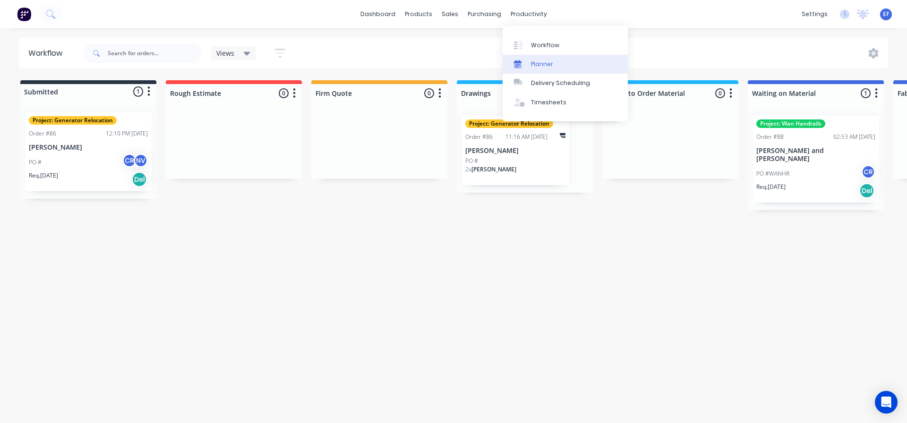
click at [533, 73] on link "Planner" at bounding box center [565, 64] width 125 height 19
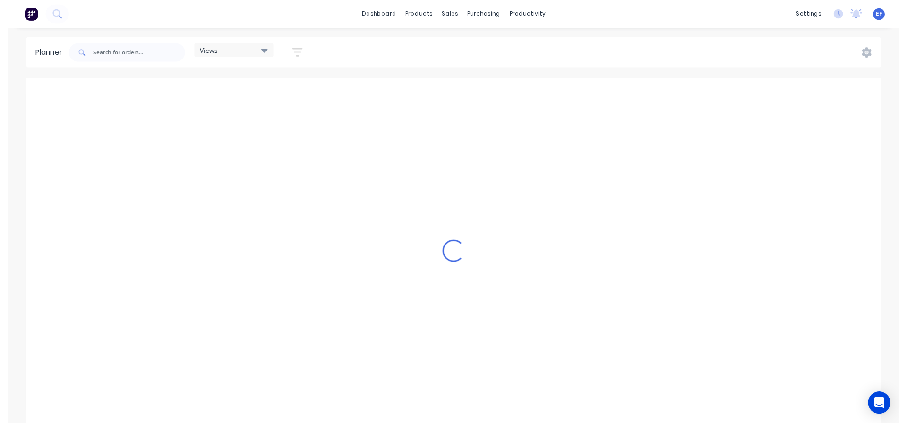
scroll to position [0, 1210]
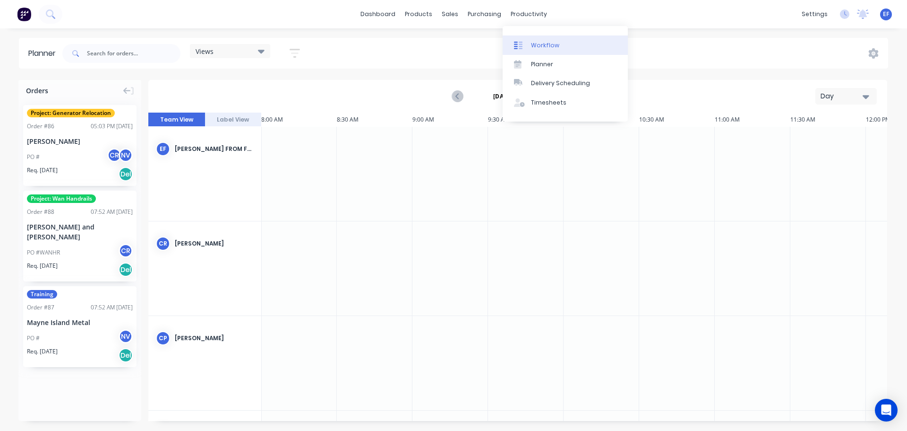
click at [533, 48] on div "Workflow" at bounding box center [545, 45] width 28 height 9
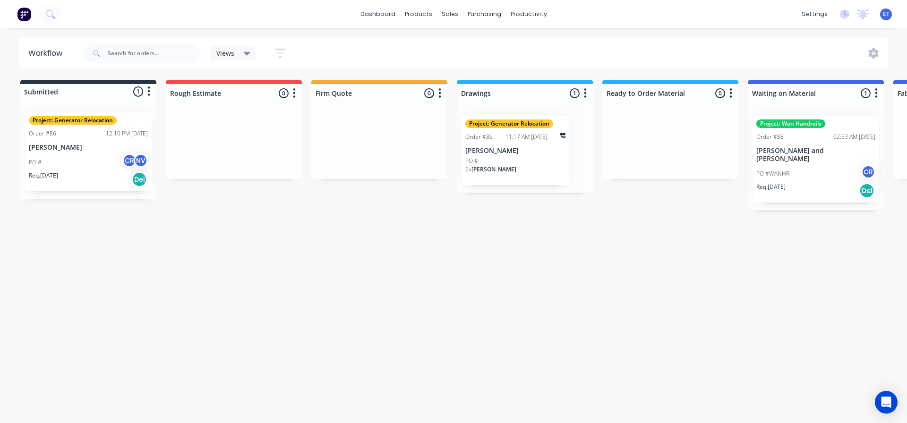
click at [148, 94] on icon "button" at bounding box center [148, 92] width 3 height 12
click at [64, 202] on div "Submitted 1 Status colour #273444 hex #273444 Save Cancel Summaries Total order…" at bounding box center [849, 145] width 1713 height 130
click at [76, 154] on div "PO # CR NV" at bounding box center [88, 163] width 119 height 18
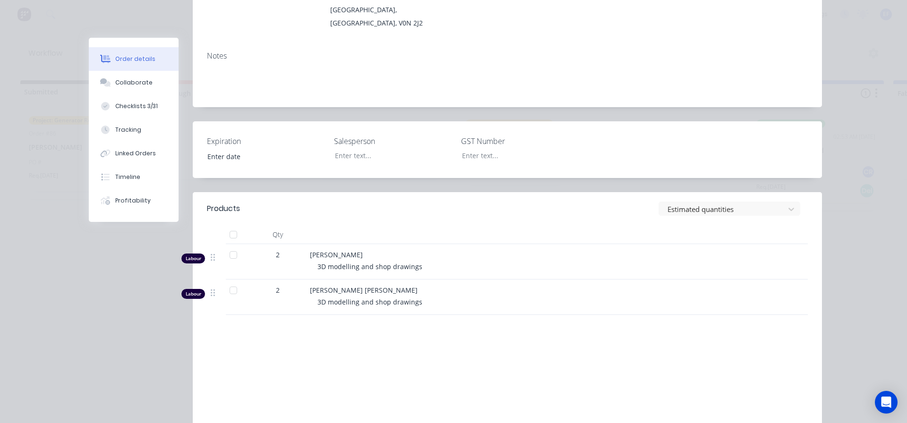
scroll to position [142, 0]
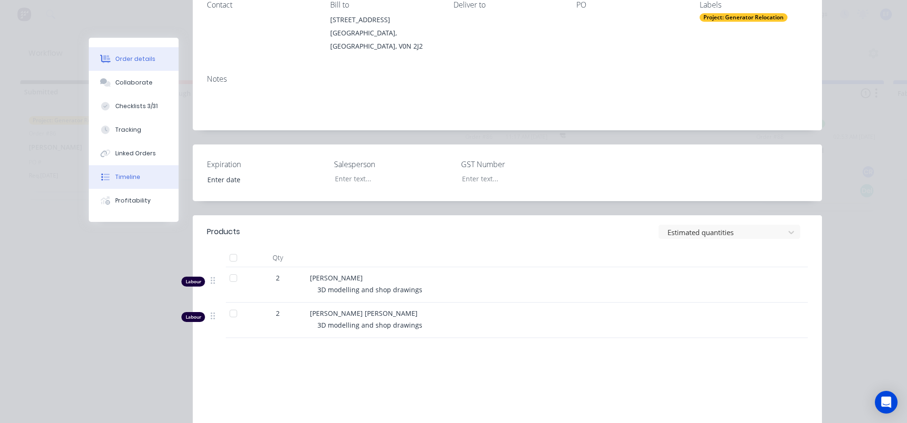
click at [127, 180] on div "Timeline" at bounding box center [127, 177] width 25 height 9
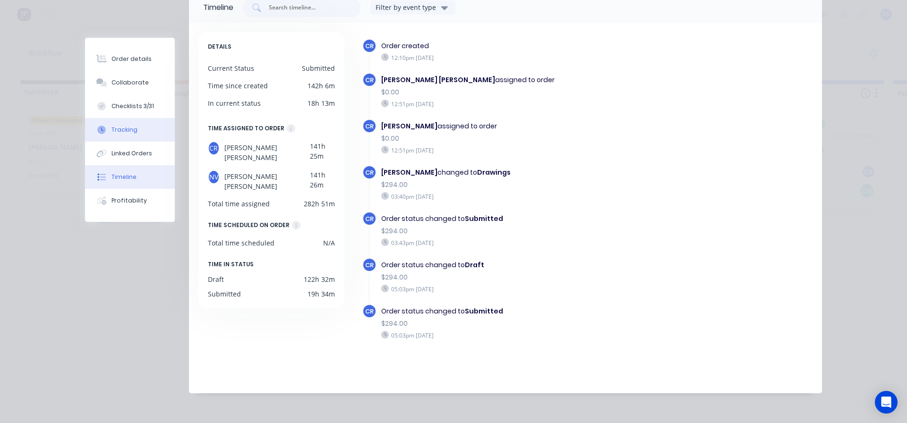
click at [129, 133] on div "Tracking" at bounding box center [125, 130] width 26 height 9
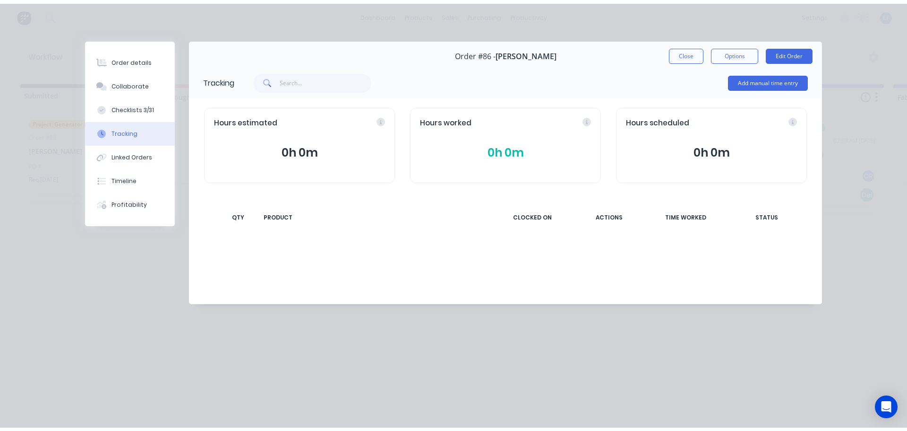
scroll to position [0, 0]
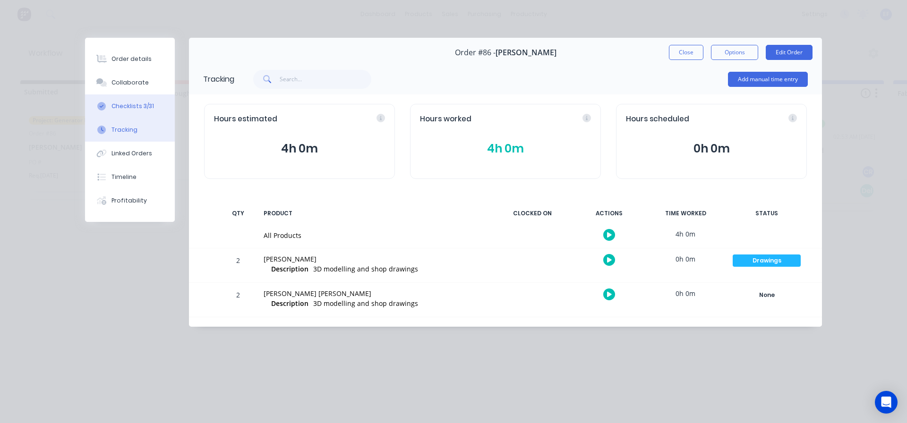
click at [122, 109] on div "Checklists 3/31" at bounding box center [133, 106] width 43 height 9
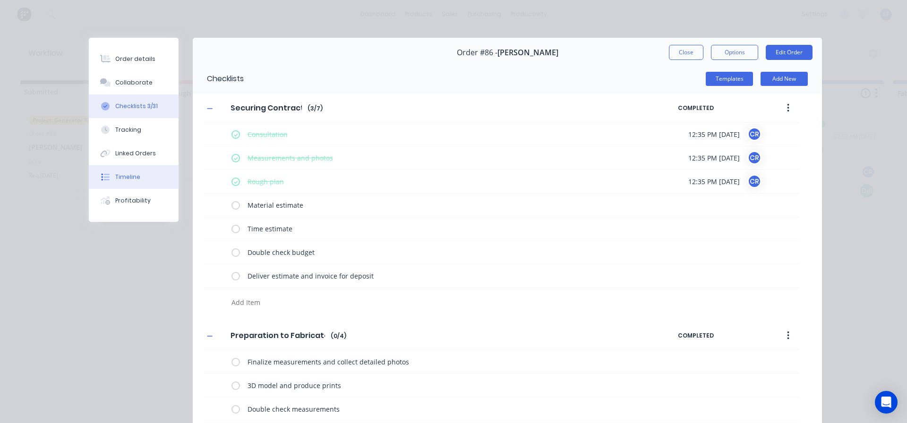
click at [123, 175] on div "Timeline" at bounding box center [127, 177] width 25 height 9
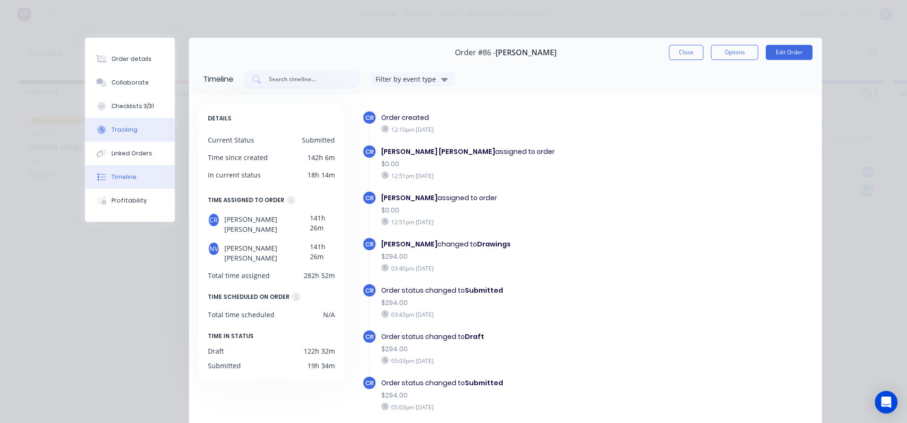
click at [129, 133] on div "Tracking" at bounding box center [125, 130] width 26 height 9
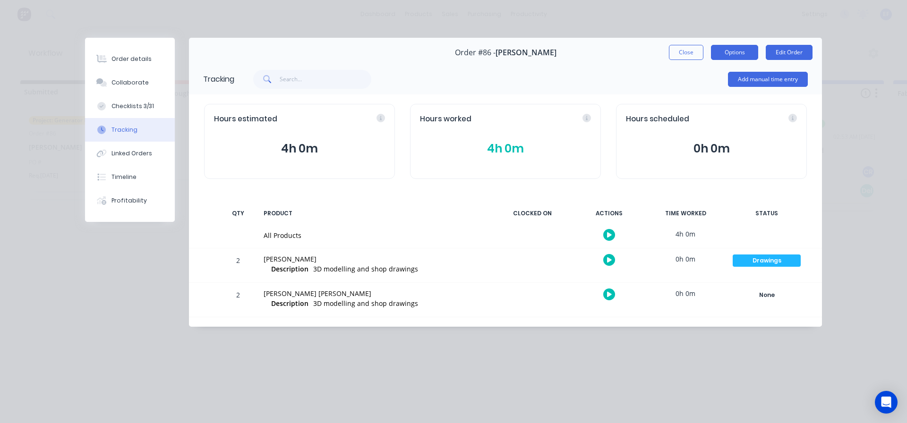
click at [734, 49] on button "Options" at bounding box center [734, 52] width 47 height 15
click at [860, 96] on div "Order details Collaborate Checklists 3/31 Tracking Linked Orders Timeline Profi…" at bounding box center [453, 211] width 907 height 423
click at [638, 74] on div "Add manual time entry" at bounding box center [521, 79] width 574 height 28
click at [783, 80] on button "Add manual time entry" at bounding box center [768, 79] width 80 height 15
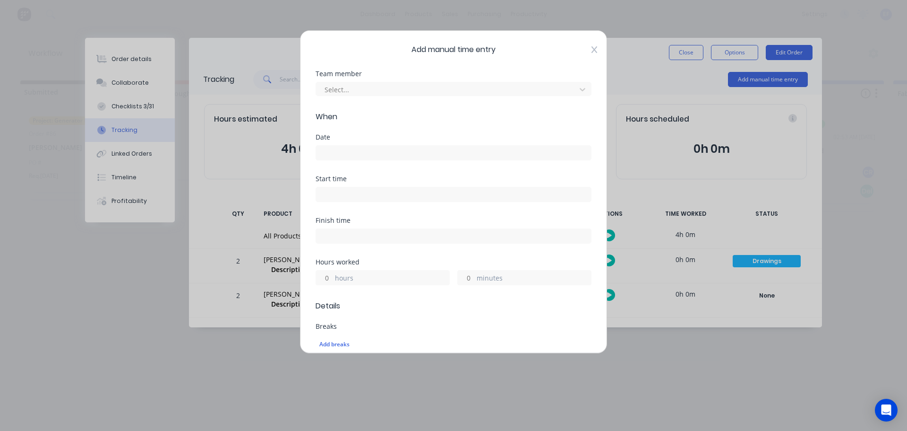
click at [592, 50] on icon at bounding box center [595, 50] width 6 height 8
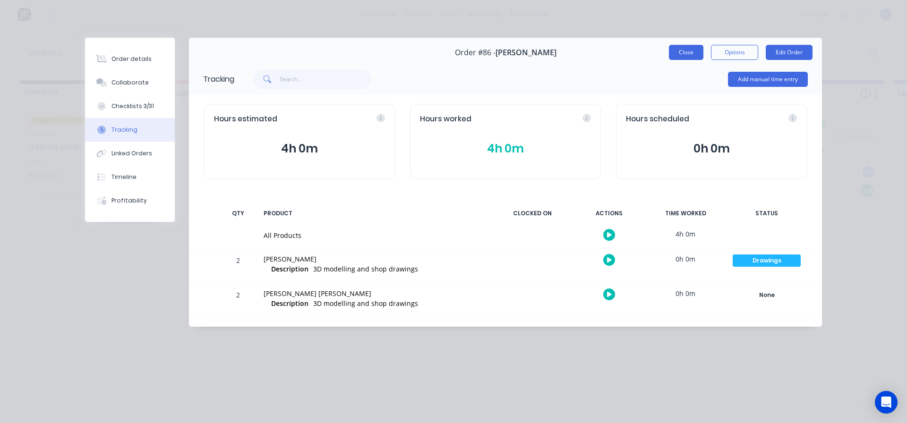
click at [683, 57] on button "Close" at bounding box center [686, 52] width 35 height 15
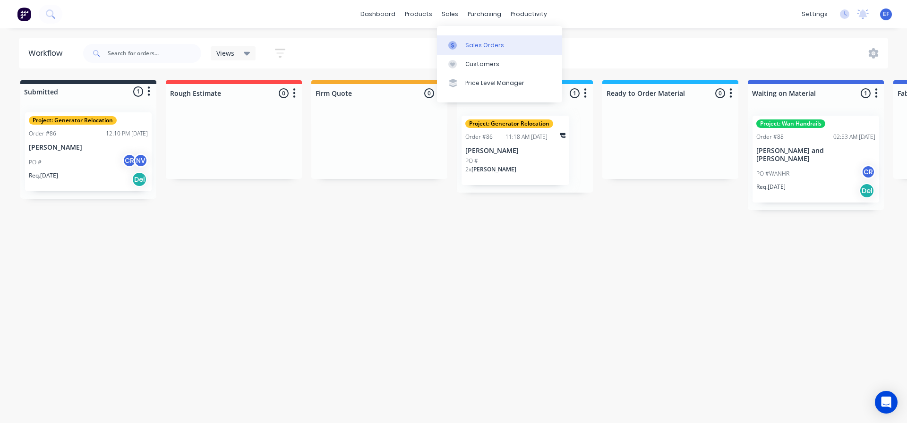
click at [463, 43] on link "Sales Orders" at bounding box center [499, 44] width 125 height 19
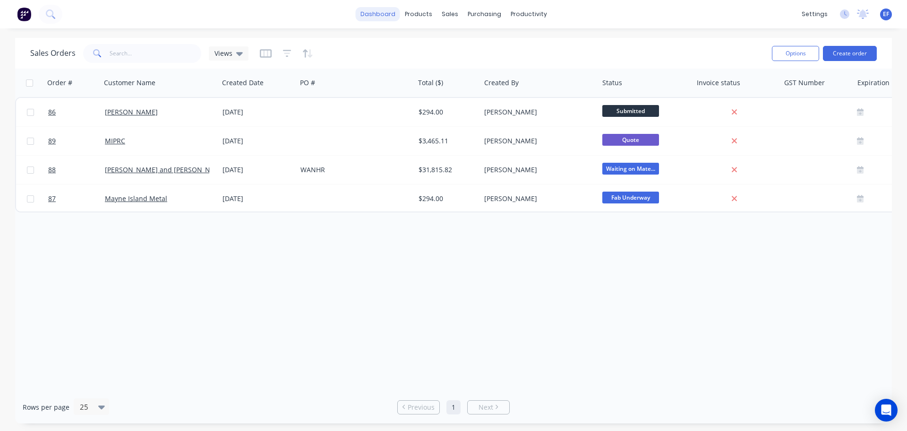
click at [384, 11] on link "dashboard" at bounding box center [378, 14] width 44 height 14
